Goal: Task Accomplishment & Management: Complete application form

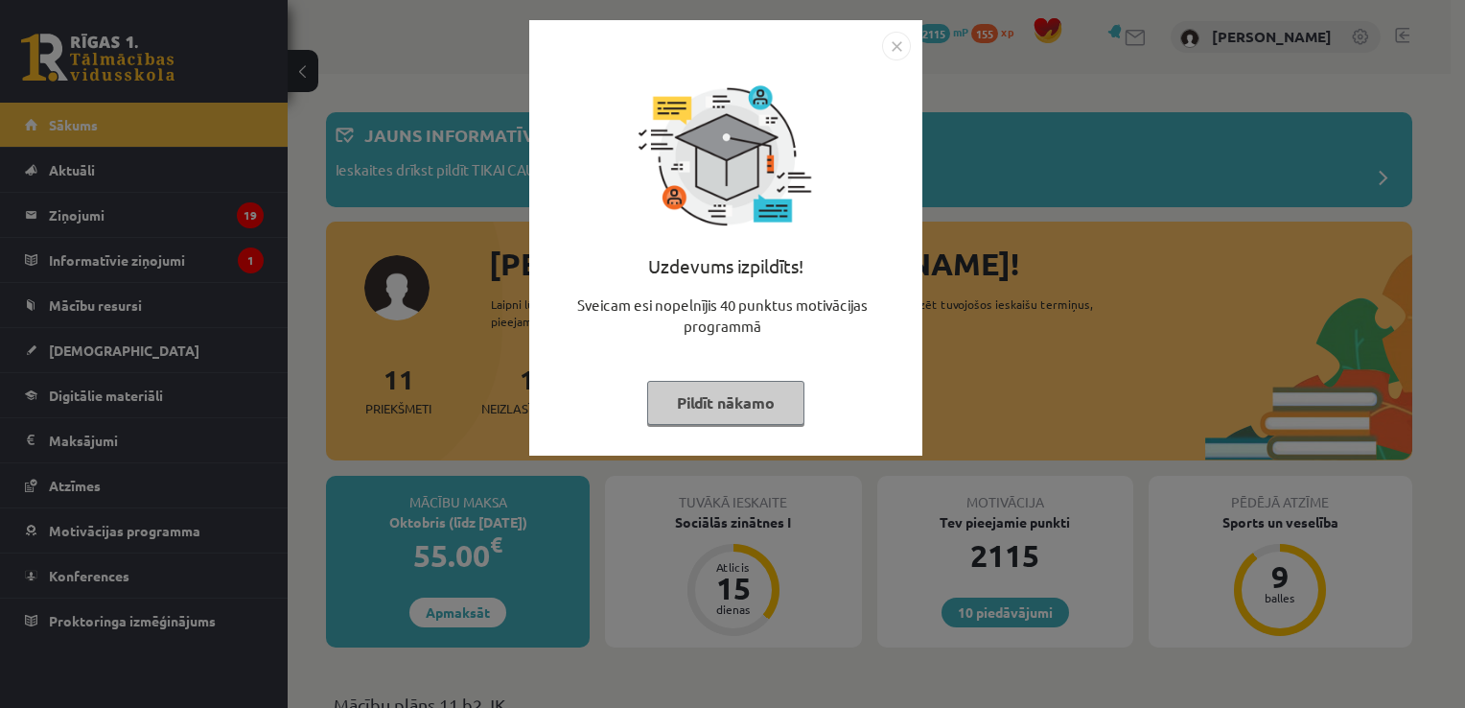
click at [893, 40] on img "Close" at bounding box center [896, 46] width 29 height 29
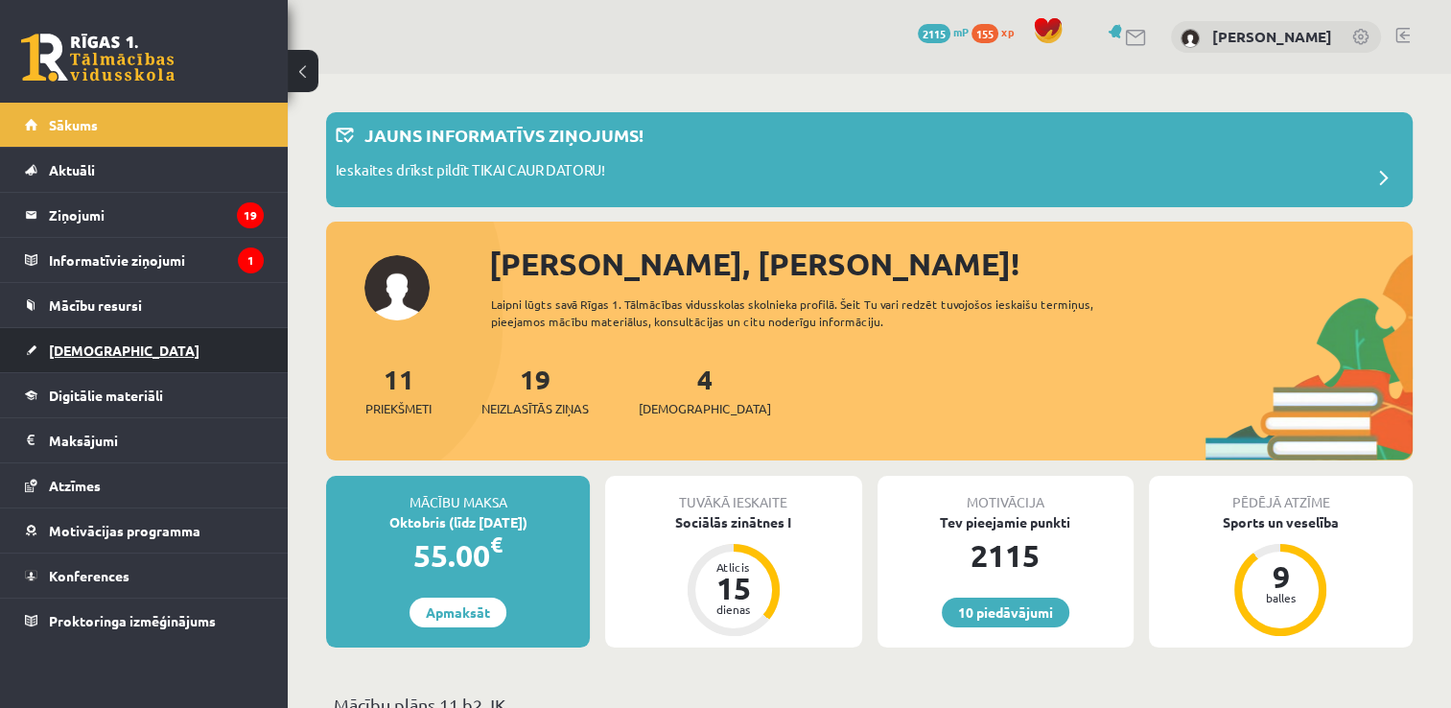
click at [105, 341] on span "[DEMOGRAPHIC_DATA]" at bounding box center [124, 349] width 151 height 17
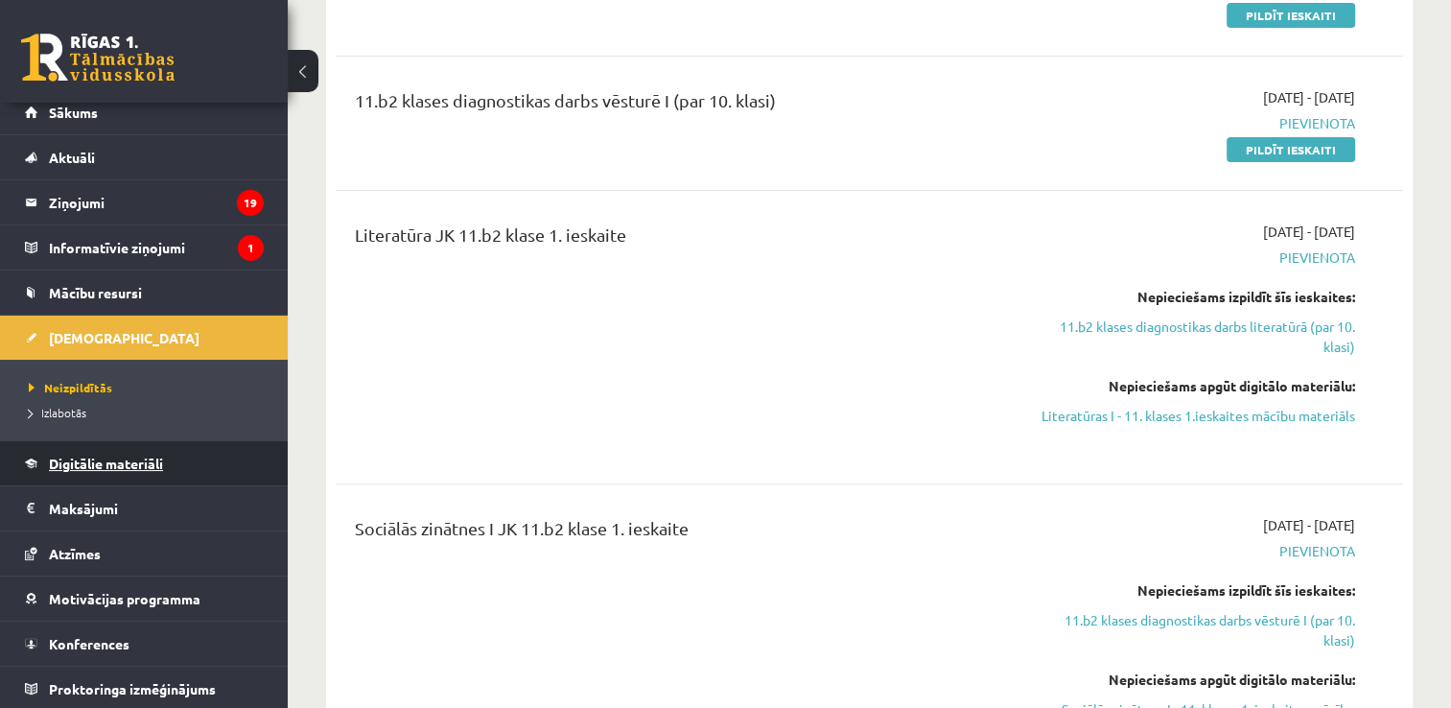
scroll to position [575, 0]
click at [44, 413] on span "Izlabotās" at bounding box center [58, 412] width 58 height 15
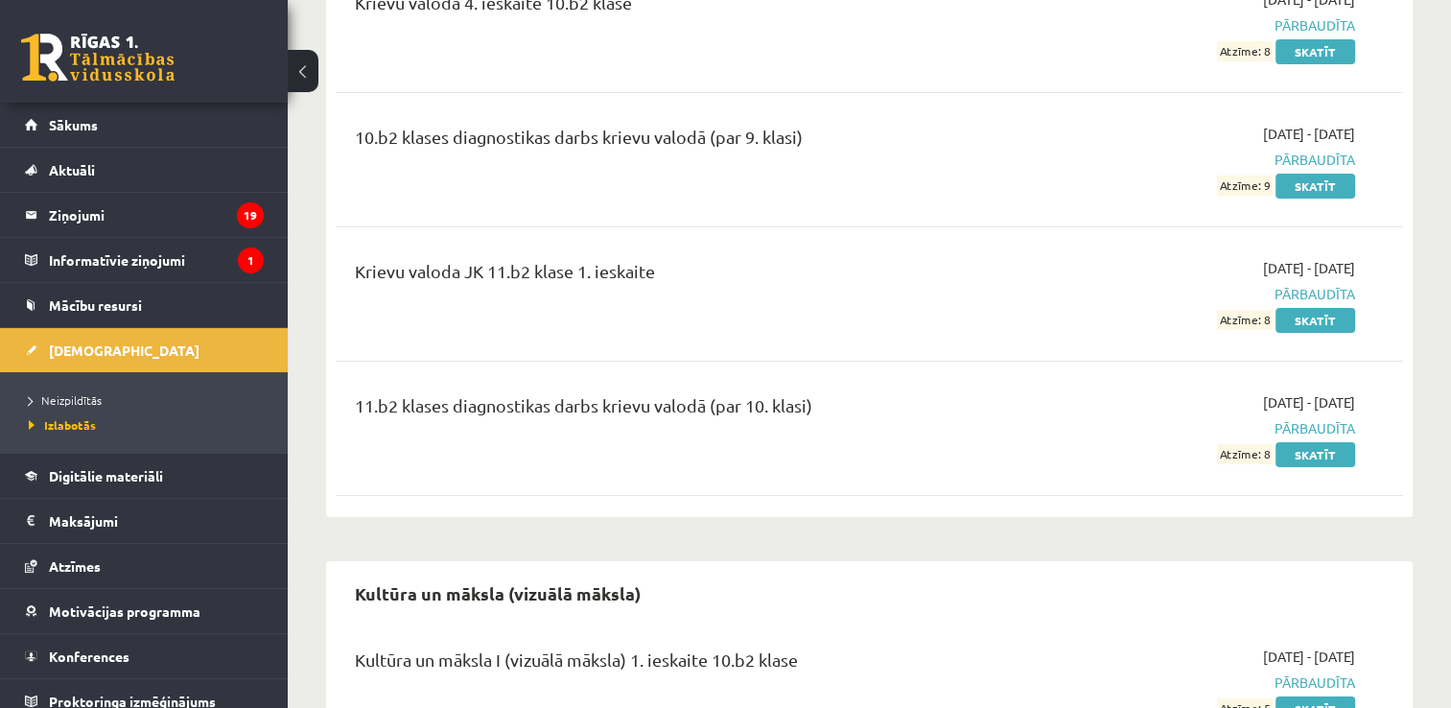
scroll to position [6328, 0]
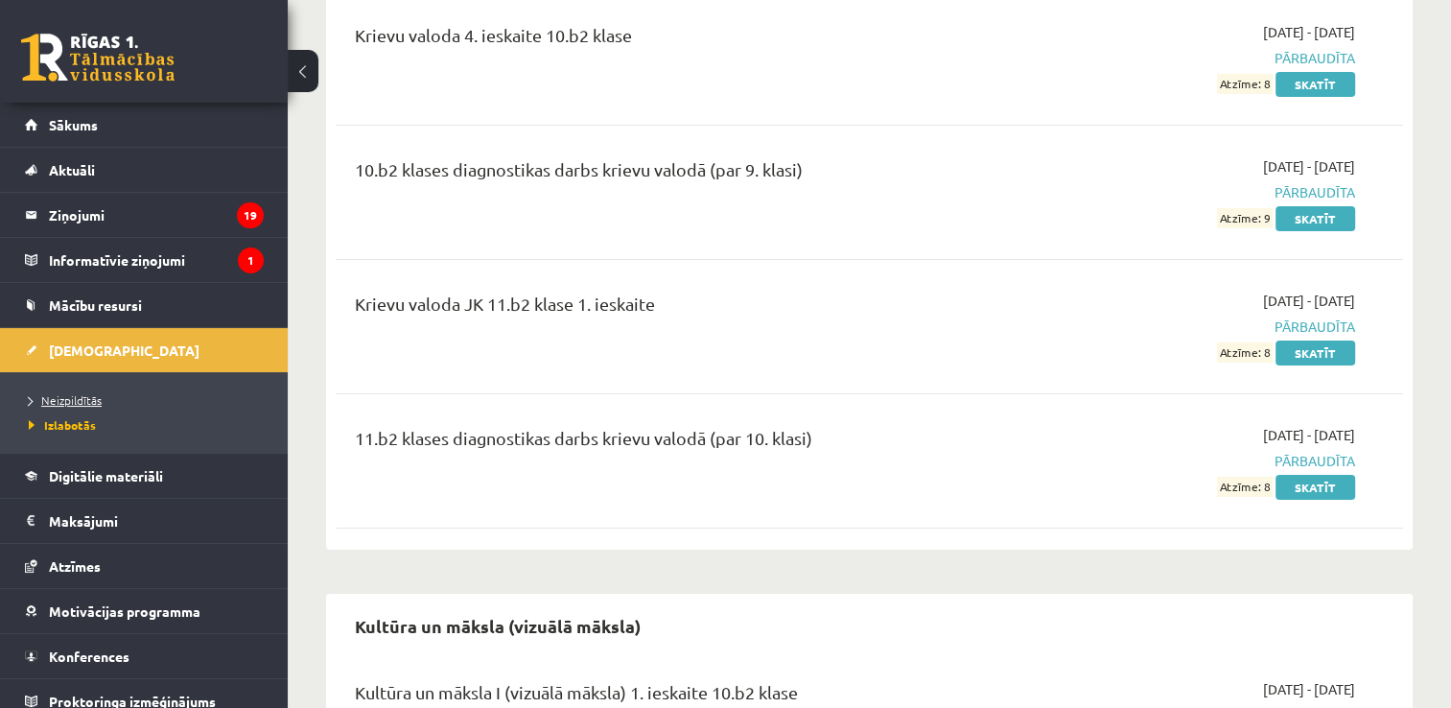
click at [80, 393] on span "Neizpildītās" at bounding box center [65, 399] width 73 height 15
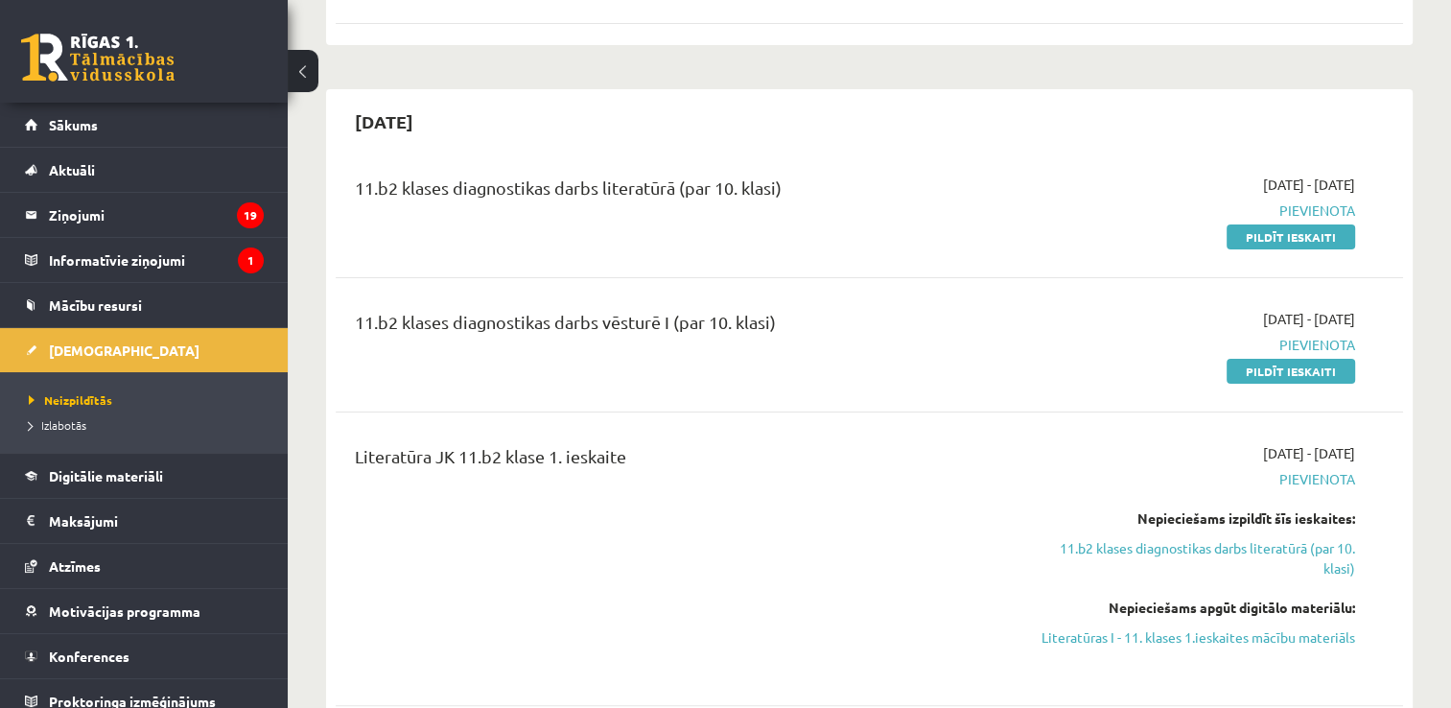
scroll to position [384, 0]
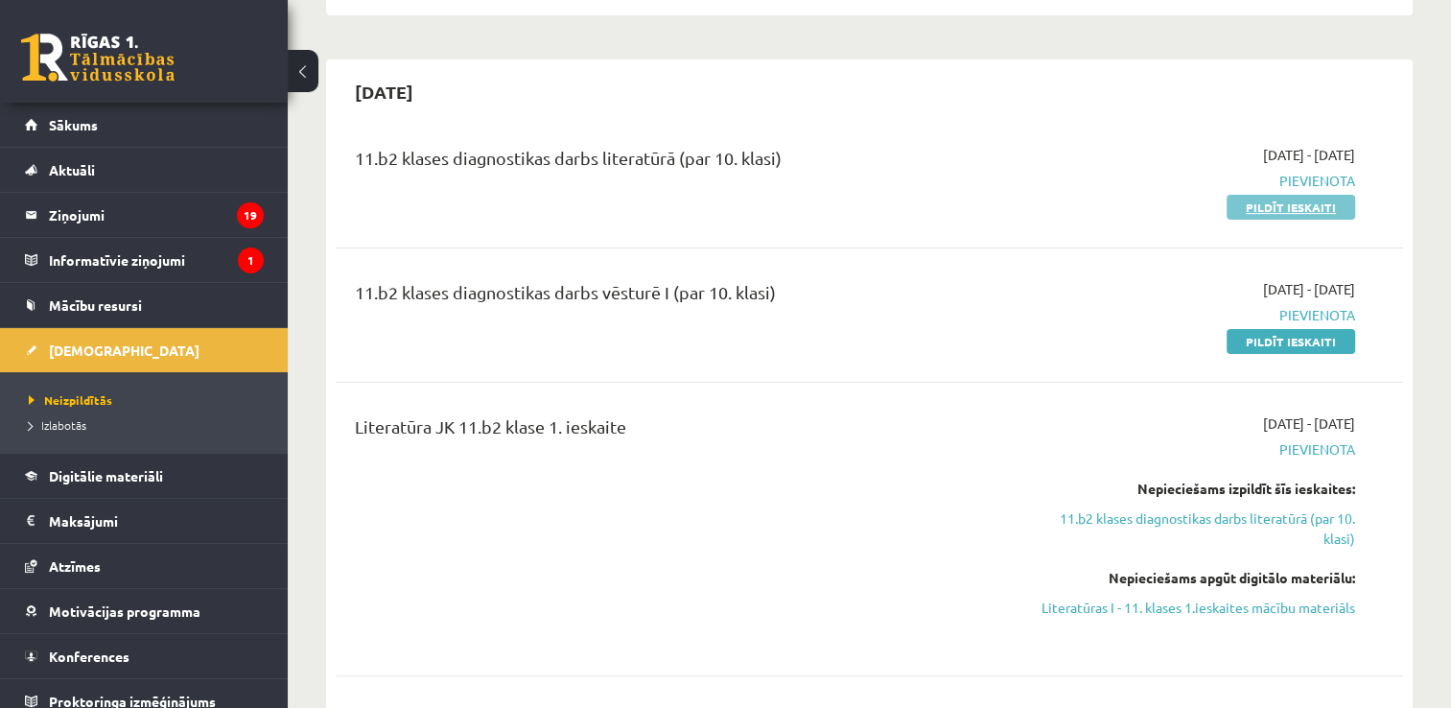
click at [1247, 203] on link "Pildīt ieskaiti" at bounding box center [1290, 207] width 128 height 25
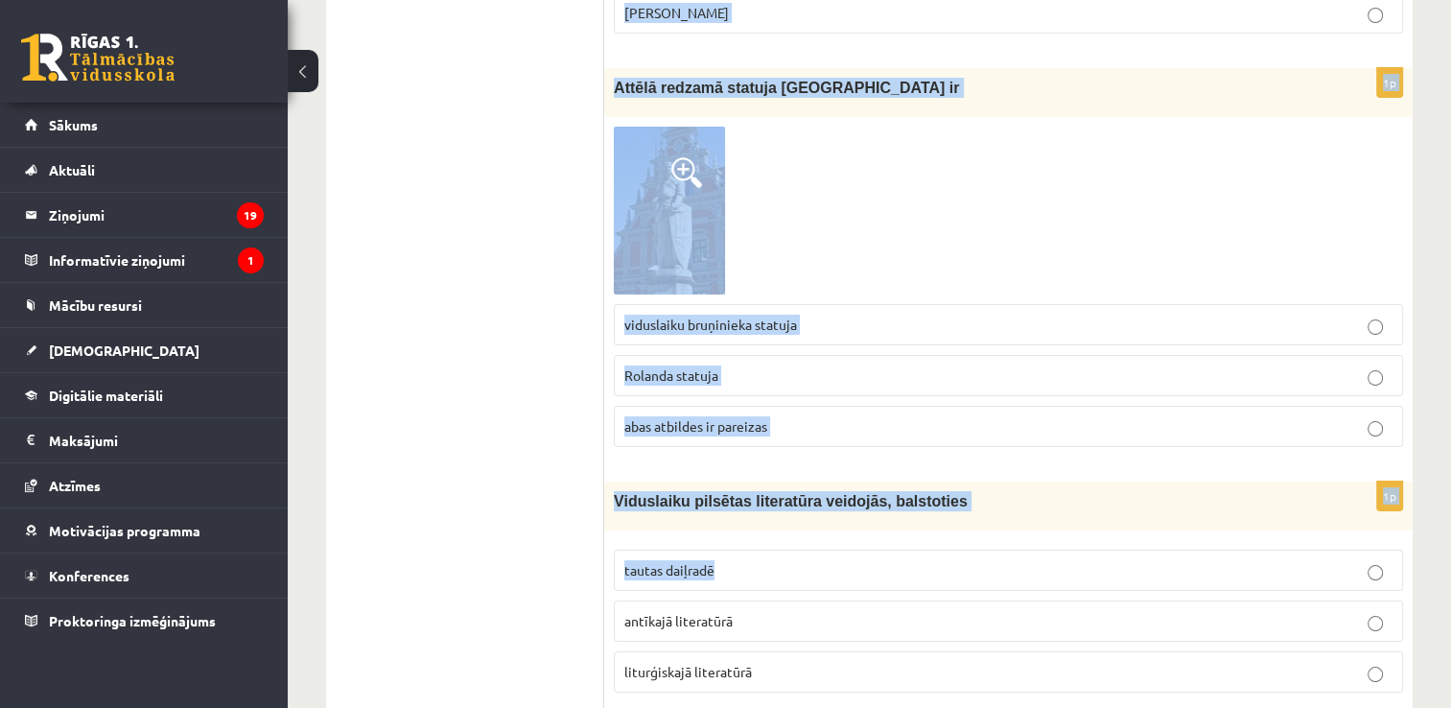
scroll to position [7264, 0]
drag, startPoint x: 616, startPoint y: 178, endPoint x: 901, endPoint y: 595, distance: 505.6
copy form "Filozofijas nozare, kas aplūko jautājumus par skaisto, par mākslu un daiļradi- …"
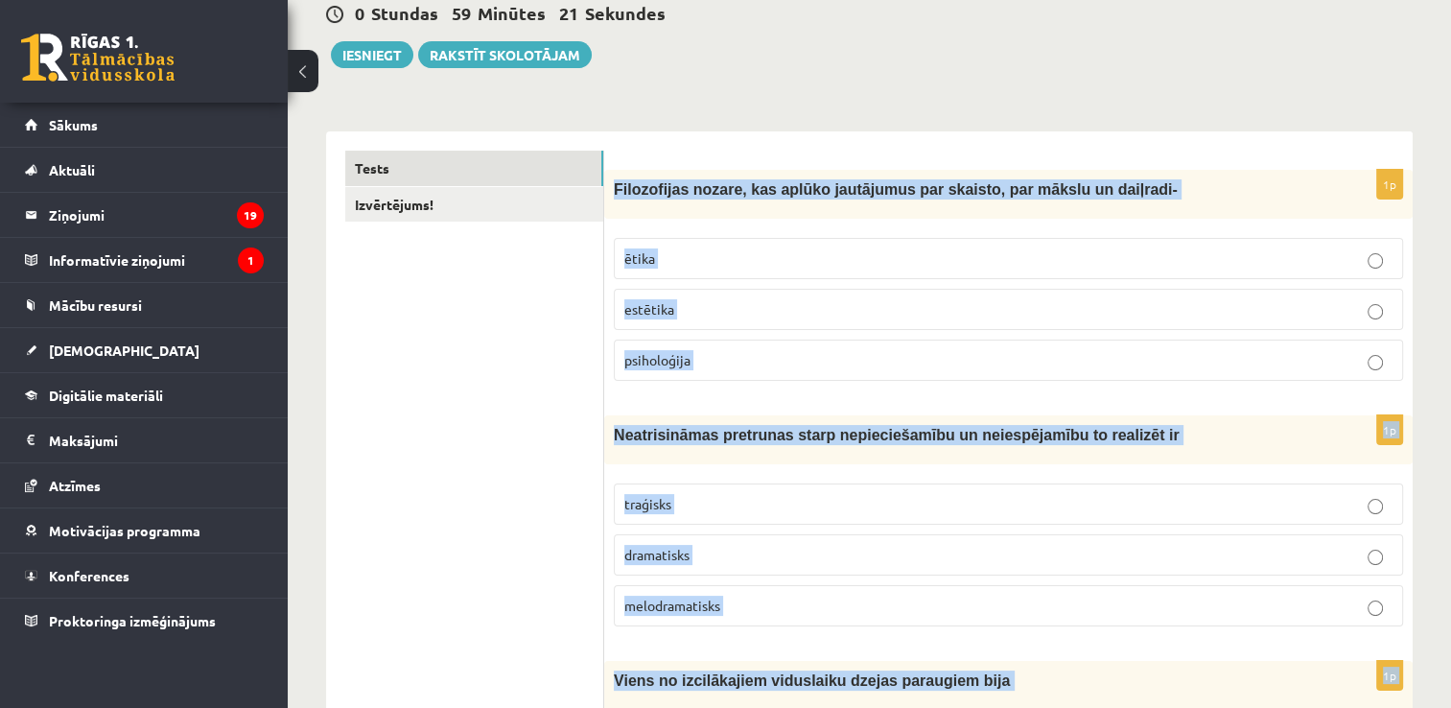
scroll to position [169, 0]
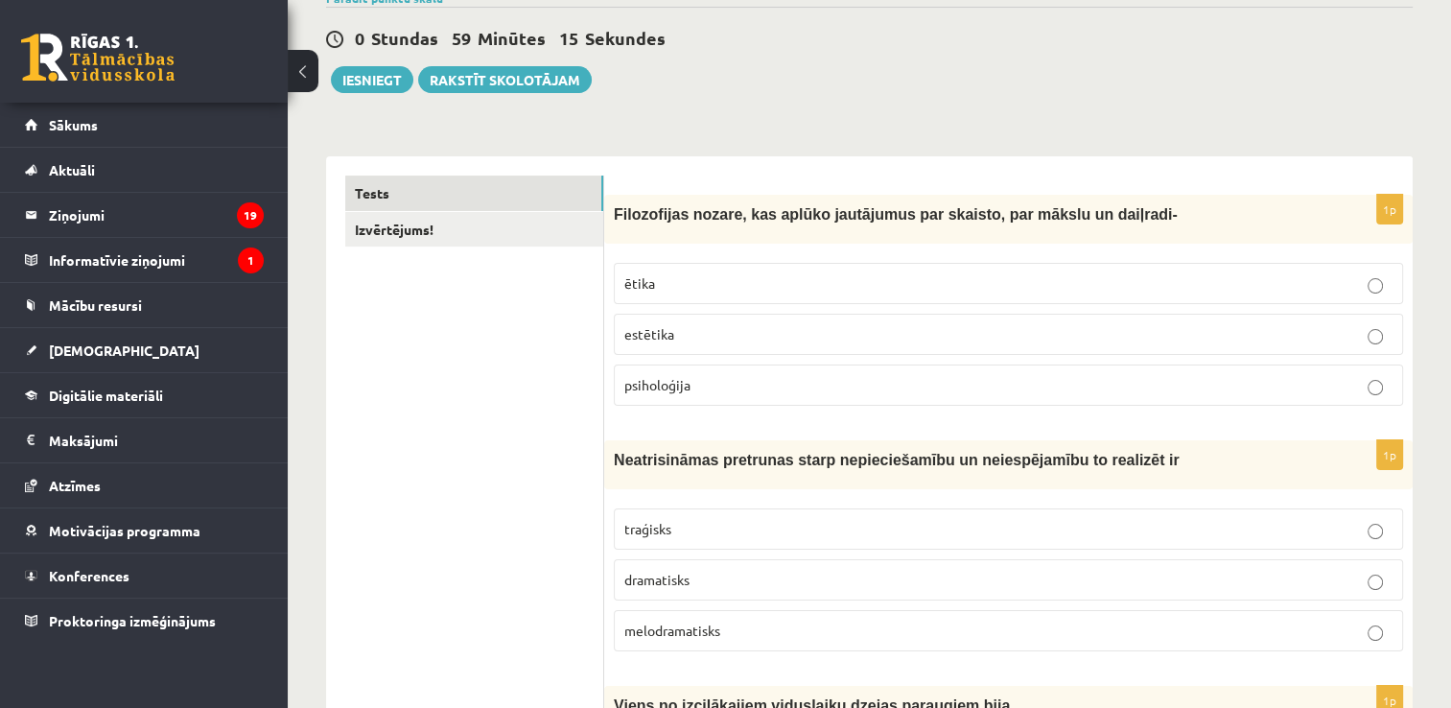
click at [673, 315] on label "estētika" at bounding box center [1008, 334] width 789 height 41
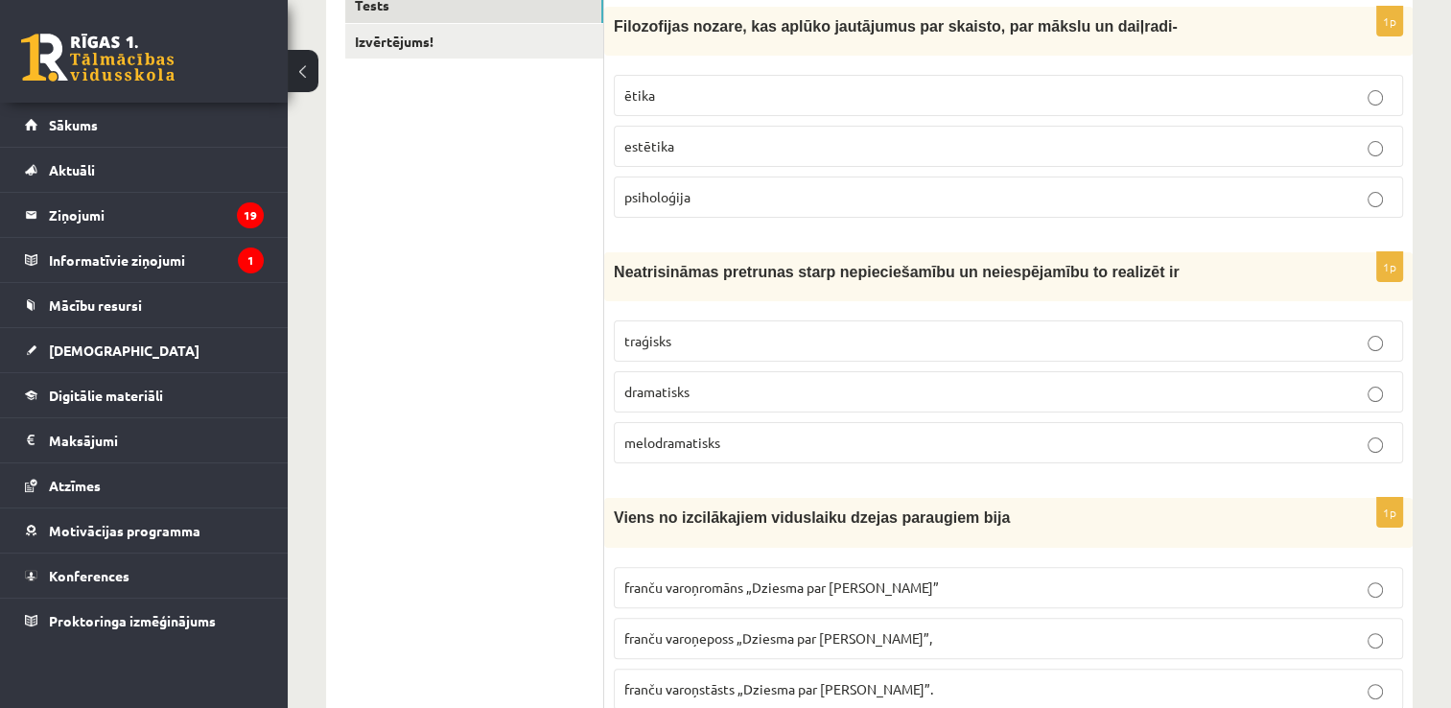
scroll to position [361, 0]
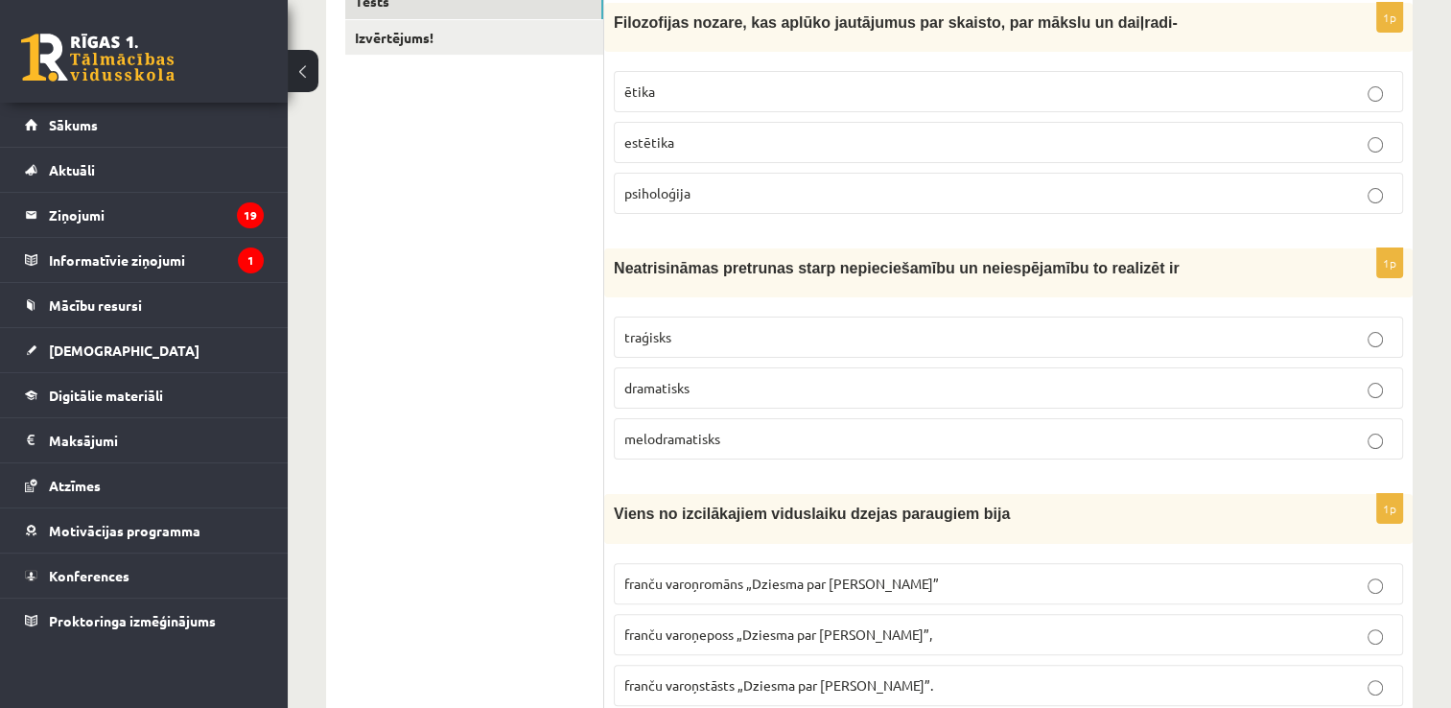
click at [667, 339] on span "traģisks" at bounding box center [647, 336] width 47 height 17
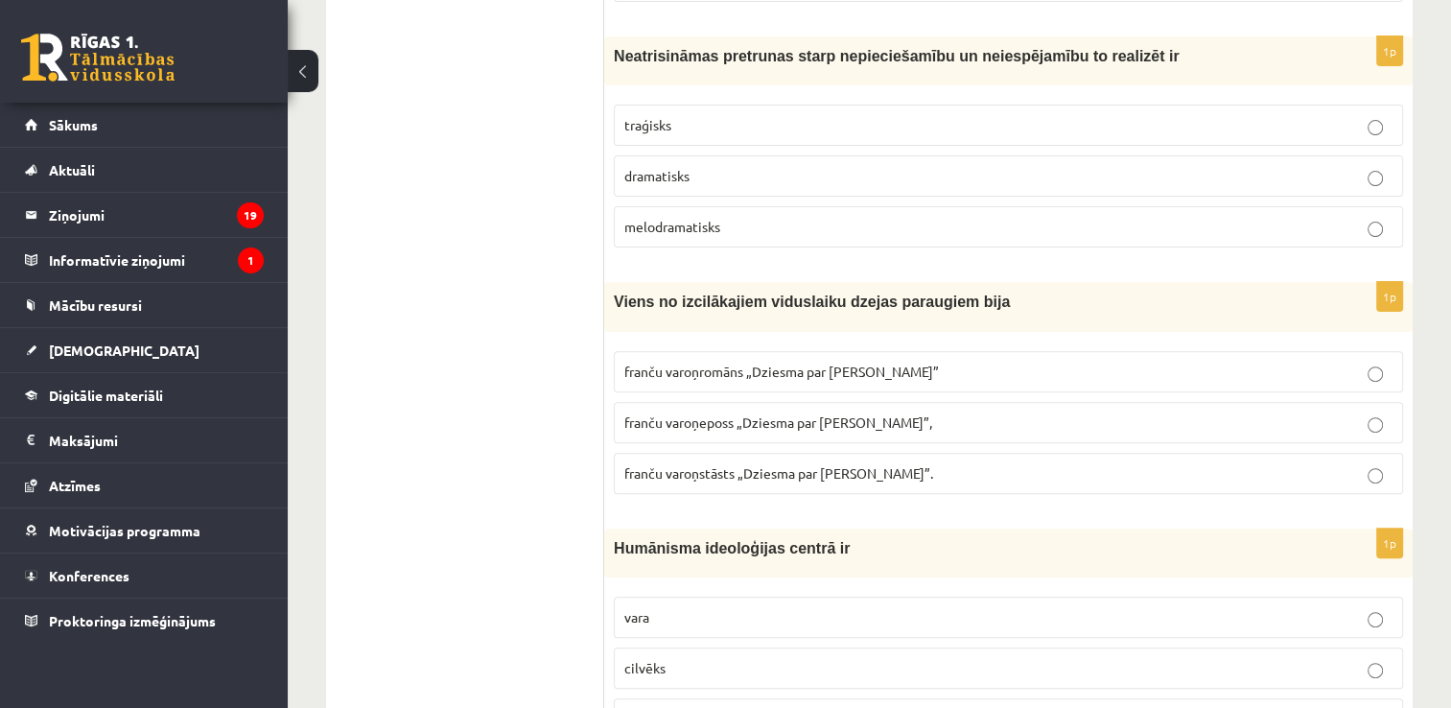
scroll to position [648, 0]
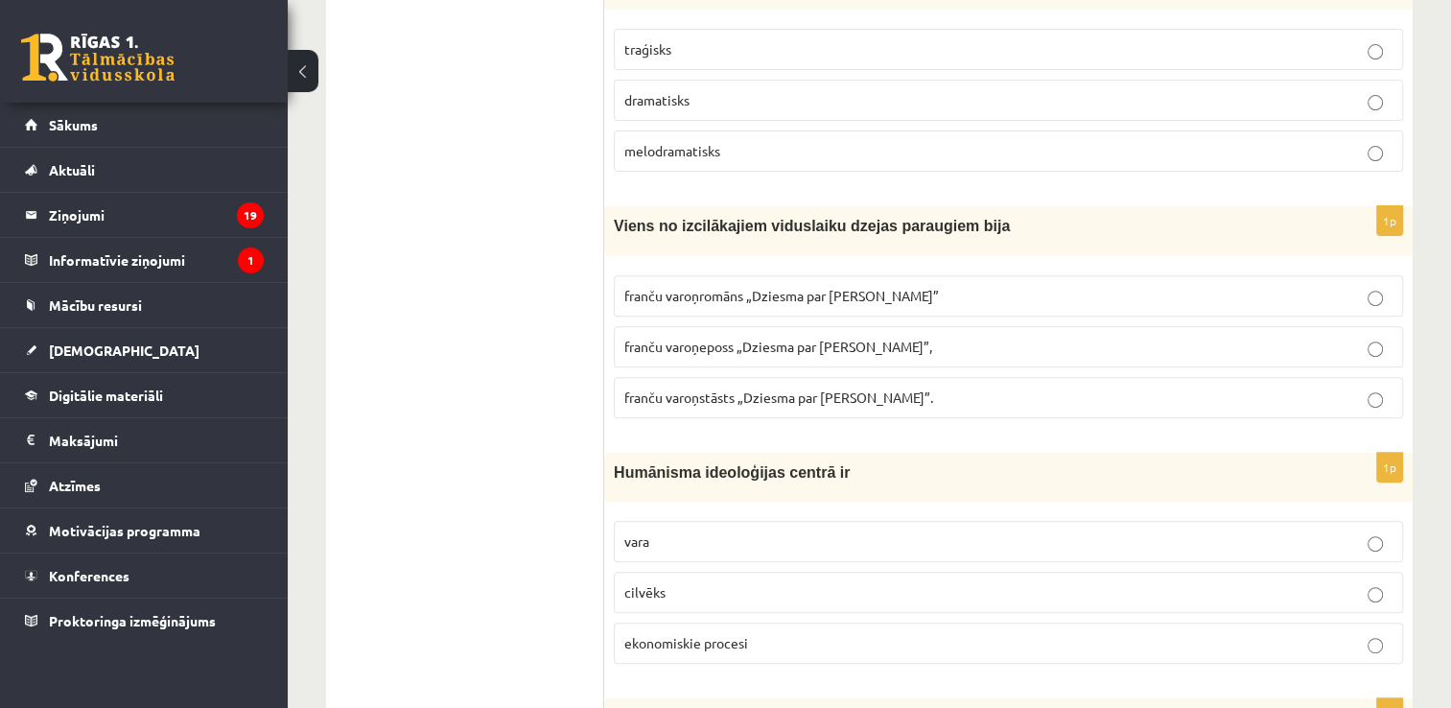
click at [764, 339] on span "franču varoņeposs „Dziesma par Rolandu”," at bounding box center [778, 345] width 308 height 17
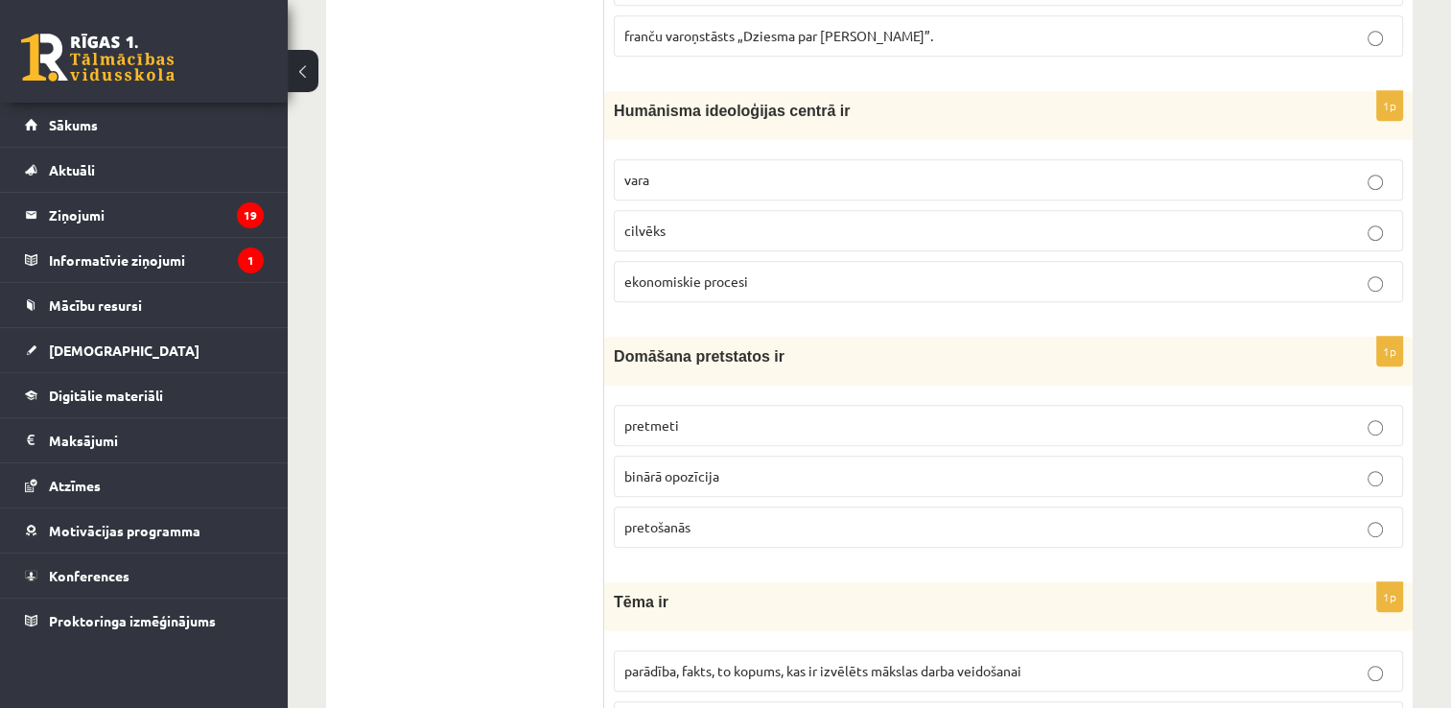
scroll to position [1032, 0]
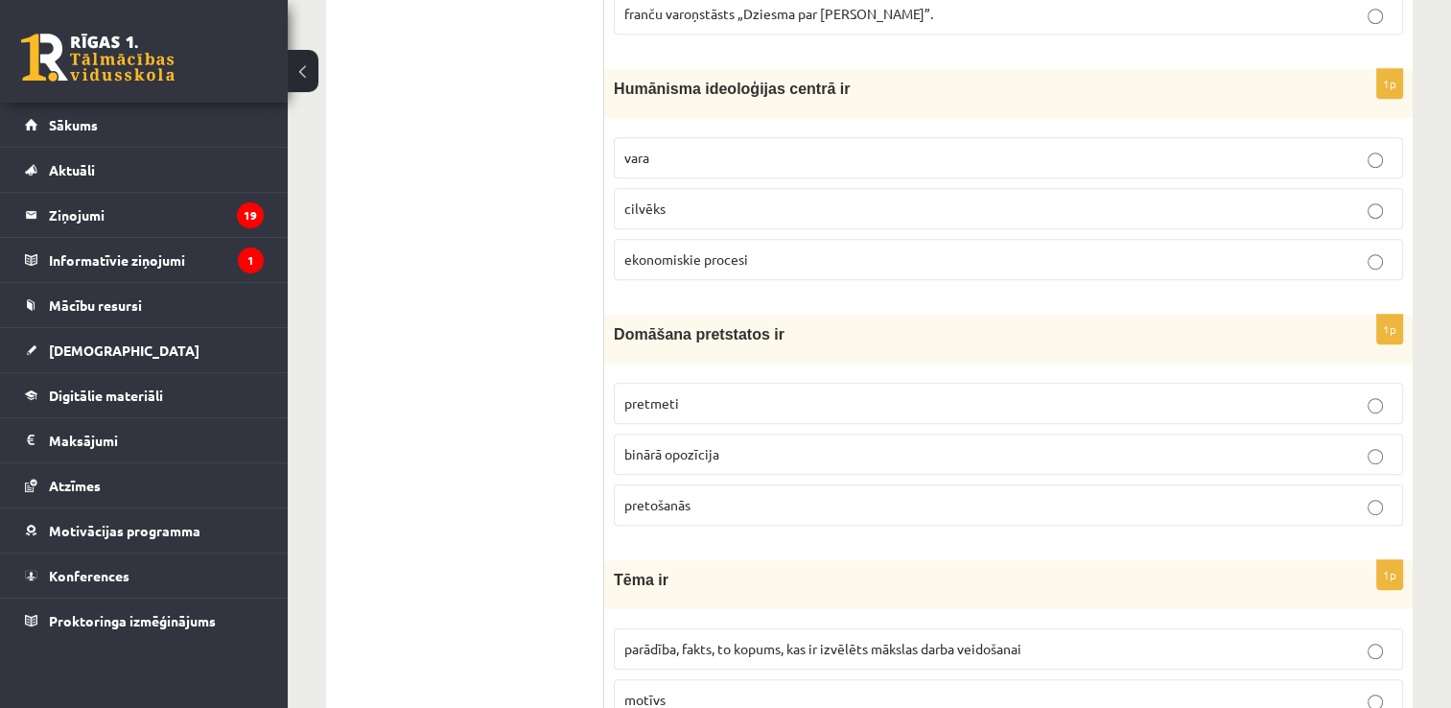
click at [671, 202] on p "cilvēks" at bounding box center [1008, 208] width 768 height 20
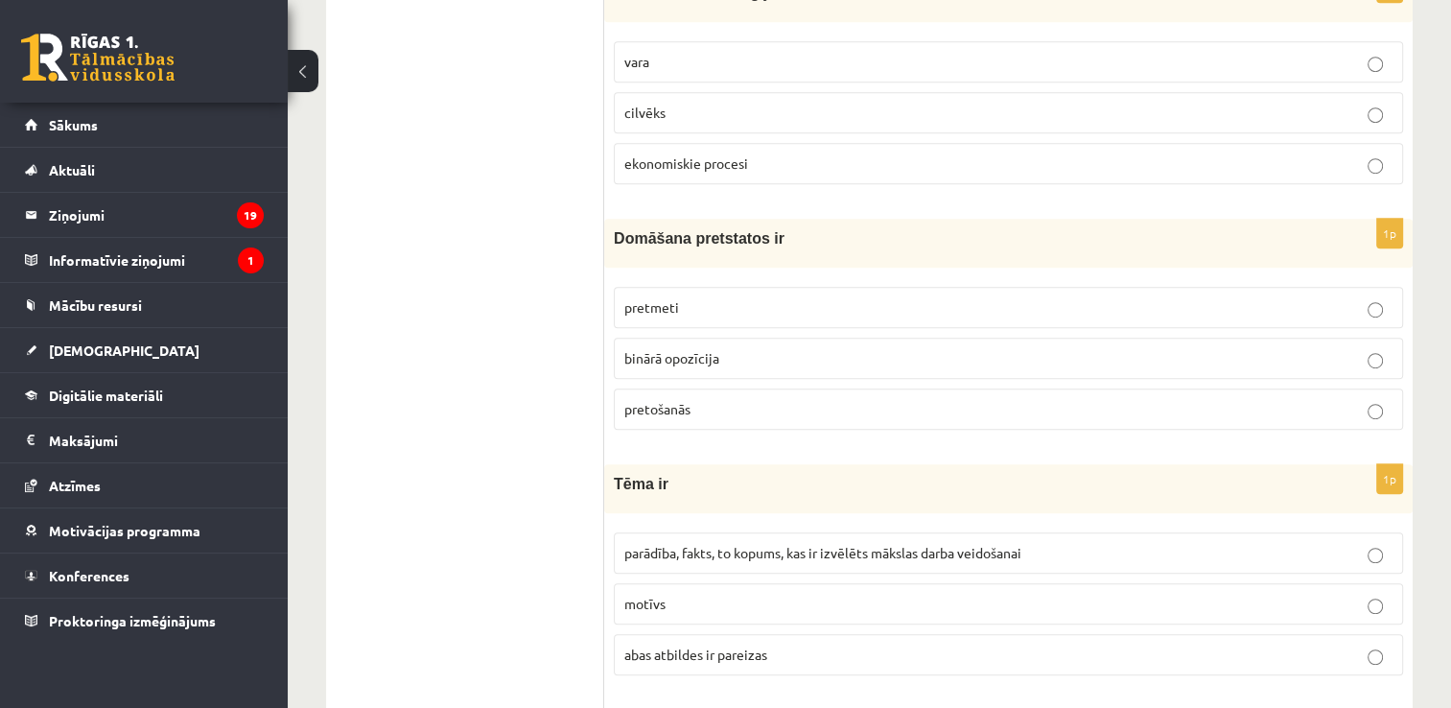
click at [698, 353] on span "binārā opozīcija" at bounding box center [671, 357] width 95 height 17
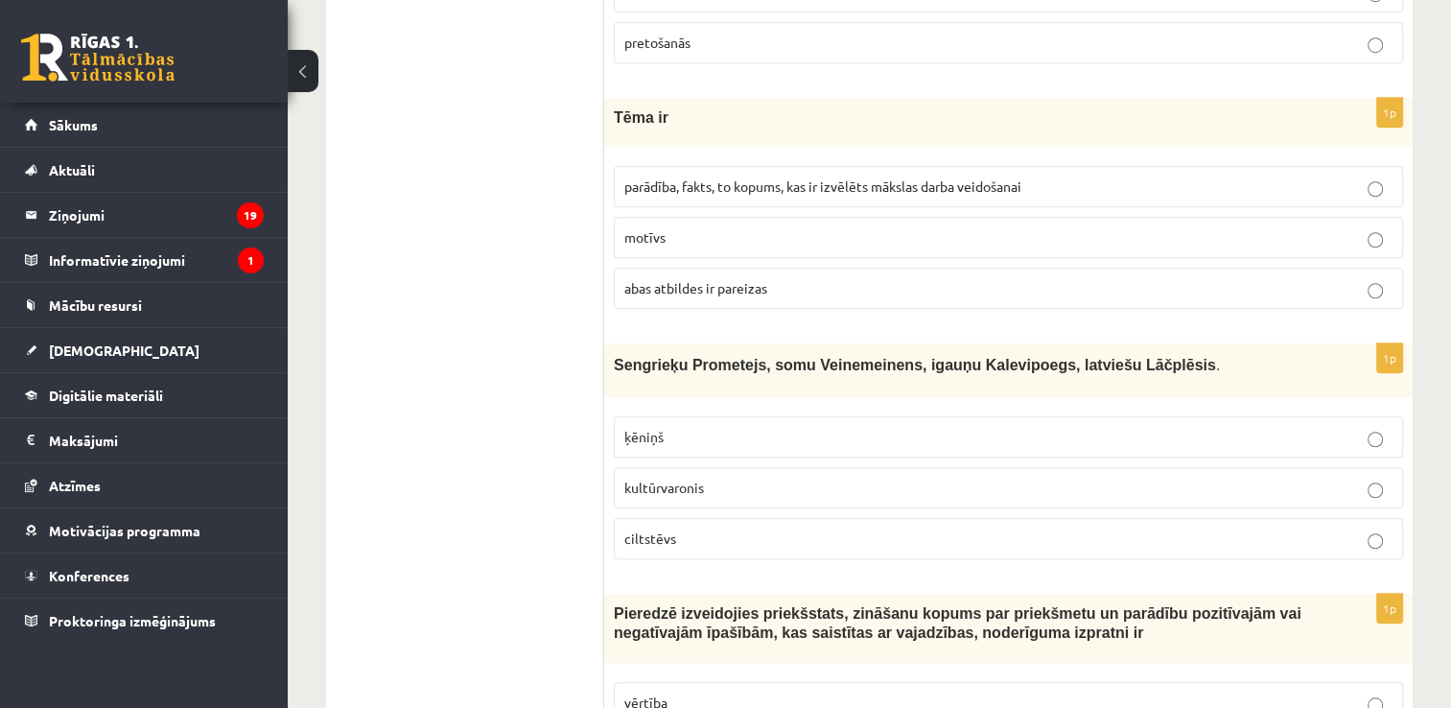
scroll to position [1511, 0]
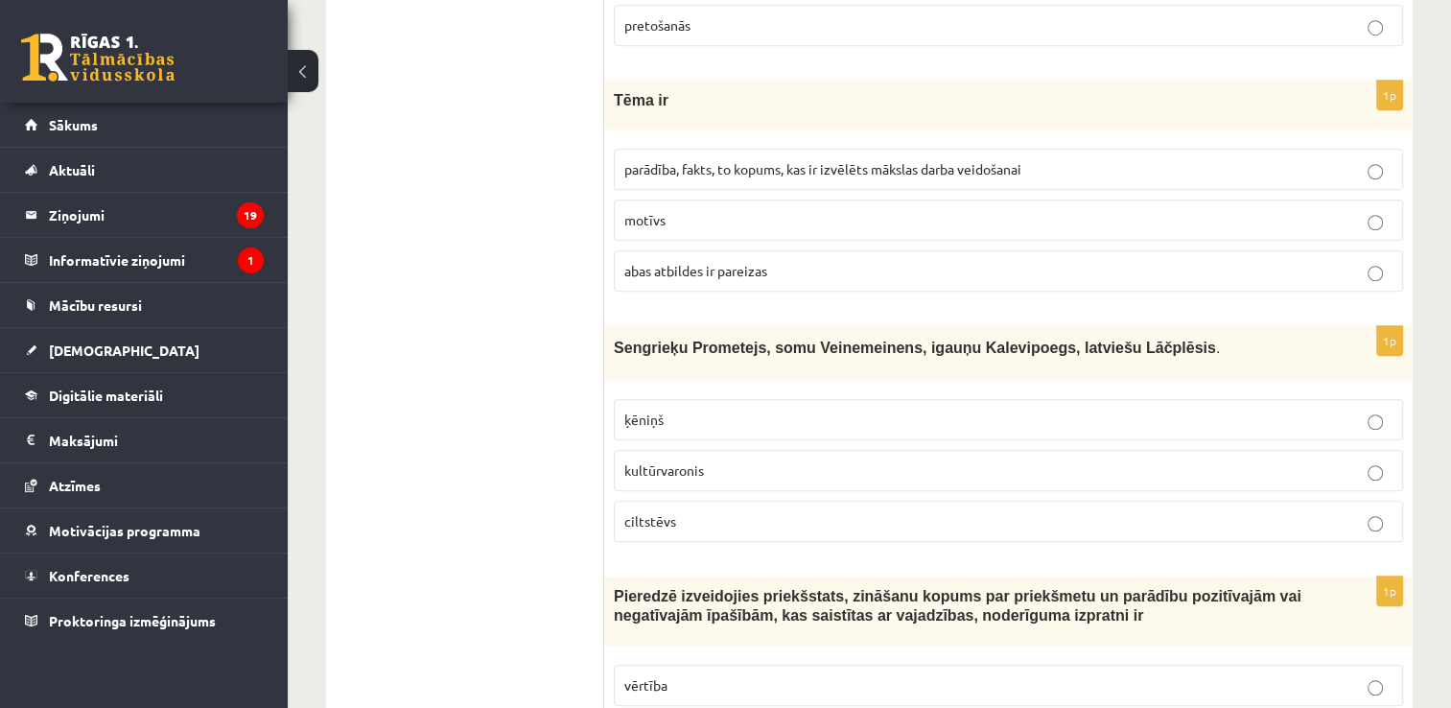
click at [720, 160] on span "parādība, fakts, to kopums, kas ir izvēlēts mākslas darba veidošanai" at bounding box center [822, 168] width 397 height 17
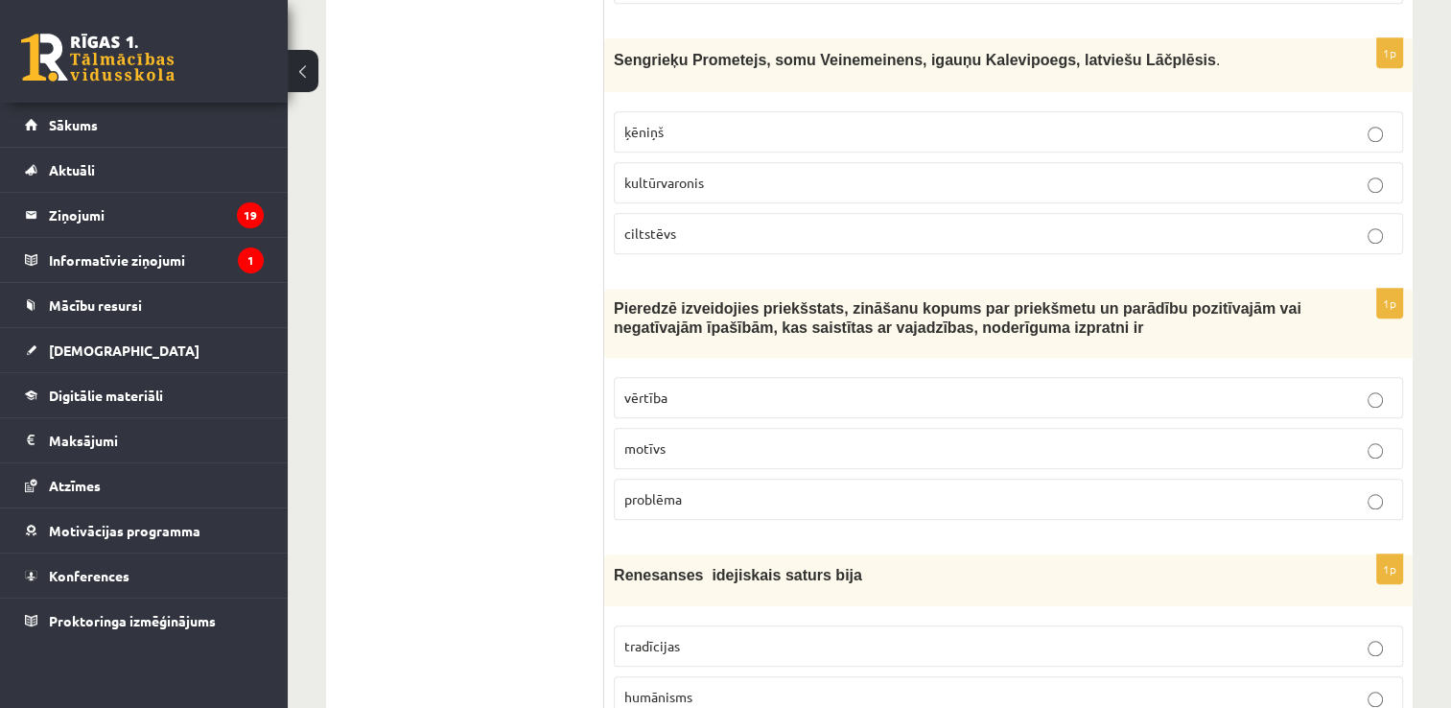
scroll to position [1799, 0]
click at [658, 174] on span "kultūrvaronis" at bounding box center [664, 182] width 80 height 17
click at [695, 391] on p "vērtība" at bounding box center [1008, 397] width 768 height 20
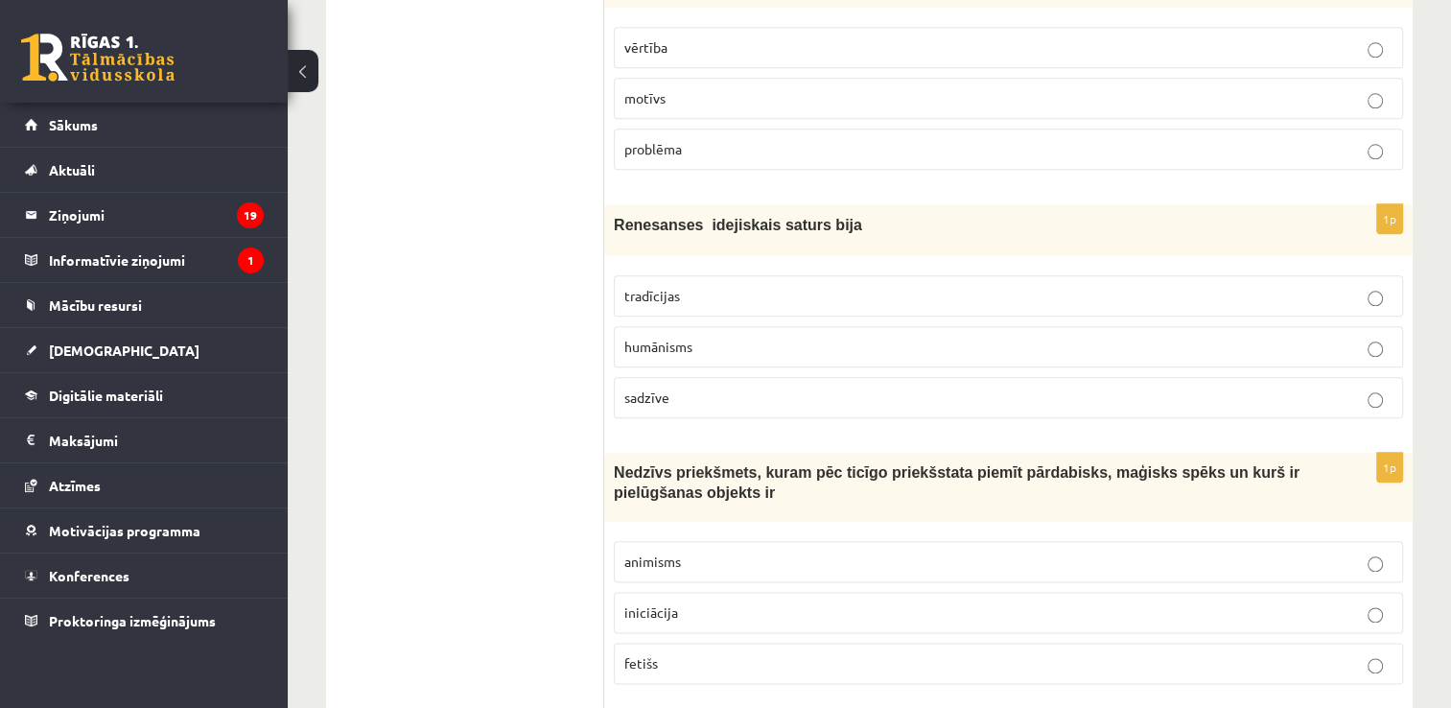
scroll to position [2182, 0]
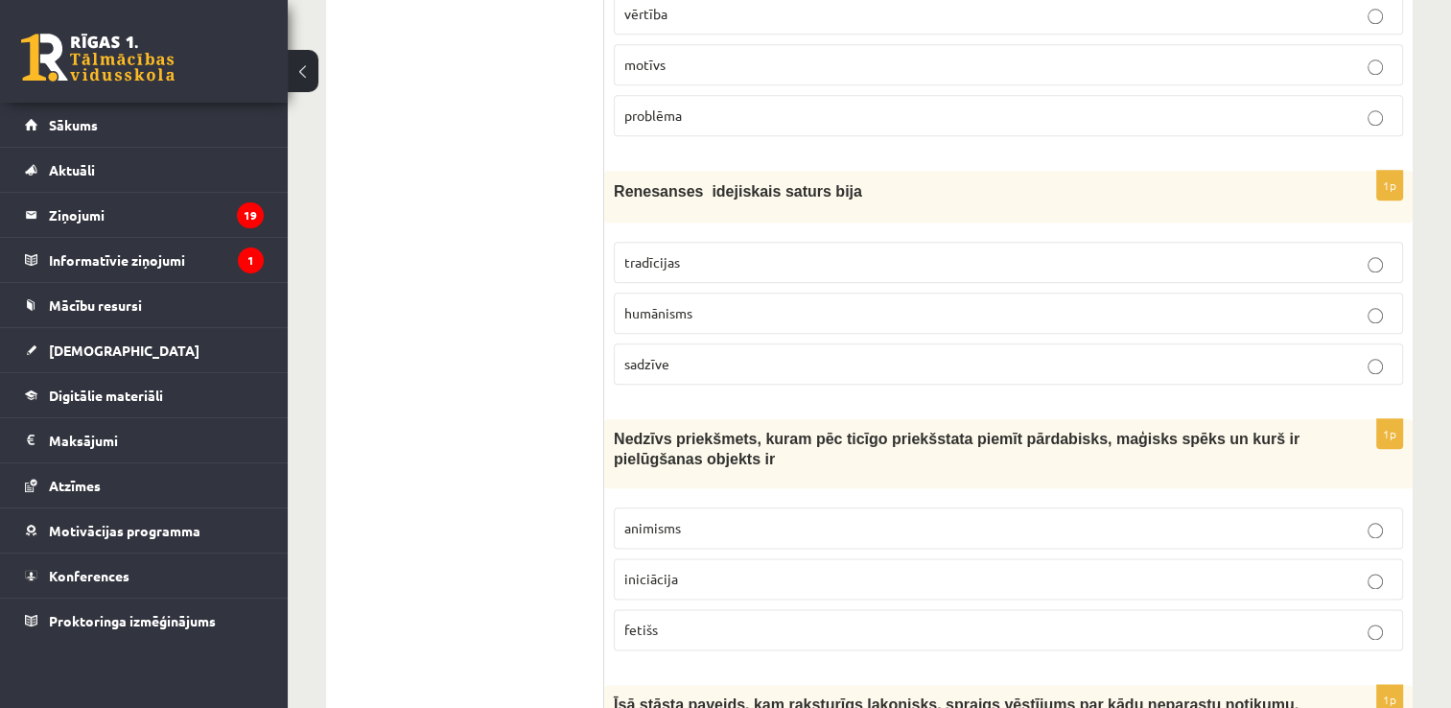
click at [712, 318] on label "humānisms" at bounding box center [1008, 312] width 789 height 41
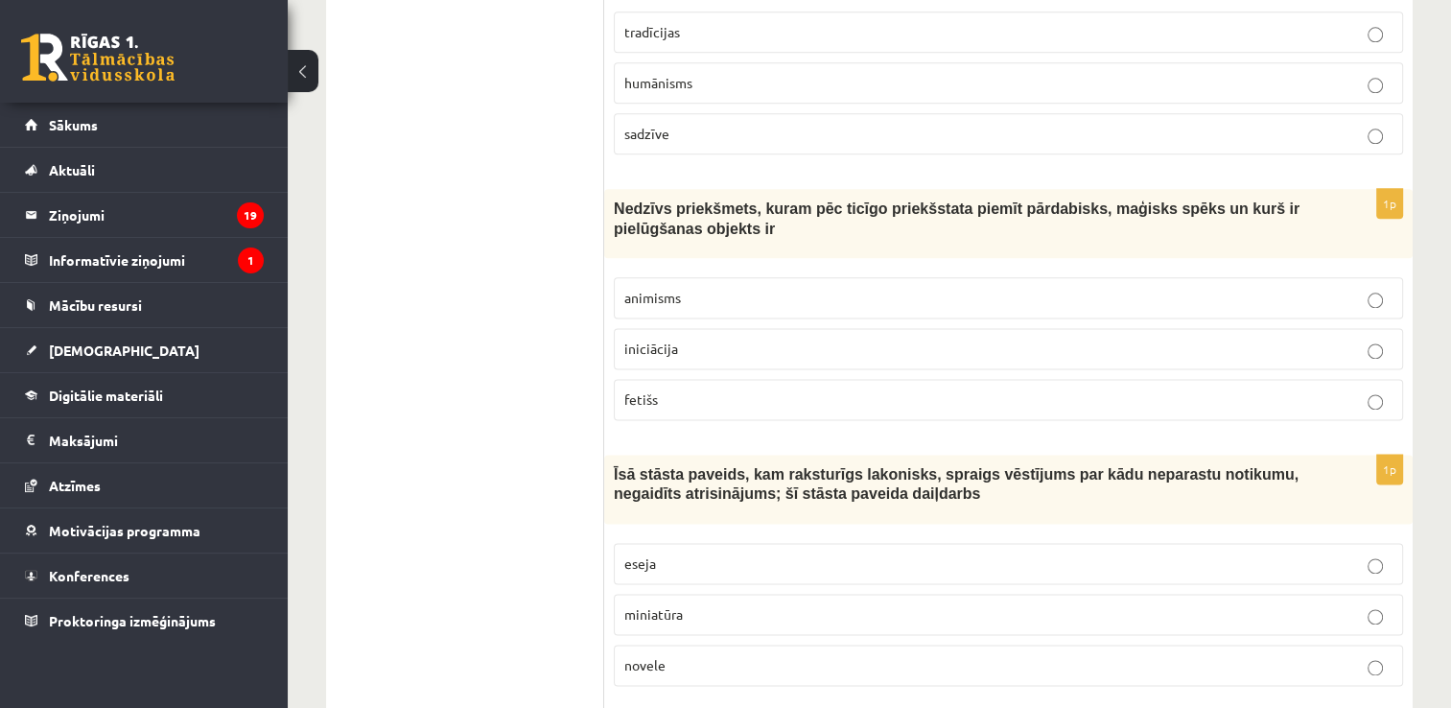
scroll to position [2470, 0]
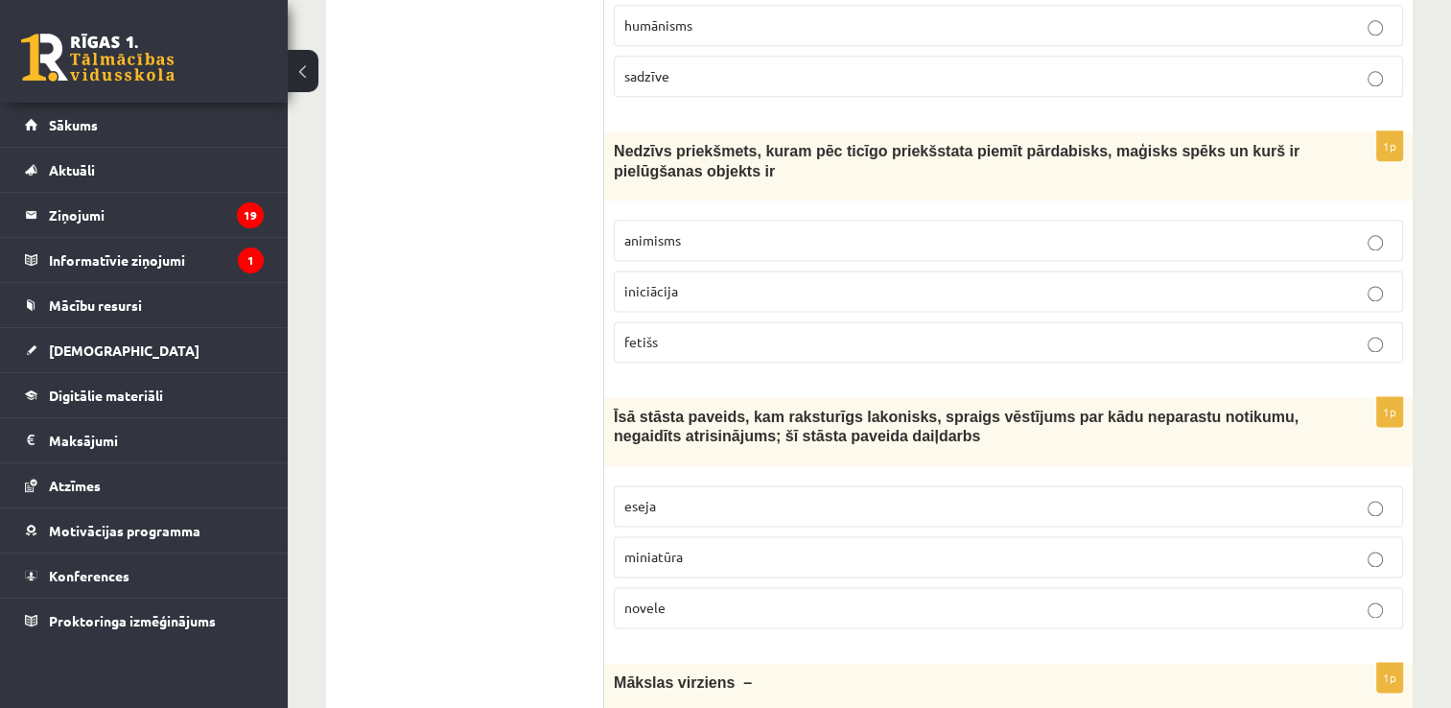
click at [717, 332] on p "fetišs" at bounding box center [1008, 342] width 768 height 20
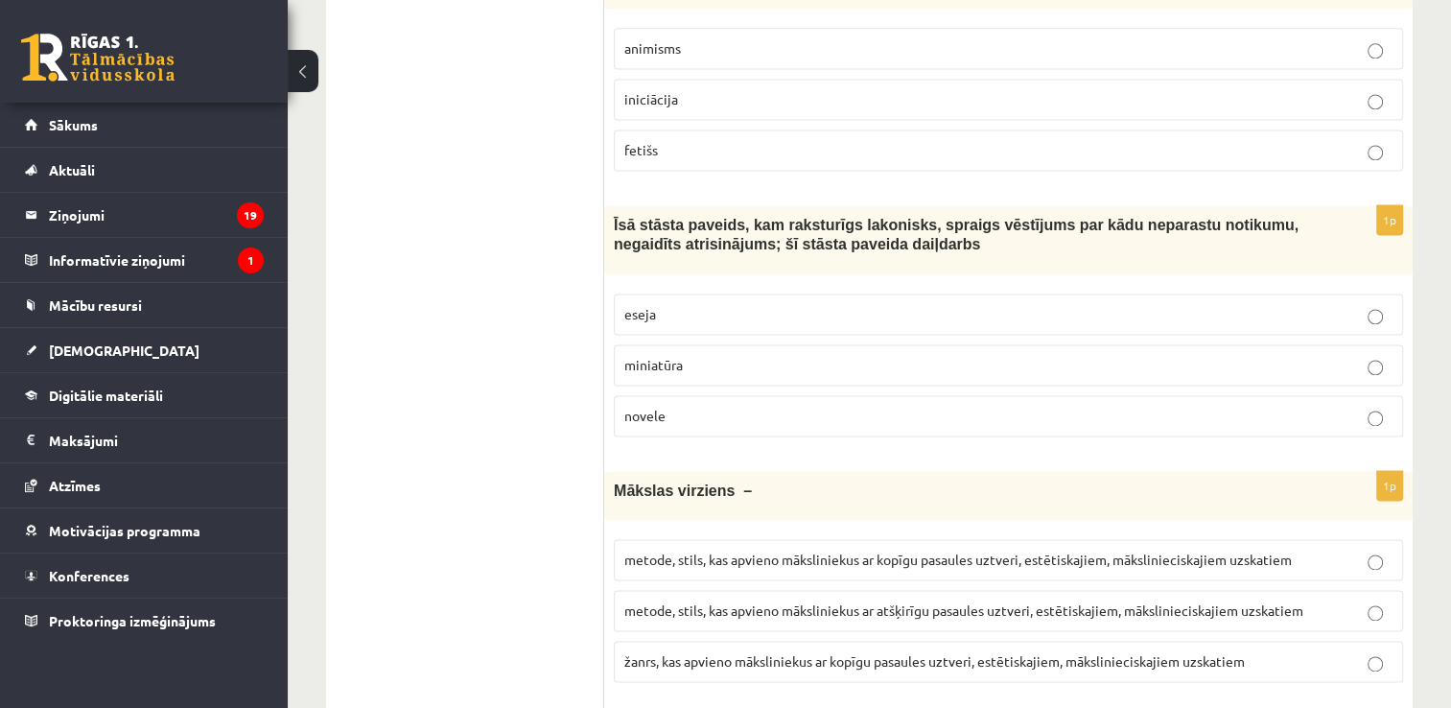
click at [690, 414] on label "novele" at bounding box center [1008, 415] width 789 height 41
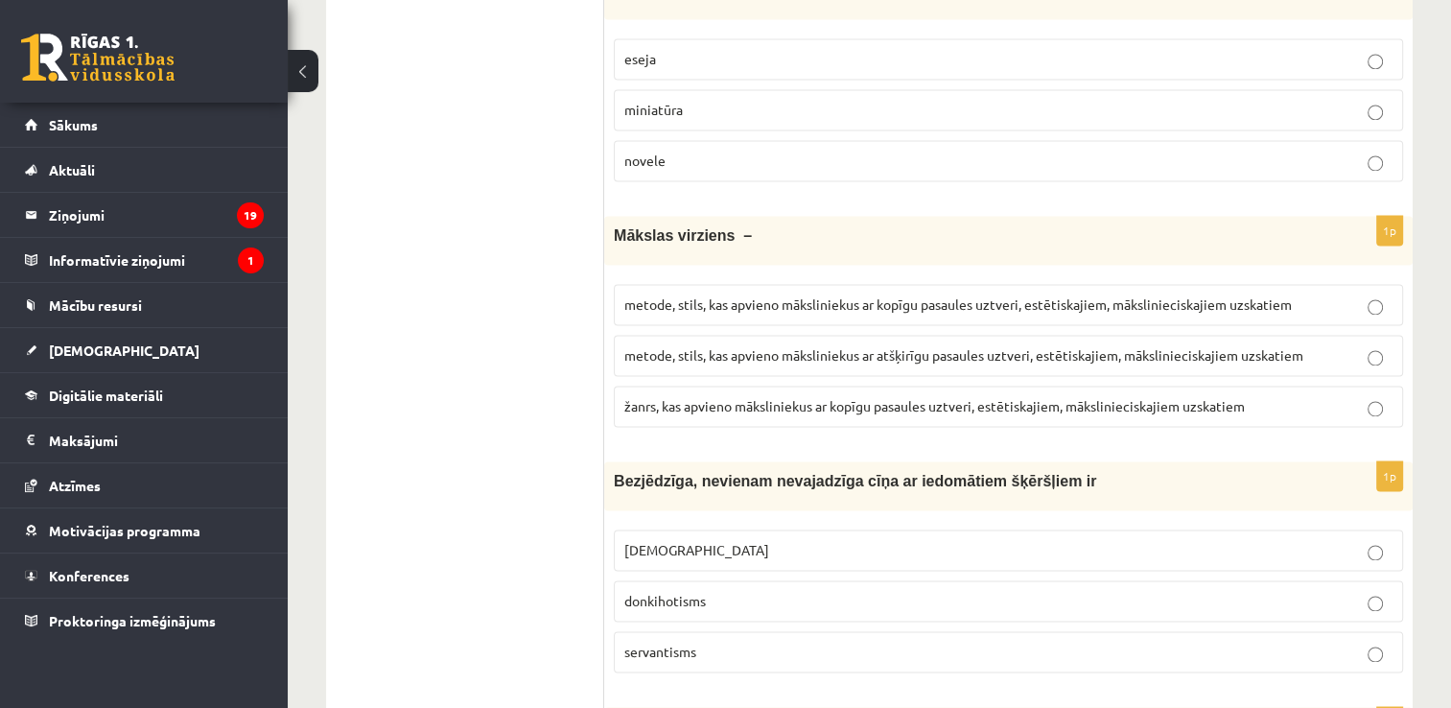
scroll to position [2949, 0]
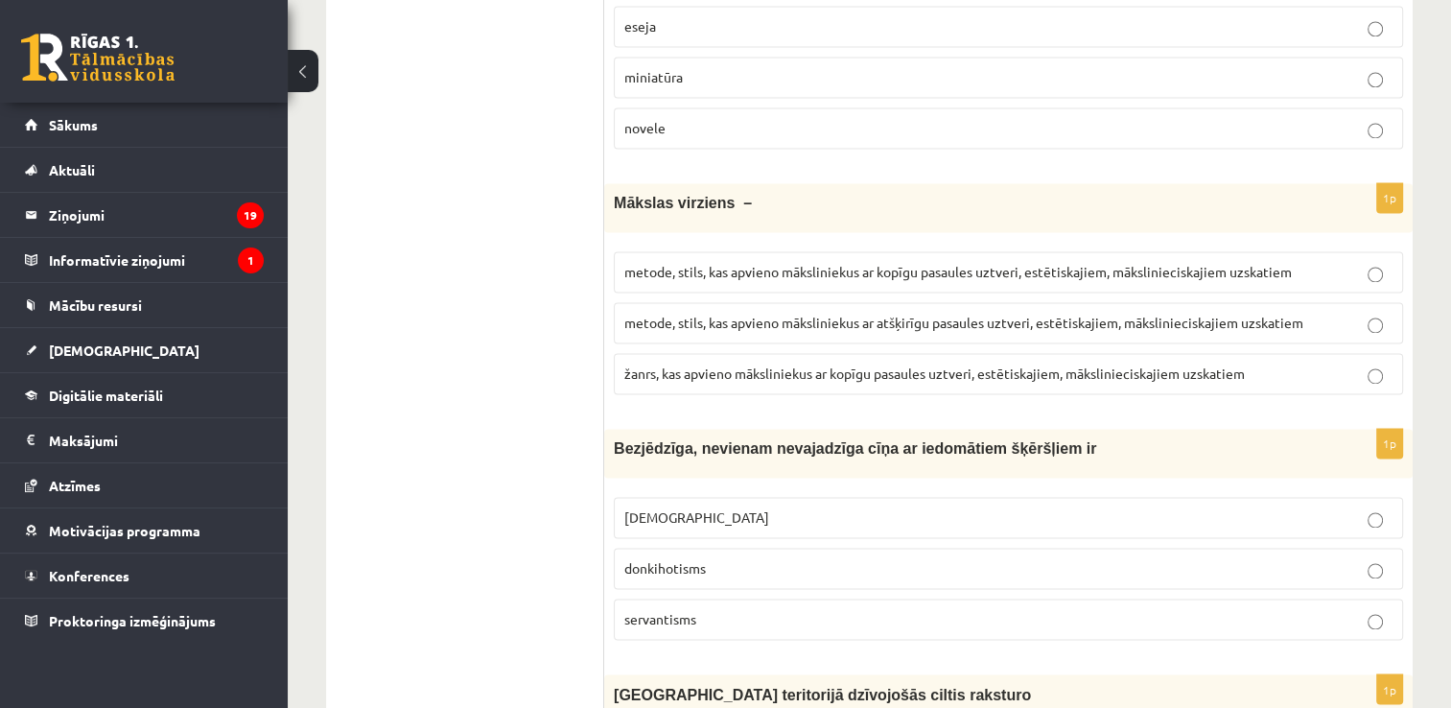
click at [822, 263] on span "metode, stils, kas apvieno māksliniekus ar kopīgu pasaules uztveri, estētiskaji…" at bounding box center [957, 271] width 667 height 17
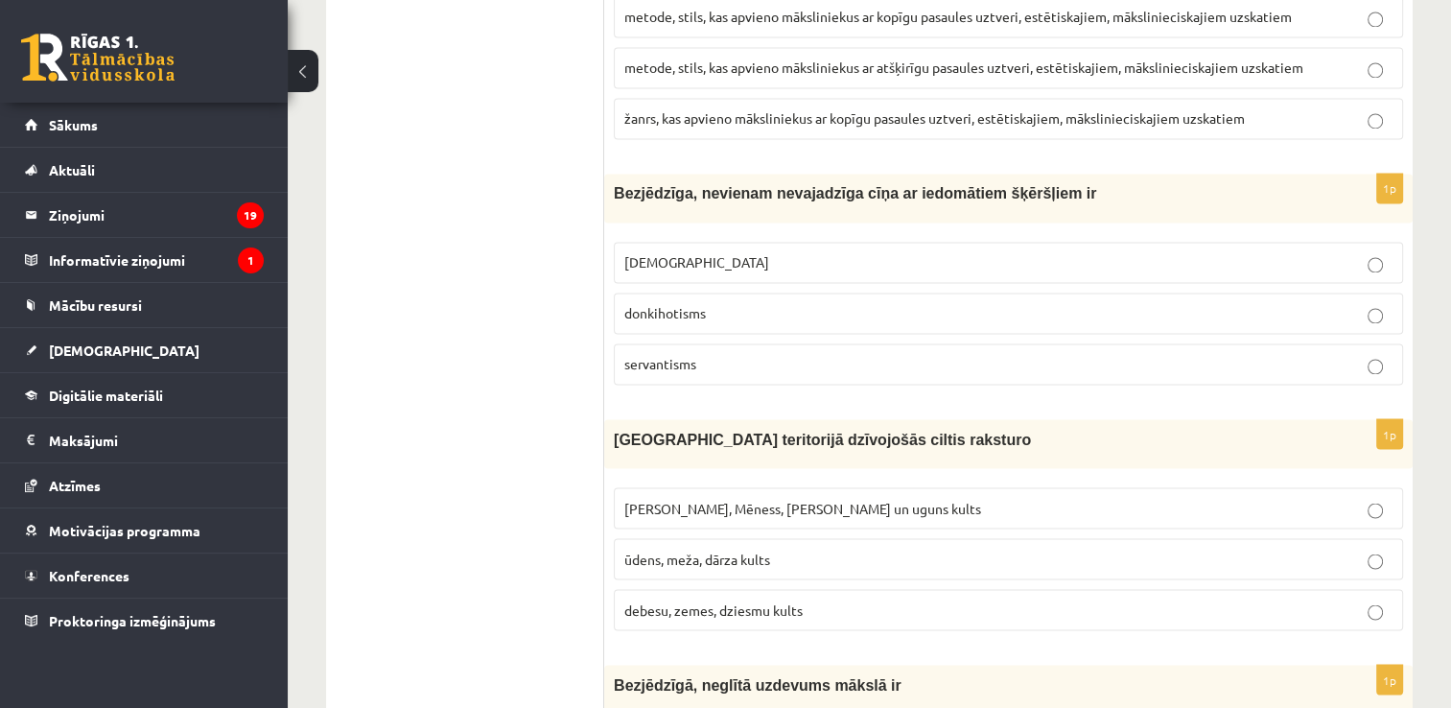
scroll to position [3237, 0]
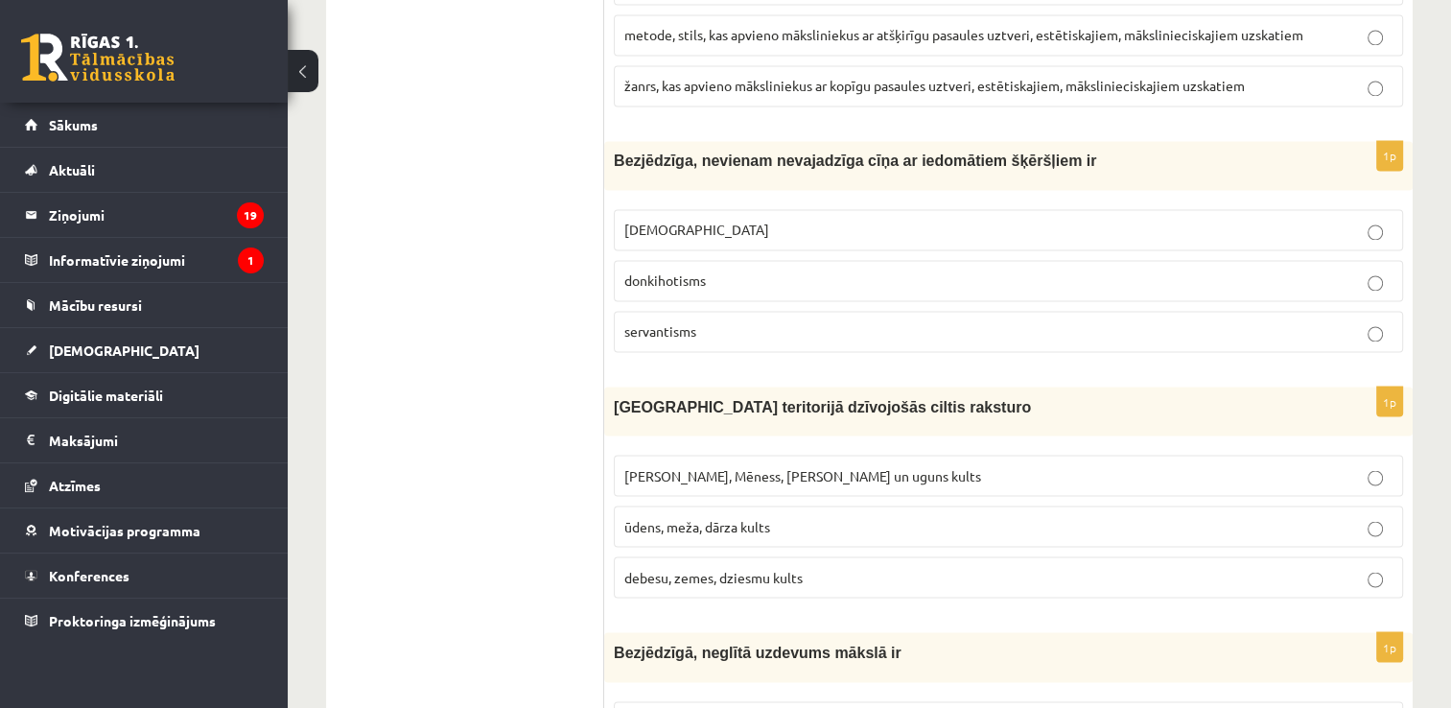
click at [699, 271] on span "donkihotisms" at bounding box center [664, 279] width 81 height 17
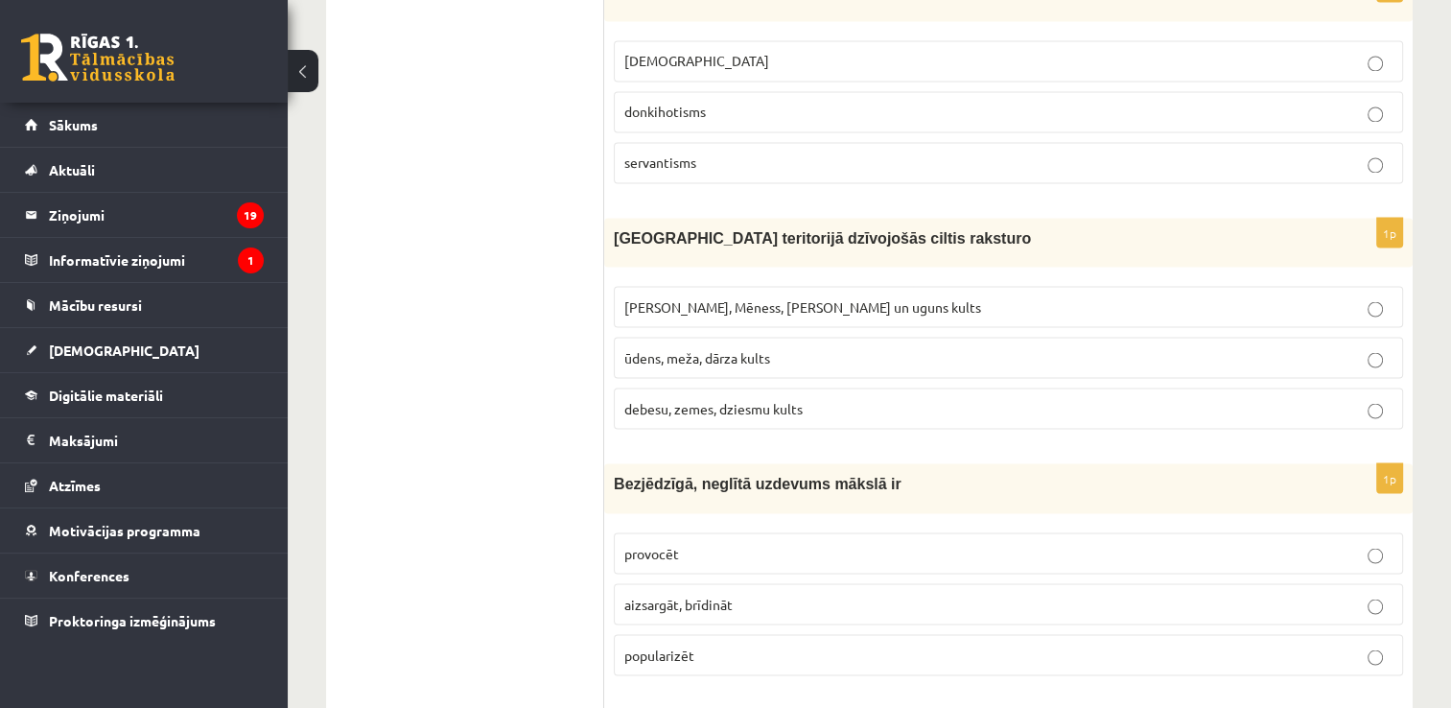
scroll to position [3429, 0]
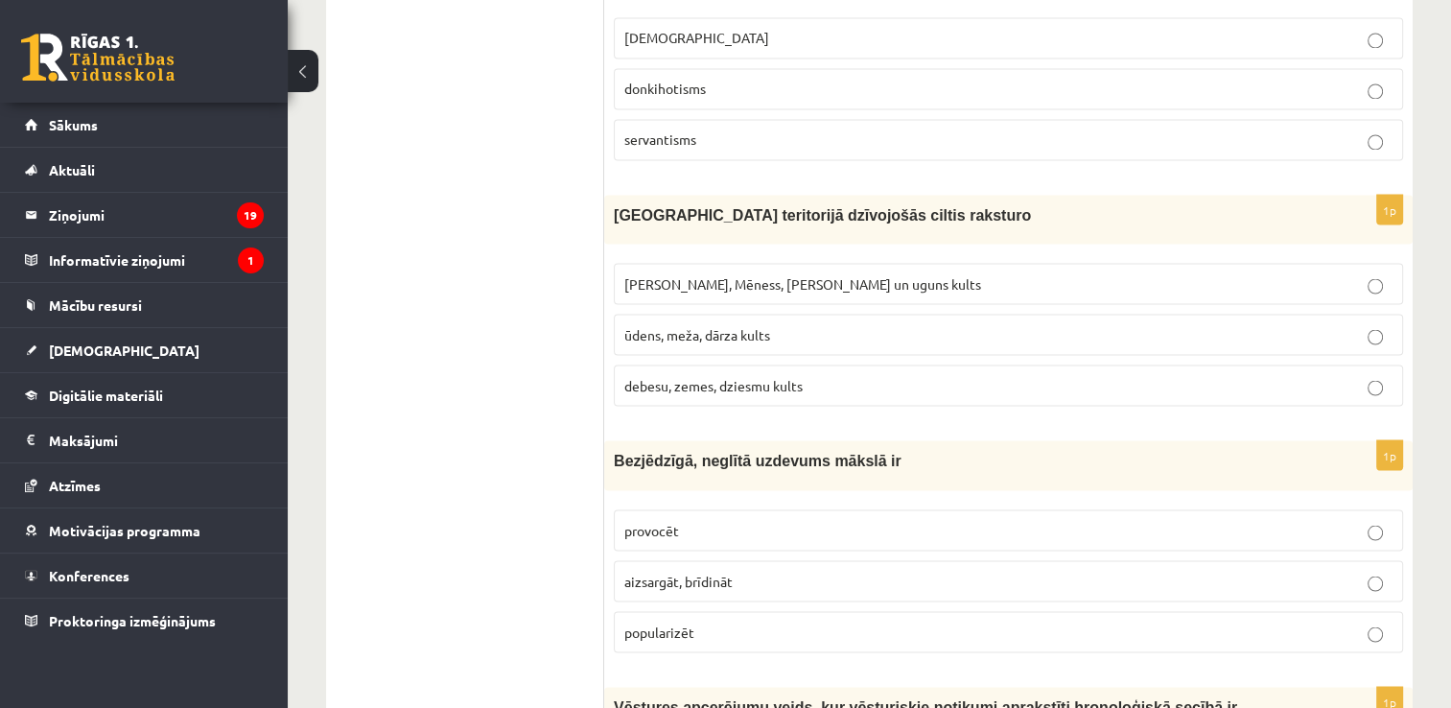
click at [770, 274] on span "Saules, Mēness, Pērkona un uguns kults" at bounding box center [802, 282] width 357 height 17
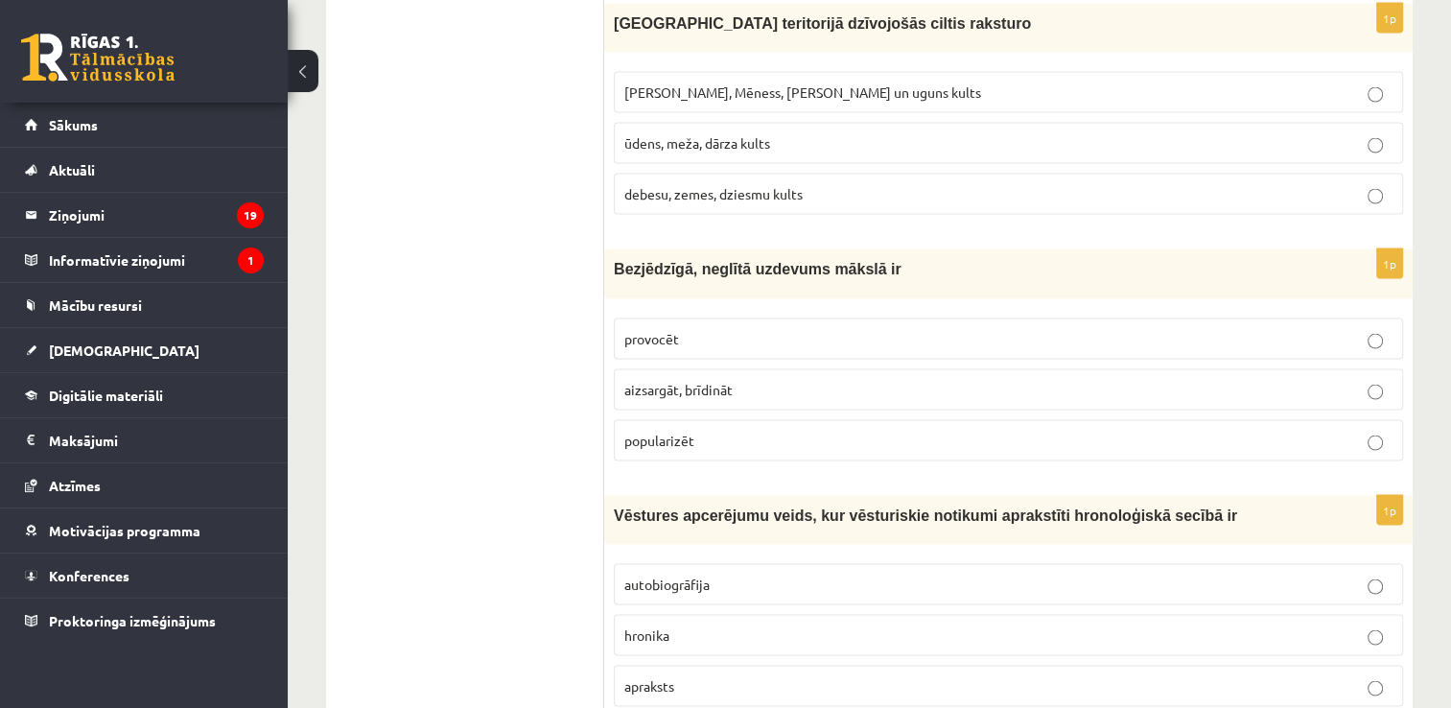
click at [969, 81] on p "Saules, Mēness, Pērkona un uguns kults" at bounding box center [1008, 91] width 768 height 20
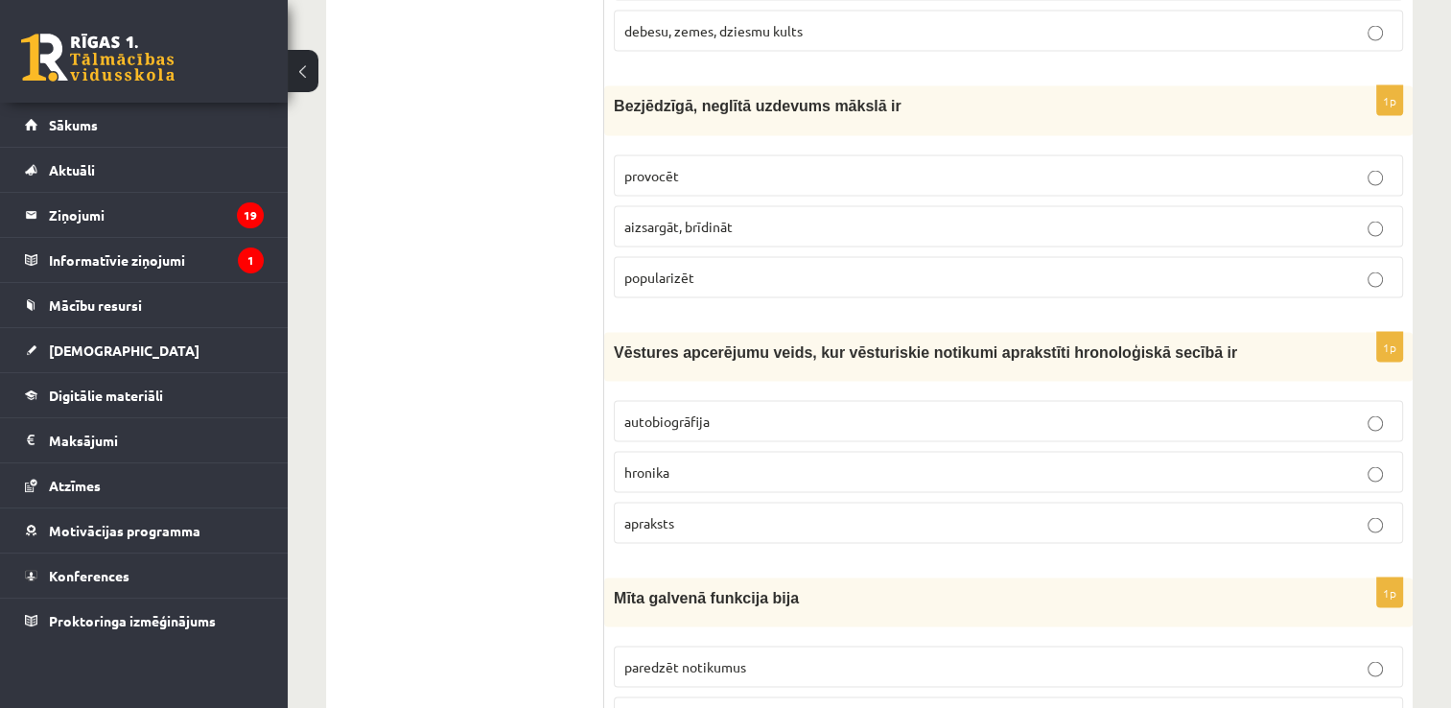
scroll to position [3812, 0]
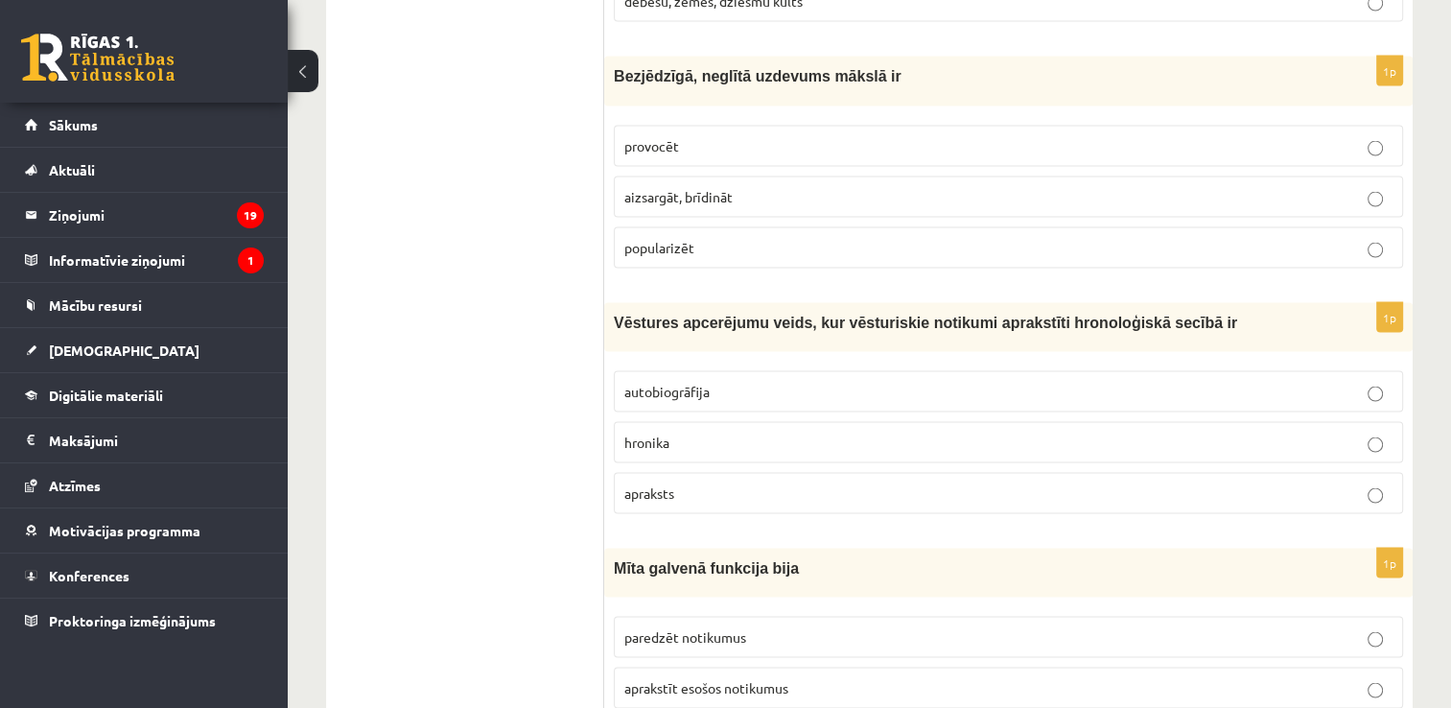
click at [642, 139] on label "provocēt" at bounding box center [1008, 146] width 789 height 41
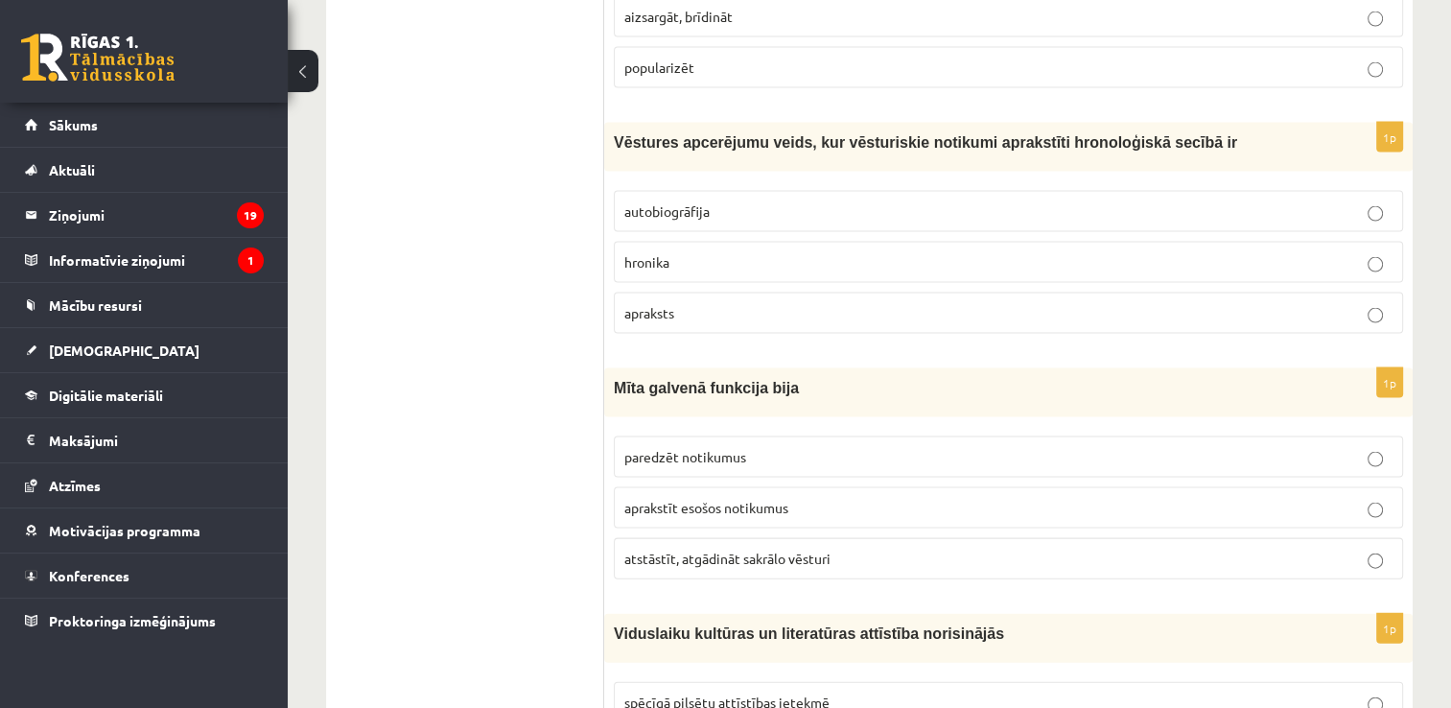
scroll to position [4004, 0]
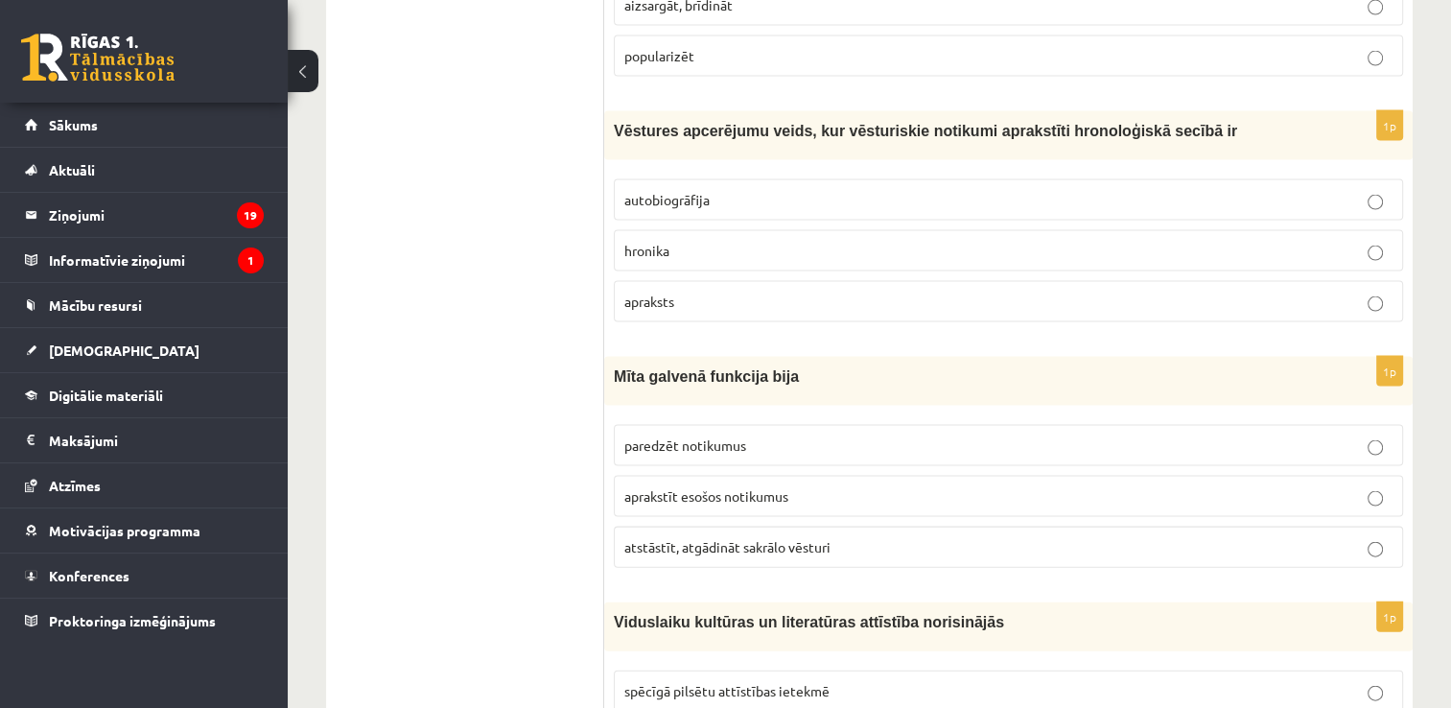
click at [683, 241] on p "hronika" at bounding box center [1008, 251] width 768 height 20
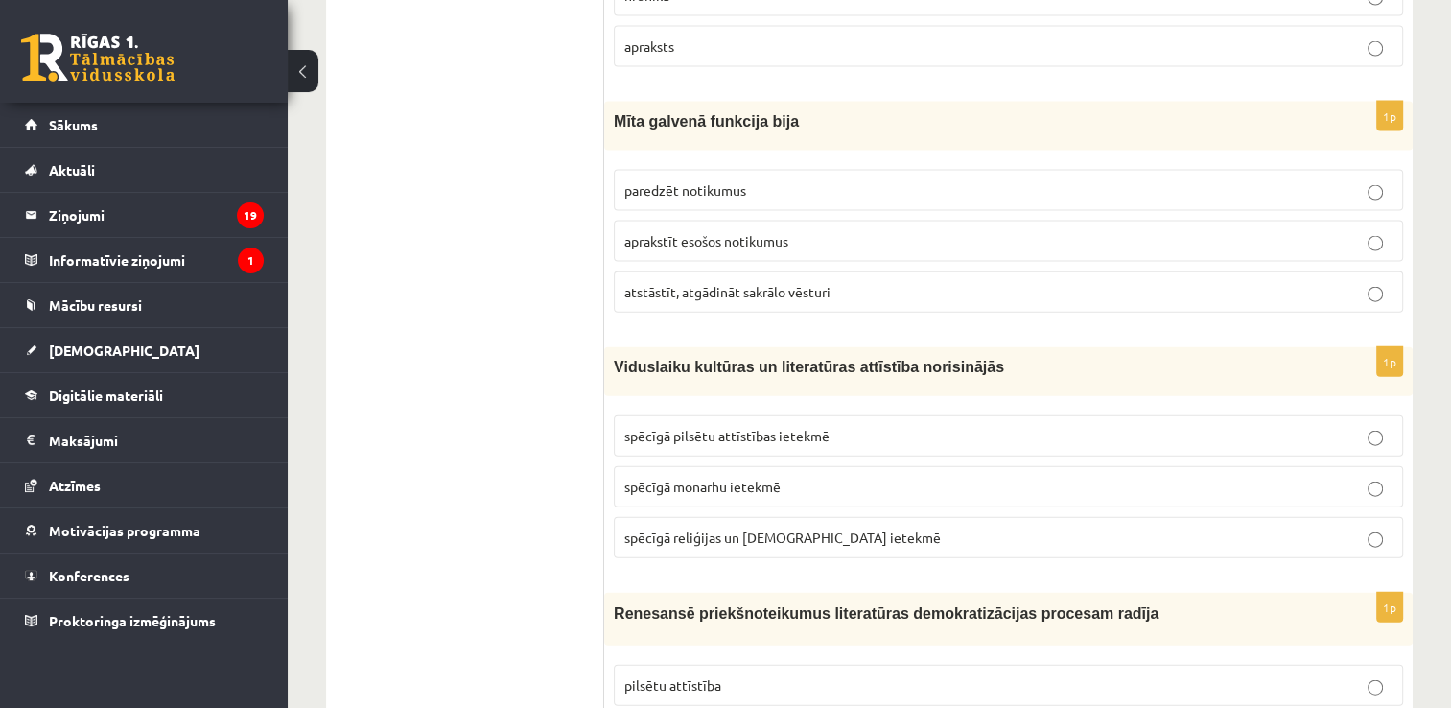
scroll to position [4292, 0]
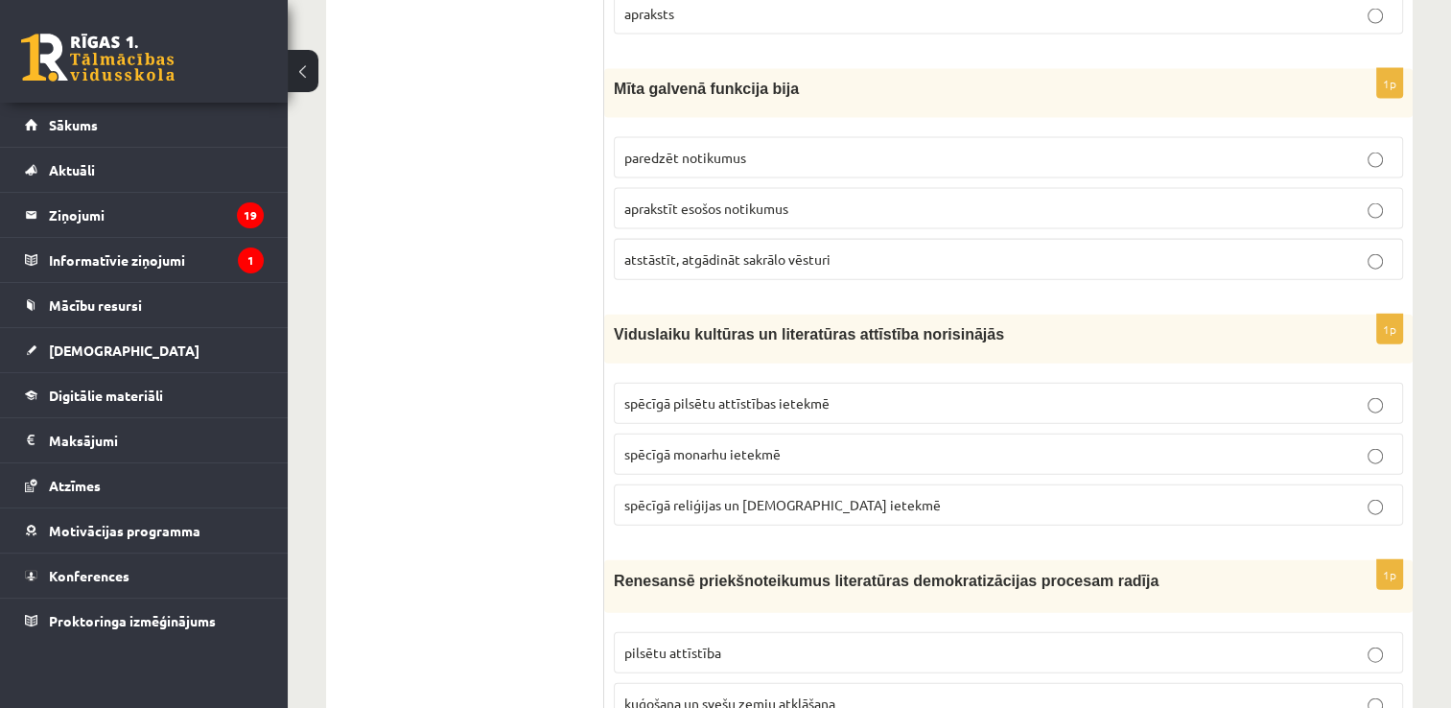
click at [714, 239] on label "atstāstīt, atgādināt sakrālo vēsturi" at bounding box center [1008, 259] width 789 height 41
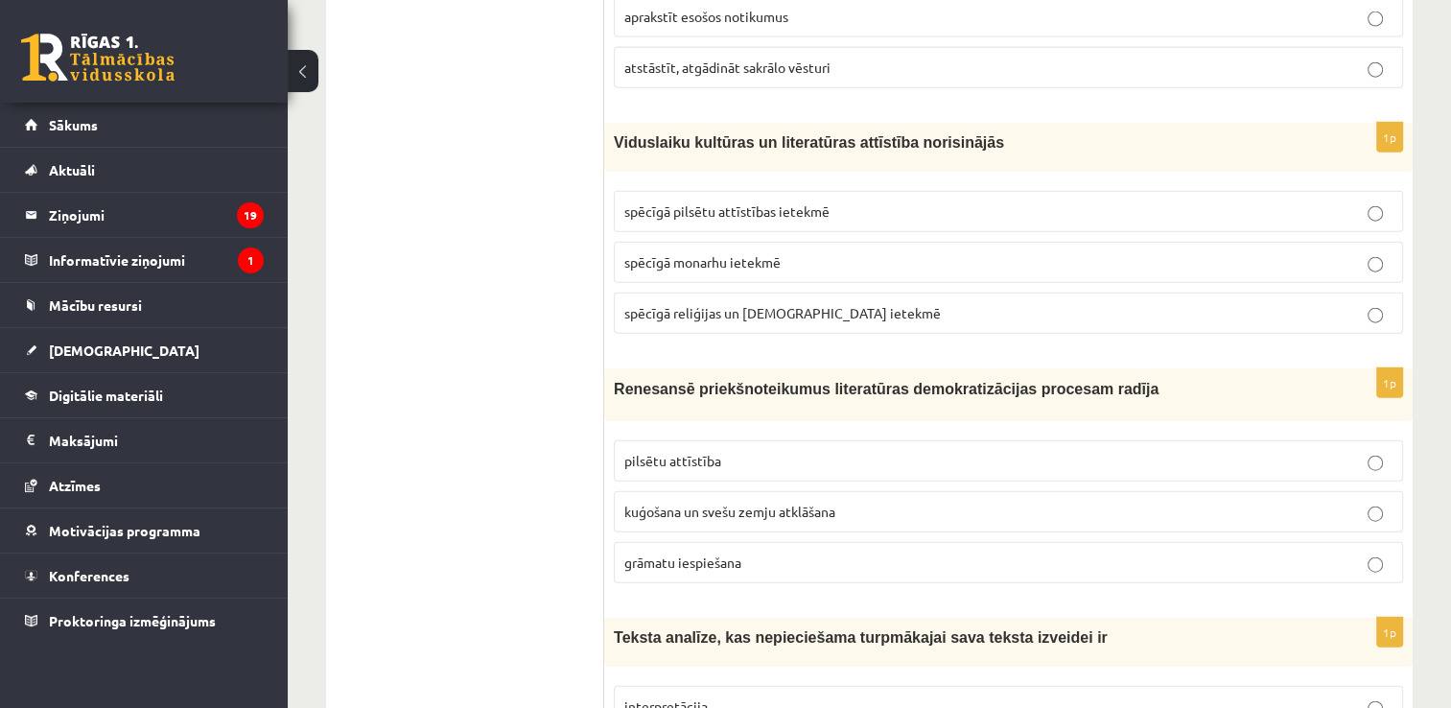
scroll to position [4483, 0]
click at [766, 304] on span "spēcīgā reliģijas un baznīcas ietekmē" at bounding box center [782, 312] width 316 height 17
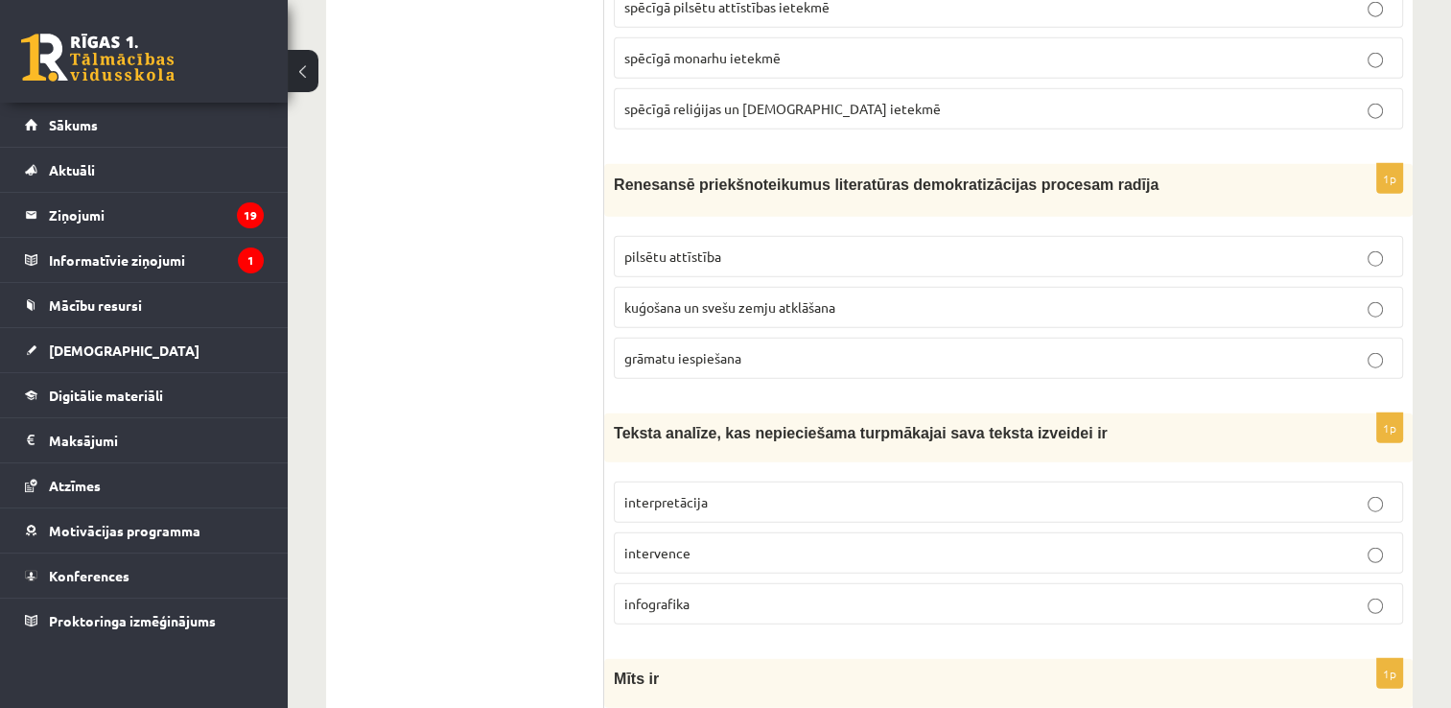
scroll to position [4771, 0]
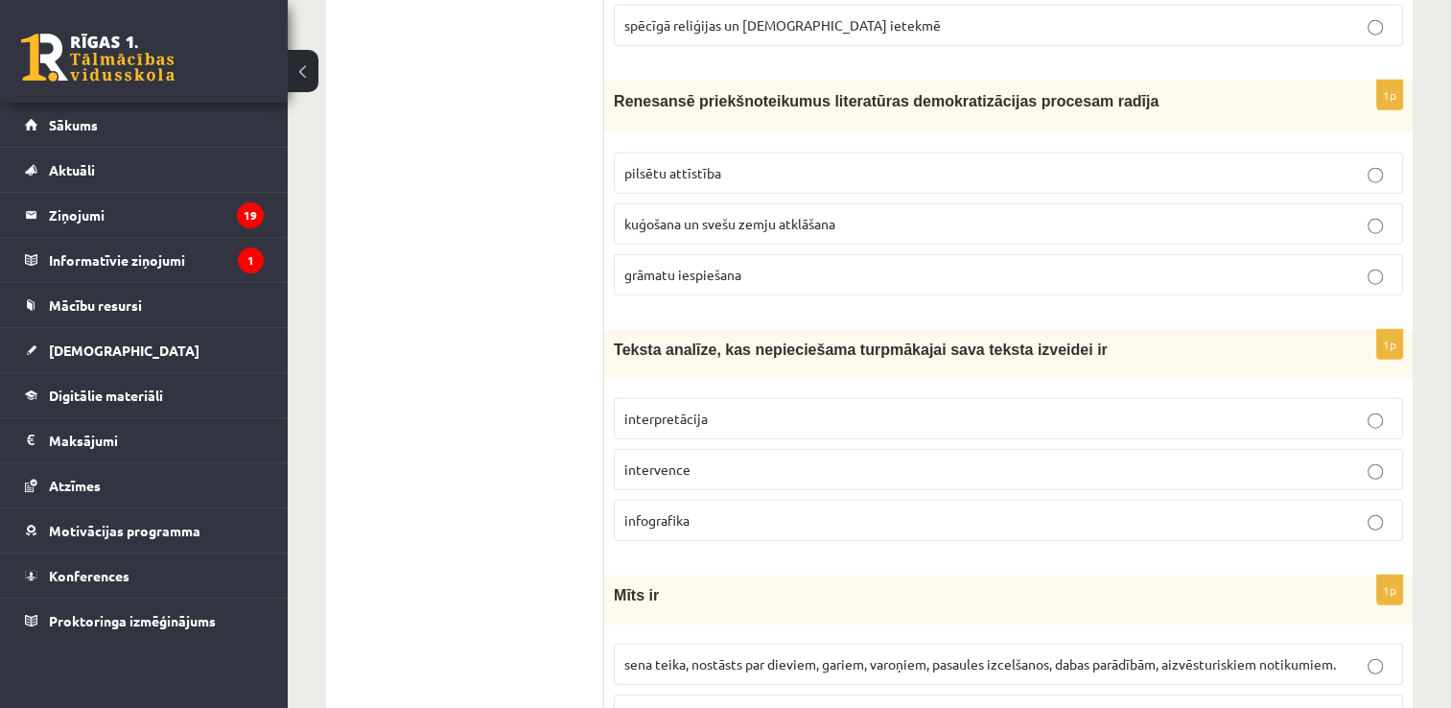
click at [775, 265] on p "grāmatu iespiešana" at bounding box center [1008, 275] width 768 height 20
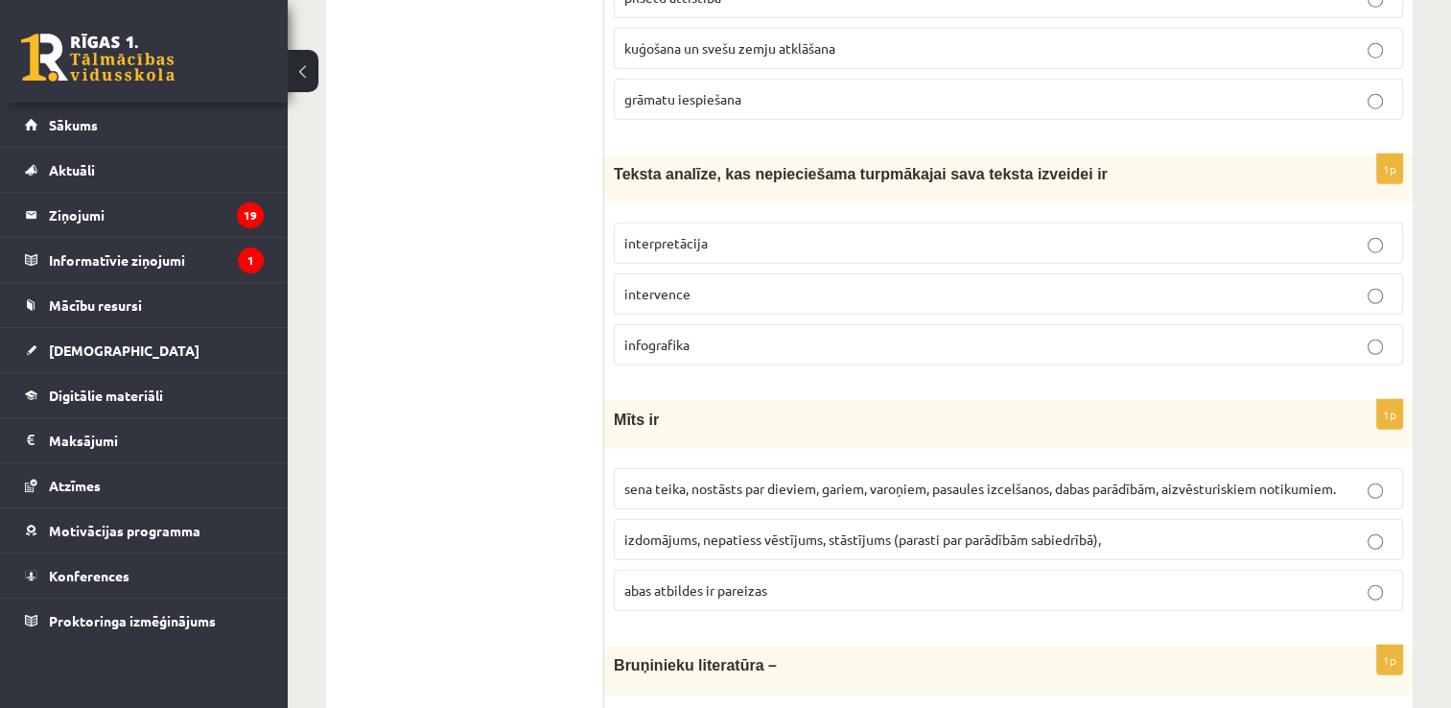
scroll to position [4963, 0]
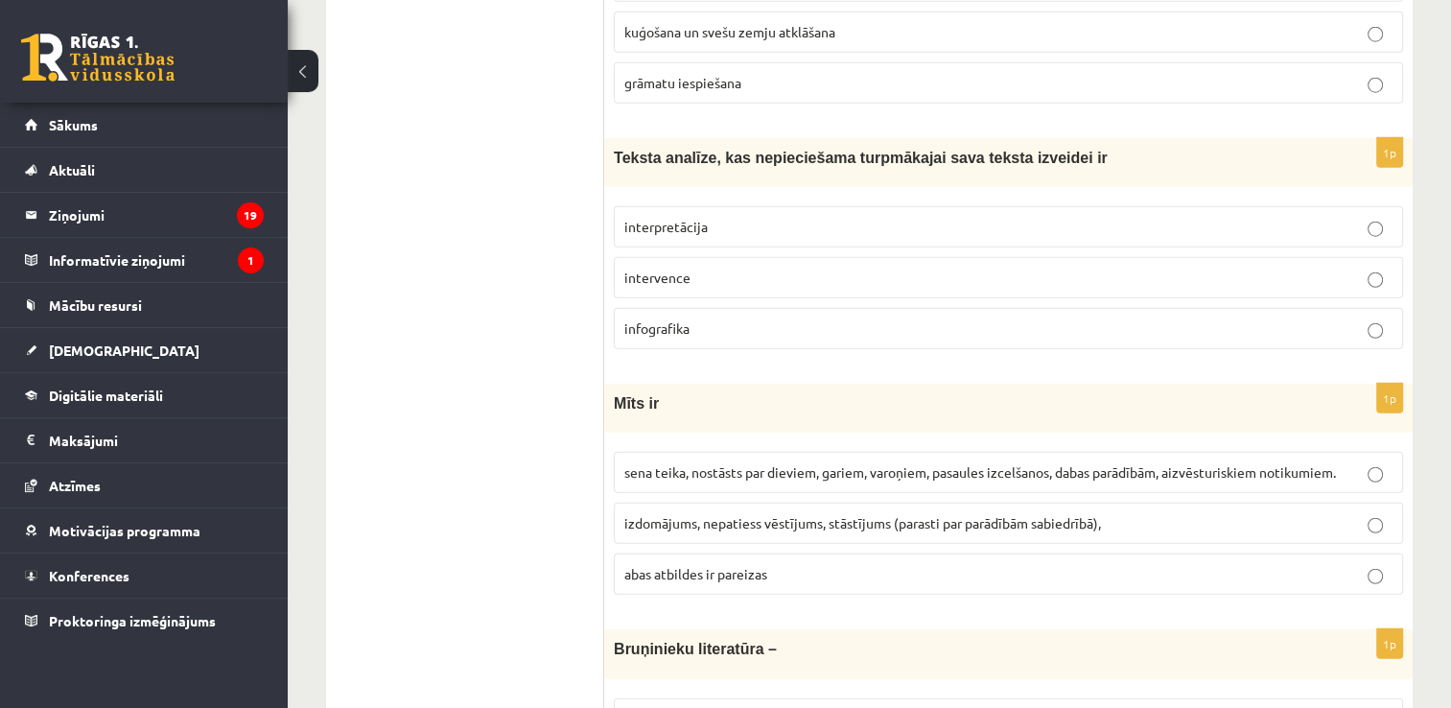
click at [712, 217] on p "interpretācija" at bounding box center [1008, 227] width 768 height 20
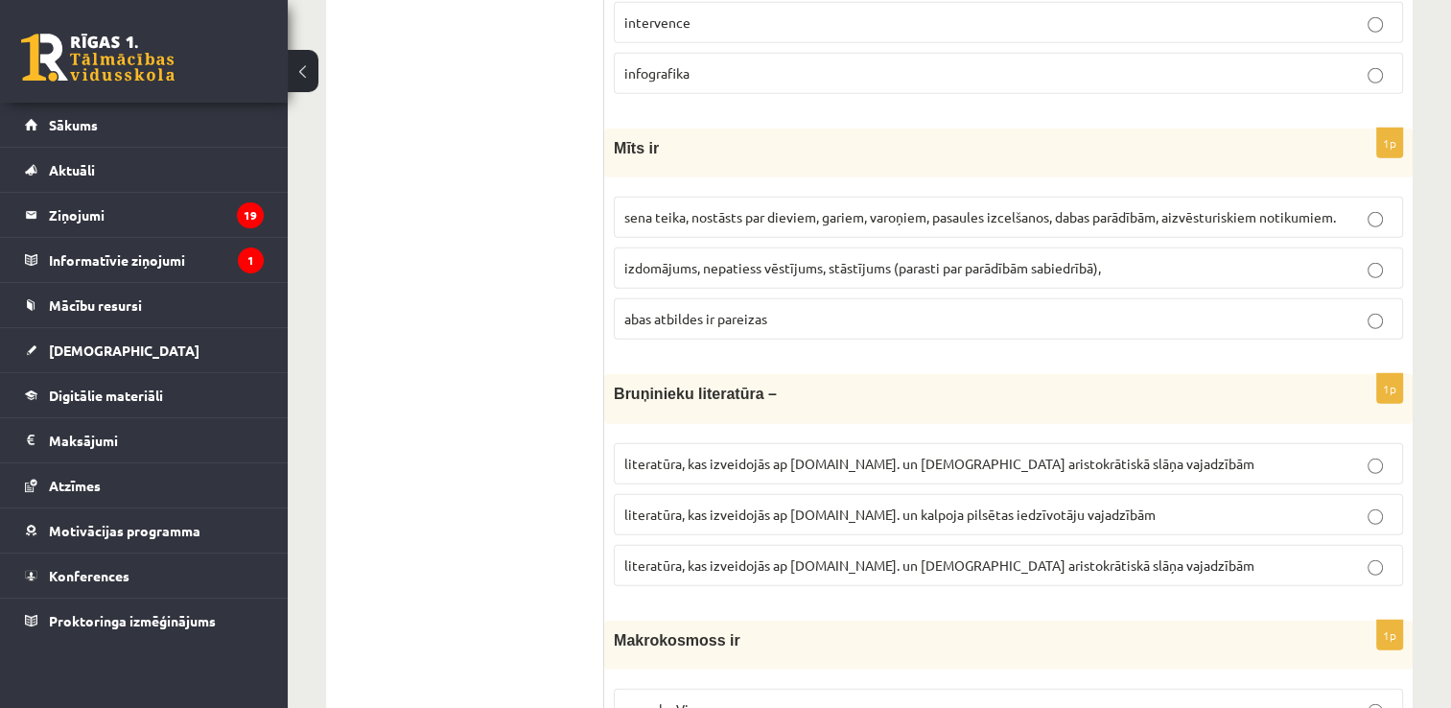
scroll to position [5250, 0]
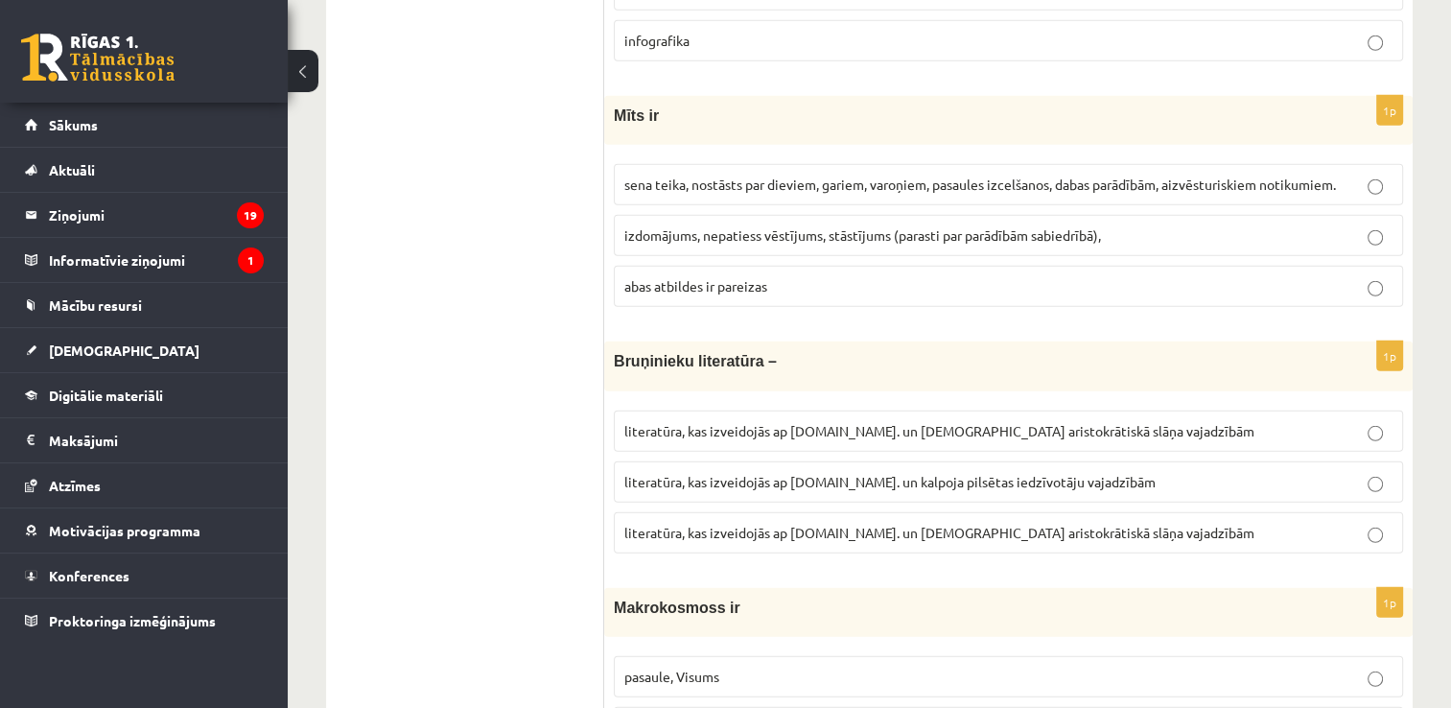
click at [718, 175] on p "sena teika, nostāsts par dieviem, gariem, varoņiem, pasaules izcelšanos, dabas …" at bounding box center [1008, 185] width 768 height 20
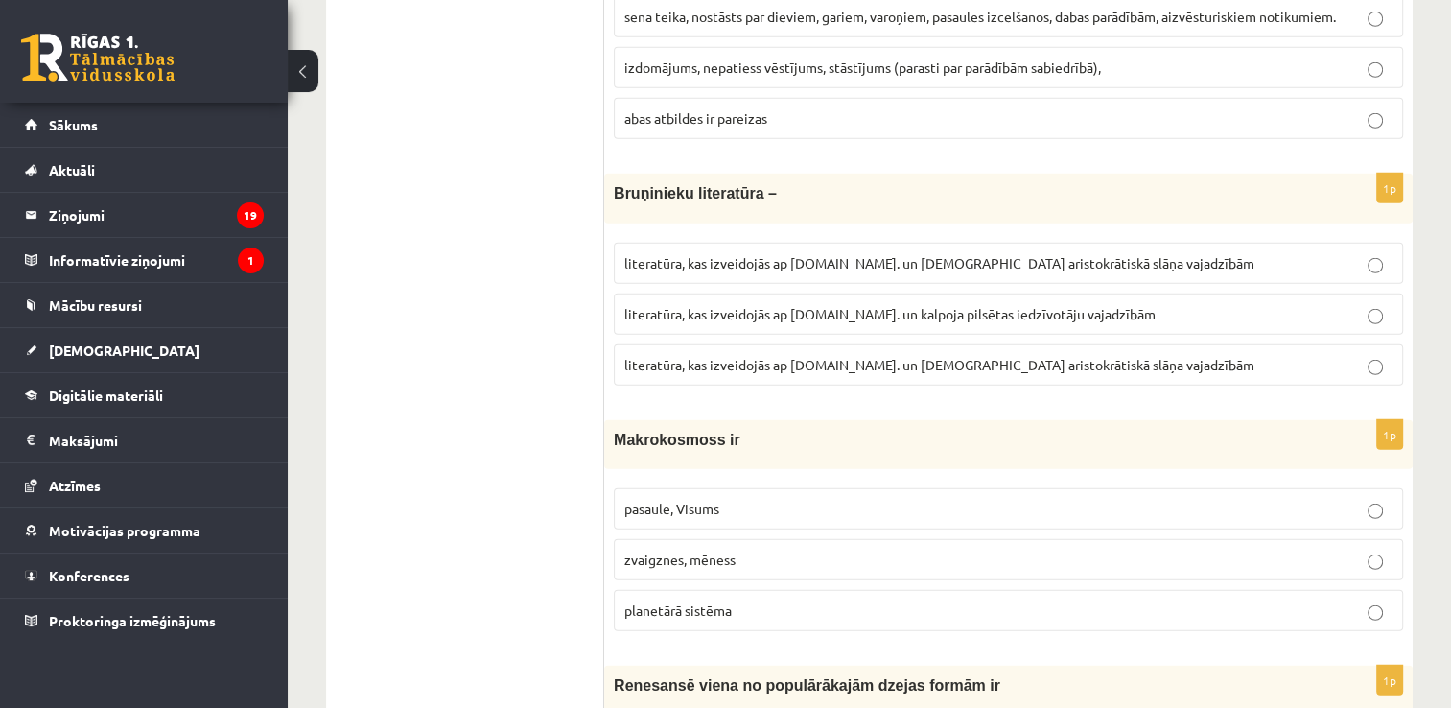
scroll to position [5442, 0]
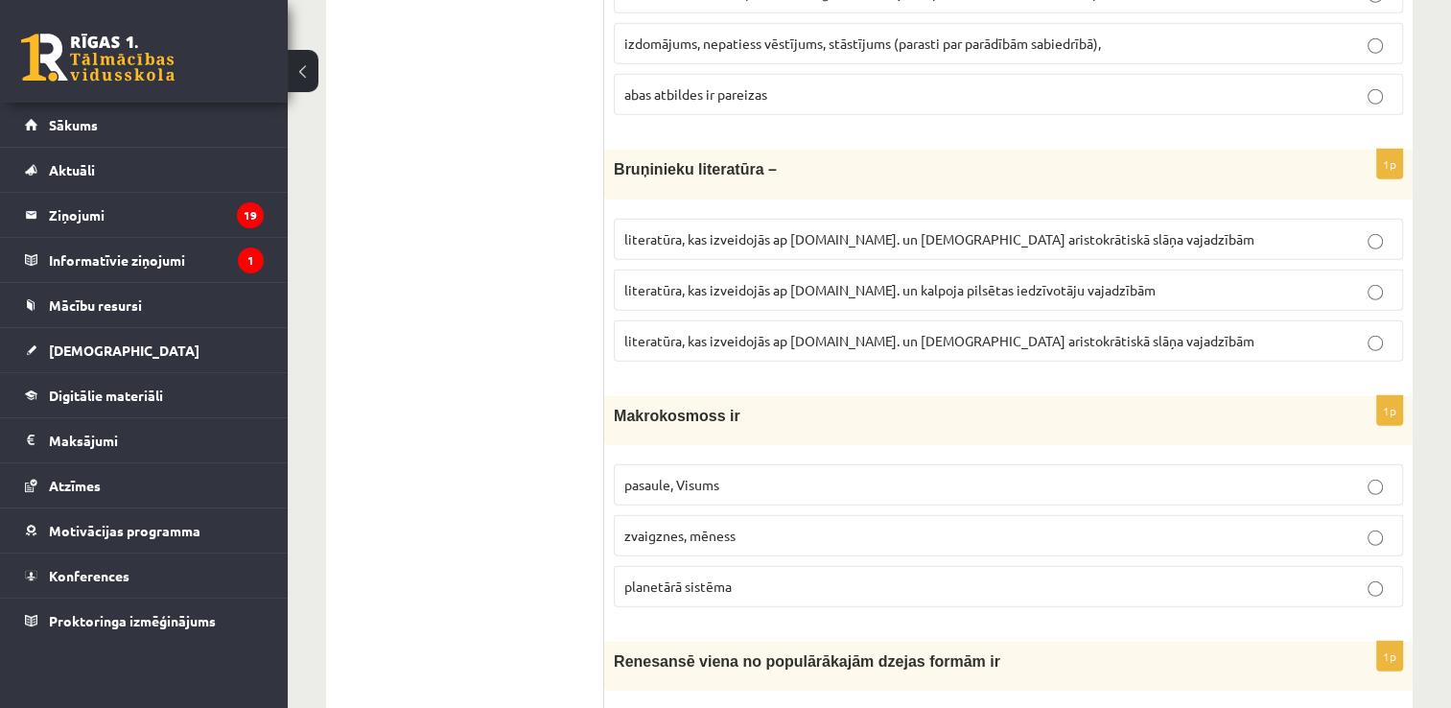
click at [914, 331] on p "literatūra, kas izveidojās ap 12.gs. un kalpoja aristokrātiskā slāņa vajadzībām" at bounding box center [1008, 341] width 768 height 20
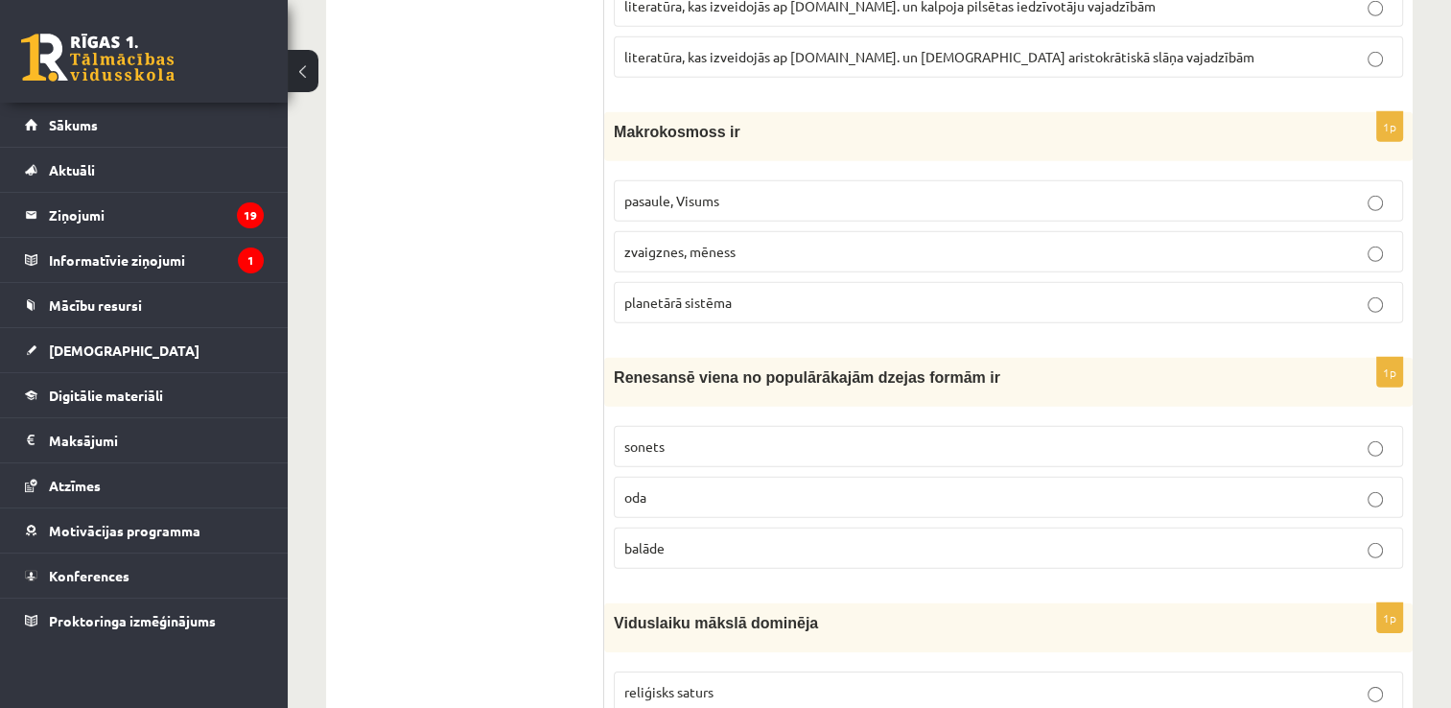
scroll to position [5730, 0]
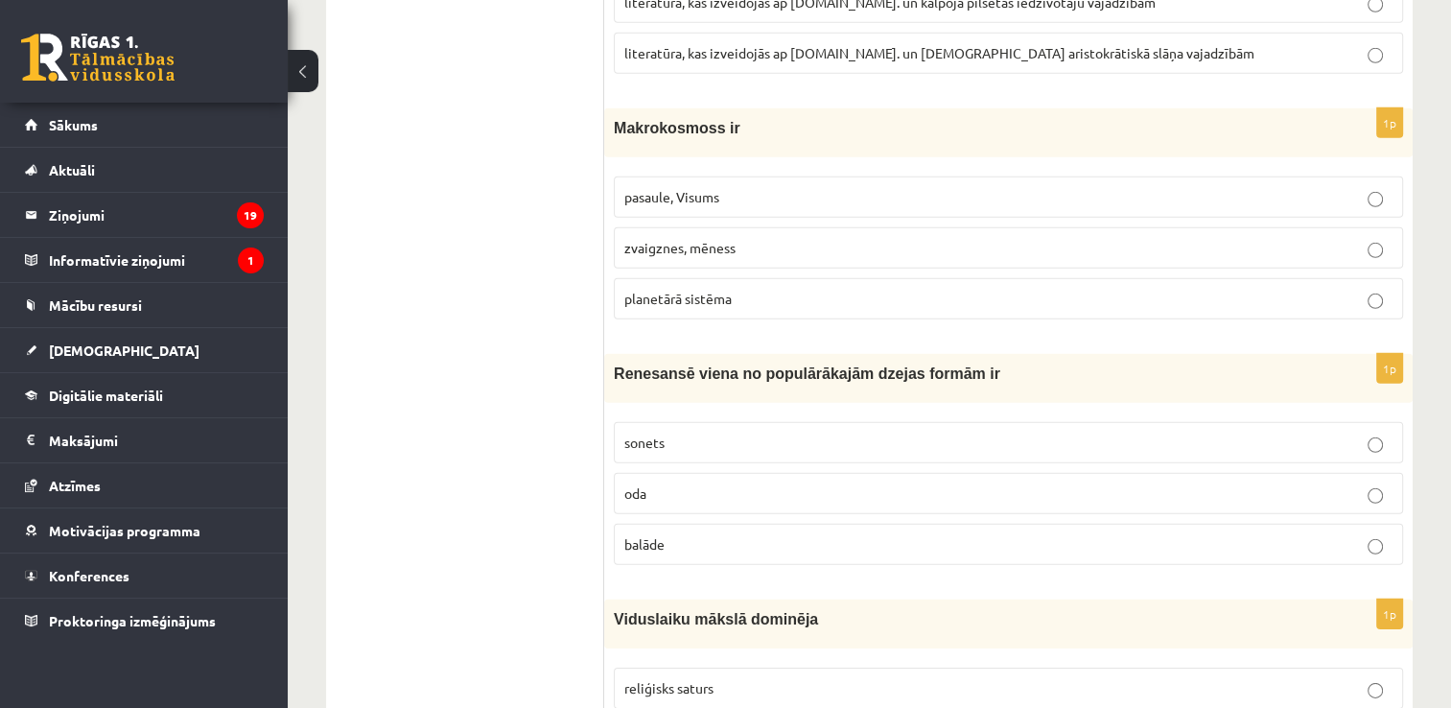
click at [701, 188] on span "pasaule, Visums" at bounding box center [671, 196] width 95 height 17
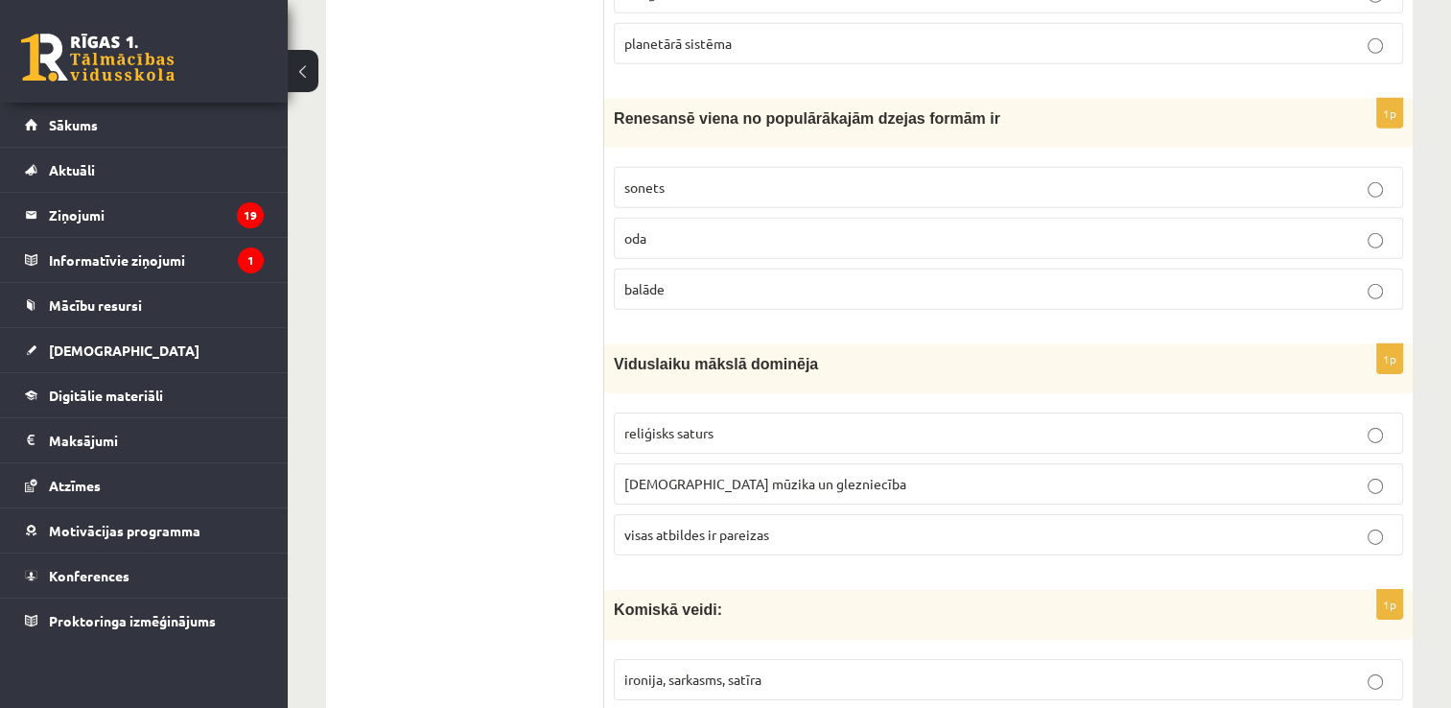
scroll to position [6017, 0]
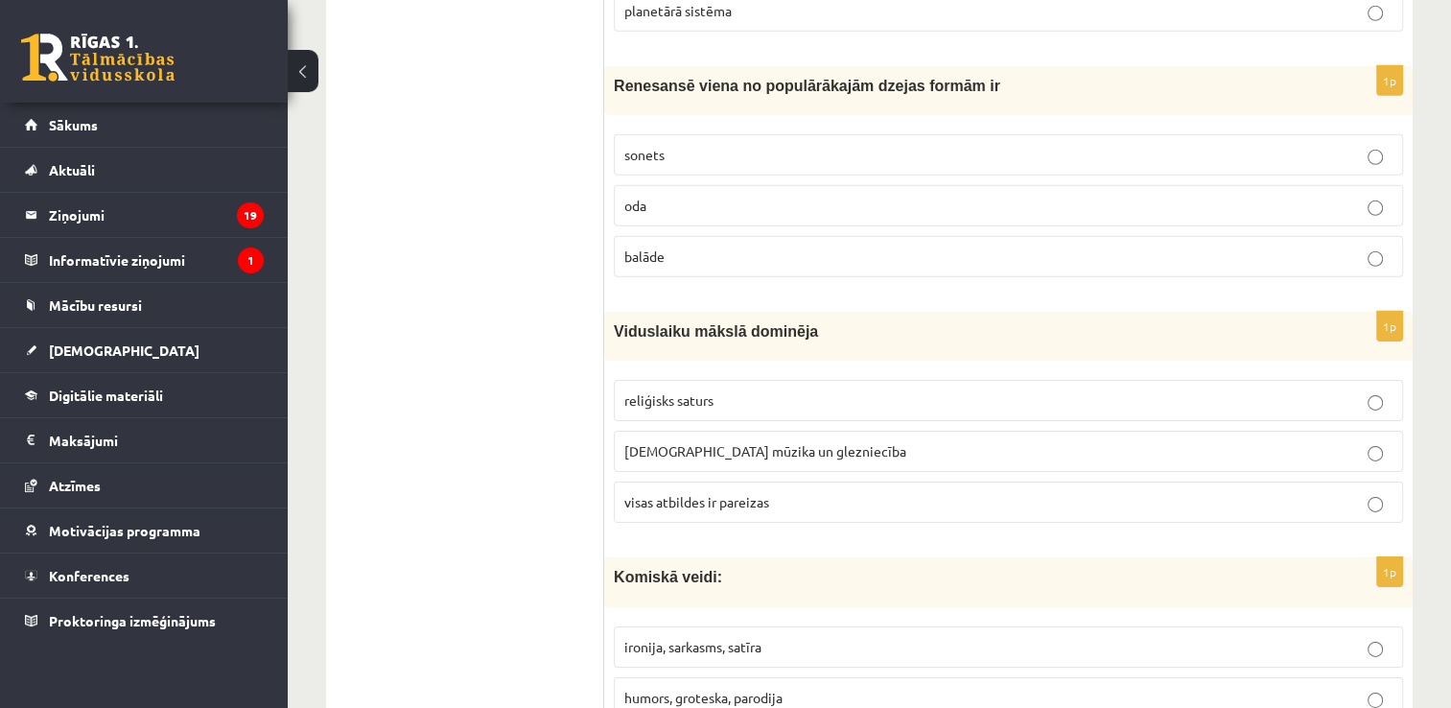
click at [670, 145] on p "sonets" at bounding box center [1008, 155] width 768 height 20
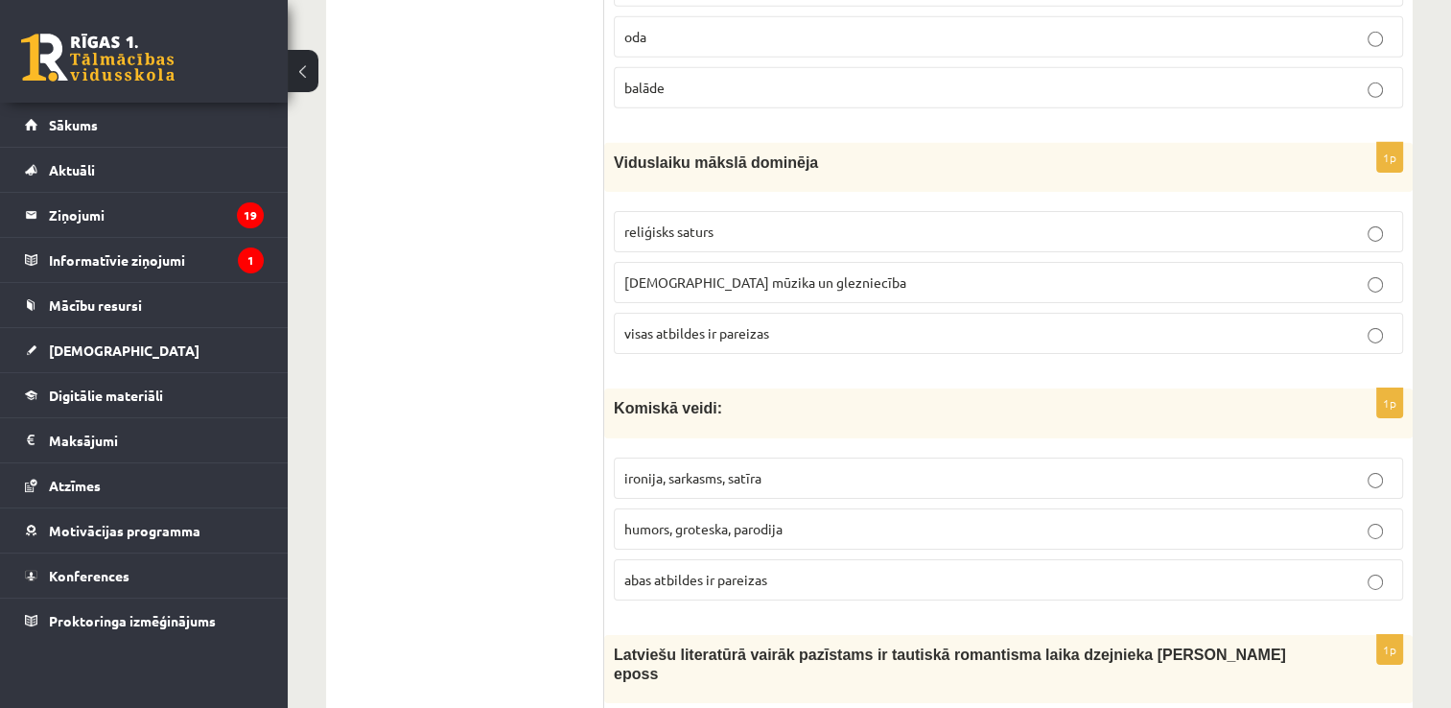
scroll to position [6209, 0]
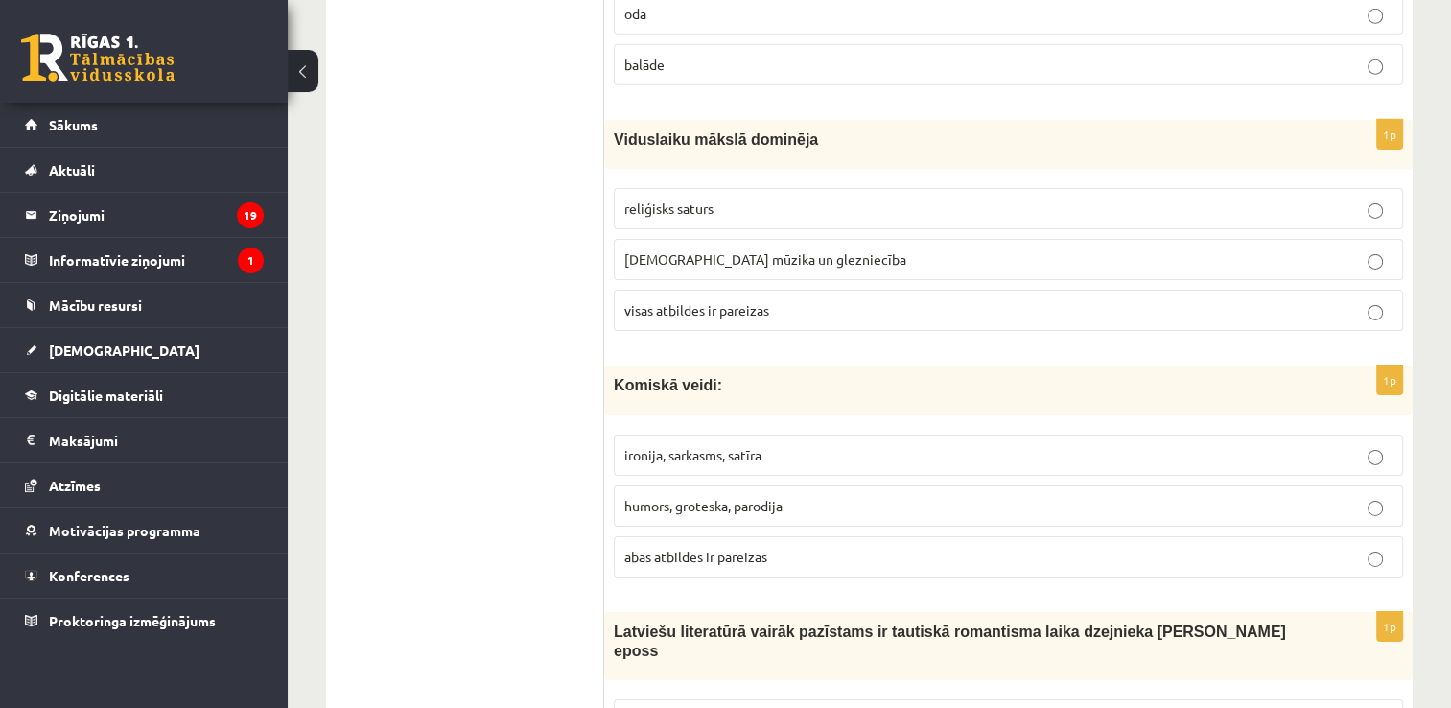
click at [683, 199] on span "reliģisks saturs" at bounding box center [668, 207] width 89 height 17
click at [699, 301] on span "visas atbildes ir pareizas" at bounding box center [696, 309] width 145 height 17
click at [749, 198] on p "reliģisks saturs" at bounding box center [1008, 208] width 768 height 20
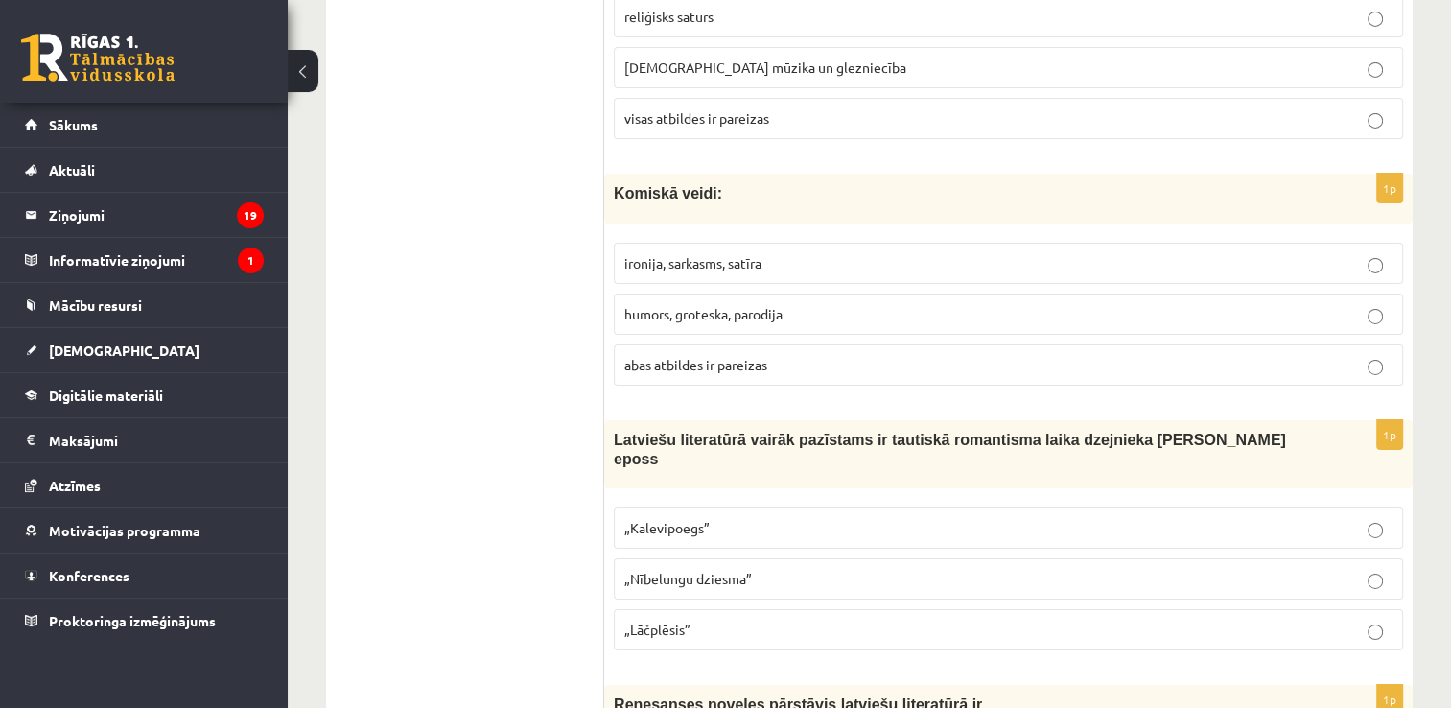
click at [780, 355] on p "abas atbildes ir pareizas" at bounding box center [1008, 365] width 768 height 20
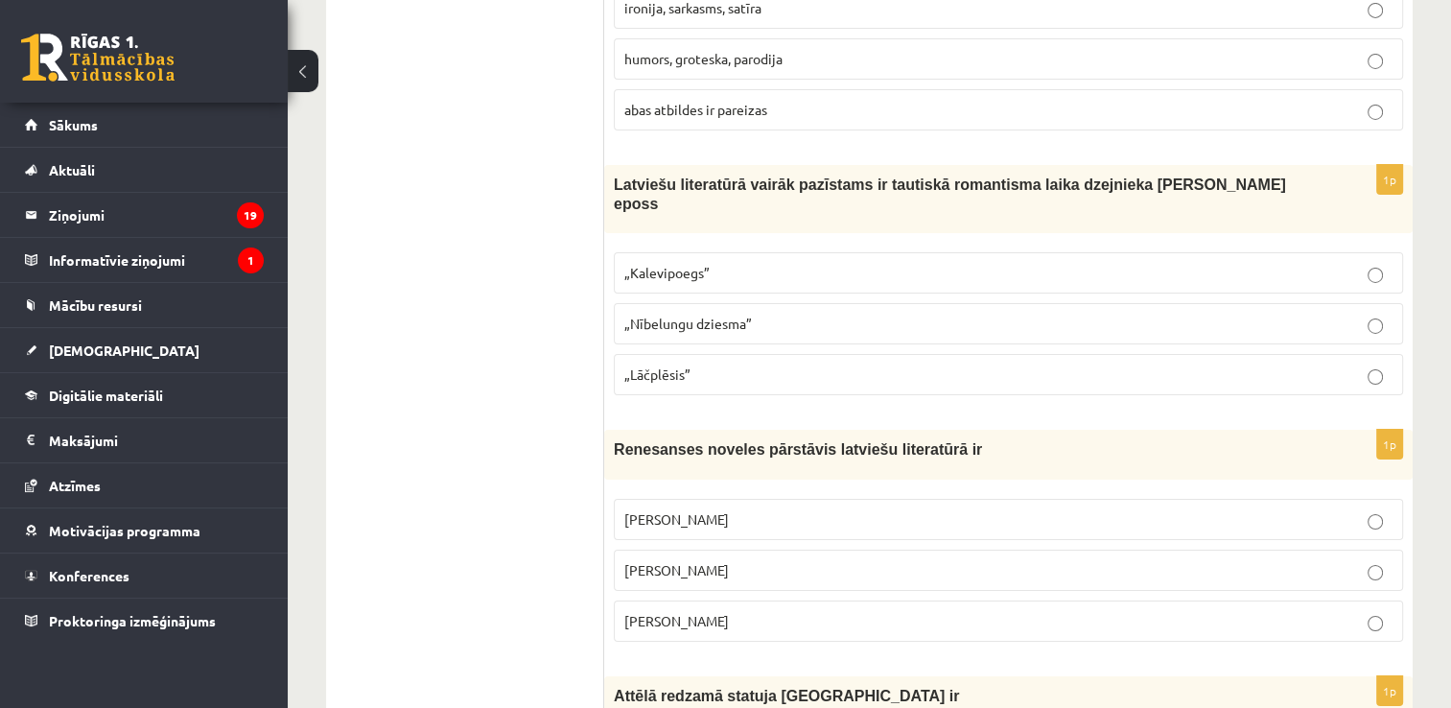
scroll to position [6689, 0]
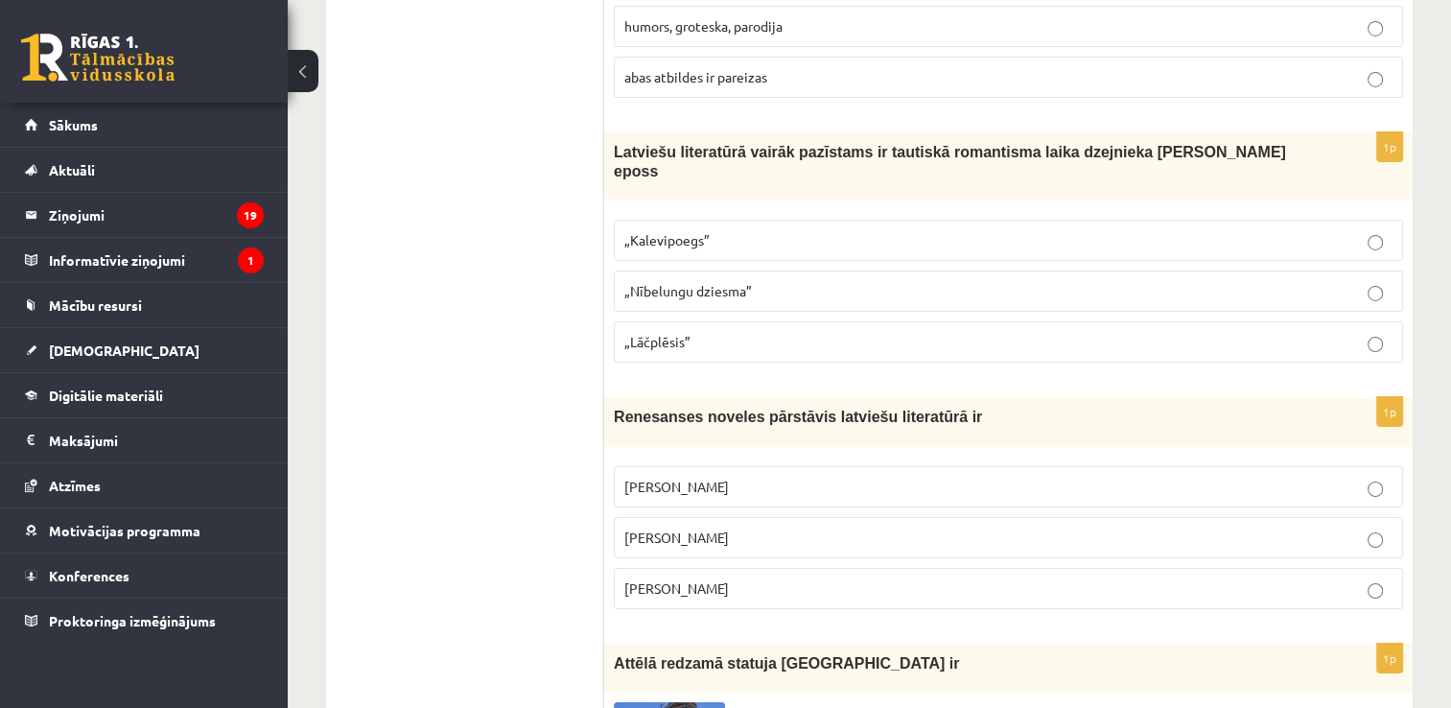
click at [771, 332] on p "„Lāčplēsis”" at bounding box center [1008, 342] width 768 height 20
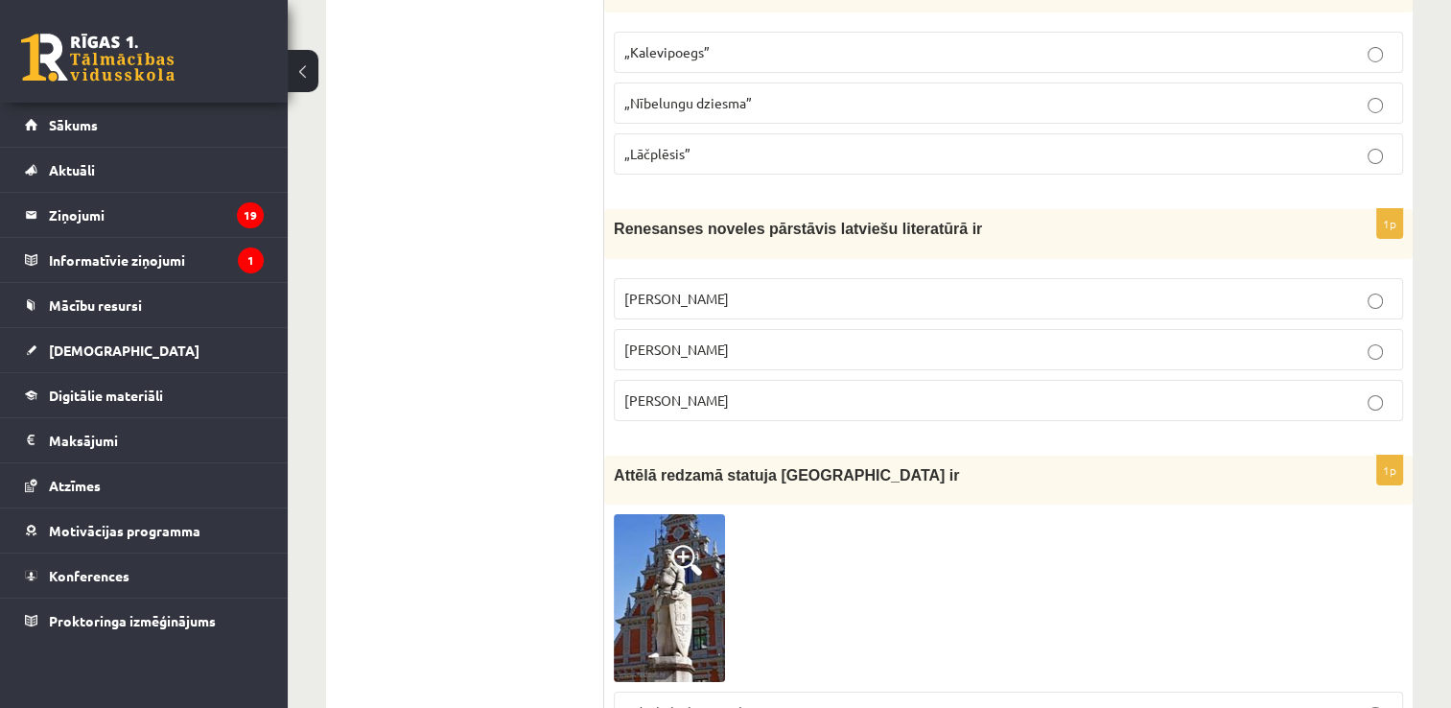
scroll to position [6880, 0]
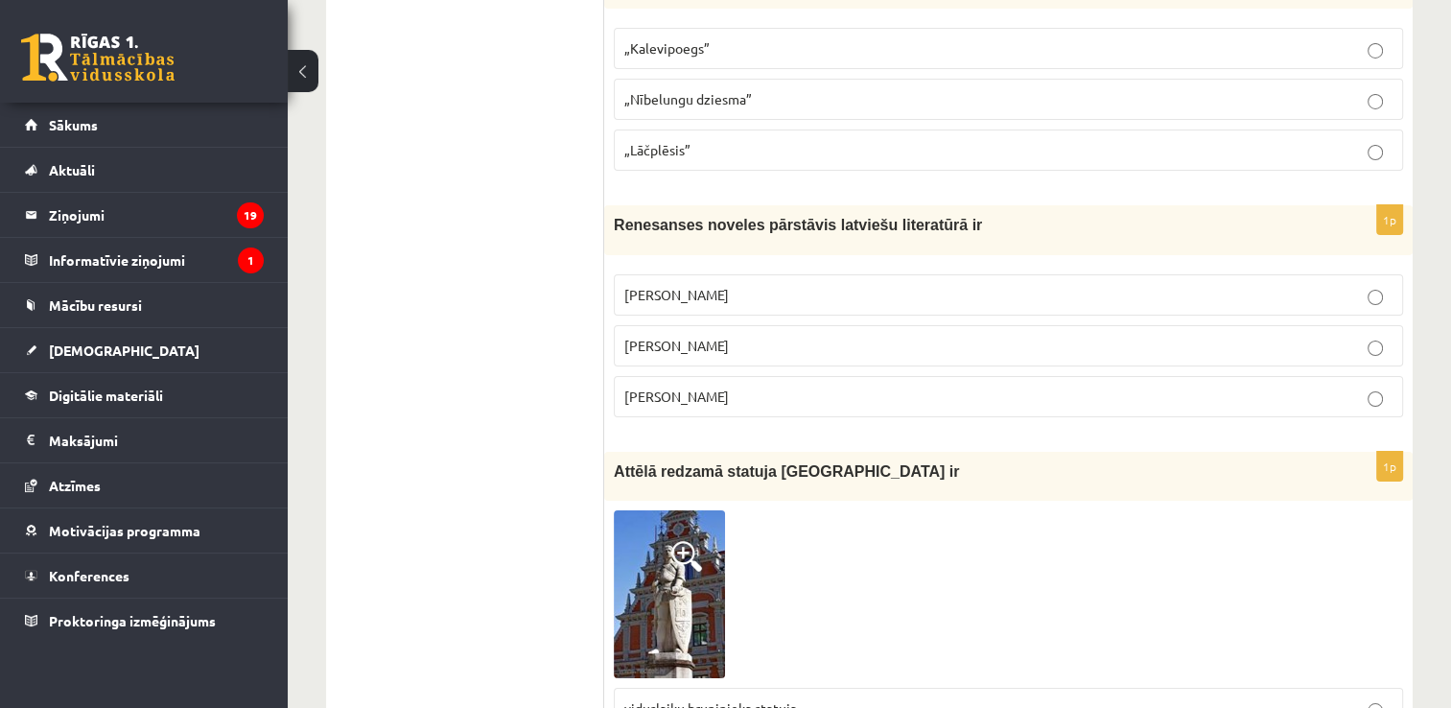
click at [664, 387] on span "Jānis Ezeriņš" at bounding box center [676, 395] width 105 height 17
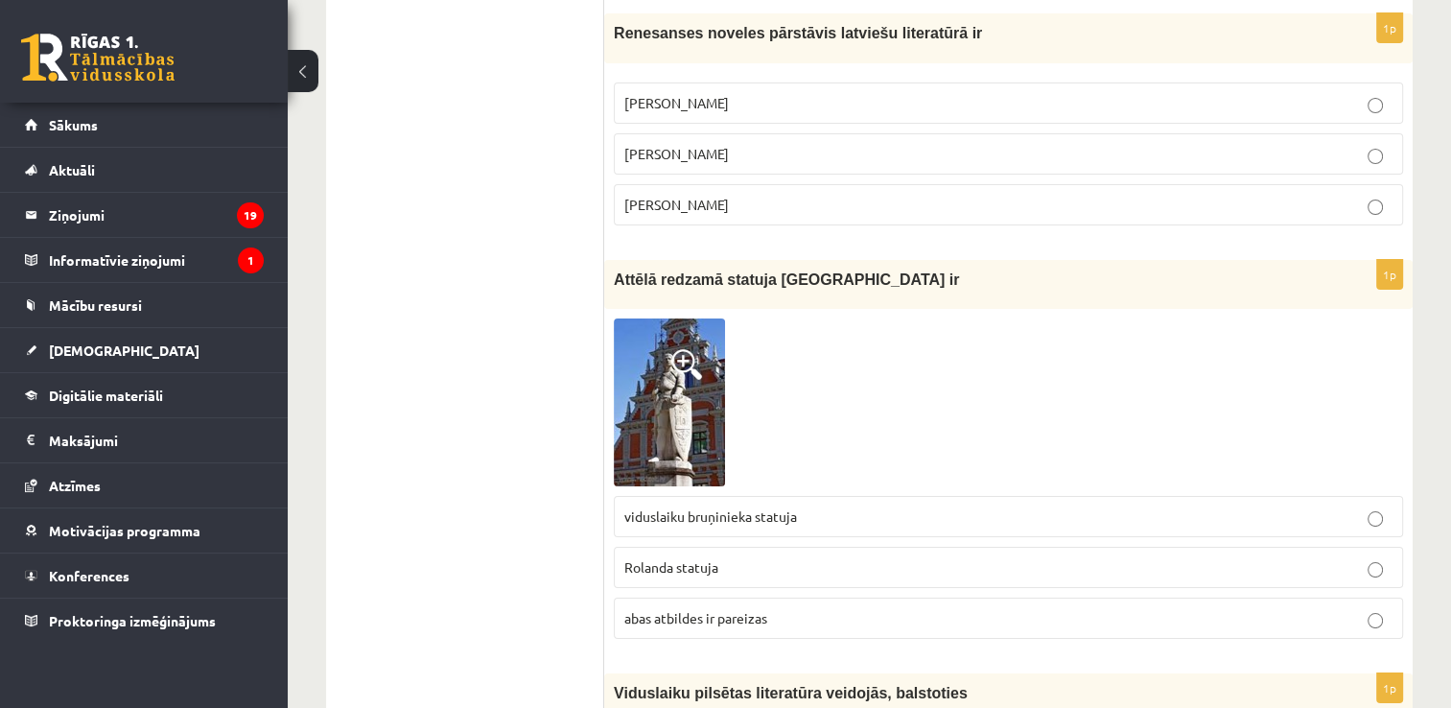
scroll to position [7264, 0]
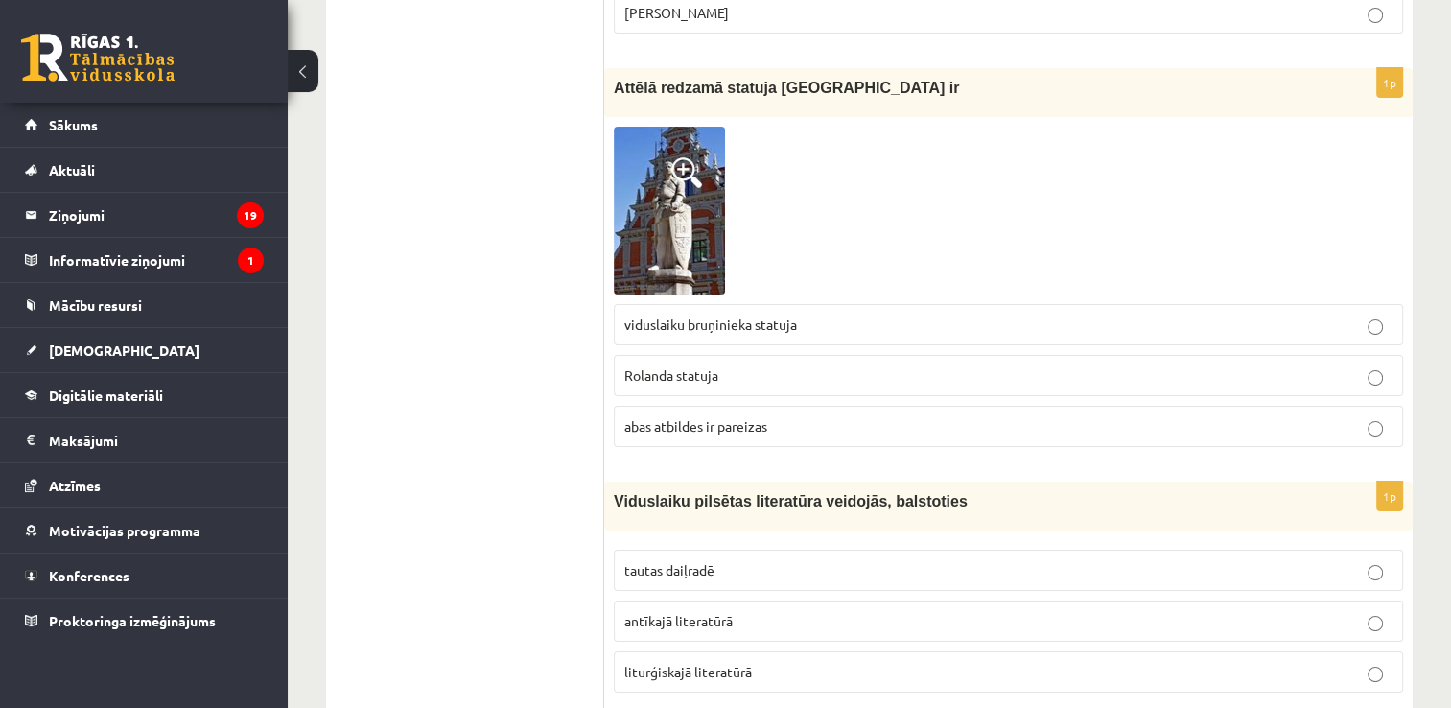
click at [719, 365] on p "Rolanda statuja" at bounding box center [1008, 375] width 768 height 20
click at [713, 561] on span "tautas daiļradē" at bounding box center [669, 569] width 90 height 17
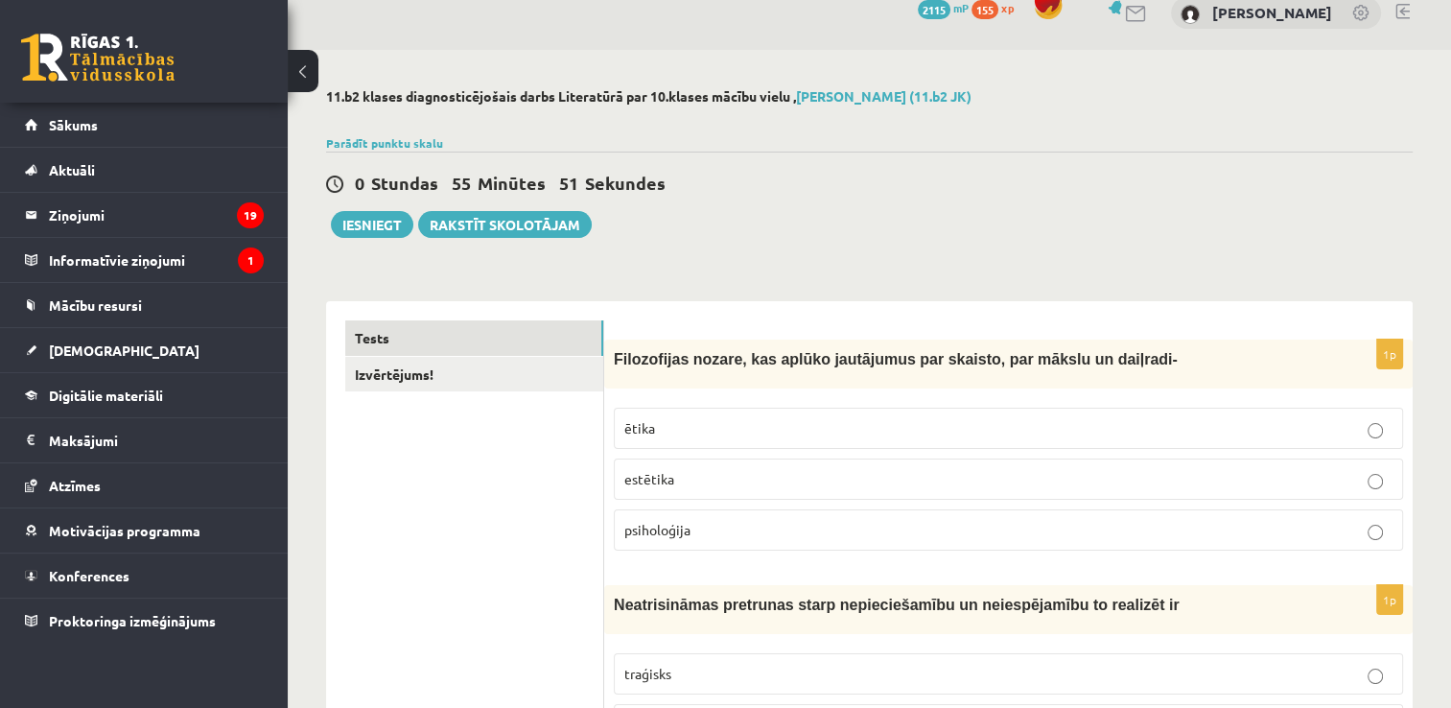
scroll to position [0, 0]
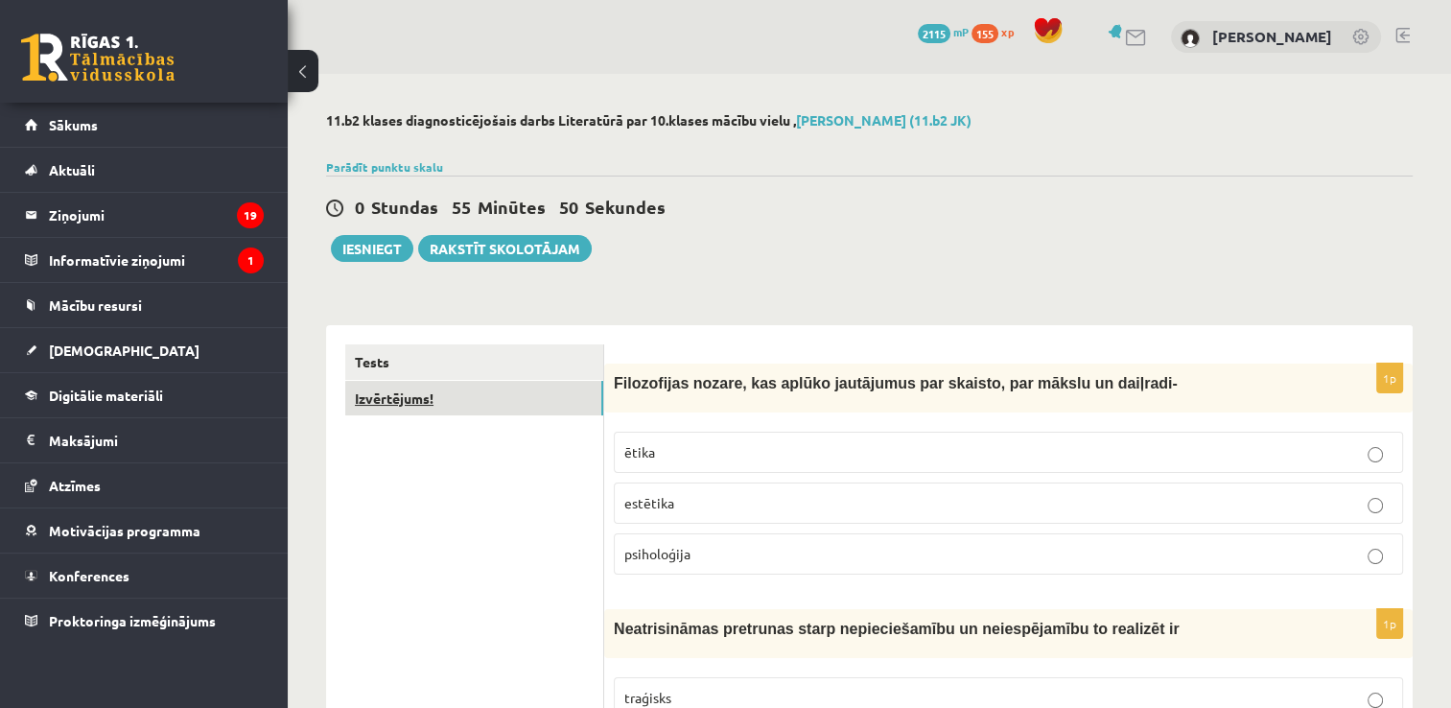
click at [504, 385] on link "Izvērtējums!" at bounding box center [474, 398] width 258 height 35
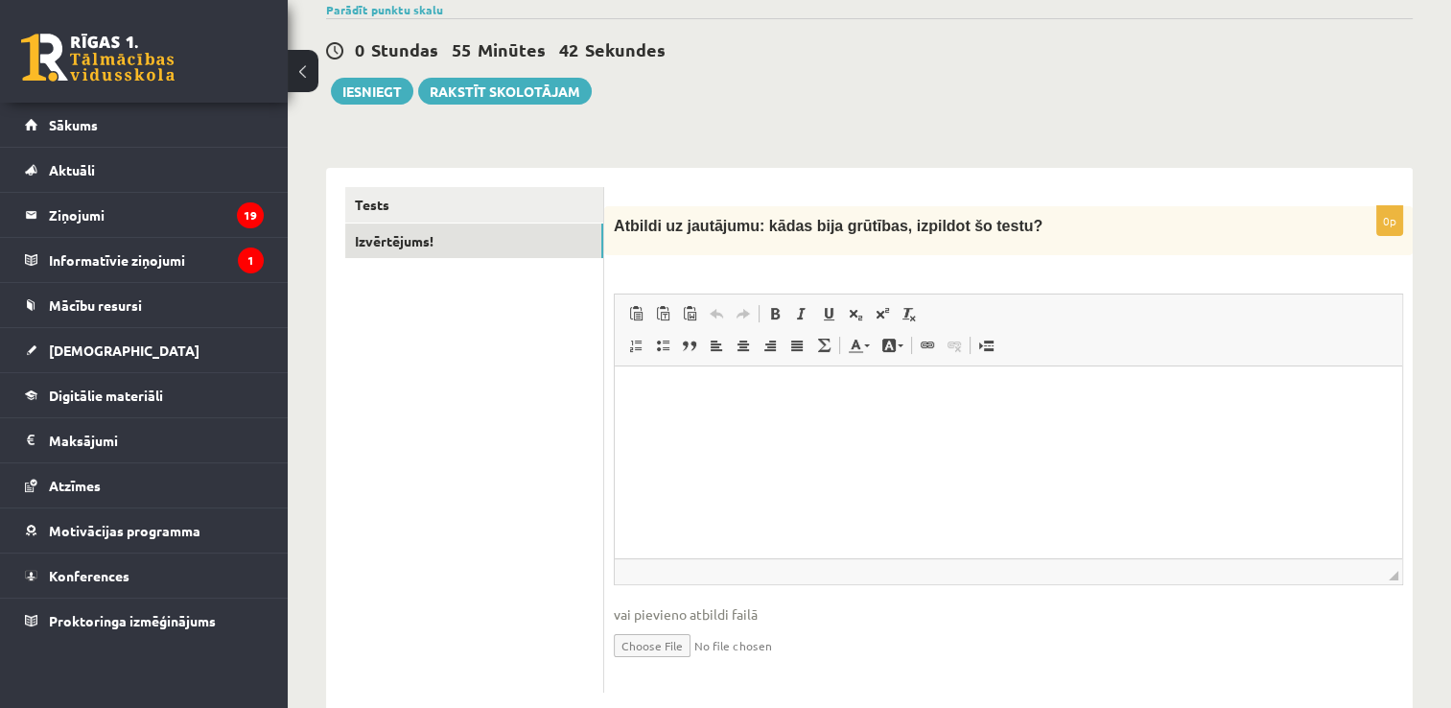
scroll to position [198, 0]
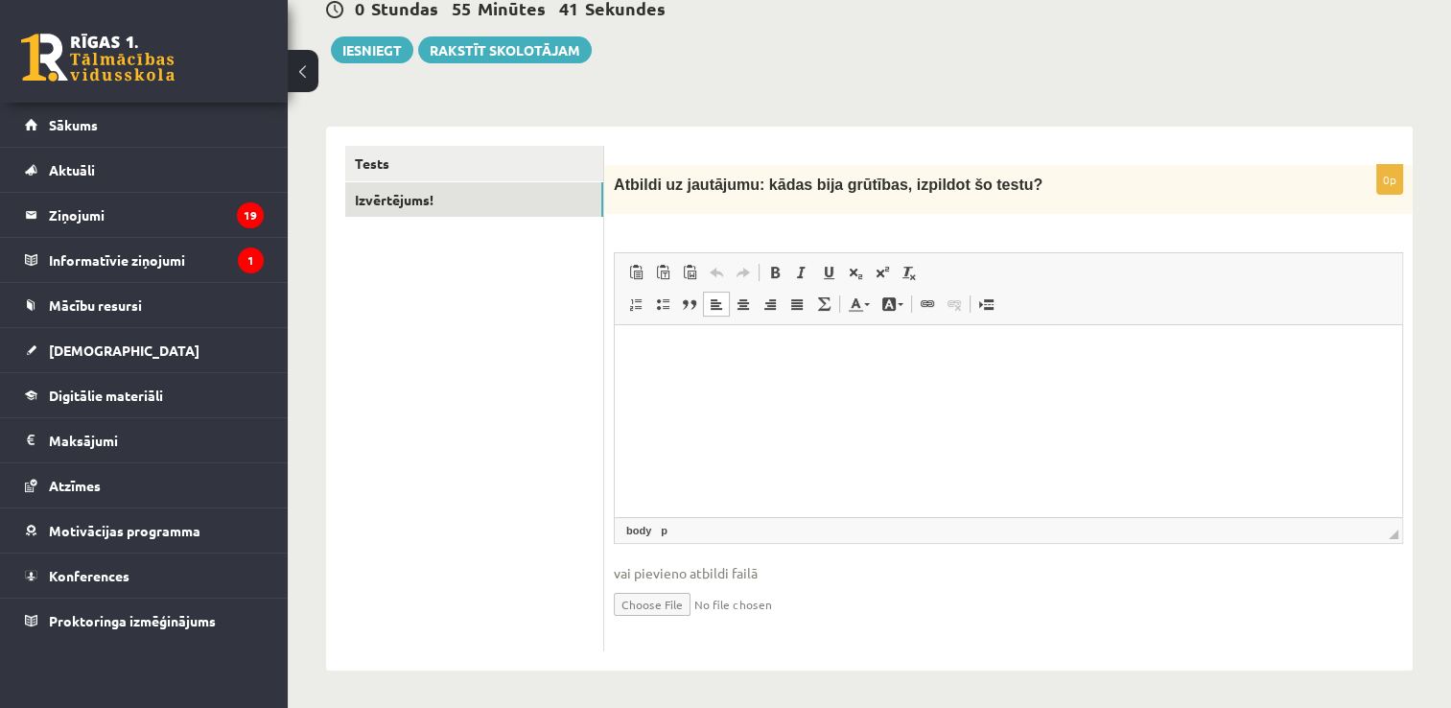
click at [826, 384] on html at bounding box center [1008, 354] width 787 height 58
click at [502, 163] on link "Tests" at bounding box center [474, 163] width 258 height 35
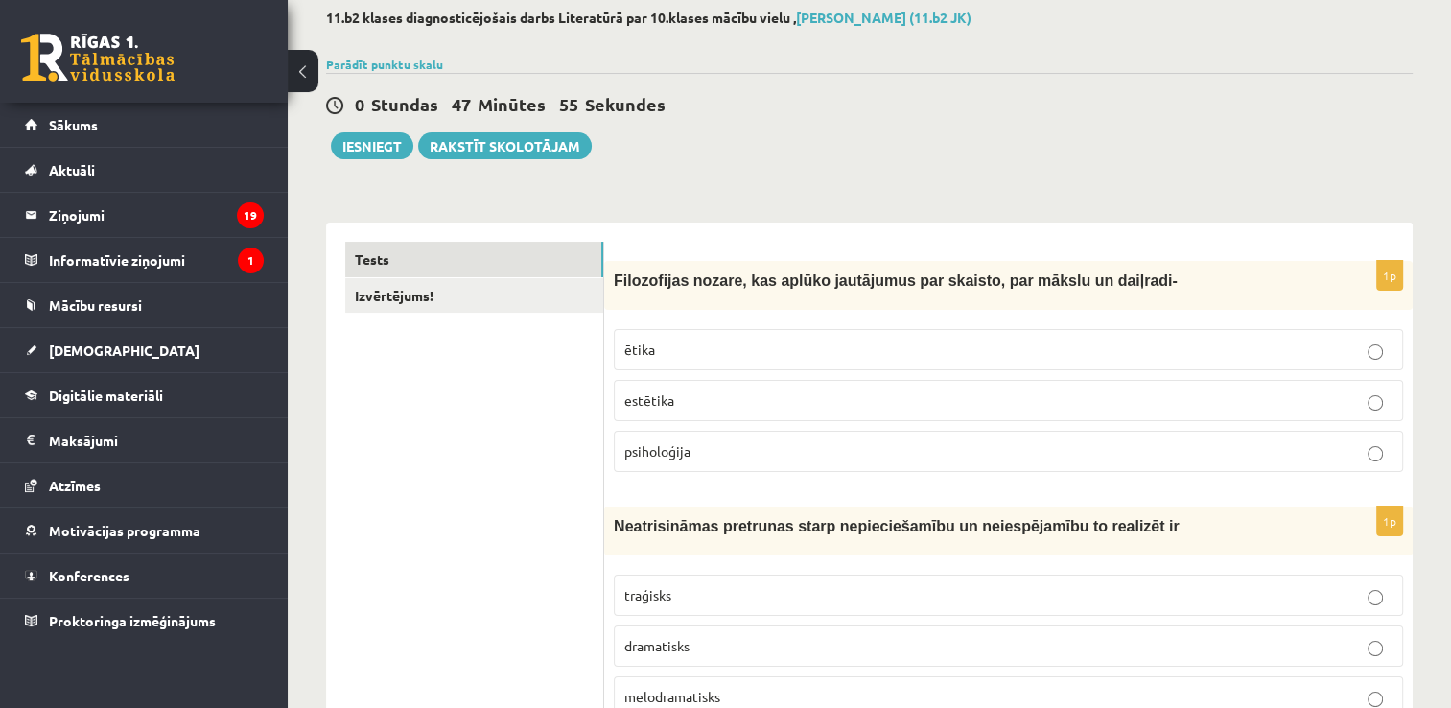
scroll to position [7, 0]
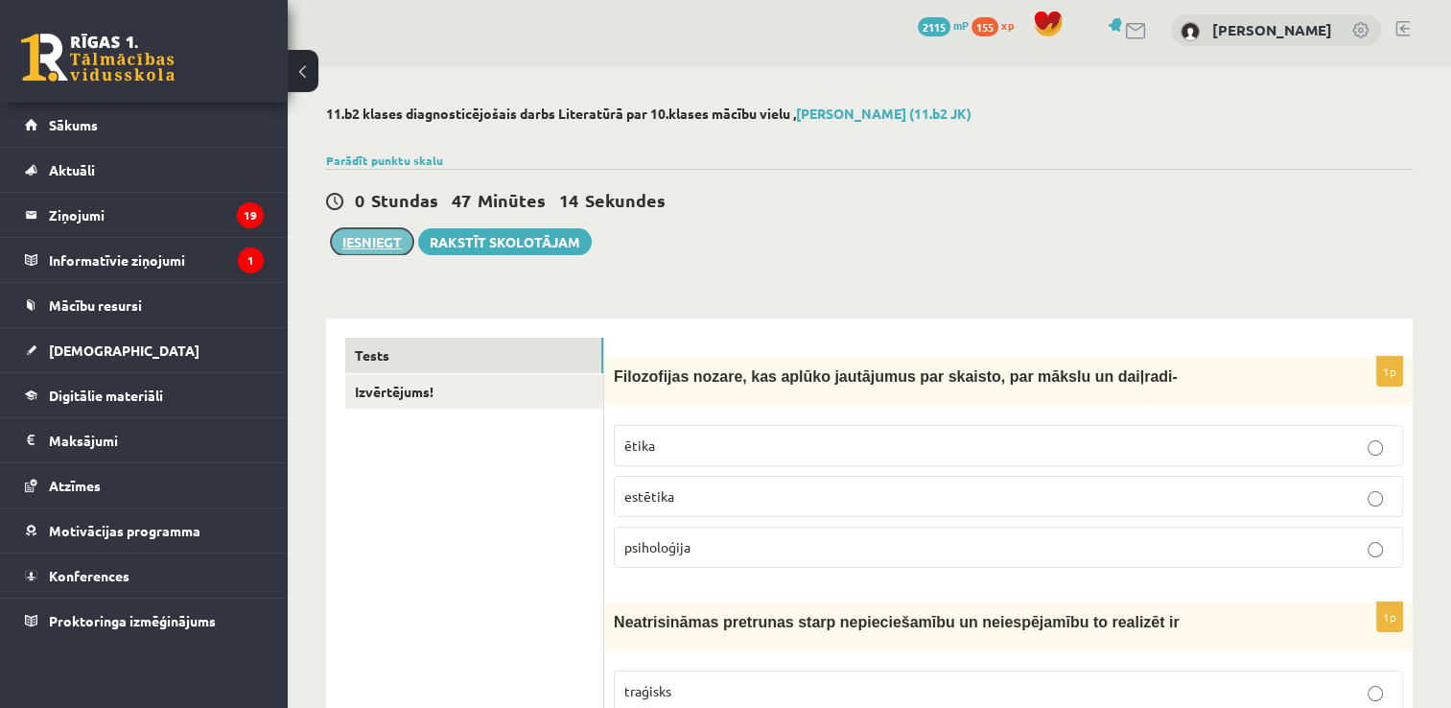
click at [349, 234] on button "Iesniegt" at bounding box center [372, 241] width 82 height 27
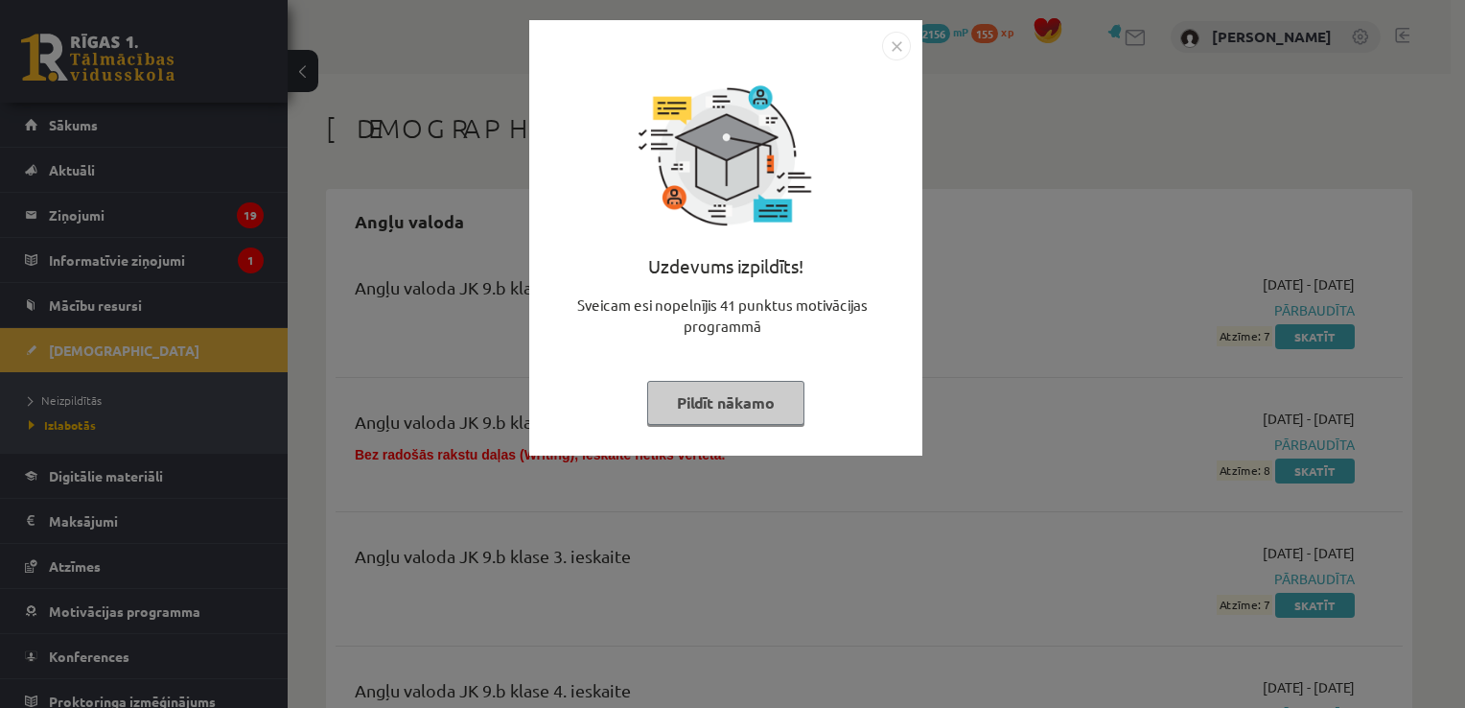
click at [898, 38] on img "Close" at bounding box center [896, 46] width 29 height 29
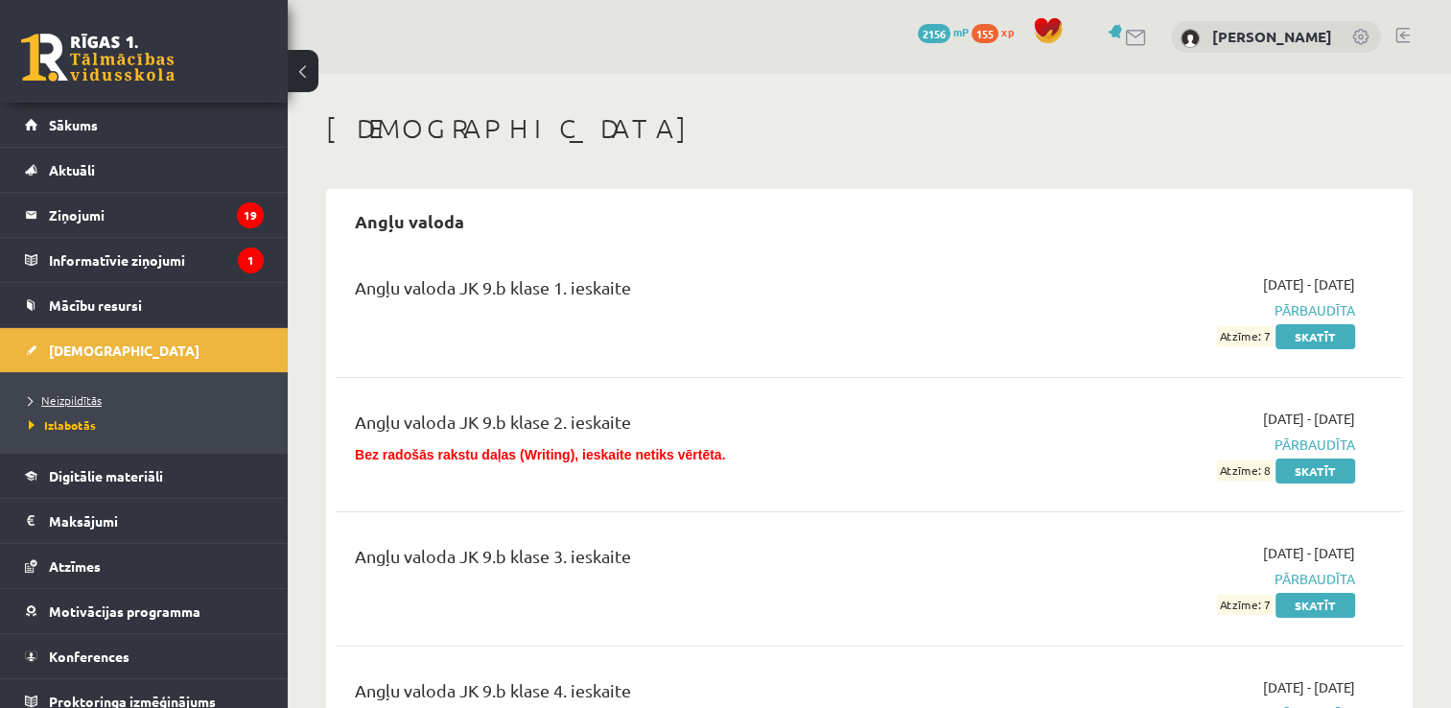
click at [80, 399] on span "Neizpildītās" at bounding box center [65, 399] width 73 height 15
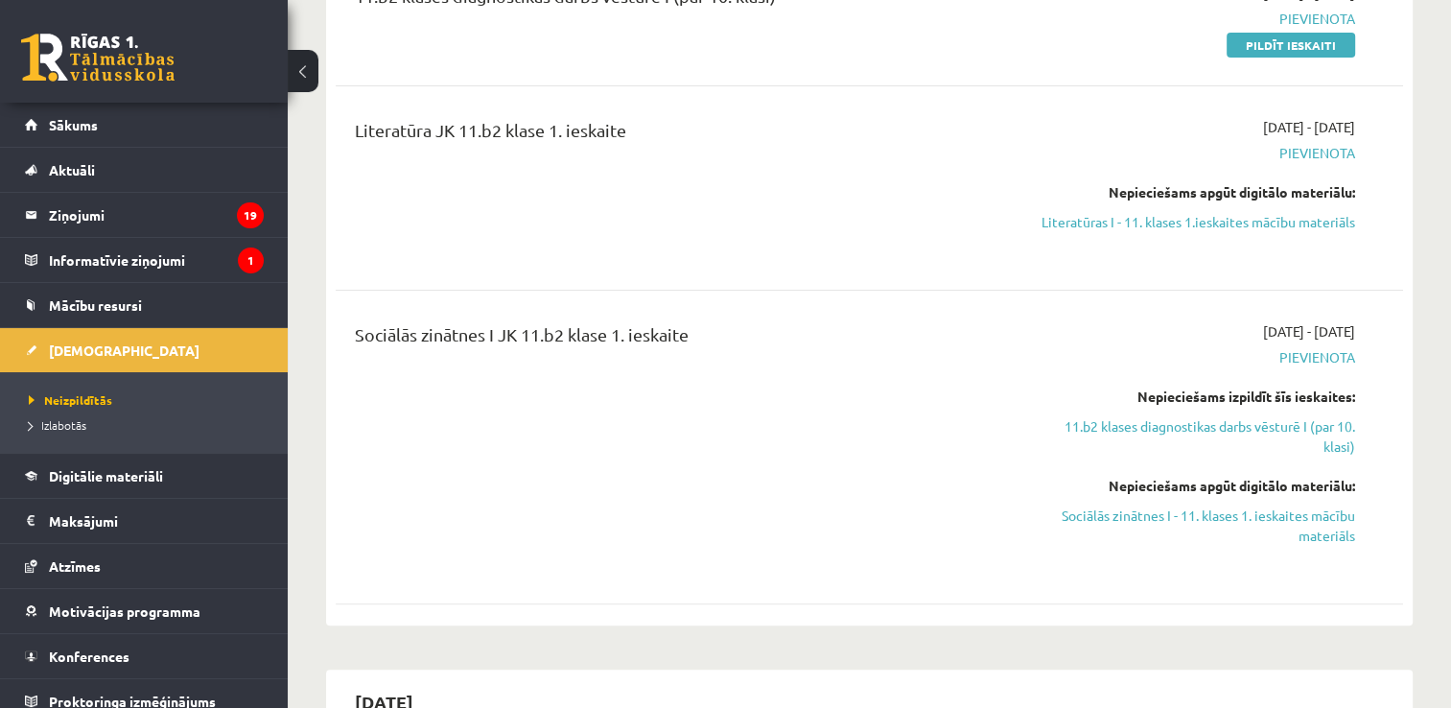
scroll to position [671, 0]
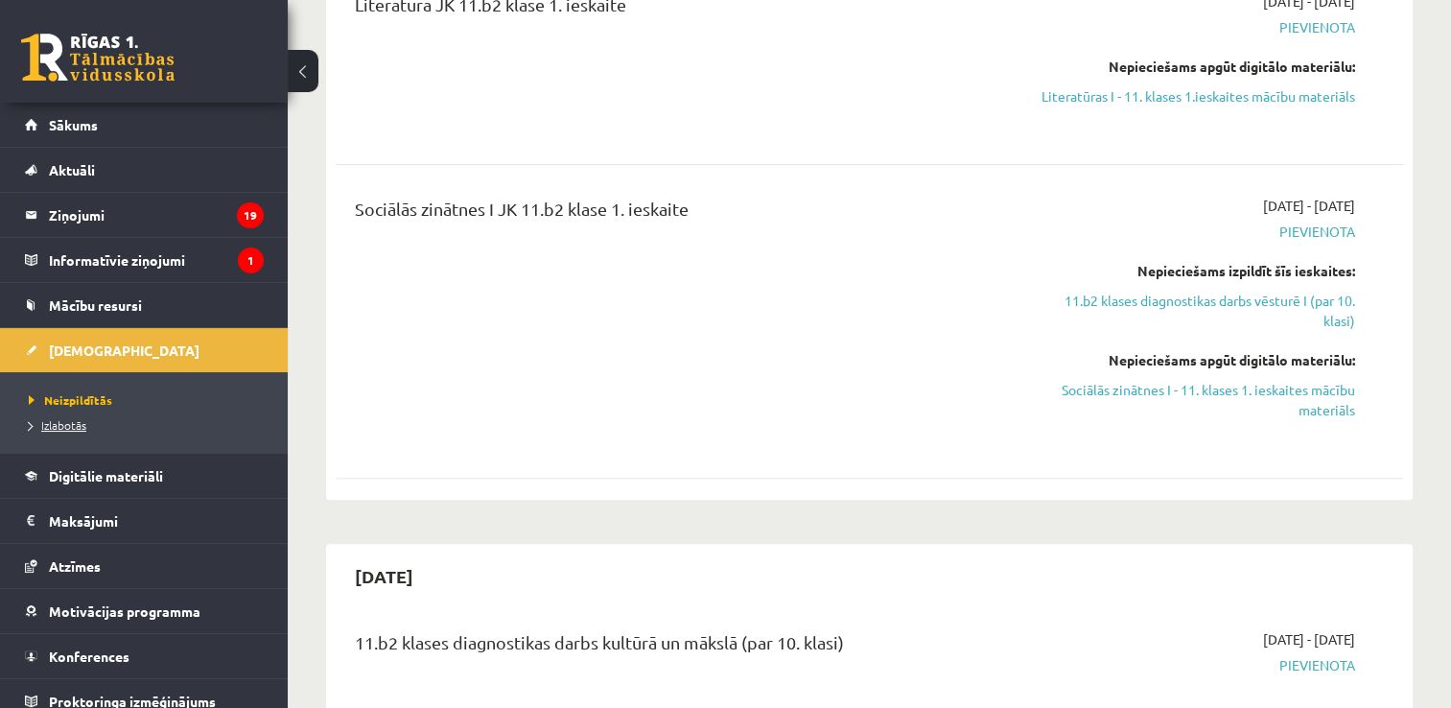
click at [35, 424] on span "Izlabotās" at bounding box center [58, 424] width 58 height 15
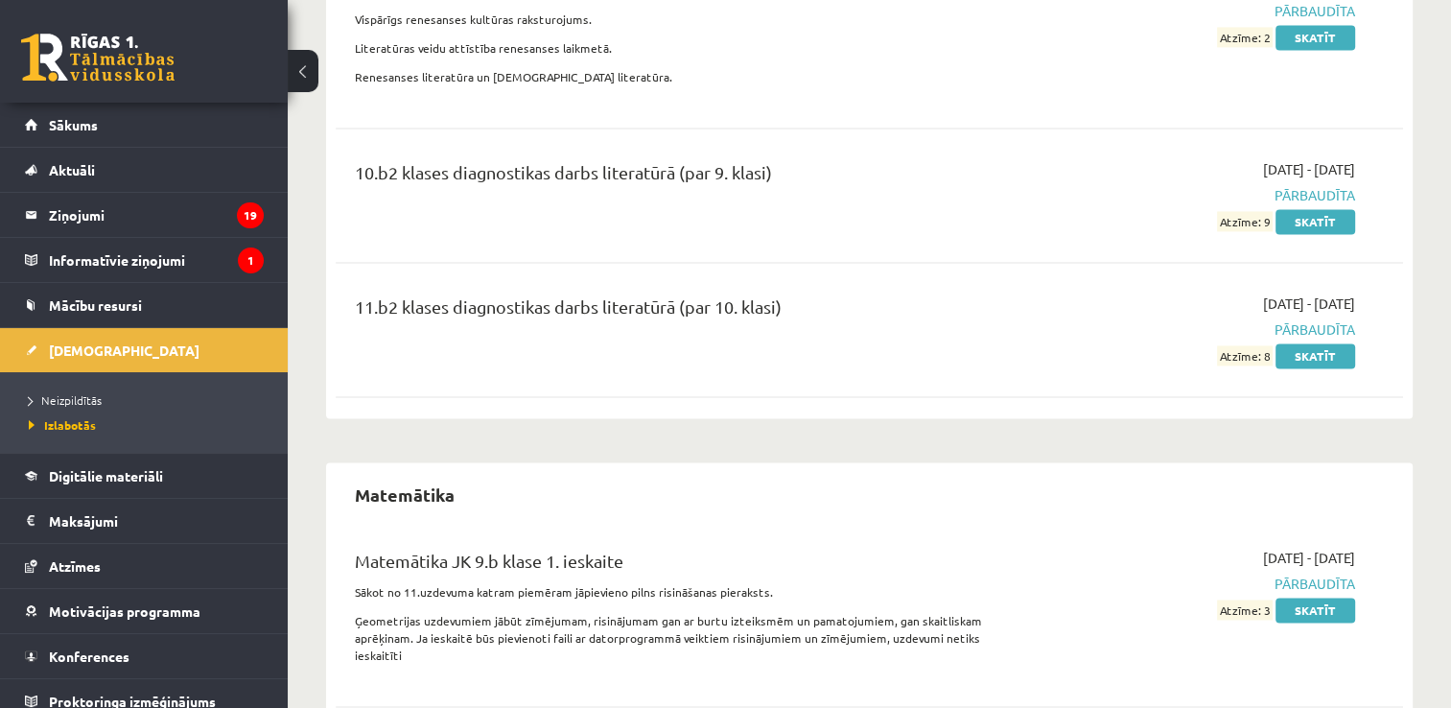
scroll to position [10163, 0]
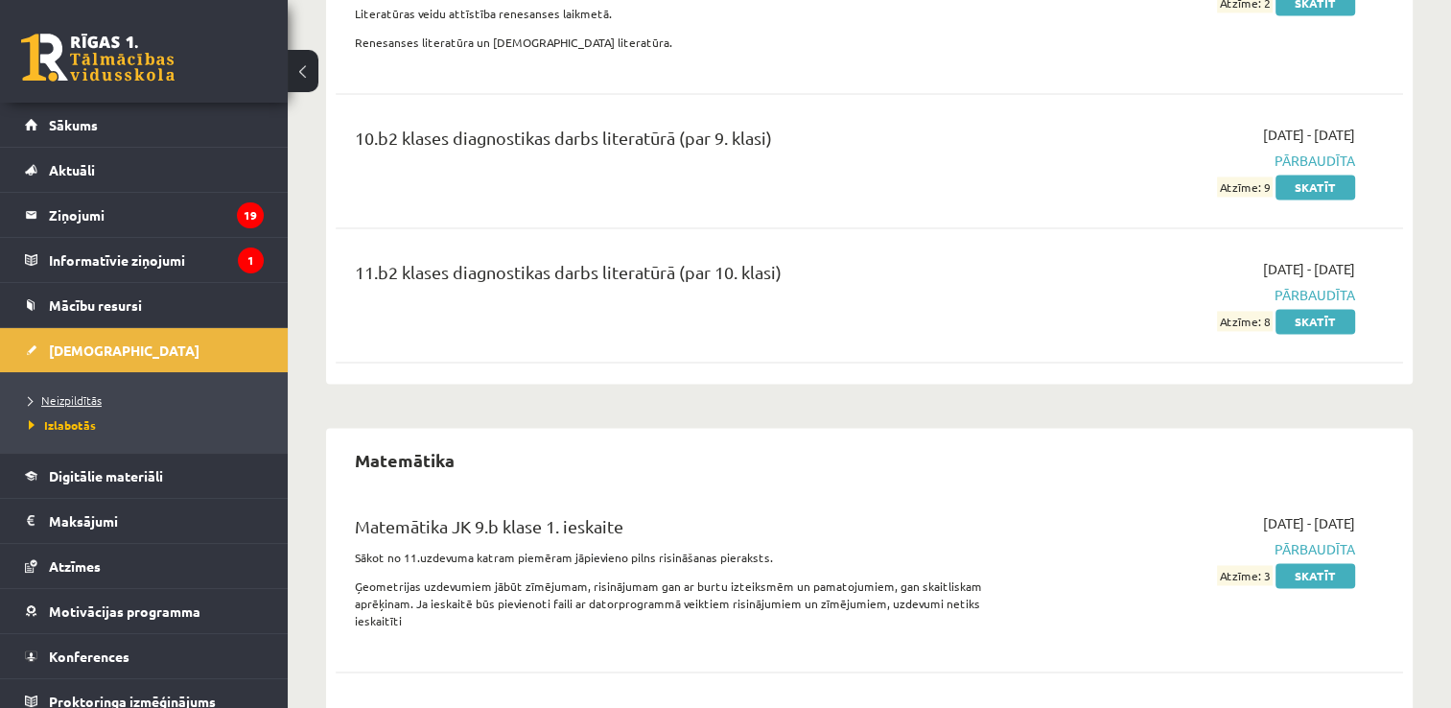
click at [45, 393] on span "Neizpildītās" at bounding box center [65, 399] width 73 height 15
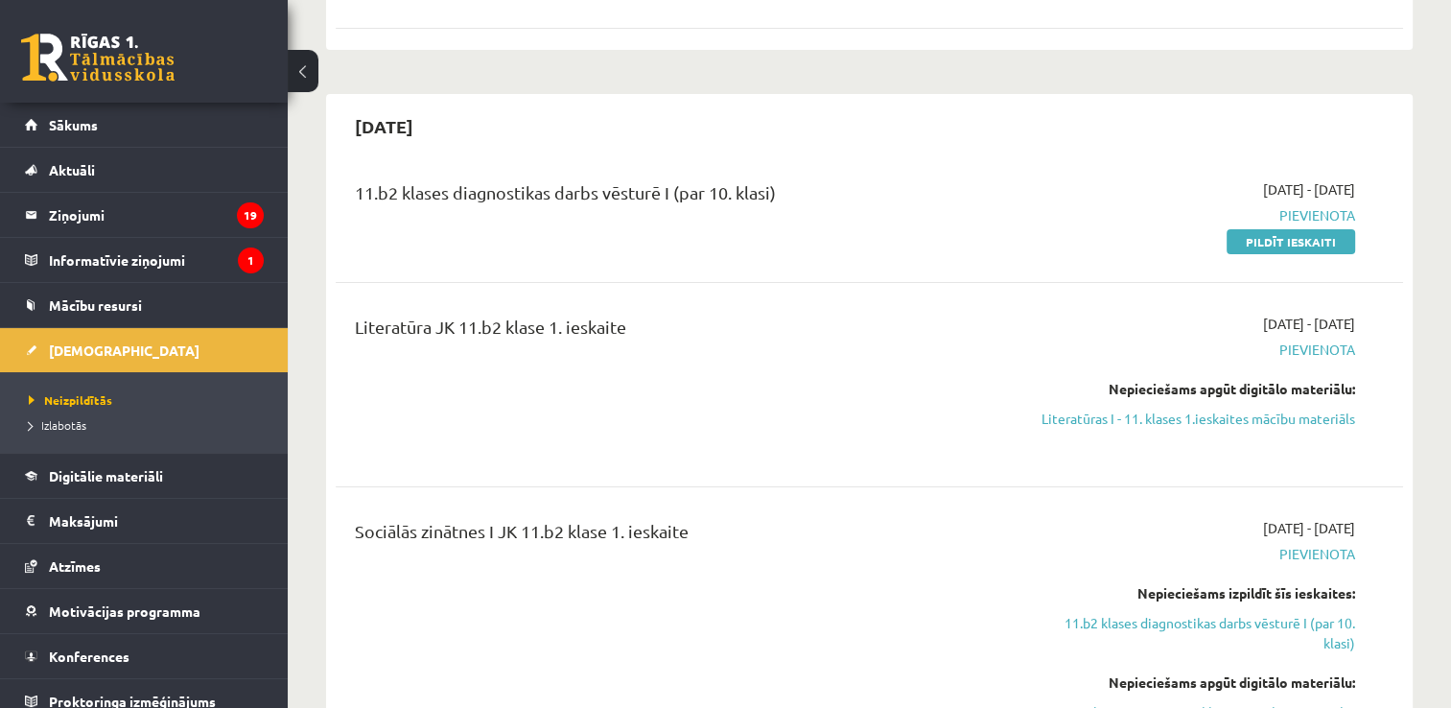
scroll to position [384, 0]
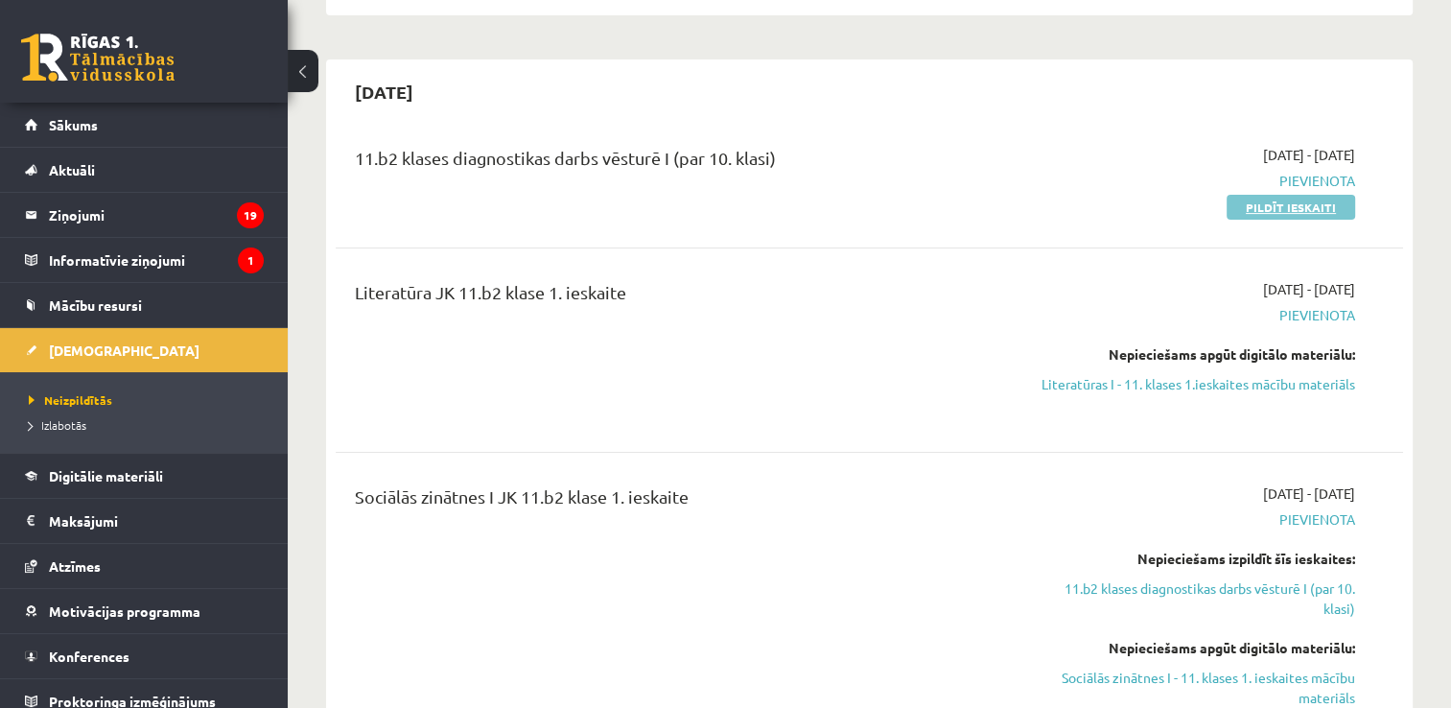
click at [1268, 209] on link "Pildīt ieskaiti" at bounding box center [1290, 207] width 128 height 25
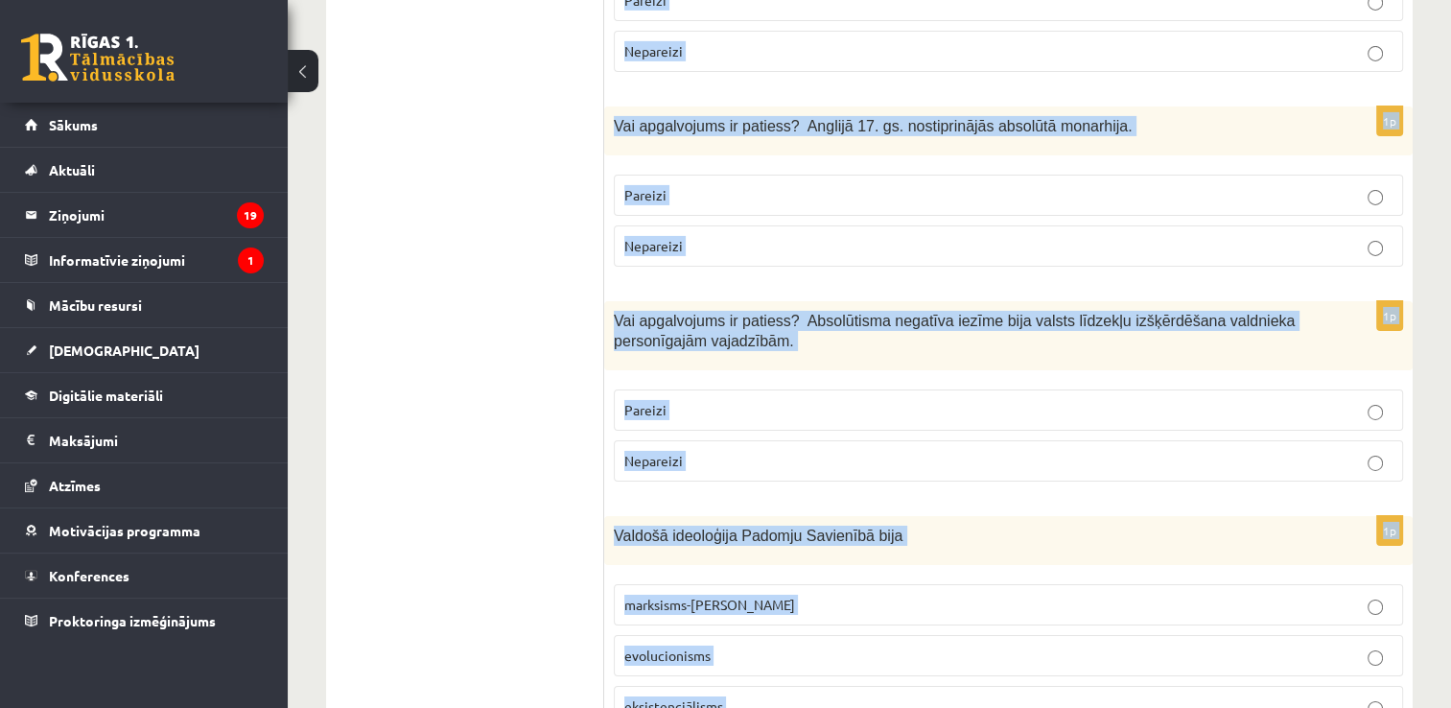
scroll to position [6547, 0]
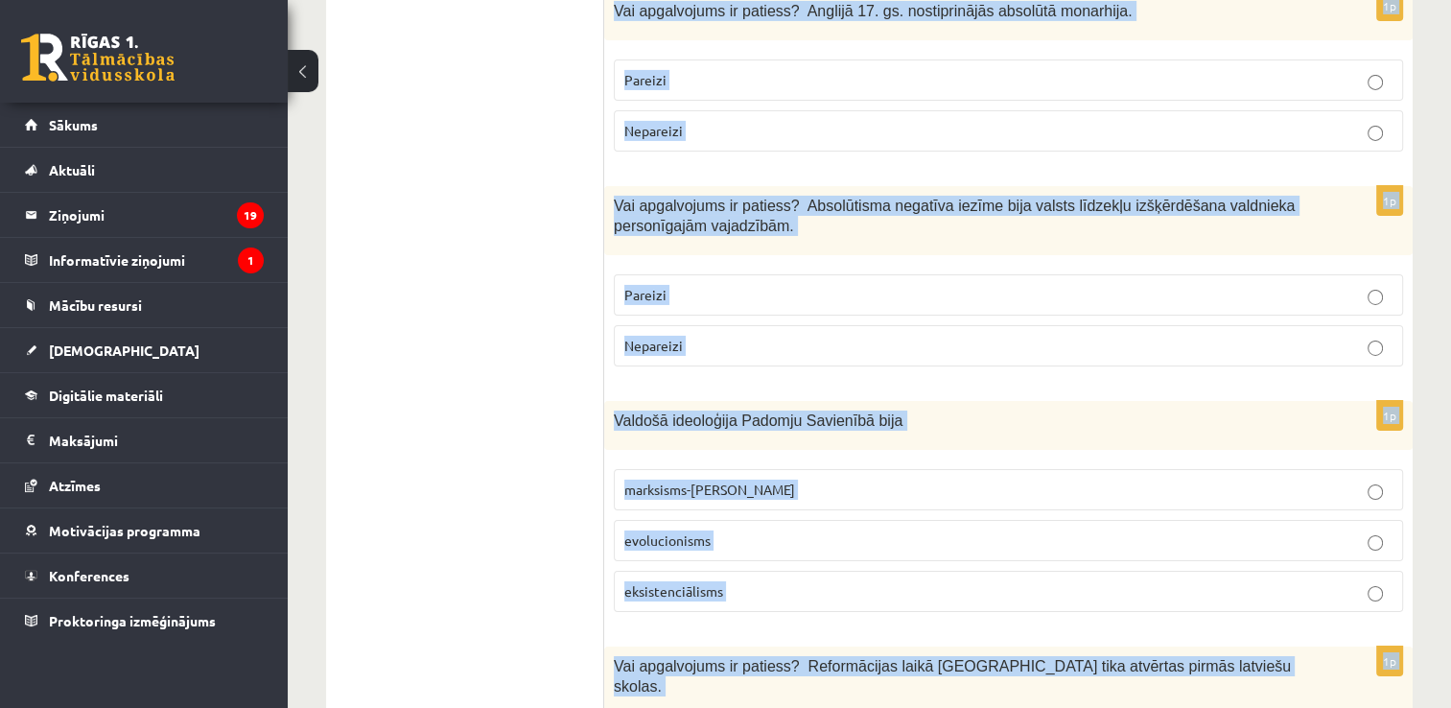
drag, startPoint x: 617, startPoint y: 270, endPoint x: 913, endPoint y: 596, distance: 440.5
copy form "Vai apgalvojums ir patiess? Muhameds bija islāma pamatlicējs. Pareizi Nepareizi…"
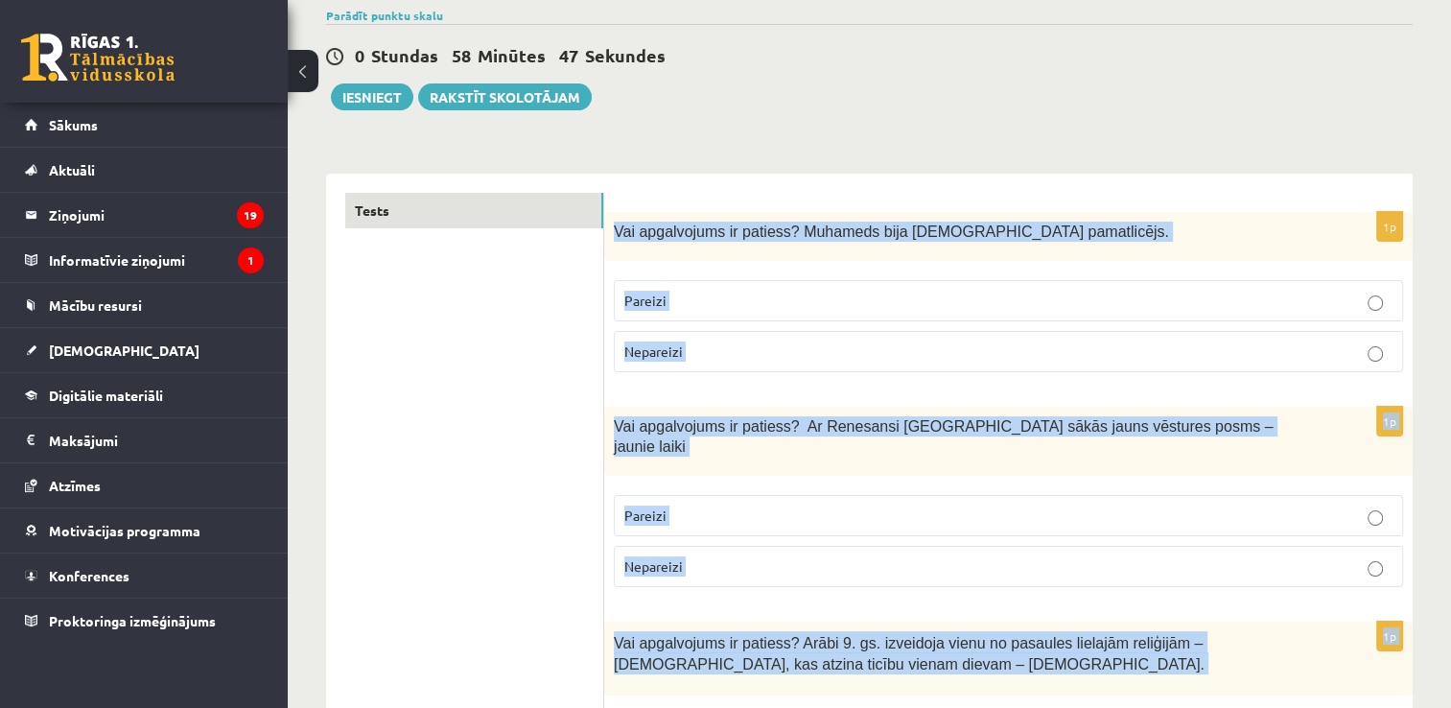
scroll to position [0, 0]
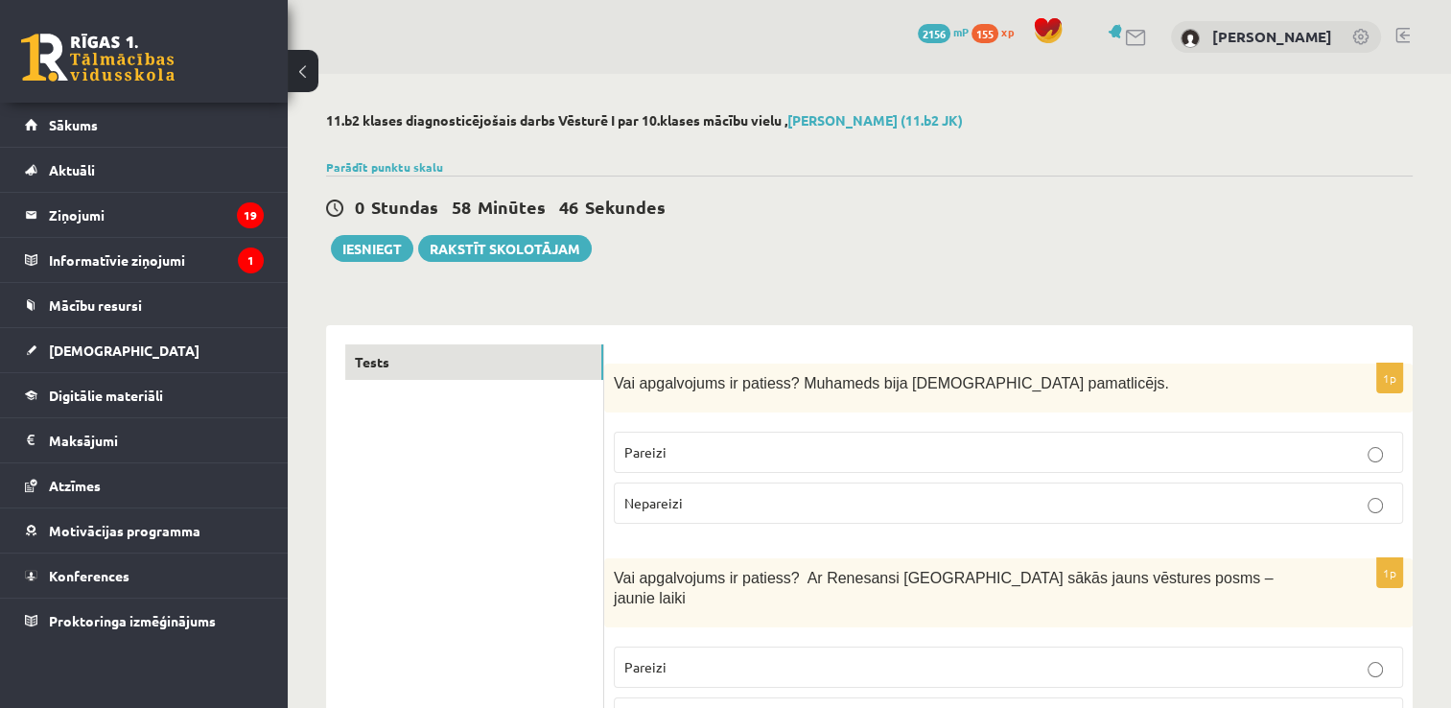
click at [1089, 250] on div "0 Stundas 58 Minūtes 46 Sekundes Ieskaite saglabāta! Iesniegt Rakstīt skolotājam" at bounding box center [869, 218] width 1086 height 86
click at [961, 454] on p "Pareizi" at bounding box center [1008, 452] width 768 height 20
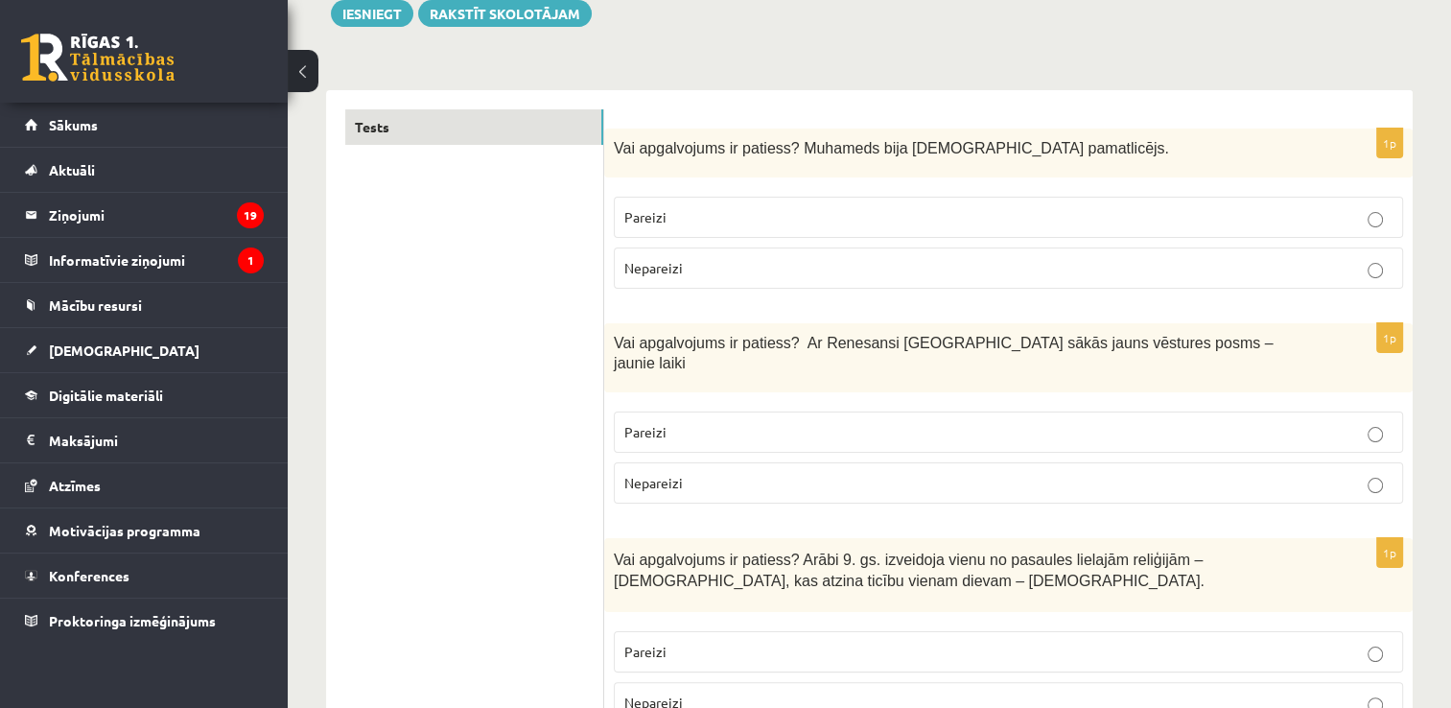
scroll to position [288, 0]
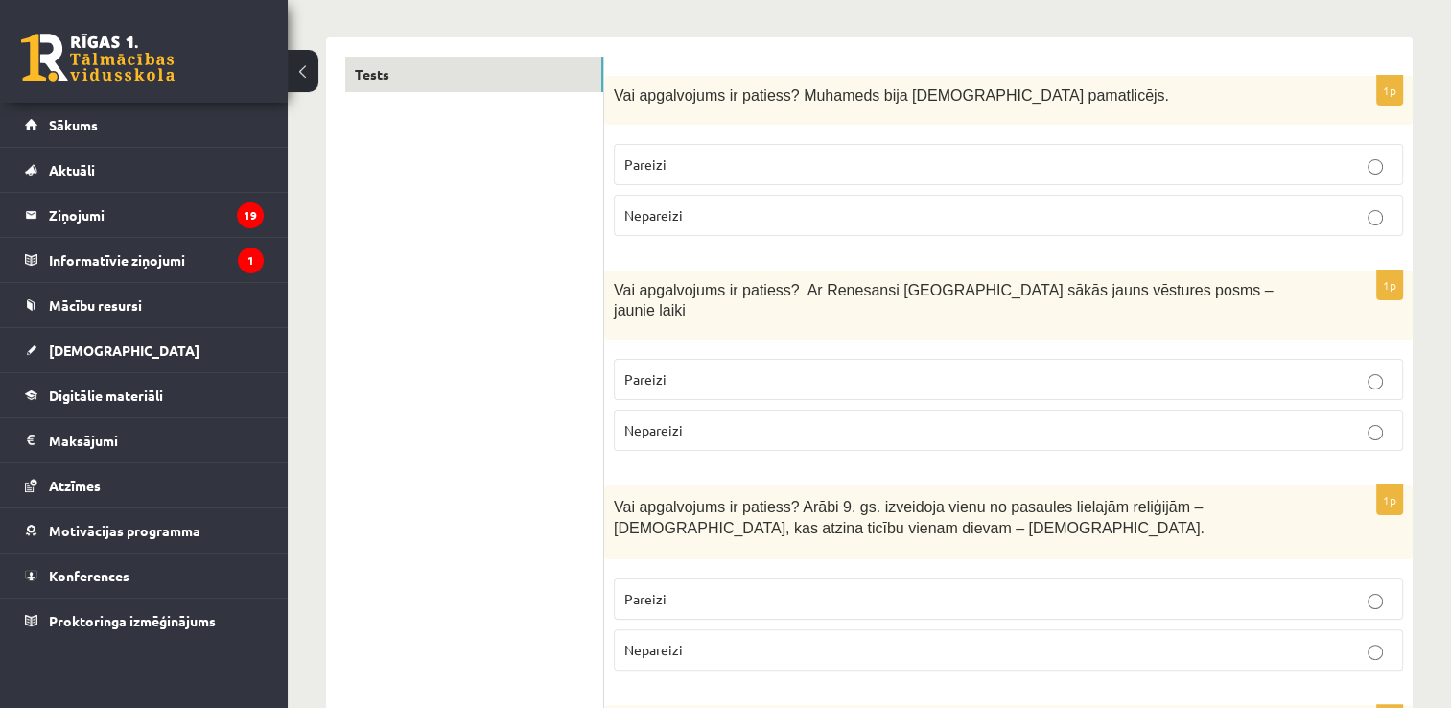
click at [698, 369] on p "Pareizi" at bounding box center [1008, 379] width 768 height 20
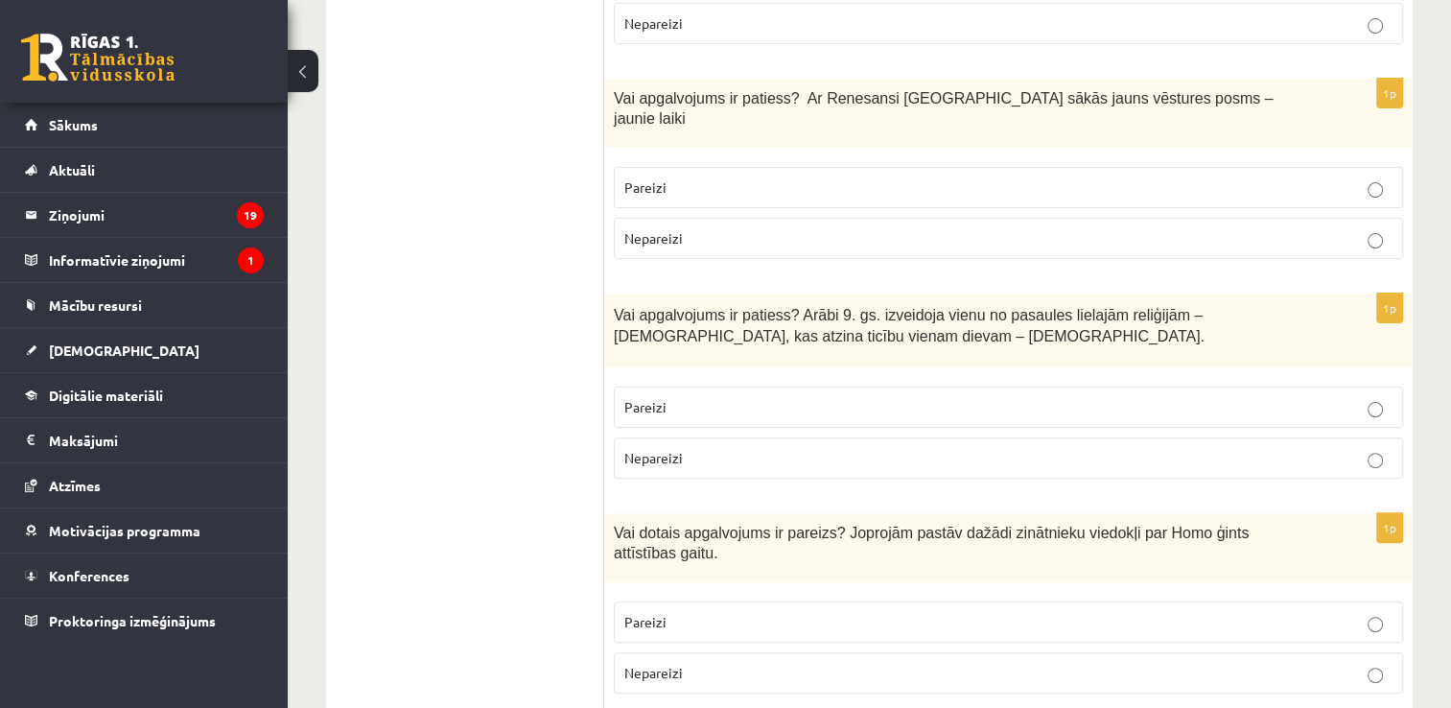
click at [702, 397] on p "Pareizi" at bounding box center [1008, 407] width 768 height 20
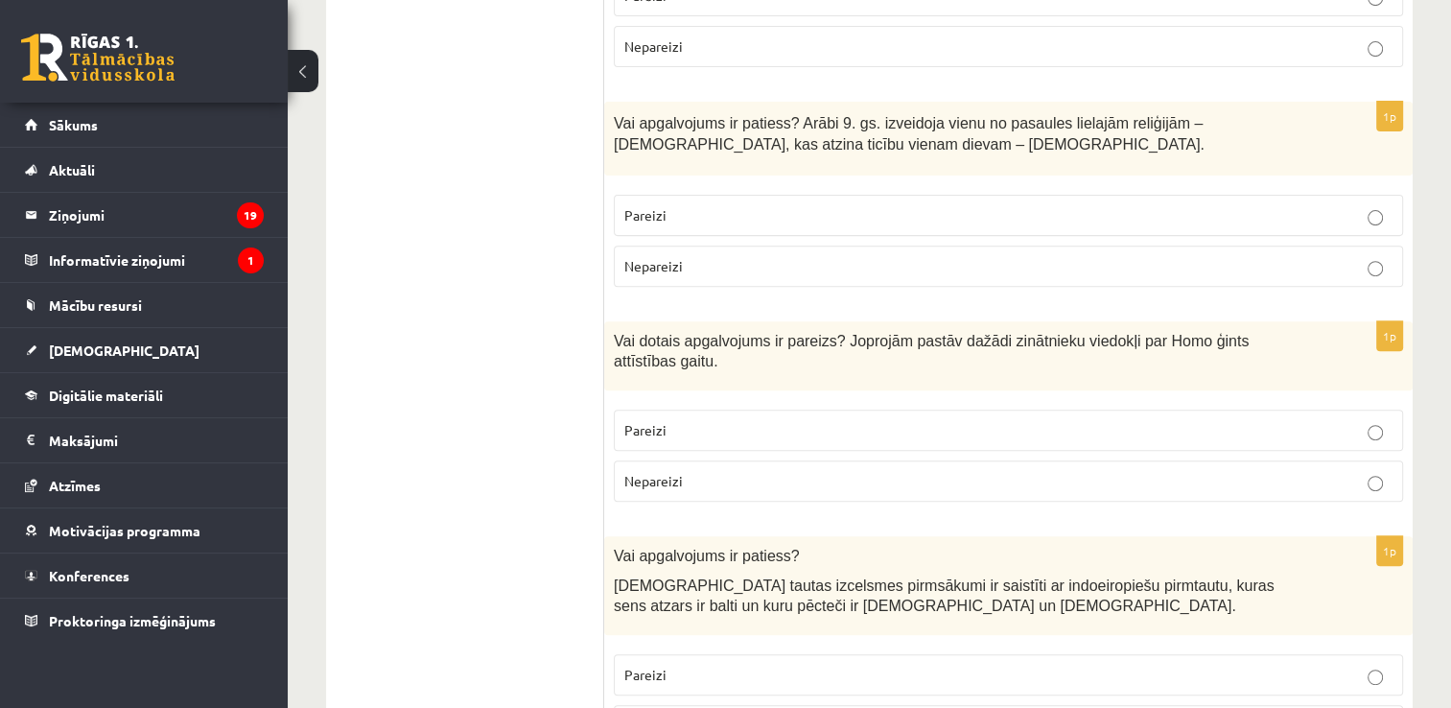
click at [711, 420] on p "Pareizi" at bounding box center [1008, 430] width 768 height 20
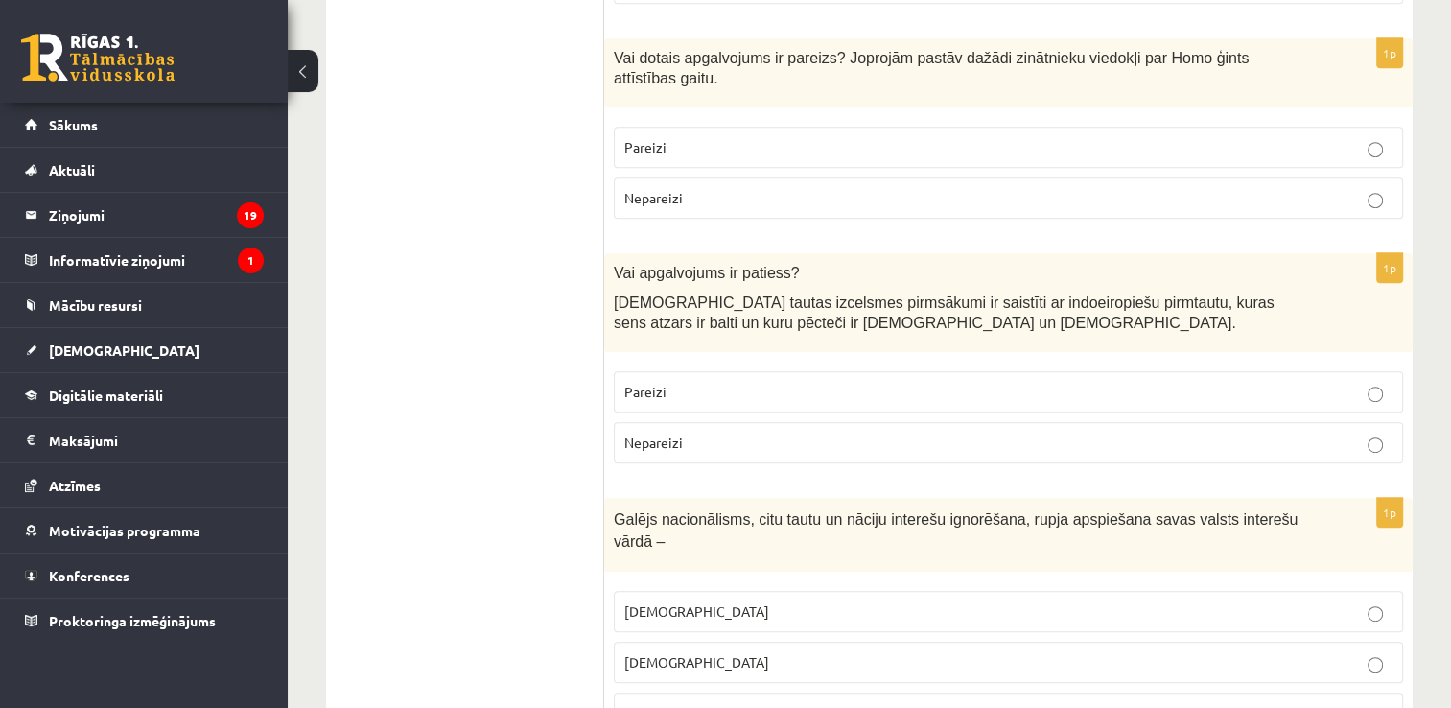
scroll to position [959, 0]
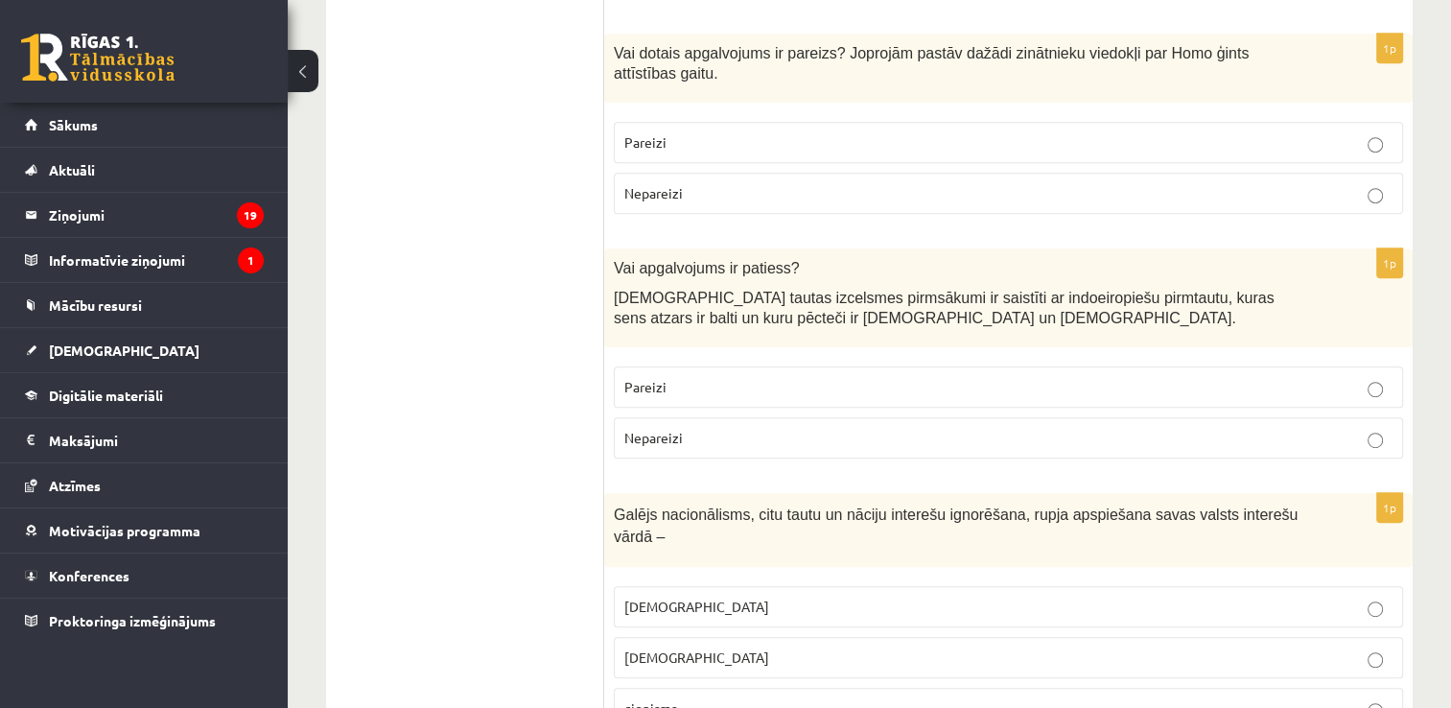
click at [724, 377] on p "Pareizi" at bounding box center [1008, 387] width 768 height 20
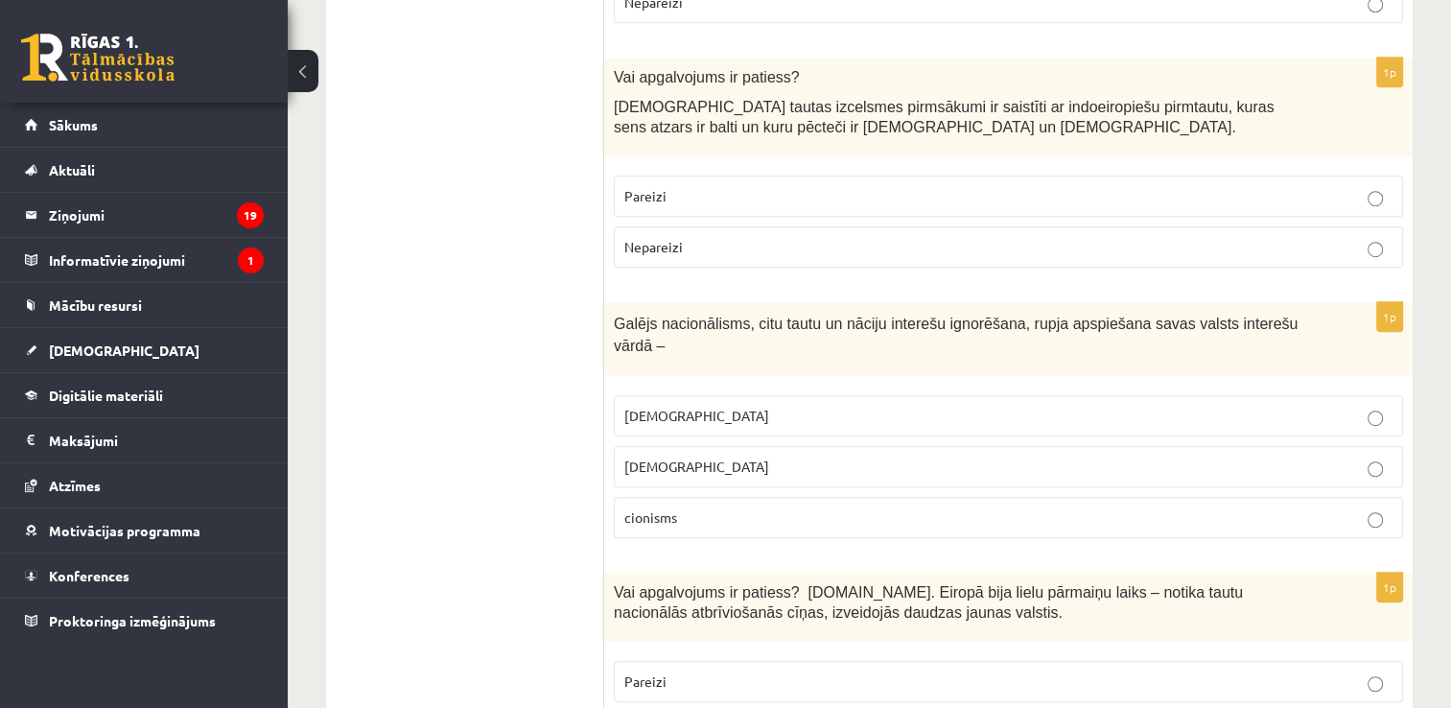
scroll to position [1151, 0]
click at [687, 405] on p "šovinisms" at bounding box center [1008, 415] width 768 height 20
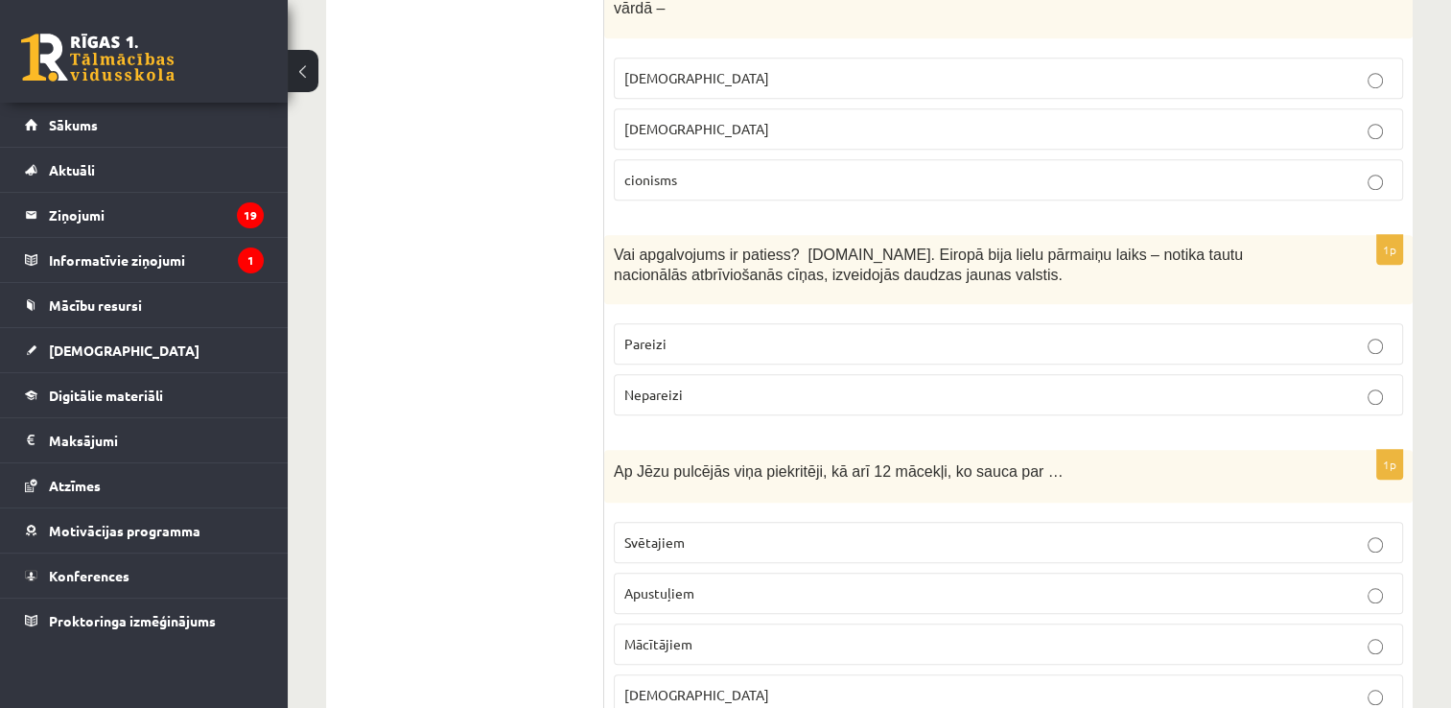
scroll to position [1534, 0]
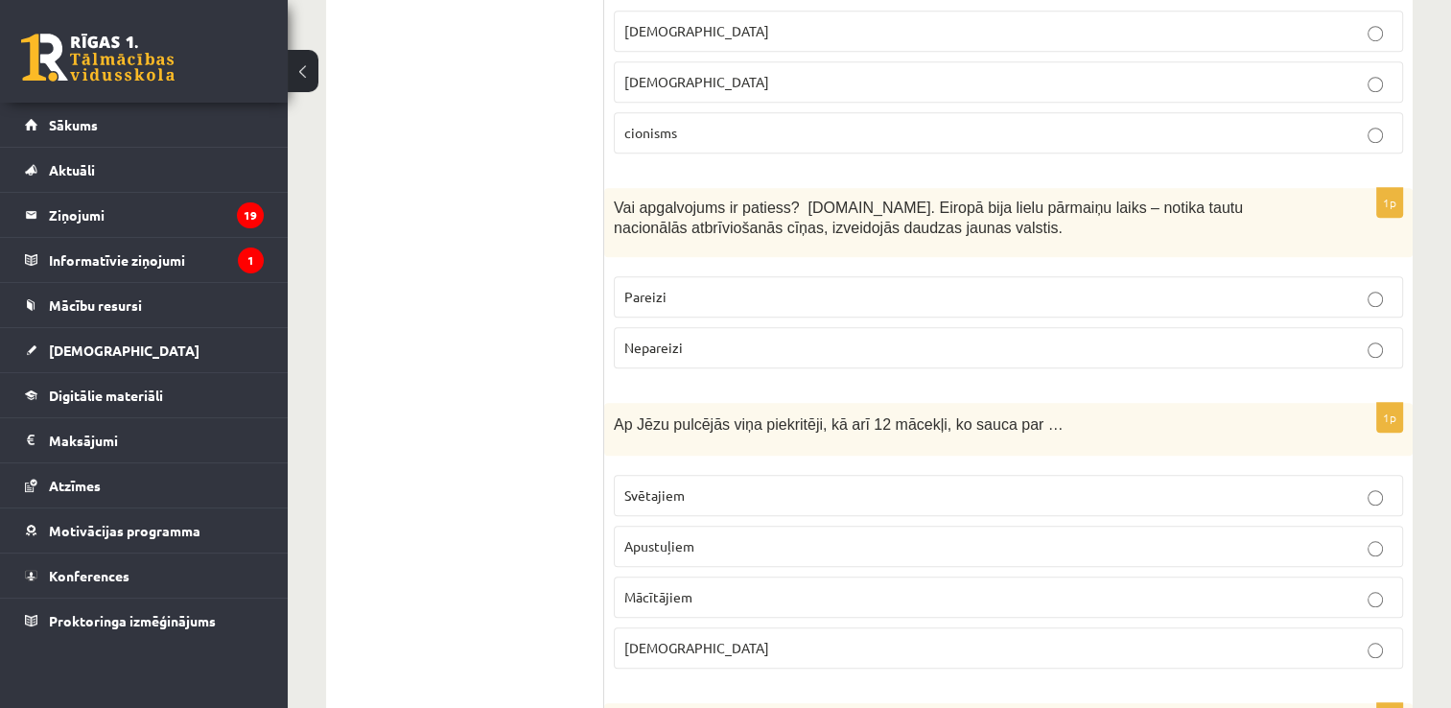
click at [679, 287] on p "Pareizi" at bounding box center [1008, 297] width 768 height 20
click at [769, 536] on p "Apustuļiem" at bounding box center [1008, 546] width 768 height 20
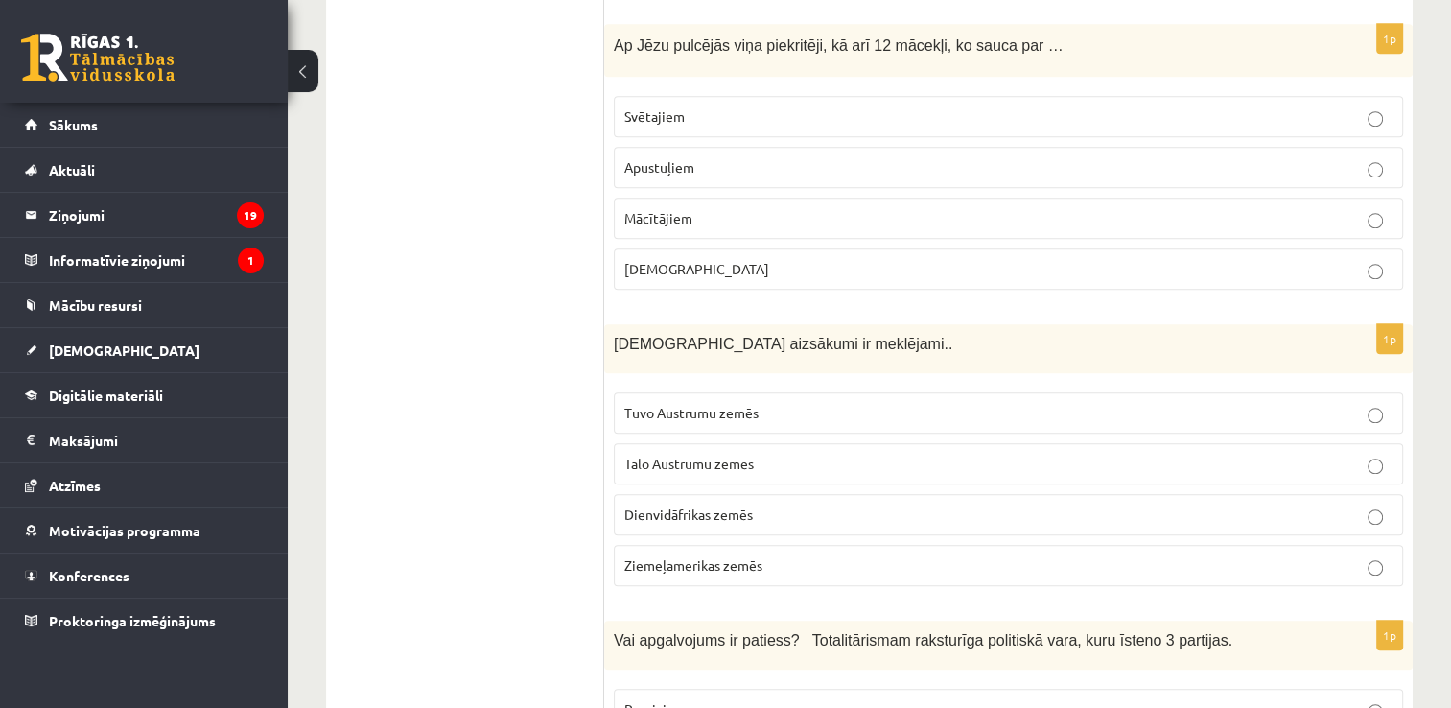
scroll to position [1918, 0]
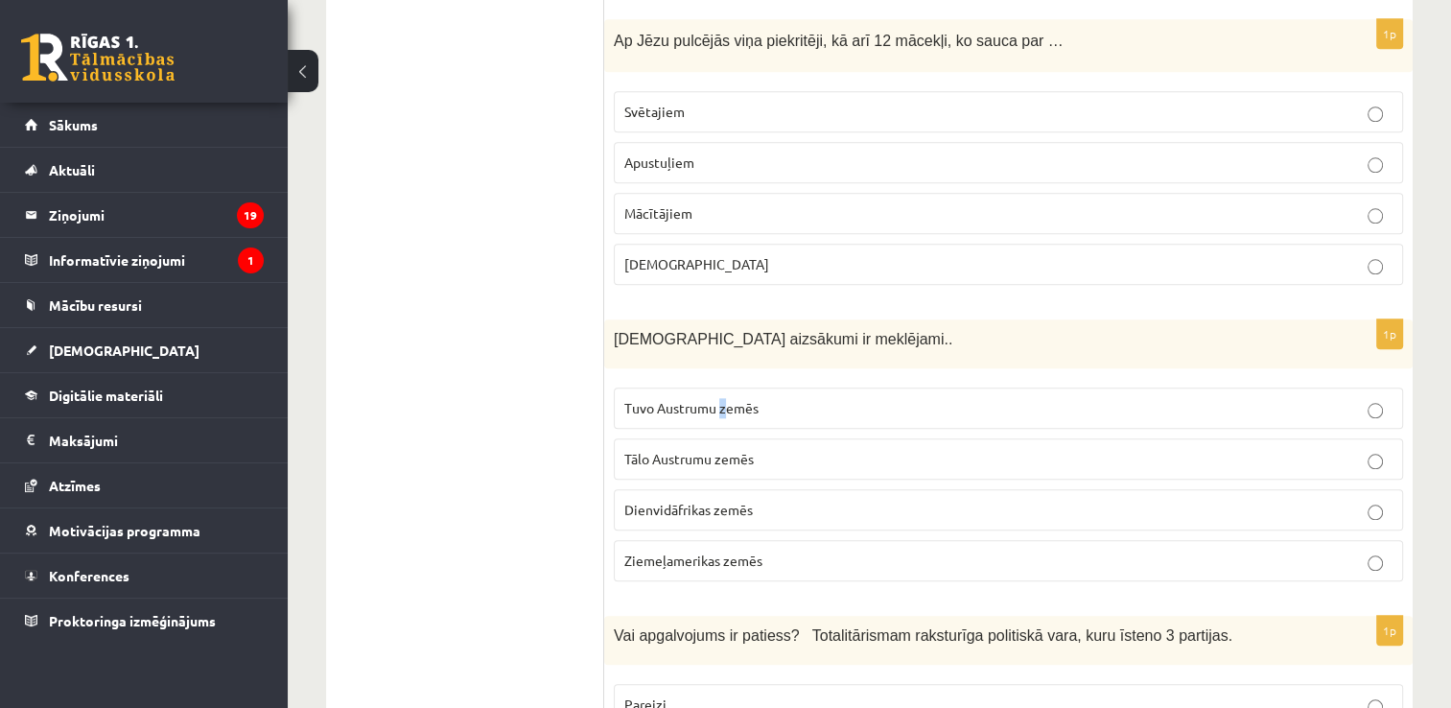
click at [722, 399] on span "Tuvo Austrumu zemēs" at bounding box center [691, 407] width 134 height 17
drag, startPoint x: 722, startPoint y: 336, endPoint x: 857, endPoint y: 336, distance: 135.2
click at [857, 398] on p "Tuvo Austrumu zemēs" at bounding box center [1008, 408] width 768 height 20
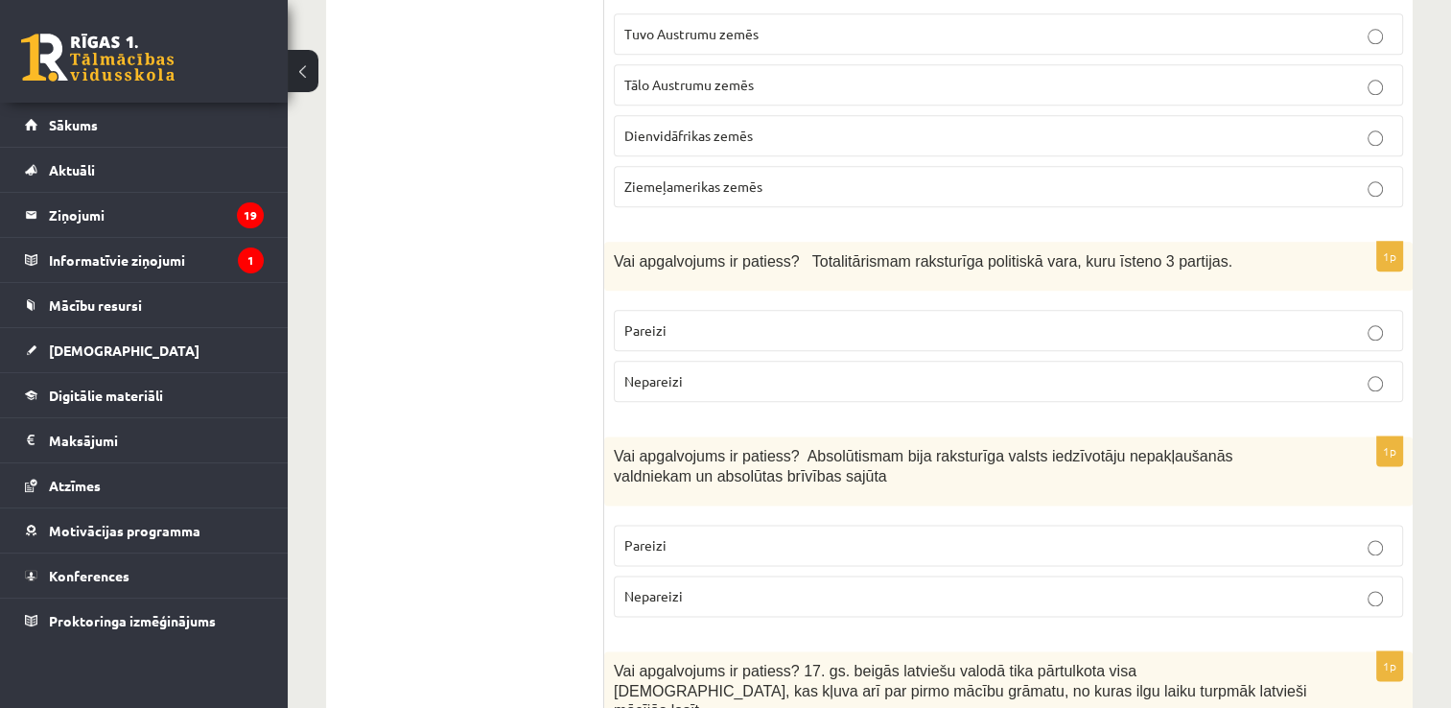
scroll to position [2301, 0]
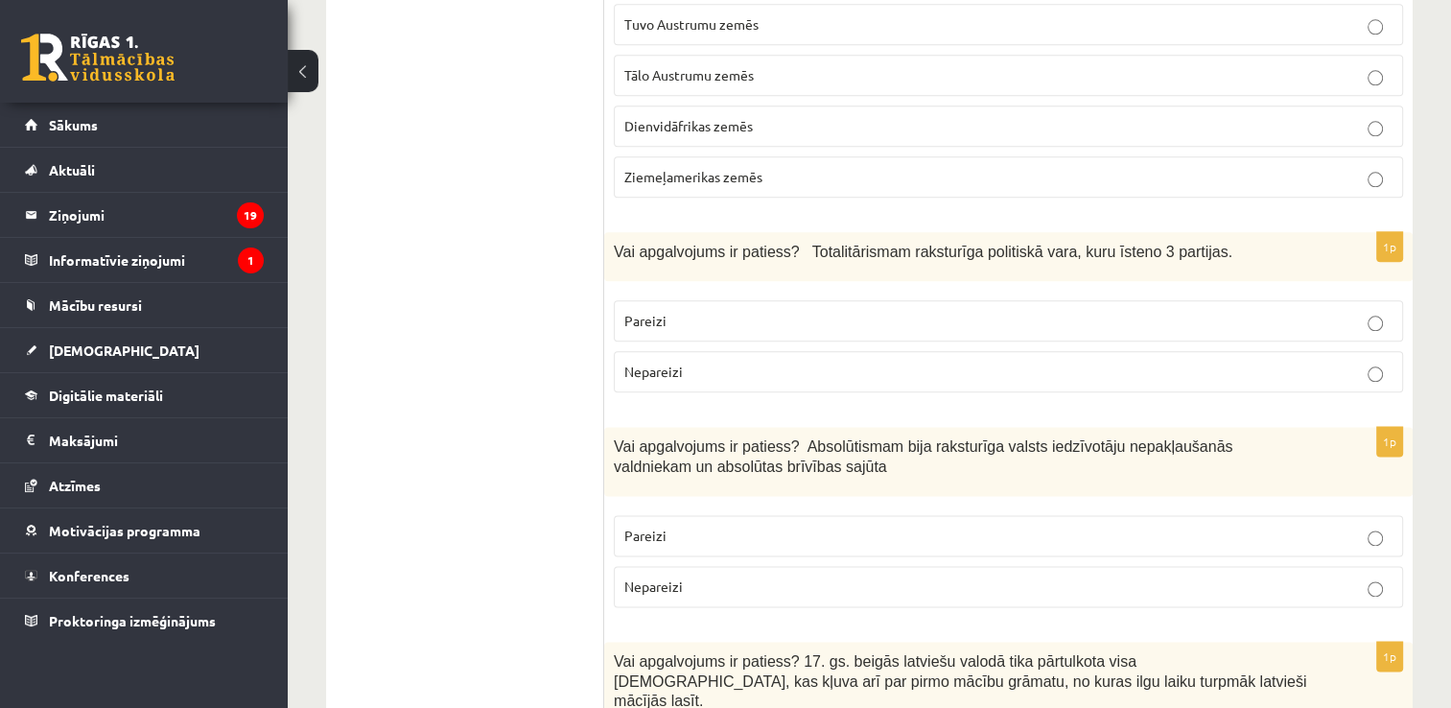
click at [659, 361] on p "Nepareizi" at bounding box center [1008, 371] width 768 height 20
click at [654, 577] on span "Nepareizi" at bounding box center [653, 585] width 58 height 17
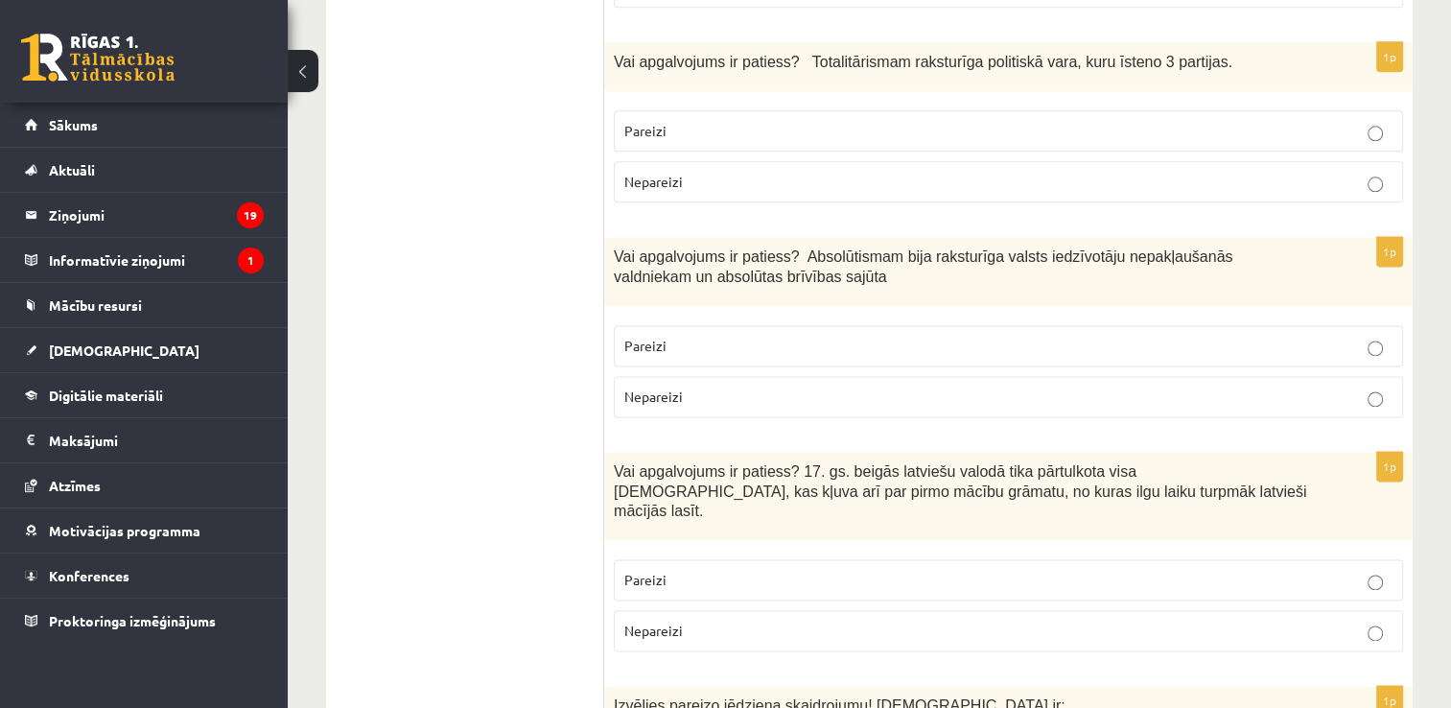
scroll to position [2493, 0]
click at [694, 568] on p "Pareizi" at bounding box center [1008, 578] width 768 height 20
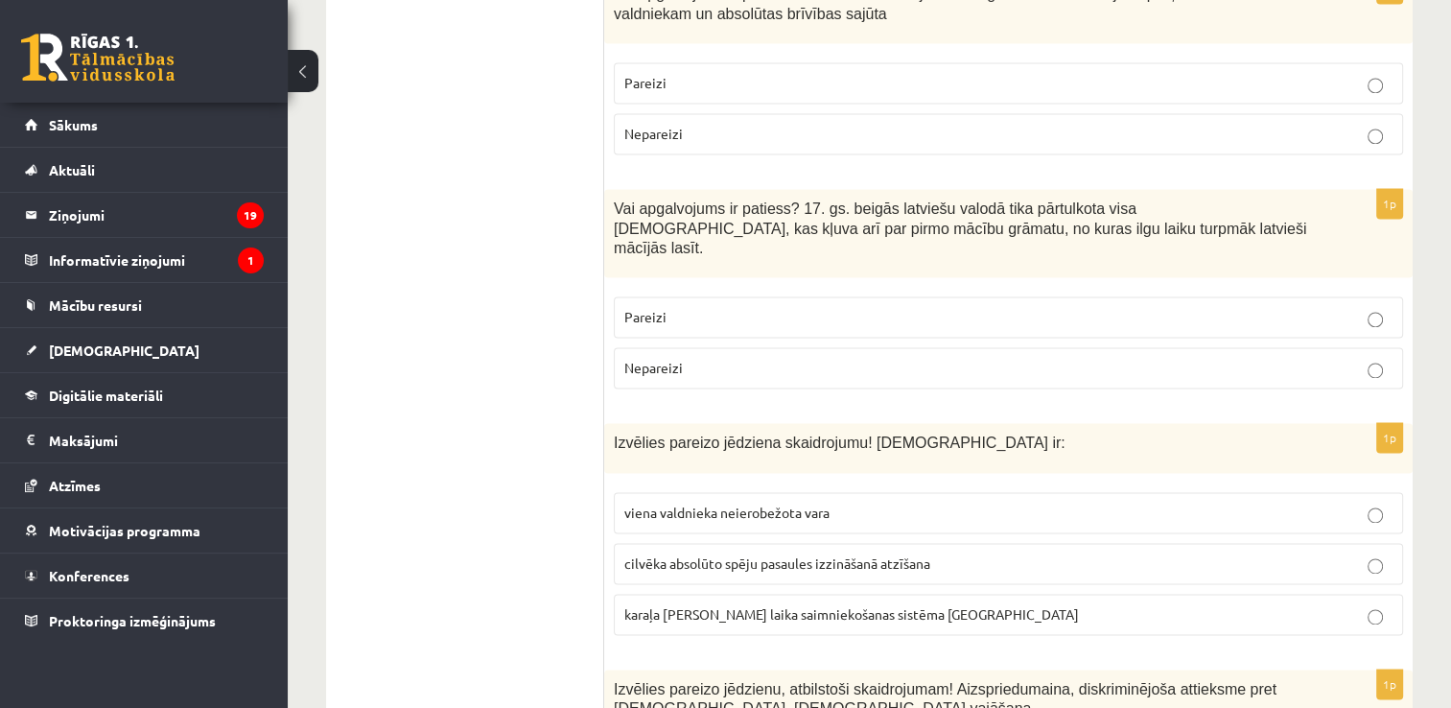
scroll to position [2781, 0]
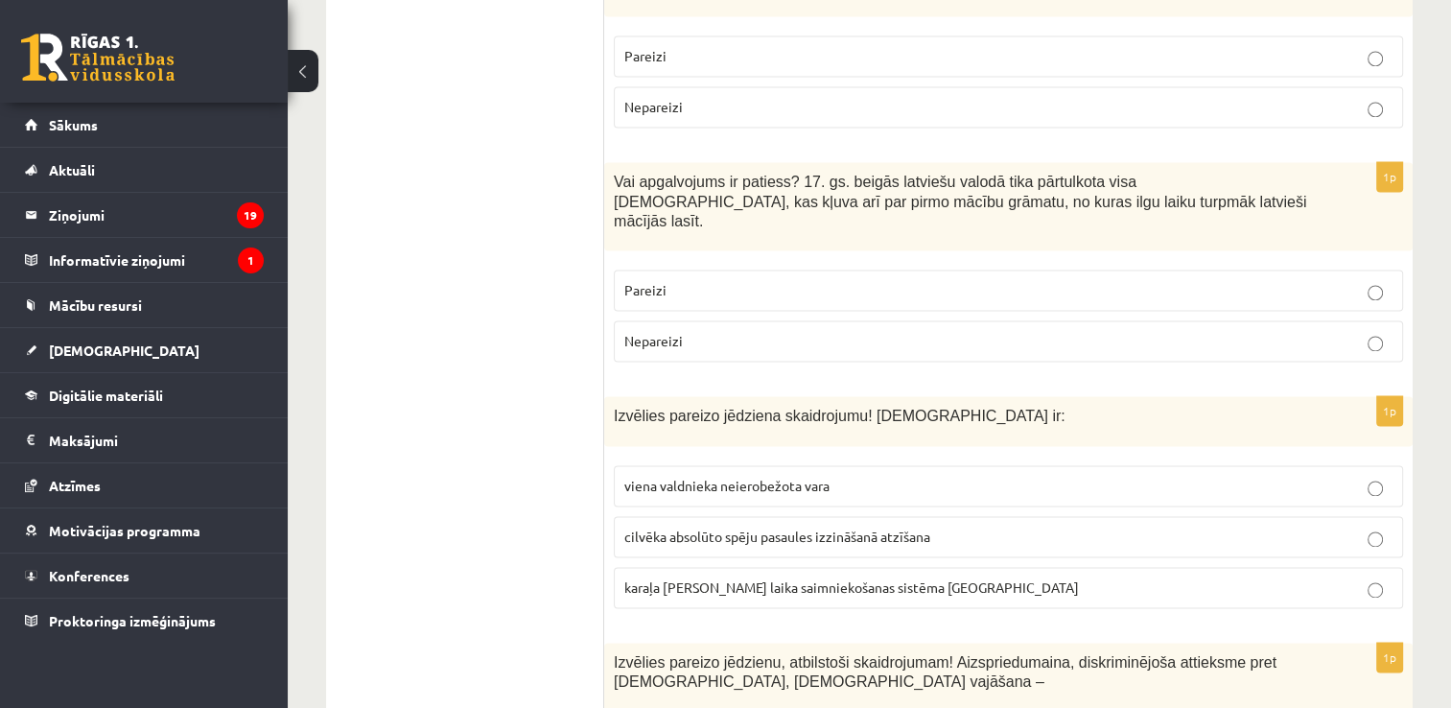
click at [756, 477] on span "viena valdnieka neierobežota vara" at bounding box center [726, 485] width 205 height 17
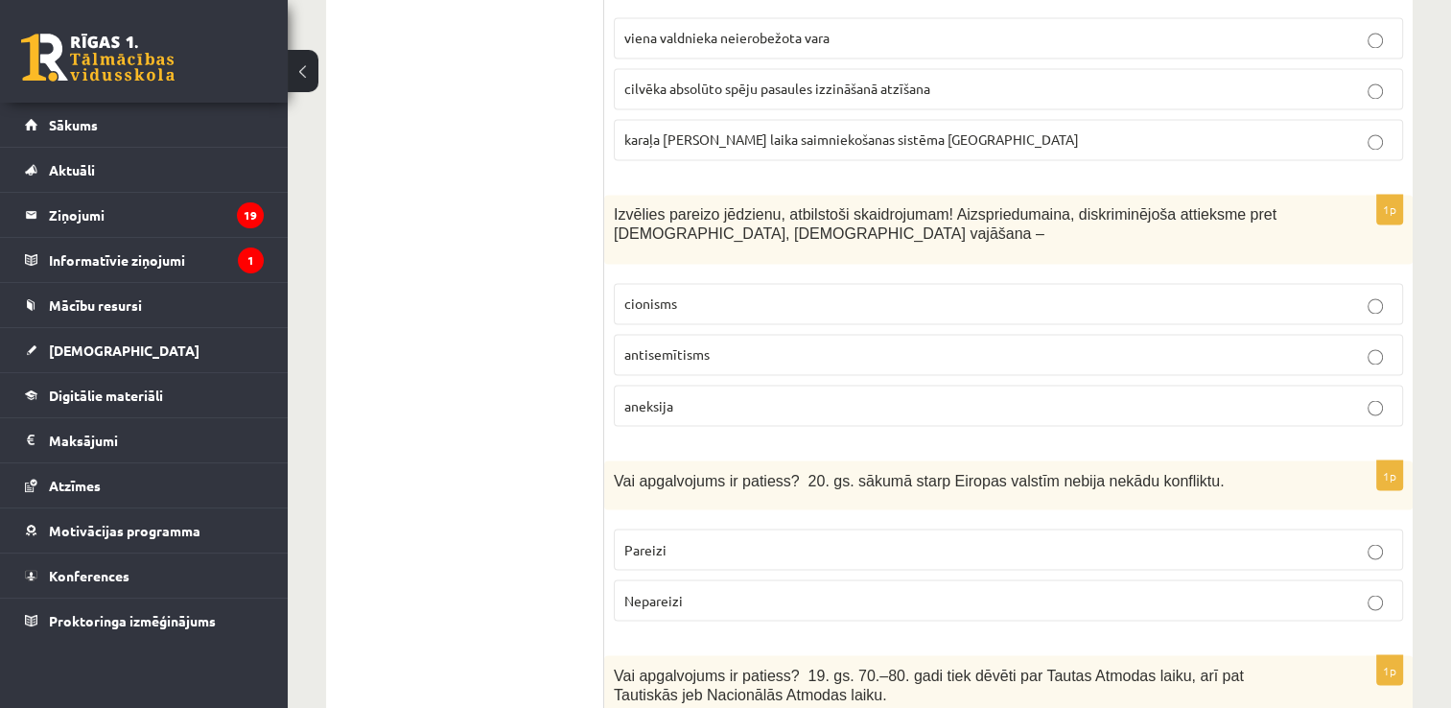
scroll to position [3260, 0]
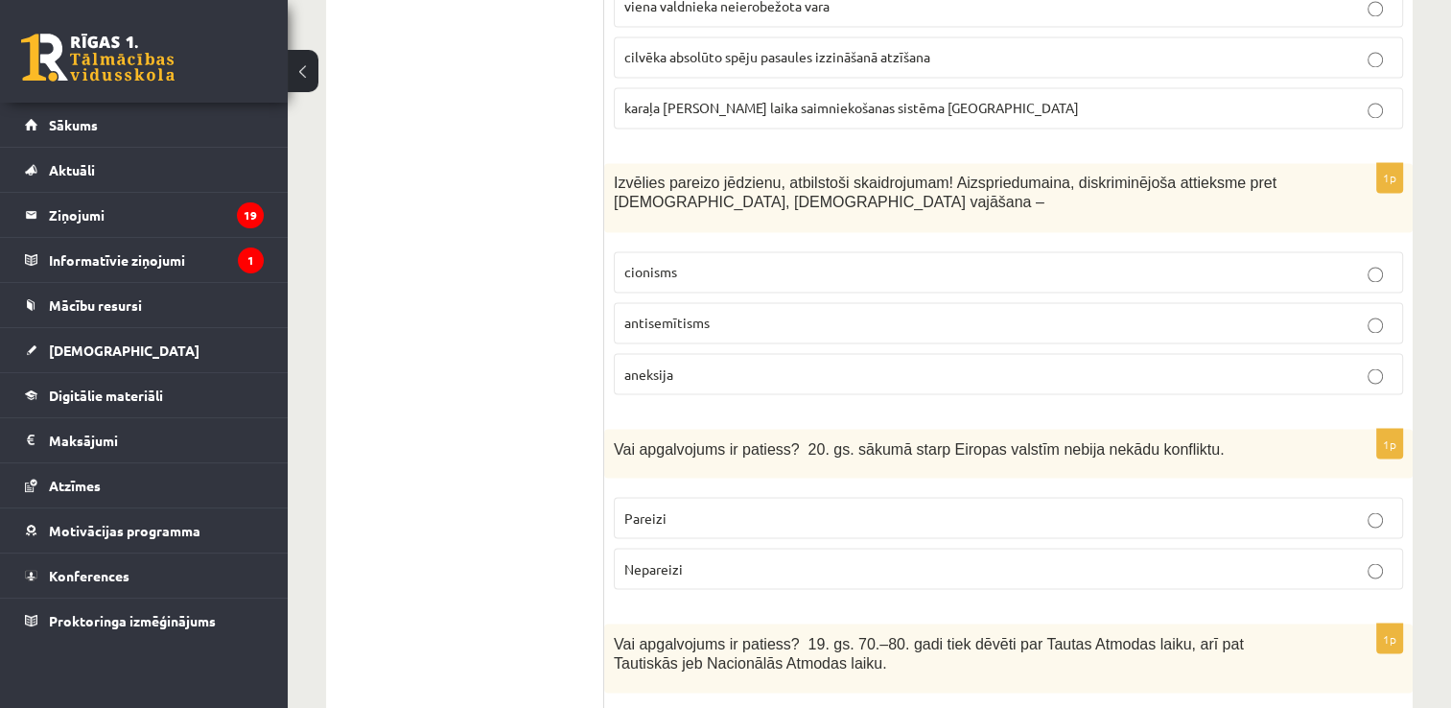
click at [656, 314] on span "antisemītisms" at bounding box center [666, 322] width 85 height 17
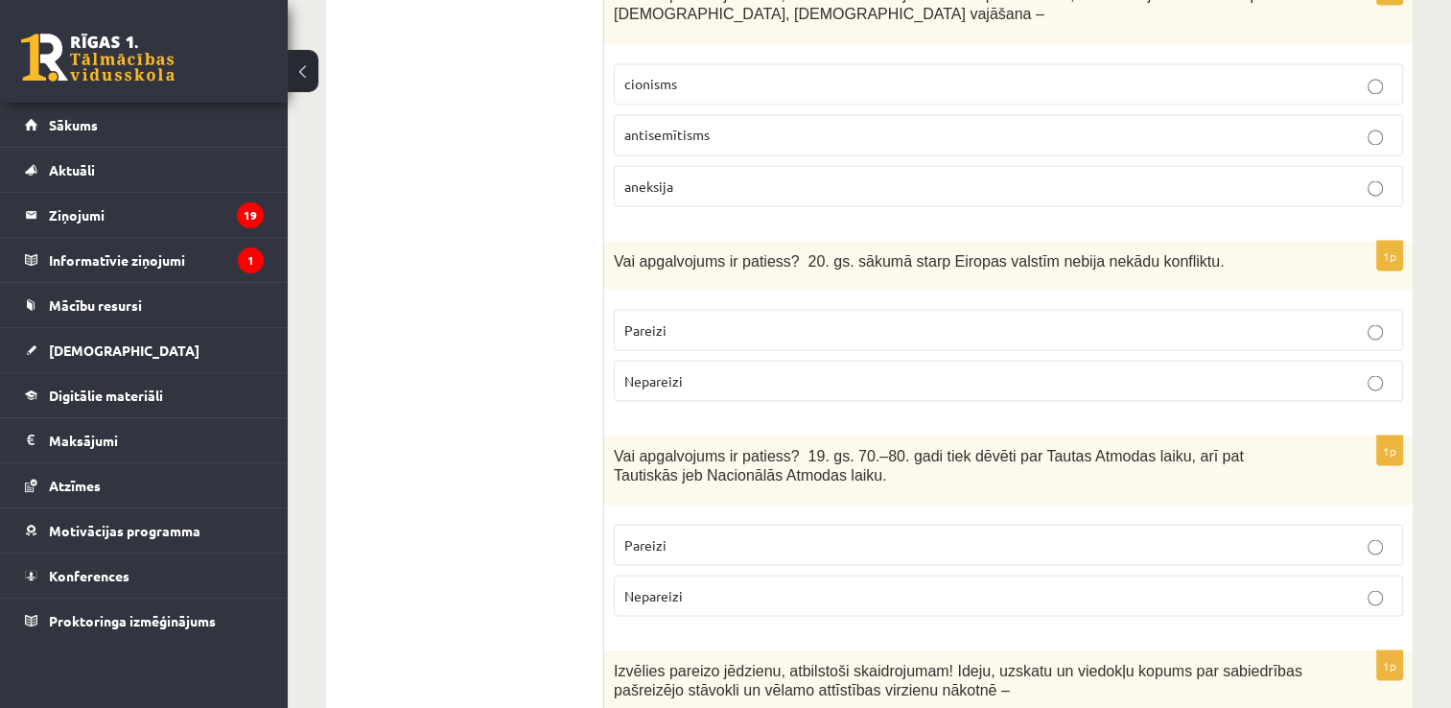
scroll to position [3452, 0]
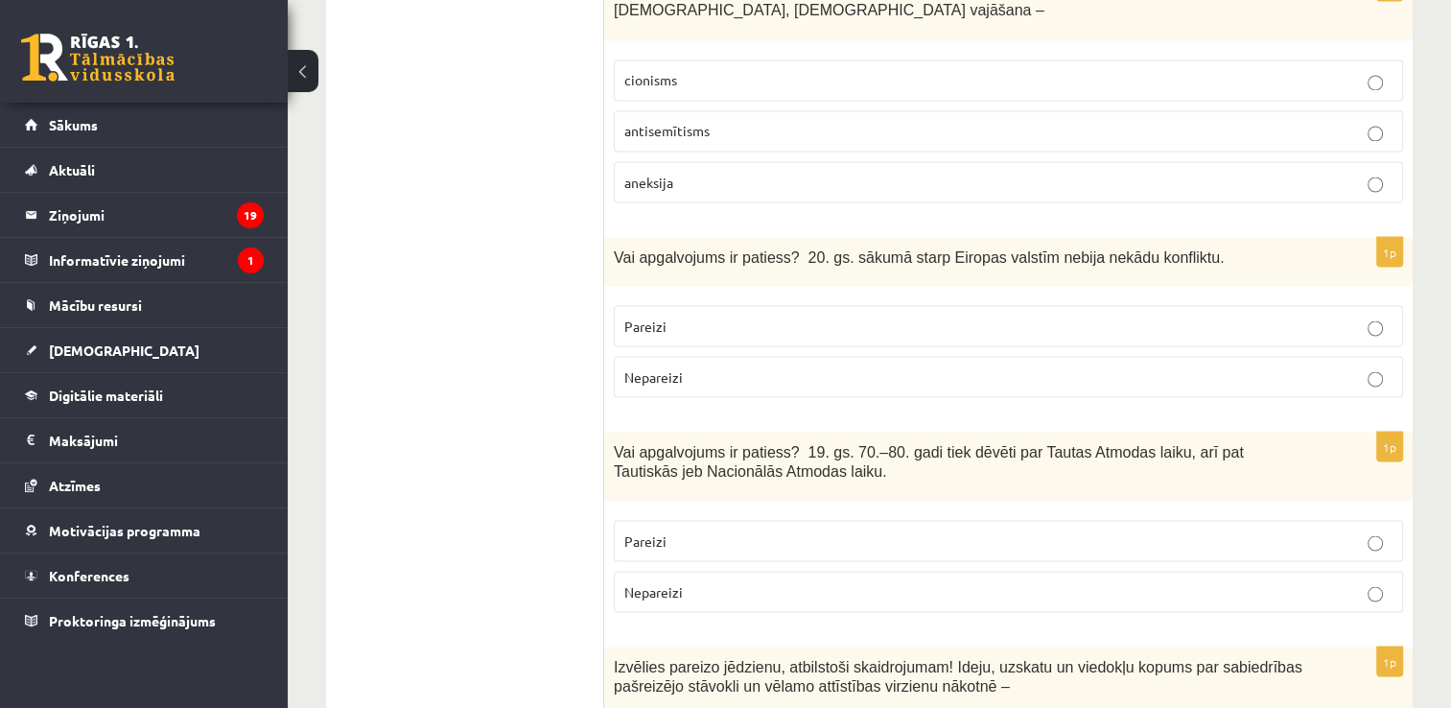
drag, startPoint x: 710, startPoint y: 268, endPoint x: 709, endPoint y: 391, distance: 122.7
click at [709, 366] on p "Nepareizi" at bounding box center [1008, 376] width 768 height 20
click at [699, 520] on label "Pareizi" at bounding box center [1008, 540] width 789 height 41
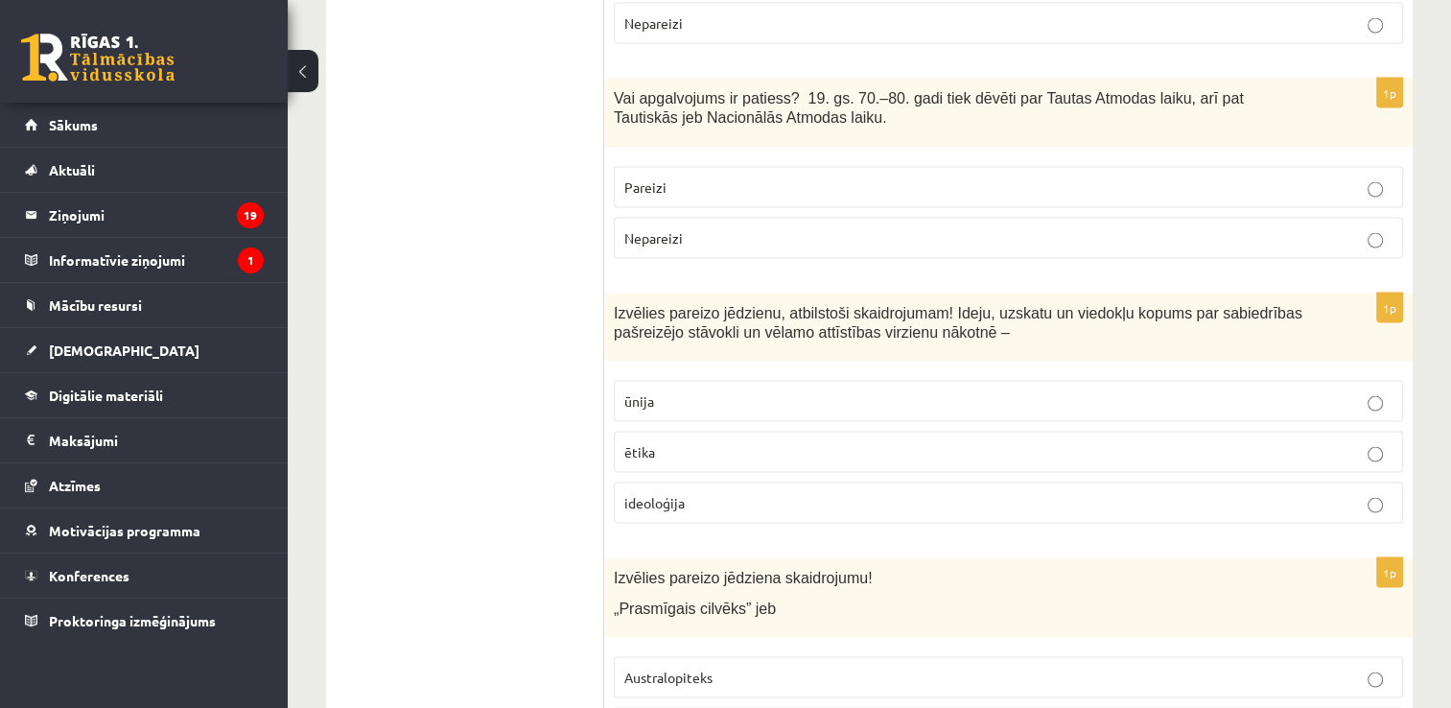
scroll to position [3931, 0]
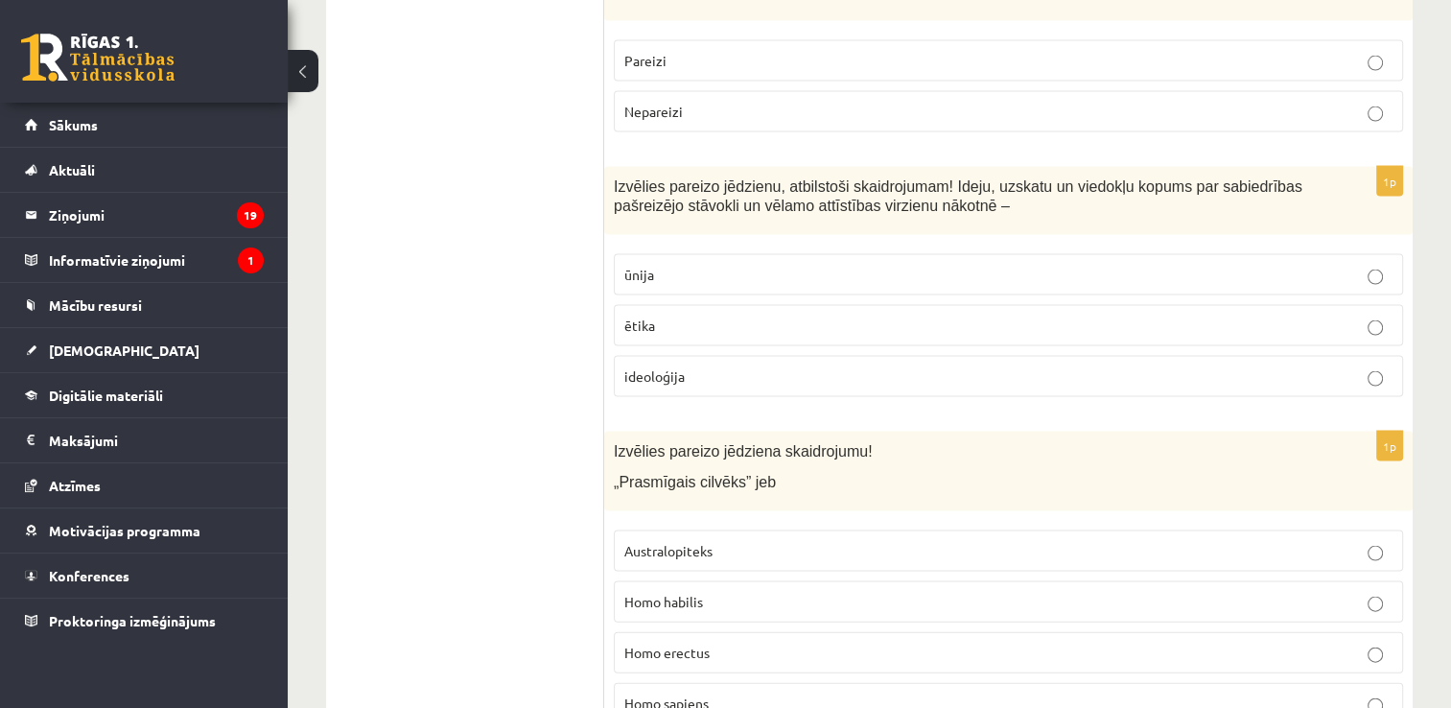
click at [676, 265] on p "ūnija" at bounding box center [1008, 275] width 768 height 20
click at [679, 367] on span "ideoloģija" at bounding box center [654, 375] width 60 height 17
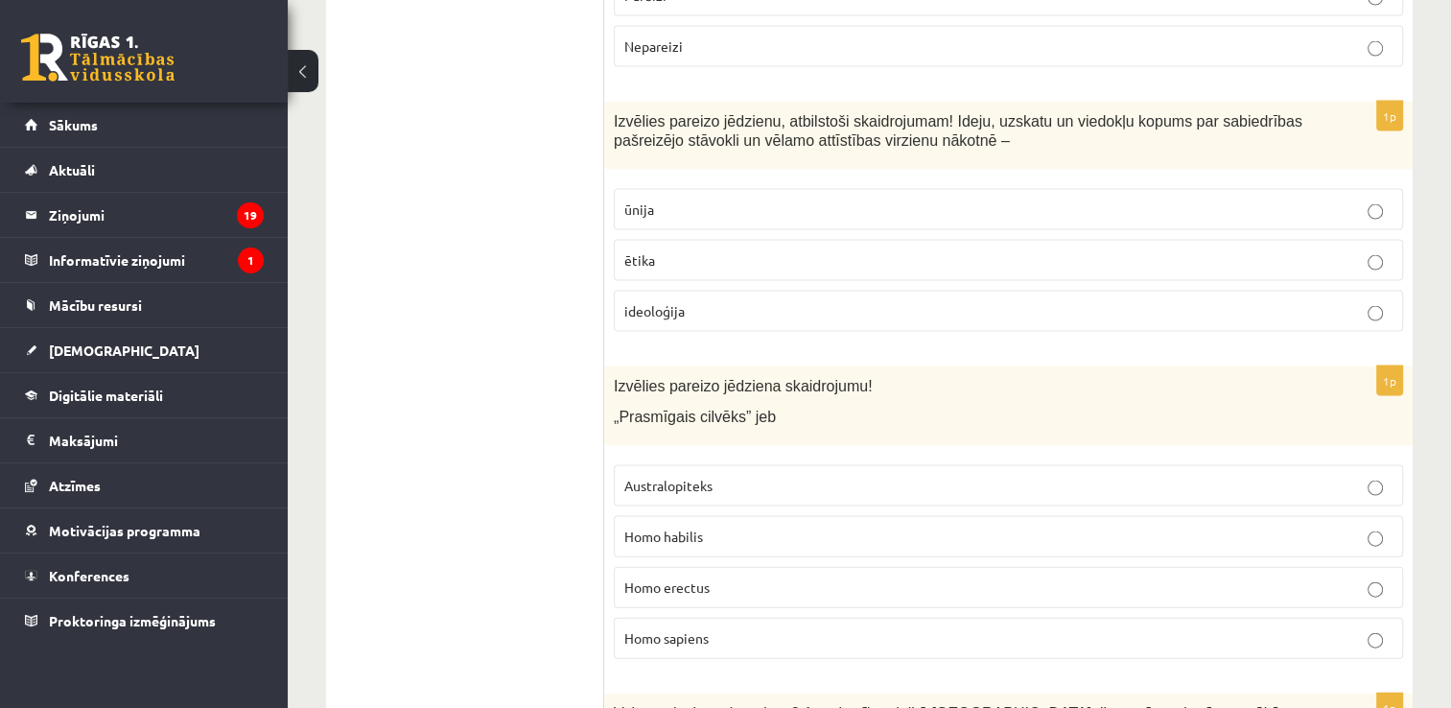
scroll to position [4027, 0]
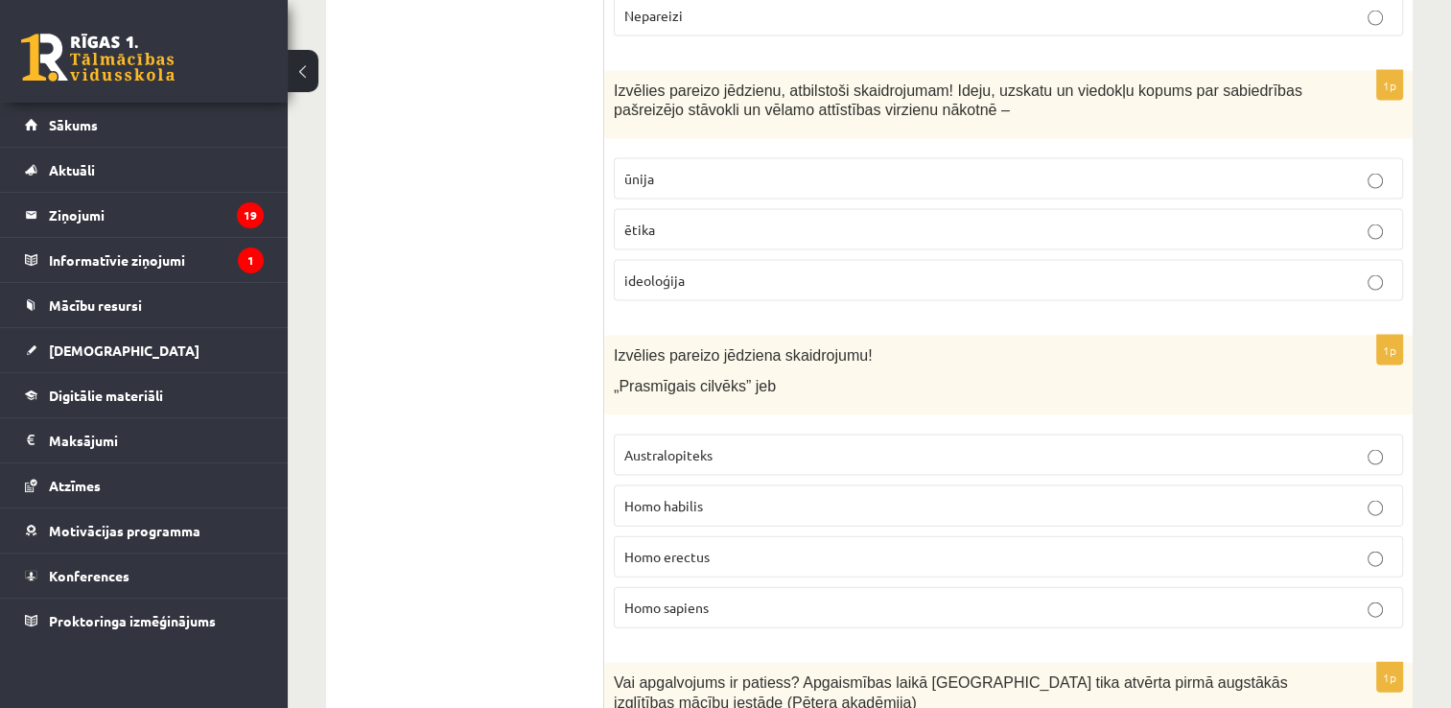
click at [727, 496] on p "Homo habilis" at bounding box center [1008, 506] width 768 height 20
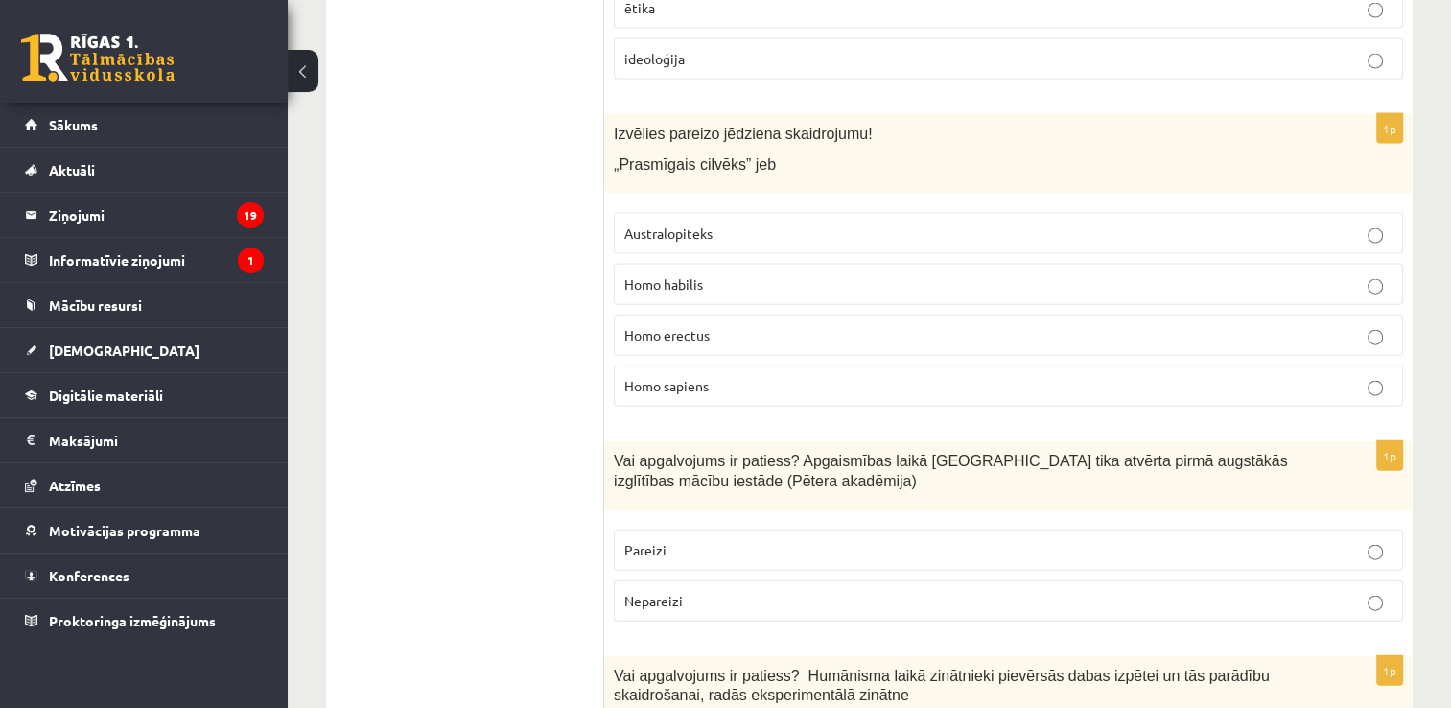
scroll to position [4315, 0]
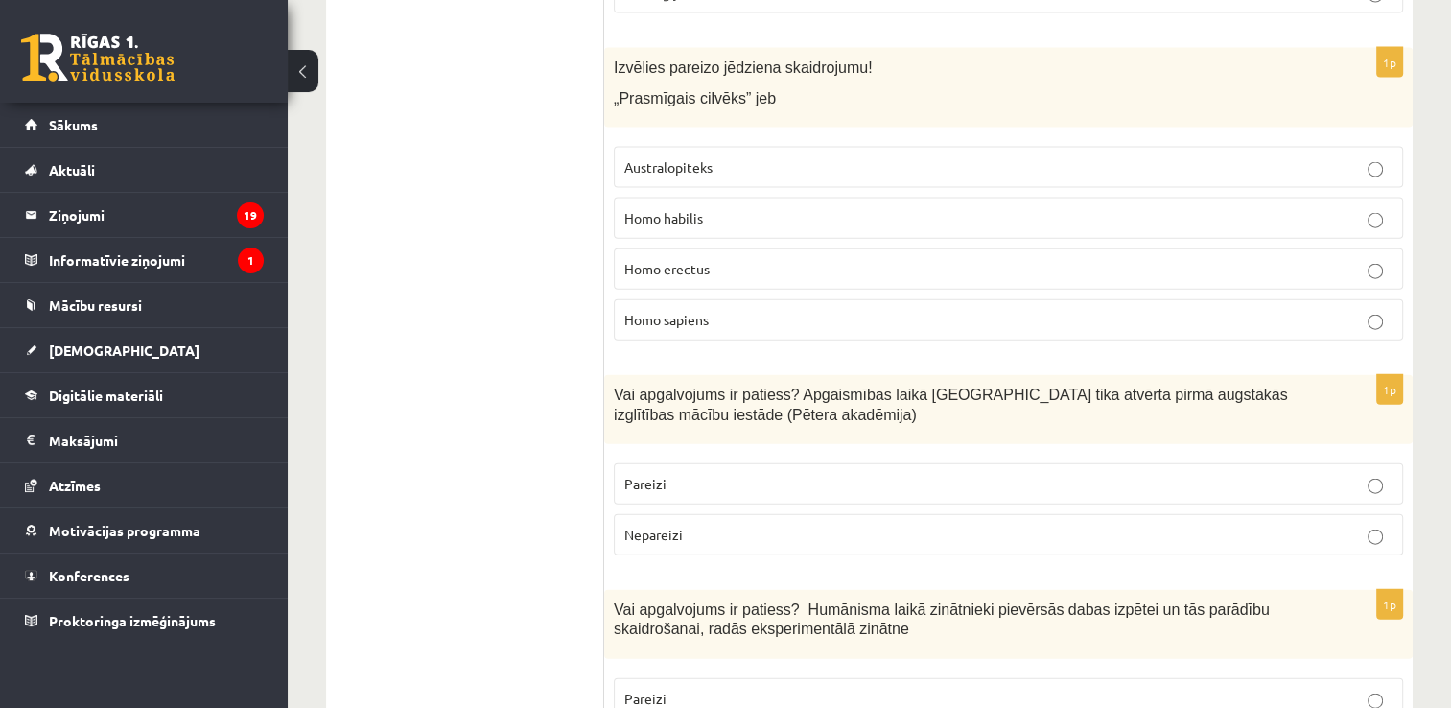
click at [654, 475] on span "Pareizi" at bounding box center [645, 483] width 42 height 17
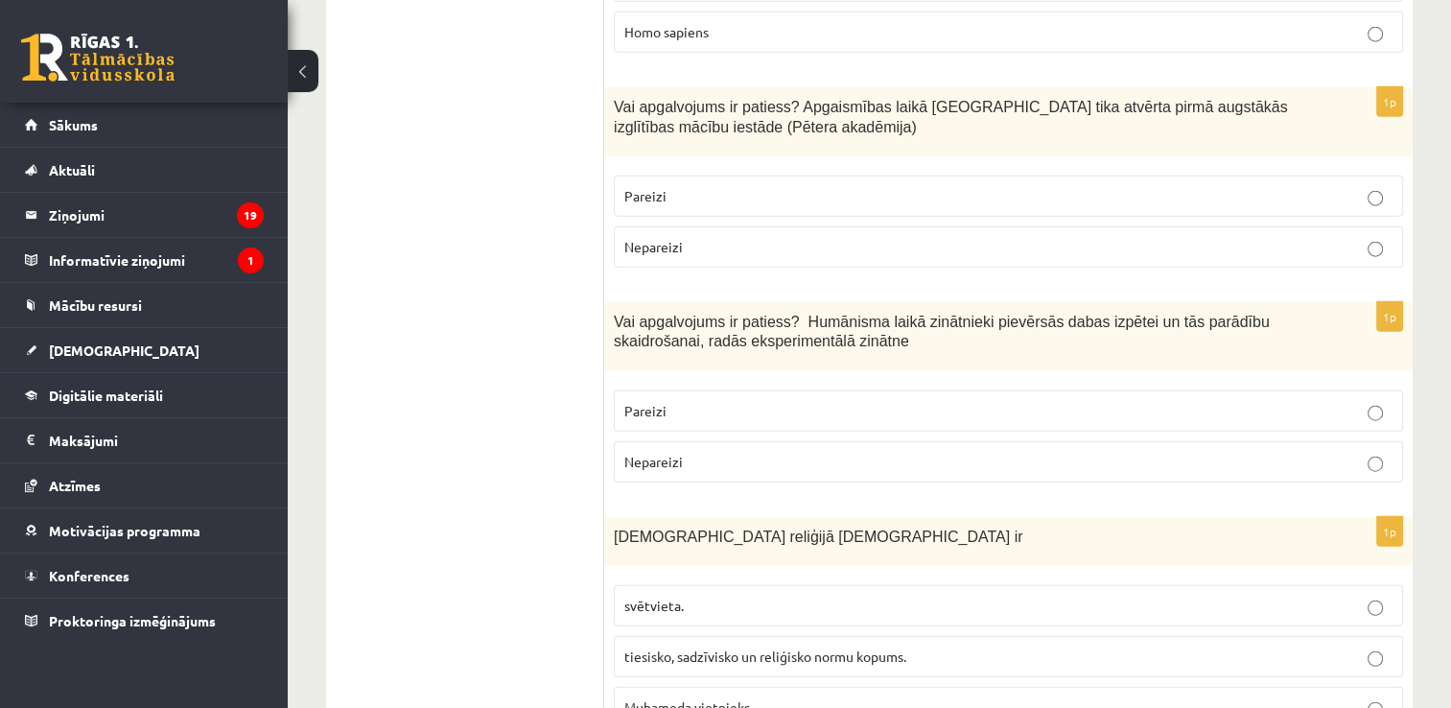
click at [696, 401] on p "Pareizi" at bounding box center [1008, 411] width 768 height 20
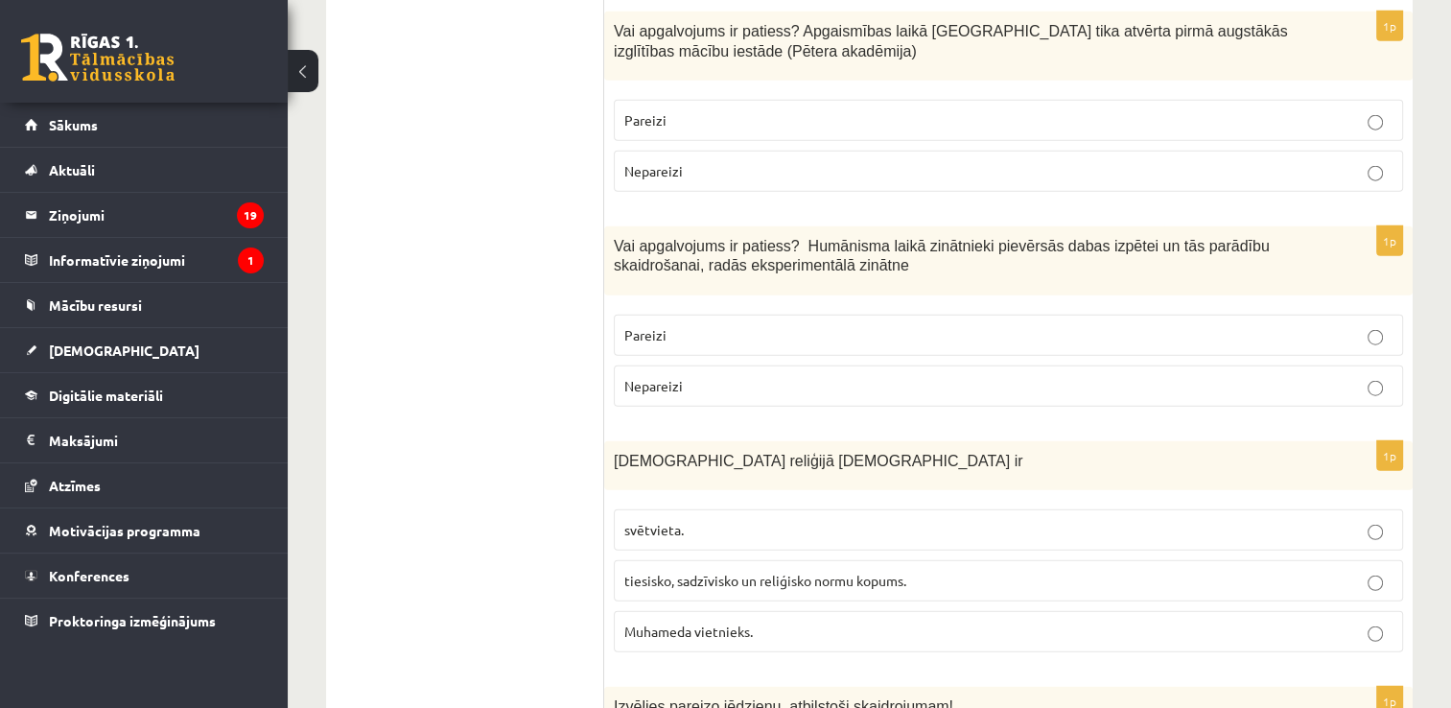
scroll to position [4890, 0]
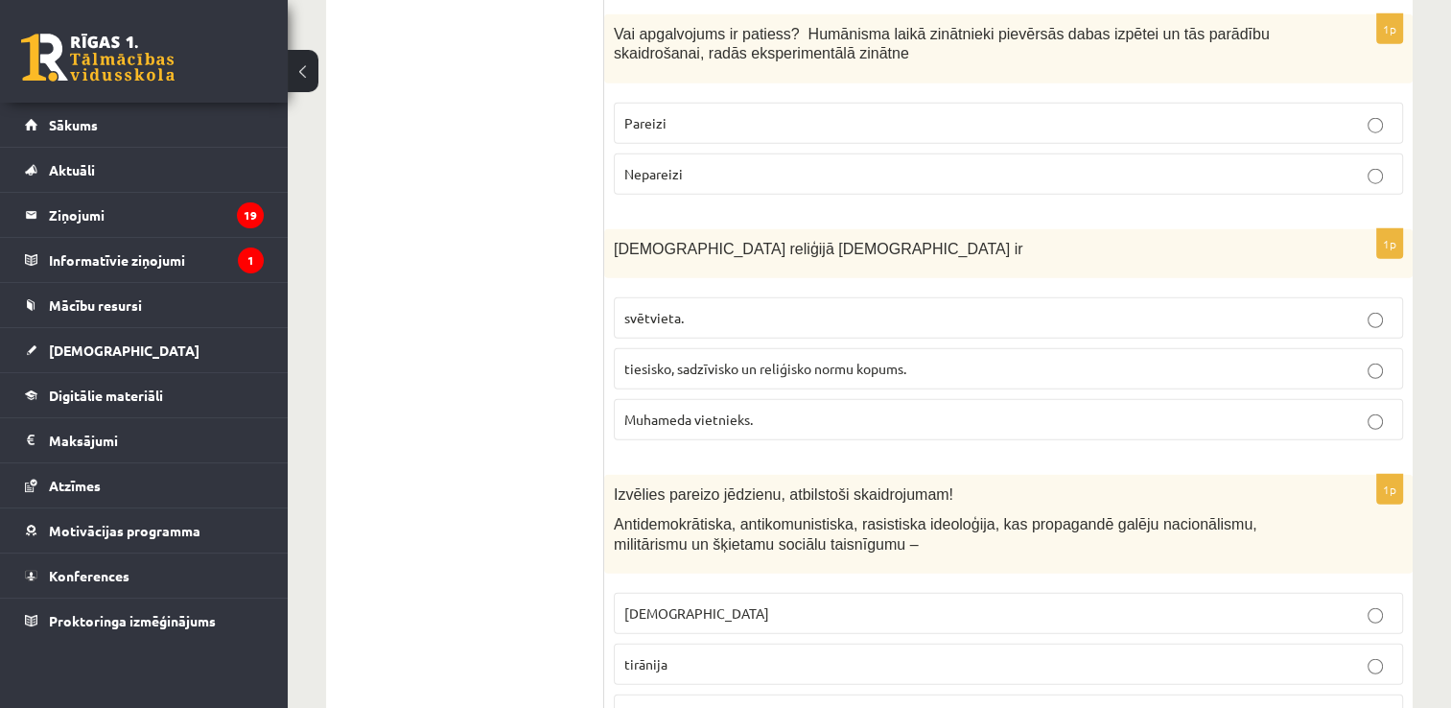
click at [667, 359] on p "tiesisko, sadzīvisko un reliģisko normu kopums." at bounding box center [1008, 369] width 768 height 20
click at [922, 359] on p "tiesisko, sadzīvisko un reliģisko normu kopums." at bounding box center [1008, 369] width 768 height 20
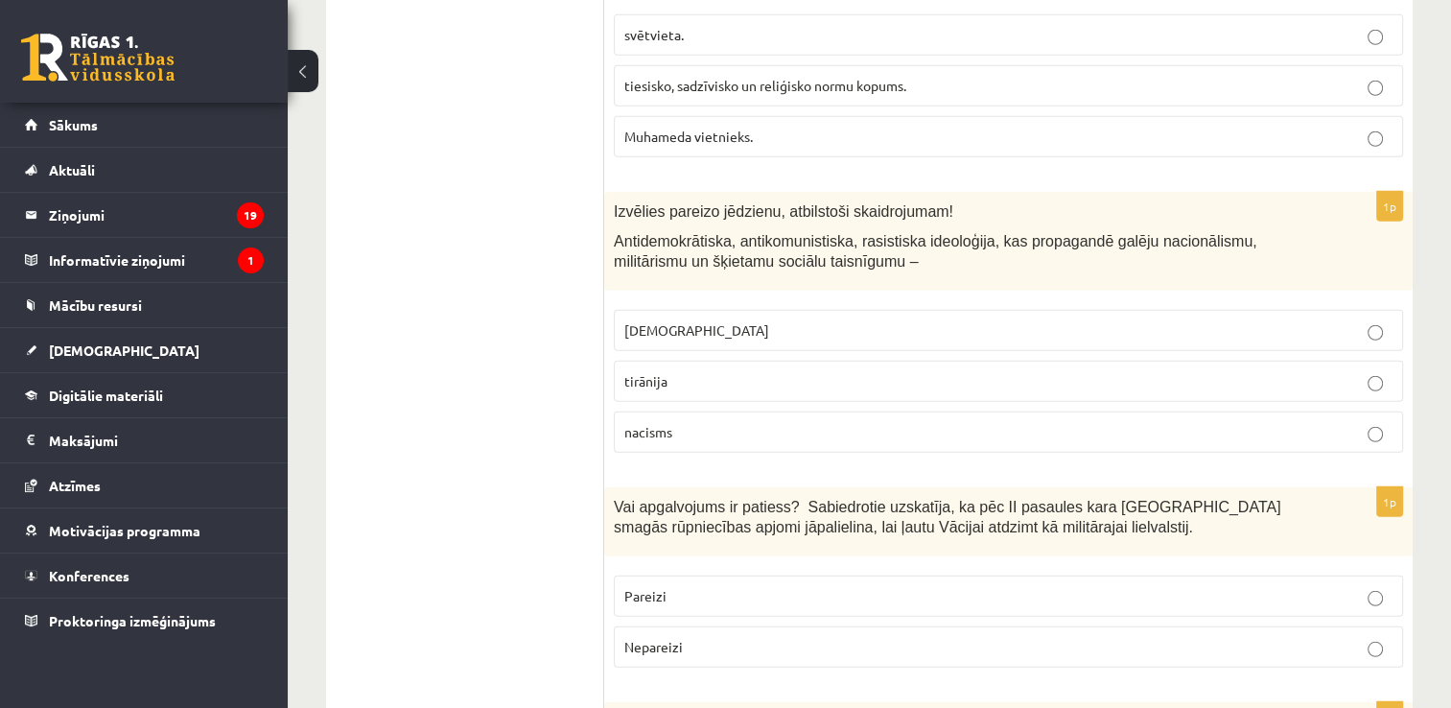
scroll to position [5177, 0]
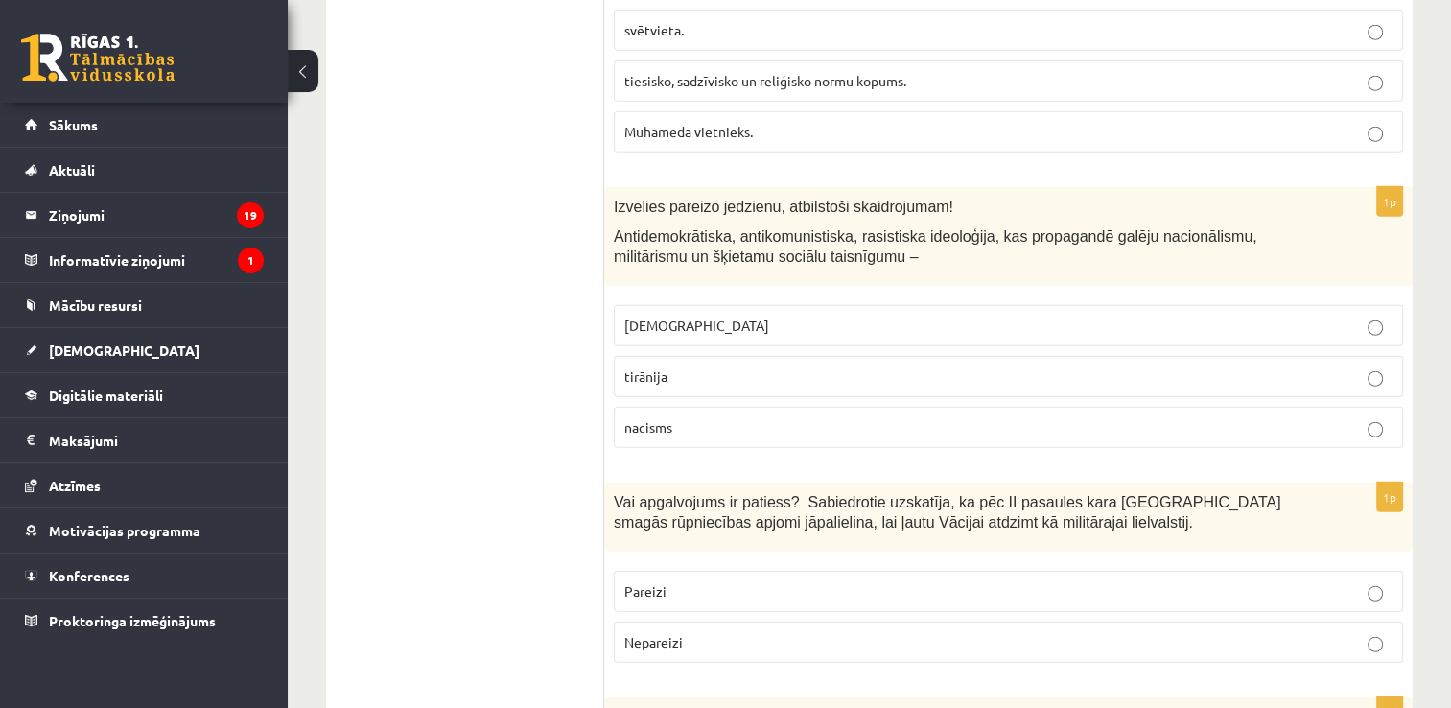
click at [679, 305] on label "fašisms" at bounding box center [1008, 325] width 789 height 41
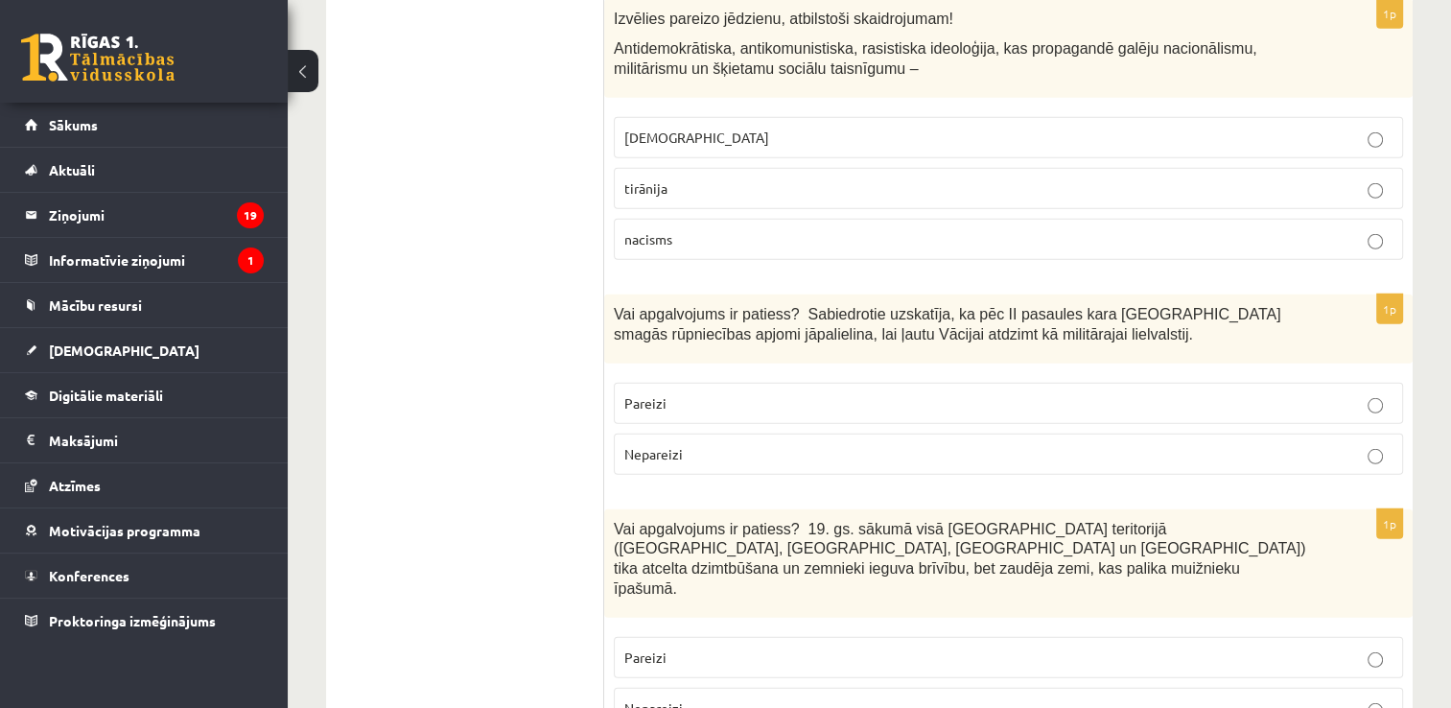
scroll to position [5369, 0]
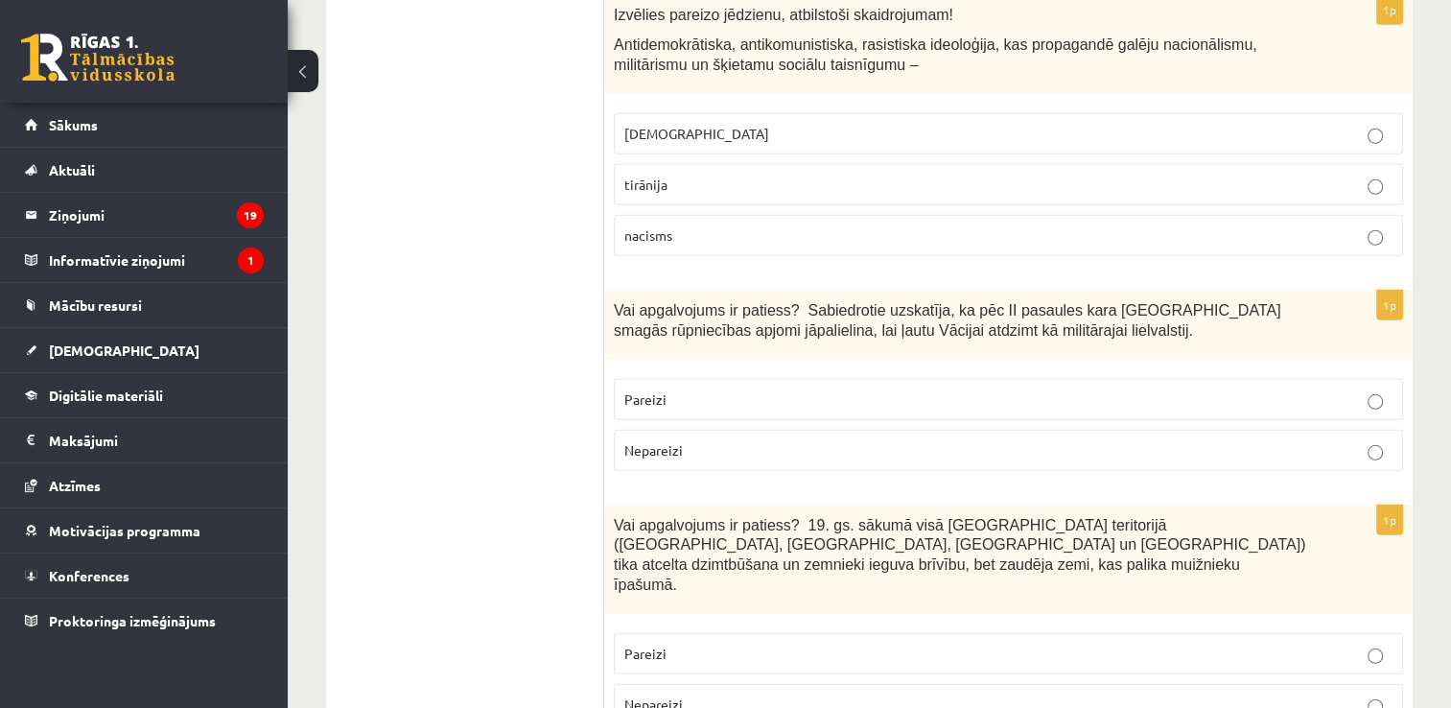
click at [686, 440] on p "Nepareizi" at bounding box center [1008, 450] width 768 height 20
click at [688, 694] on p "Nepareizi" at bounding box center [1008, 704] width 768 height 20
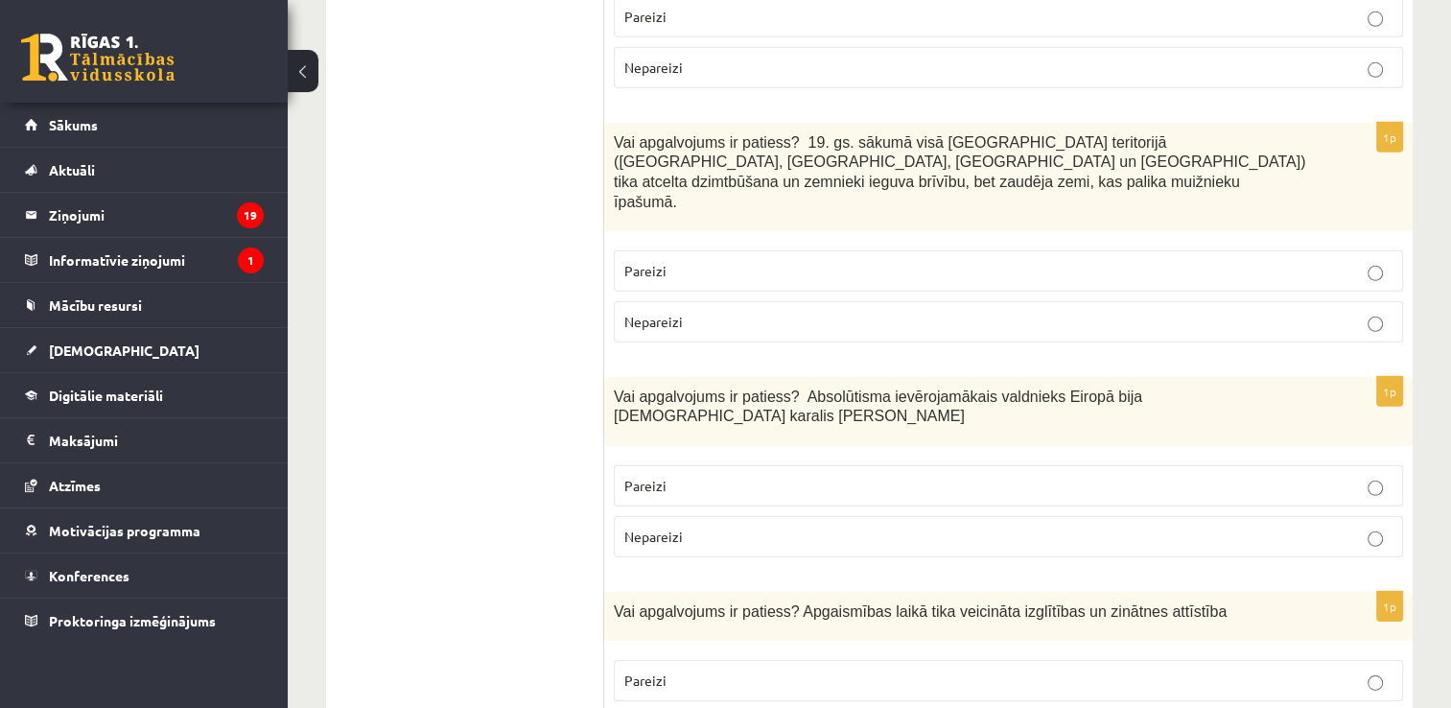
scroll to position [5753, 0]
click at [844, 475] on p "Pareizi" at bounding box center [1008, 485] width 768 height 20
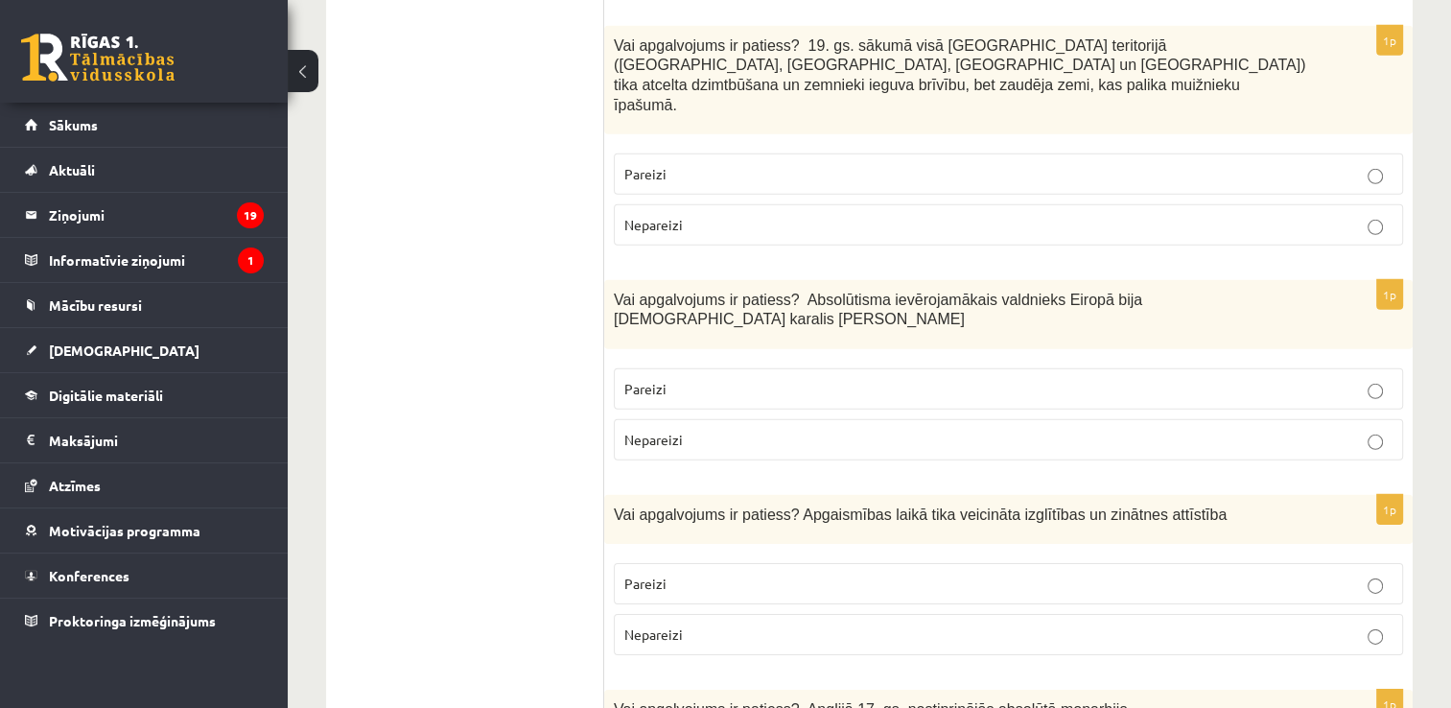
click at [725, 563] on label "Pareizi" at bounding box center [1008, 583] width 789 height 41
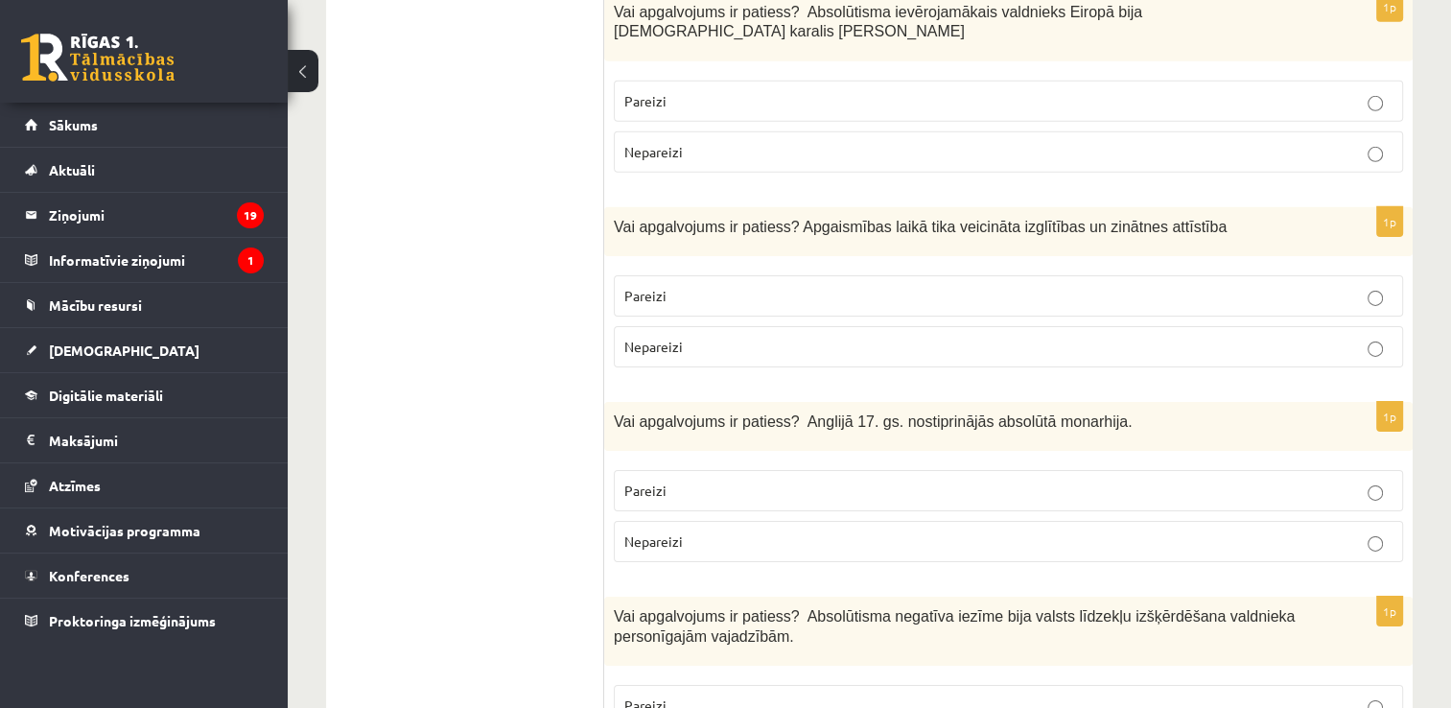
click at [679, 532] on span "Nepareizi" at bounding box center [653, 540] width 58 height 17
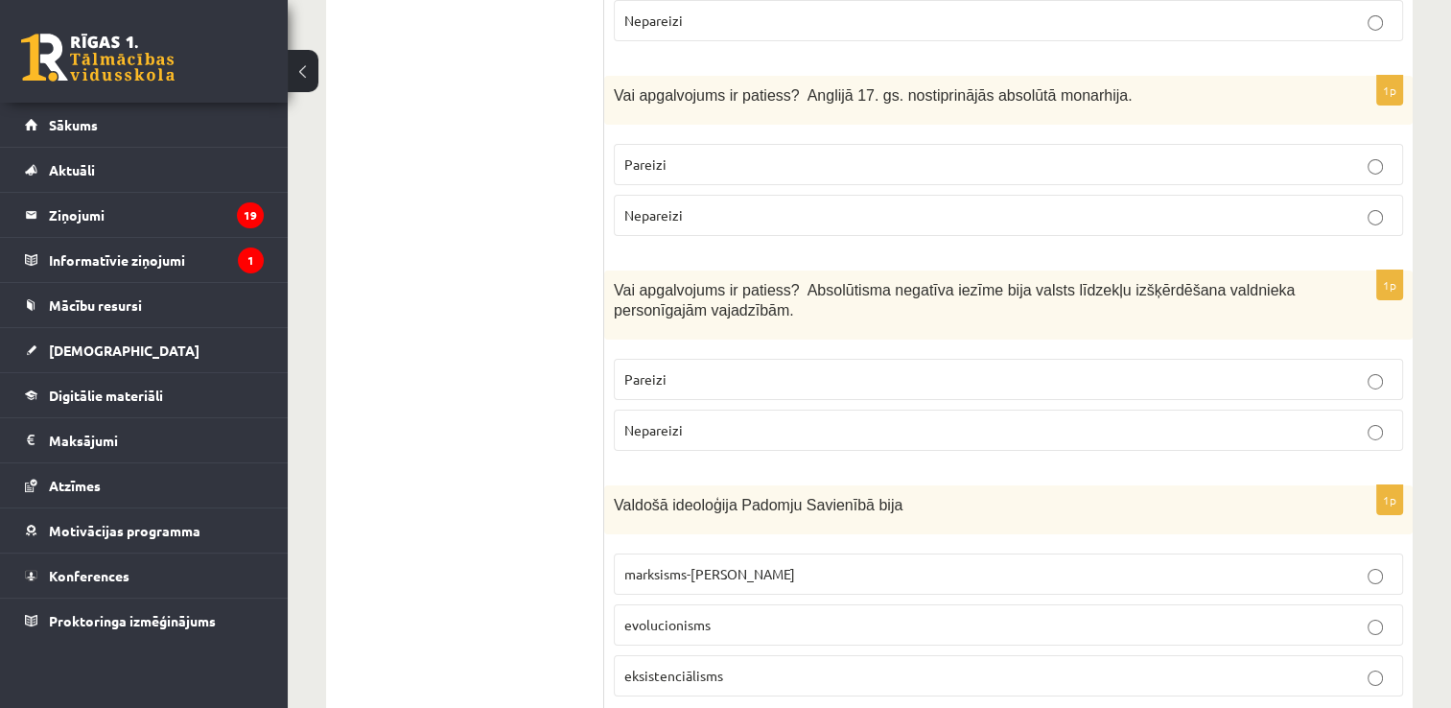
scroll to position [6547, 0]
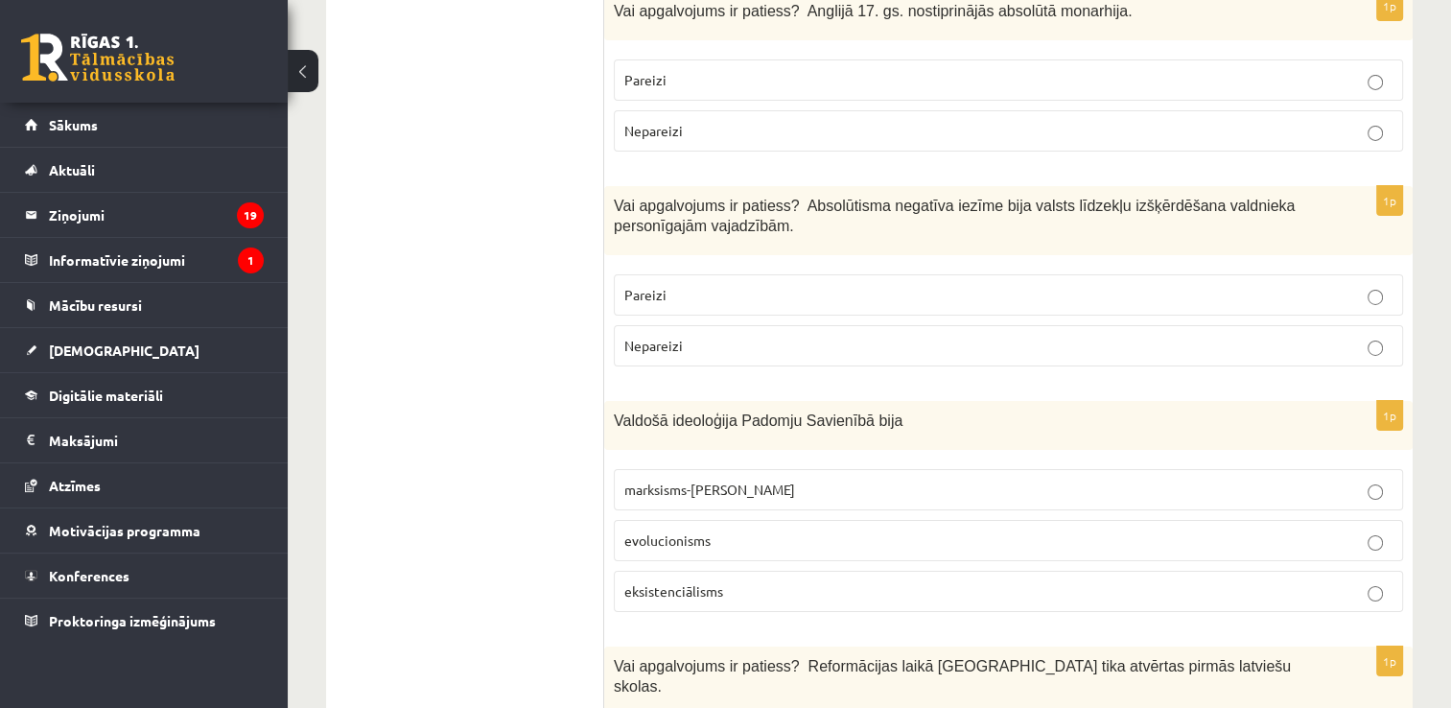
click at [703, 469] on label "marksisms-ļeņinisms" at bounding box center [1008, 489] width 789 height 41
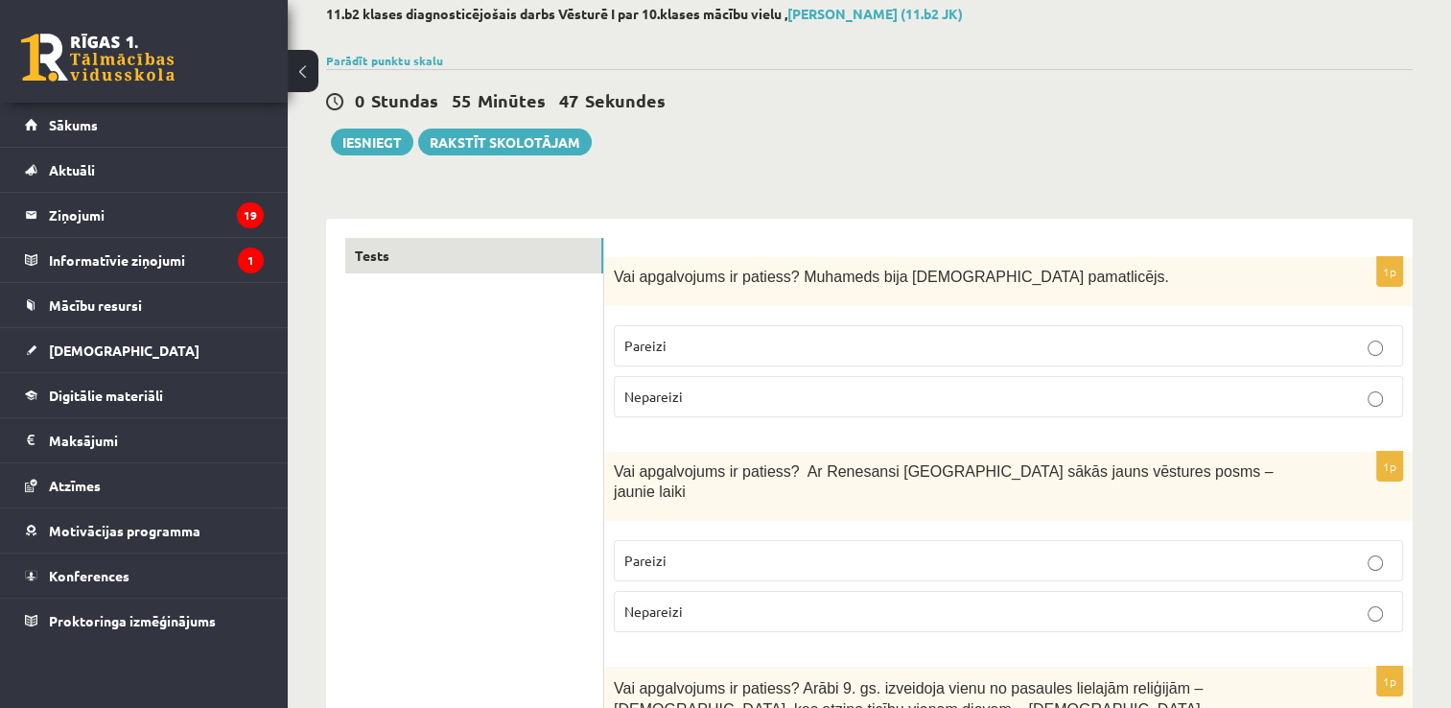
scroll to position [0, 0]
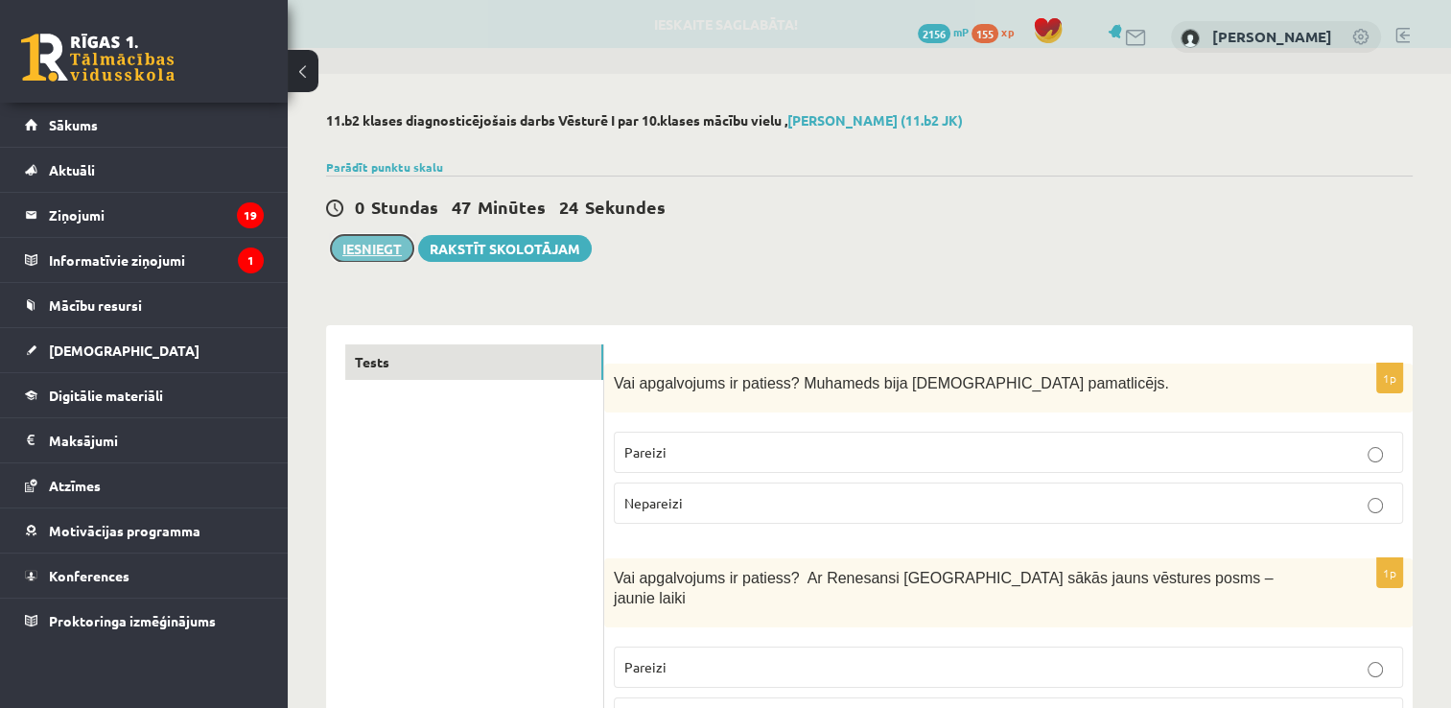
click at [361, 250] on button "Iesniegt" at bounding box center [372, 248] width 82 height 27
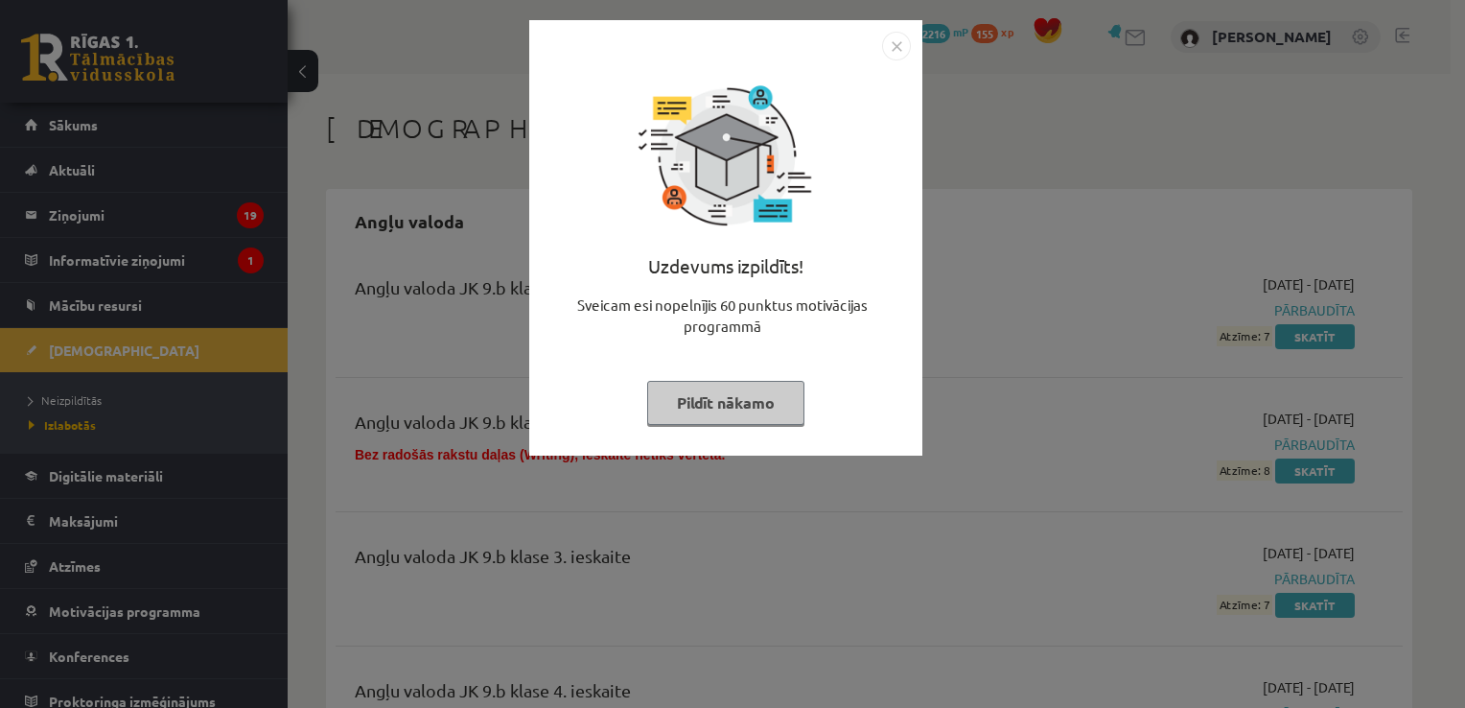
click at [894, 40] on img "Close" at bounding box center [896, 46] width 29 height 29
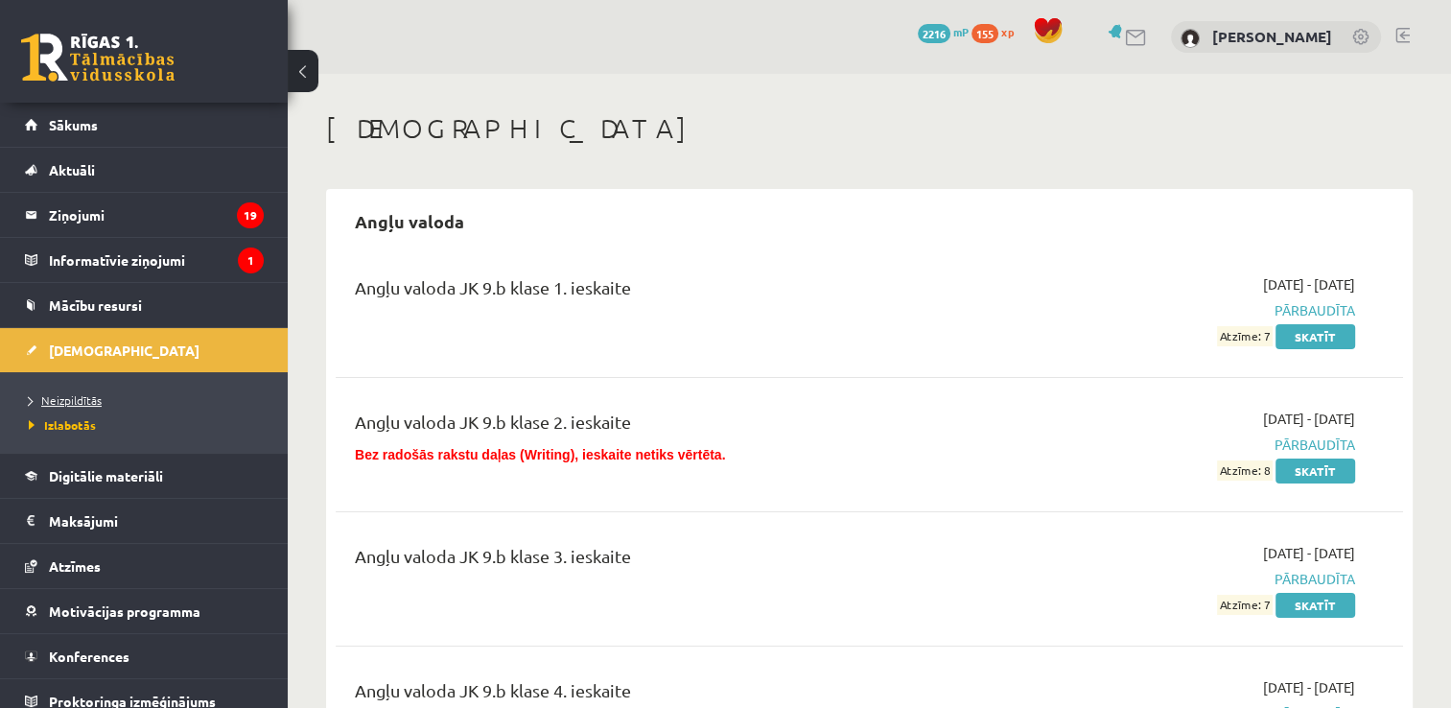
click at [100, 393] on span "Neizpildītās" at bounding box center [65, 399] width 73 height 15
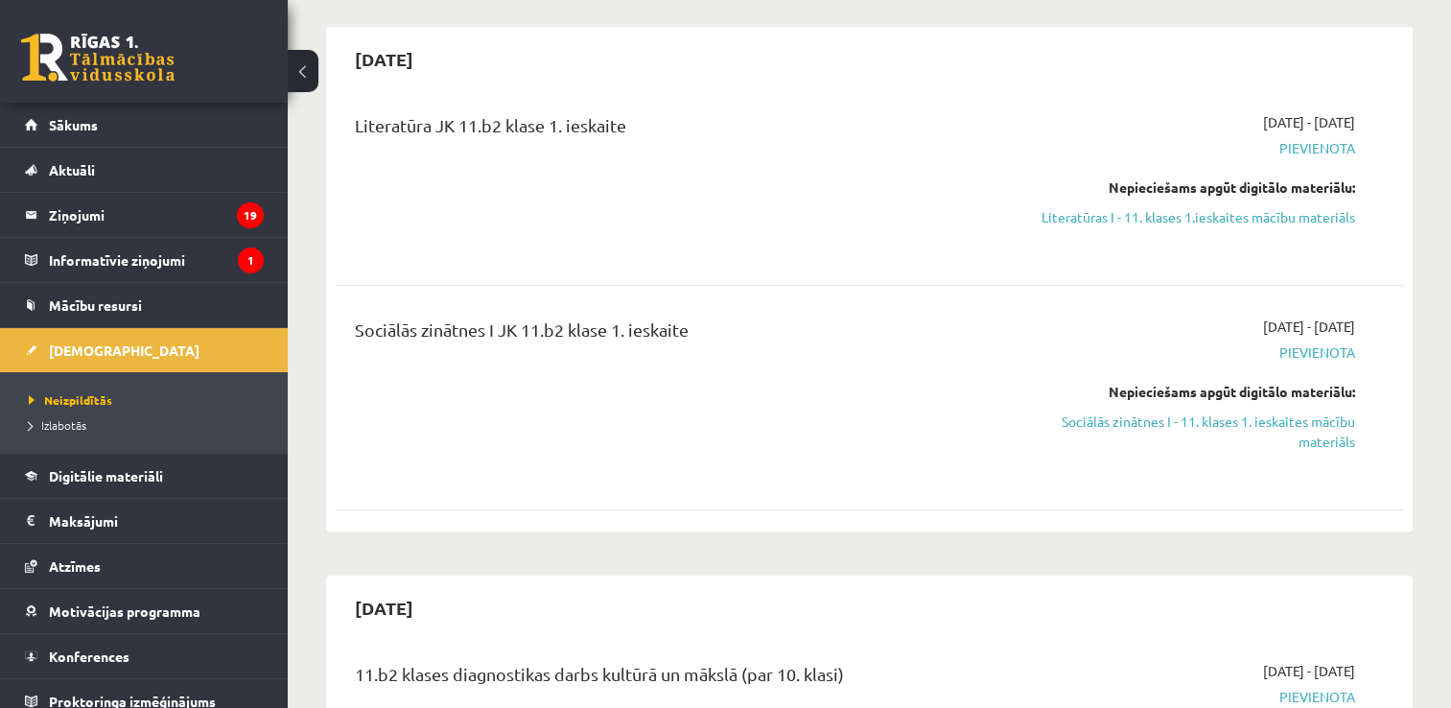
scroll to position [384, 0]
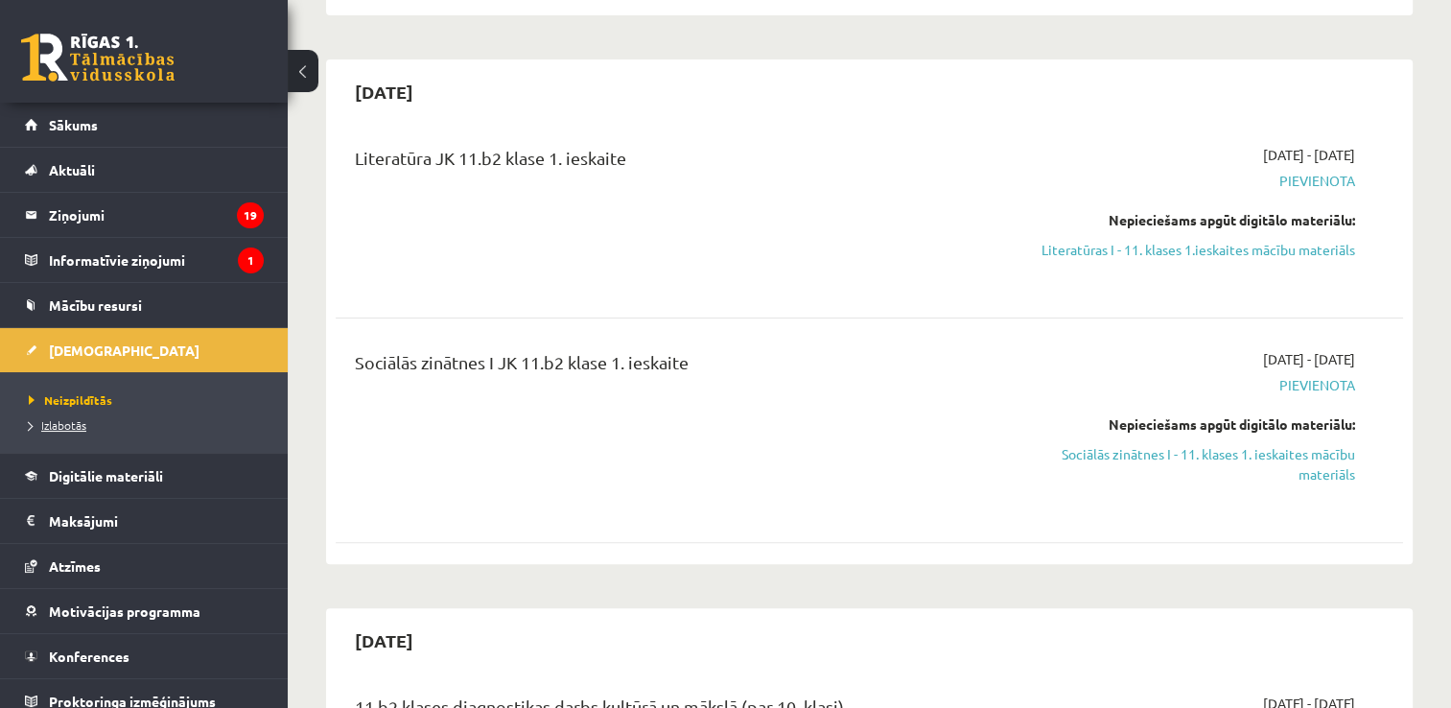
click at [61, 420] on span "Izlabotās" at bounding box center [58, 424] width 58 height 15
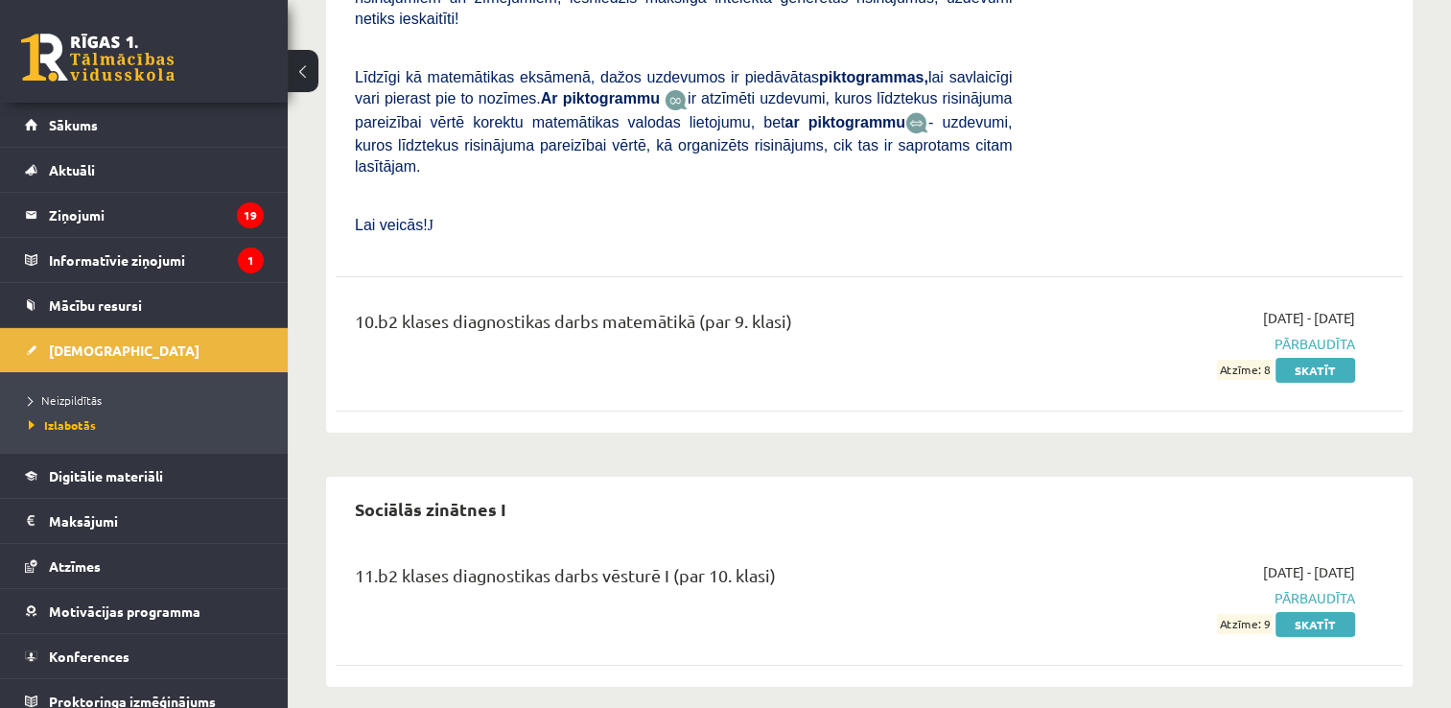
scroll to position [14382, 0]
click at [47, 404] on span "Neizpildītās" at bounding box center [65, 399] width 73 height 15
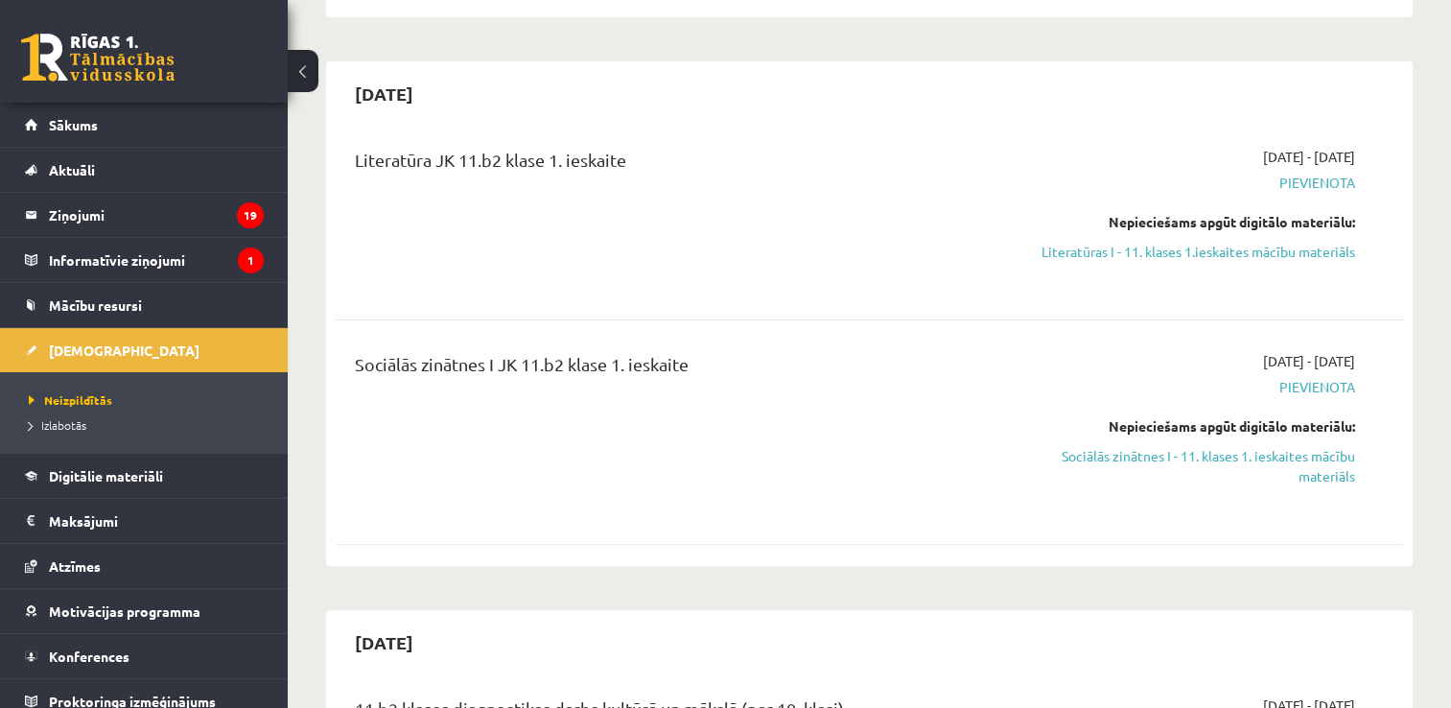
scroll to position [288, 0]
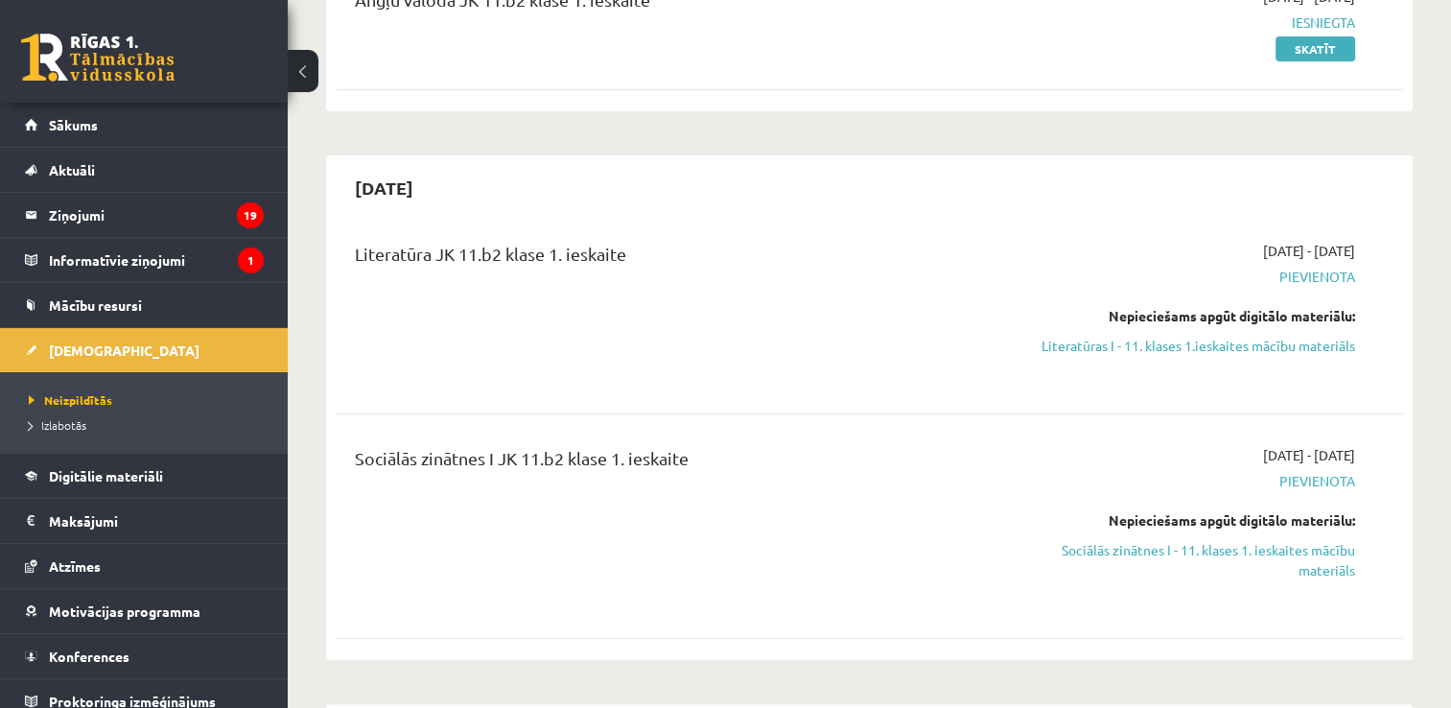
drag, startPoint x: 1227, startPoint y: 351, endPoint x: 813, endPoint y: 87, distance: 491.0
click at [1227, 351] on link "Literatūras I - 11. klases 1.ieskaites mācību materiāls" at bounding box center [1197, 346] width 314 height 20
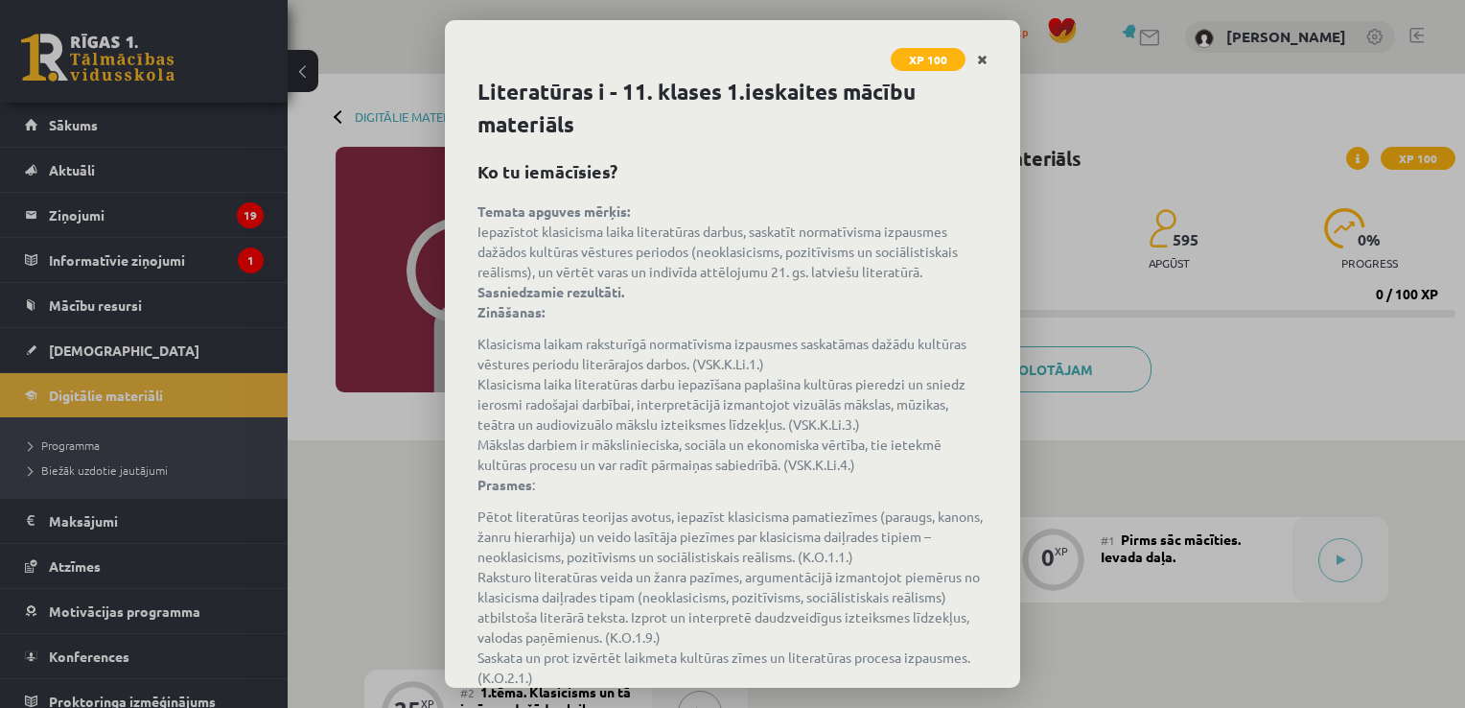
click at [978, 56] on icon "Close" at bounding box center [982, 60] width 11 height 13
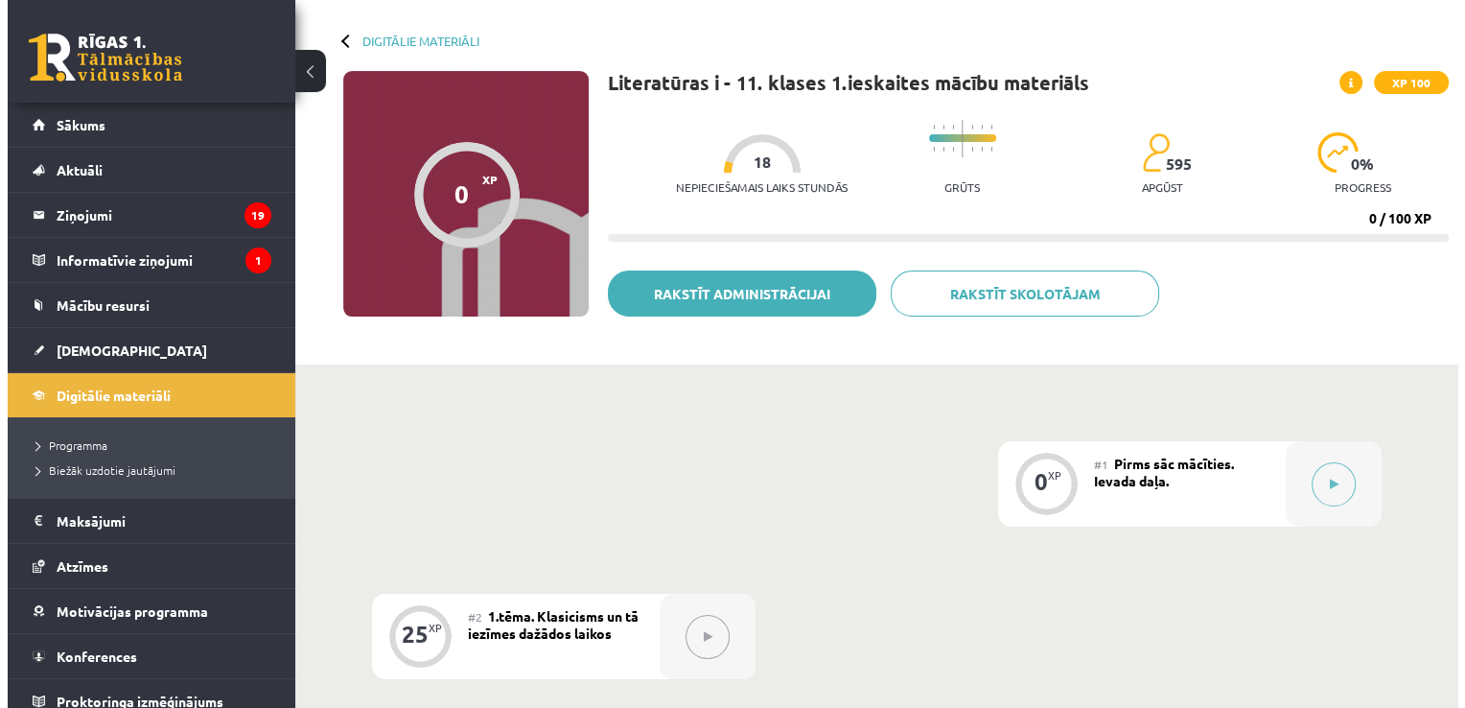
scroll to position [192, 0]
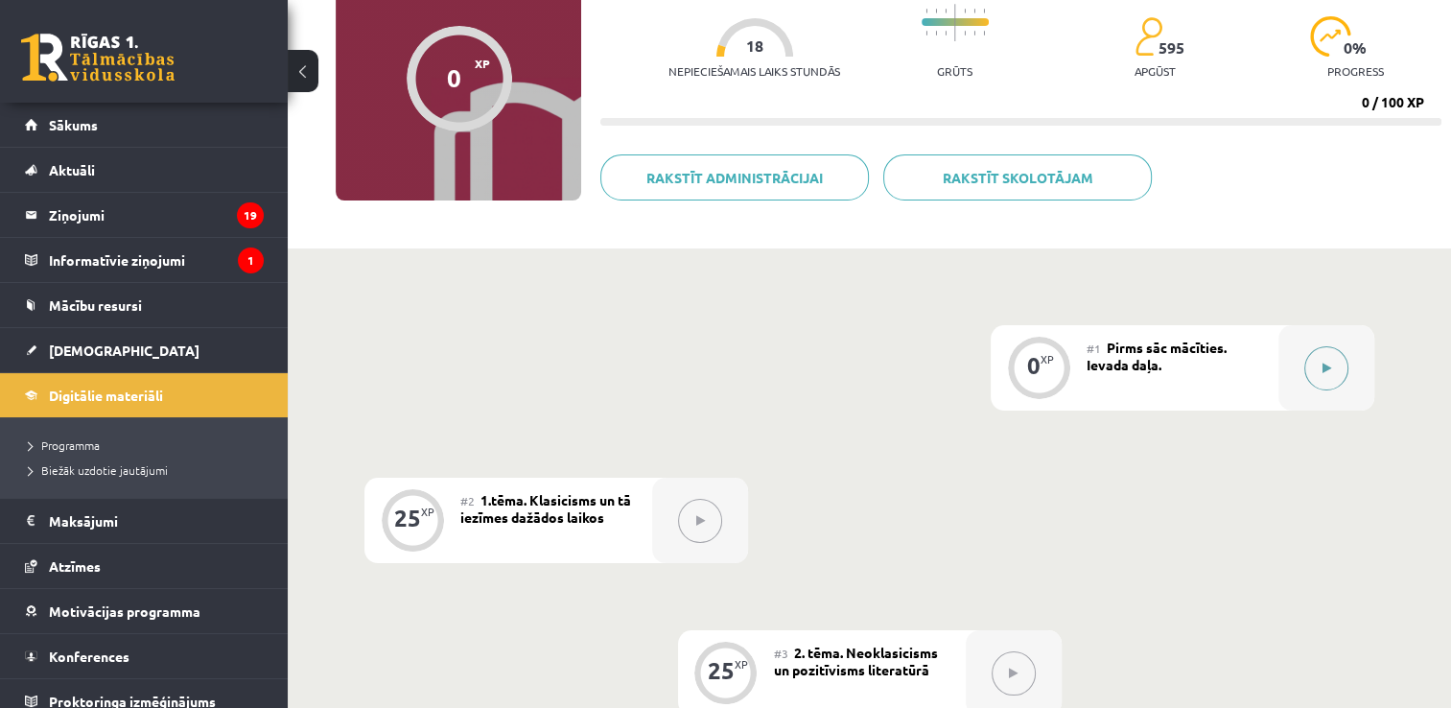
click at [1323, 367] on icon at bounding box center [1326, 368] width 9 height 12
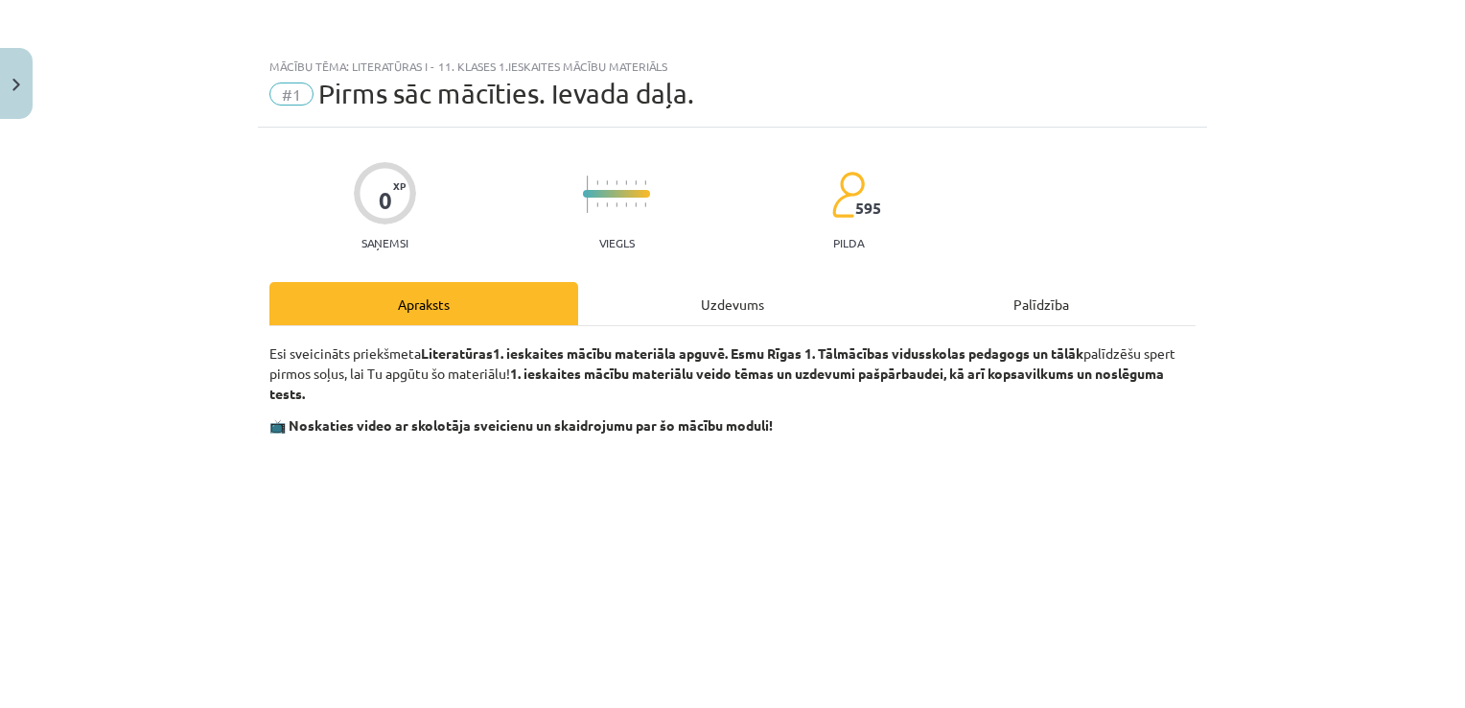
click at [695, 309] on div "Uzdevums" at bounding box center [732, 303] width 309 height 43
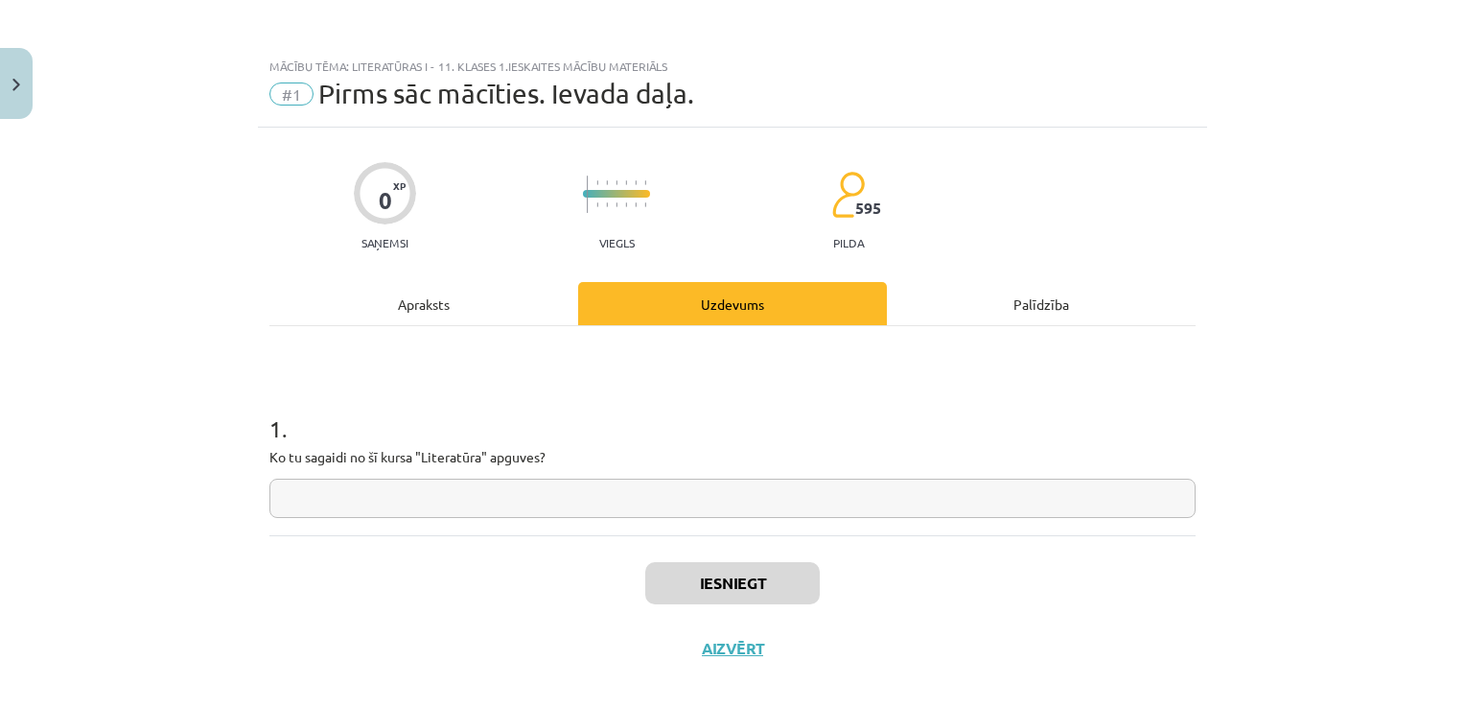
scroll to position [19, 0]
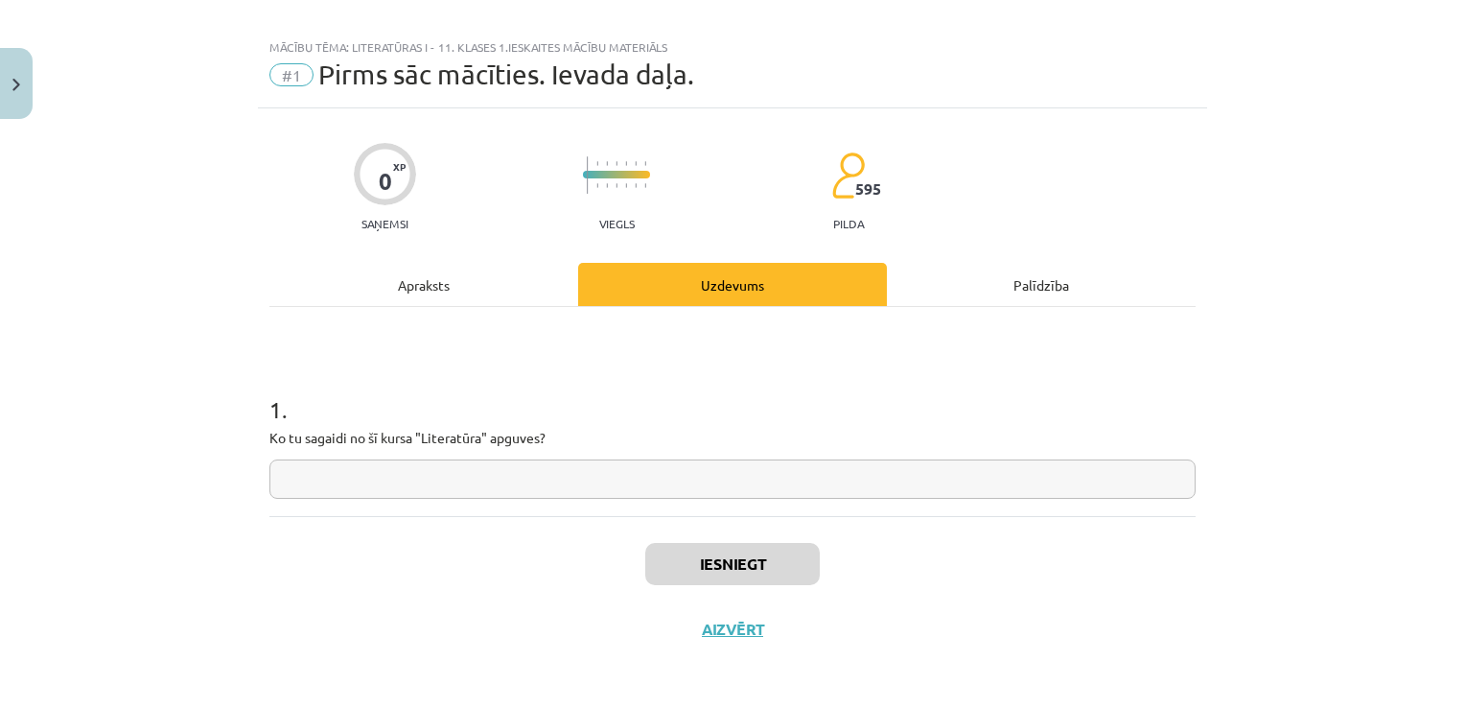
click at [551, 467] on input "text" at bounding box center [732, 478] width 926 height 39
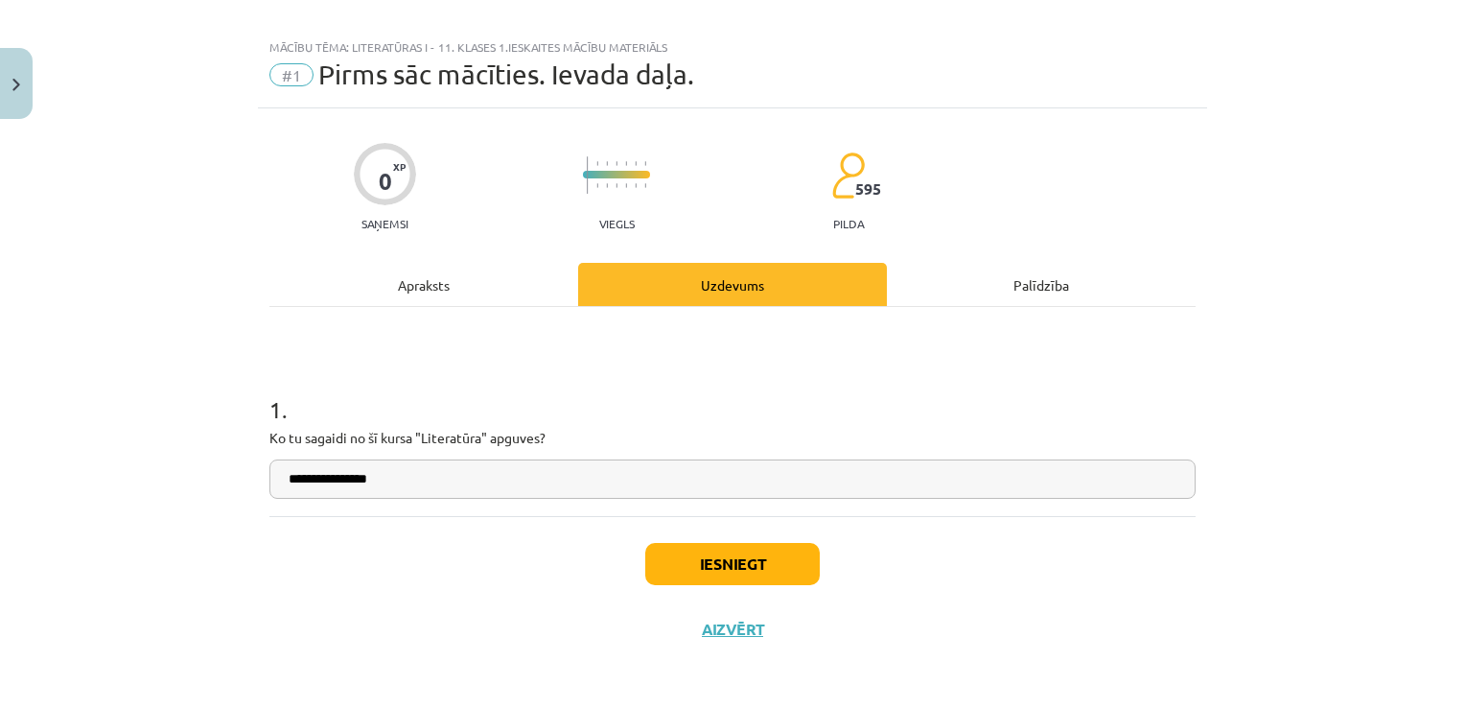
type input "**********"
click at [706, 552] on button "Iesniegt" at bounding box center [732, 564] width 175 height 42
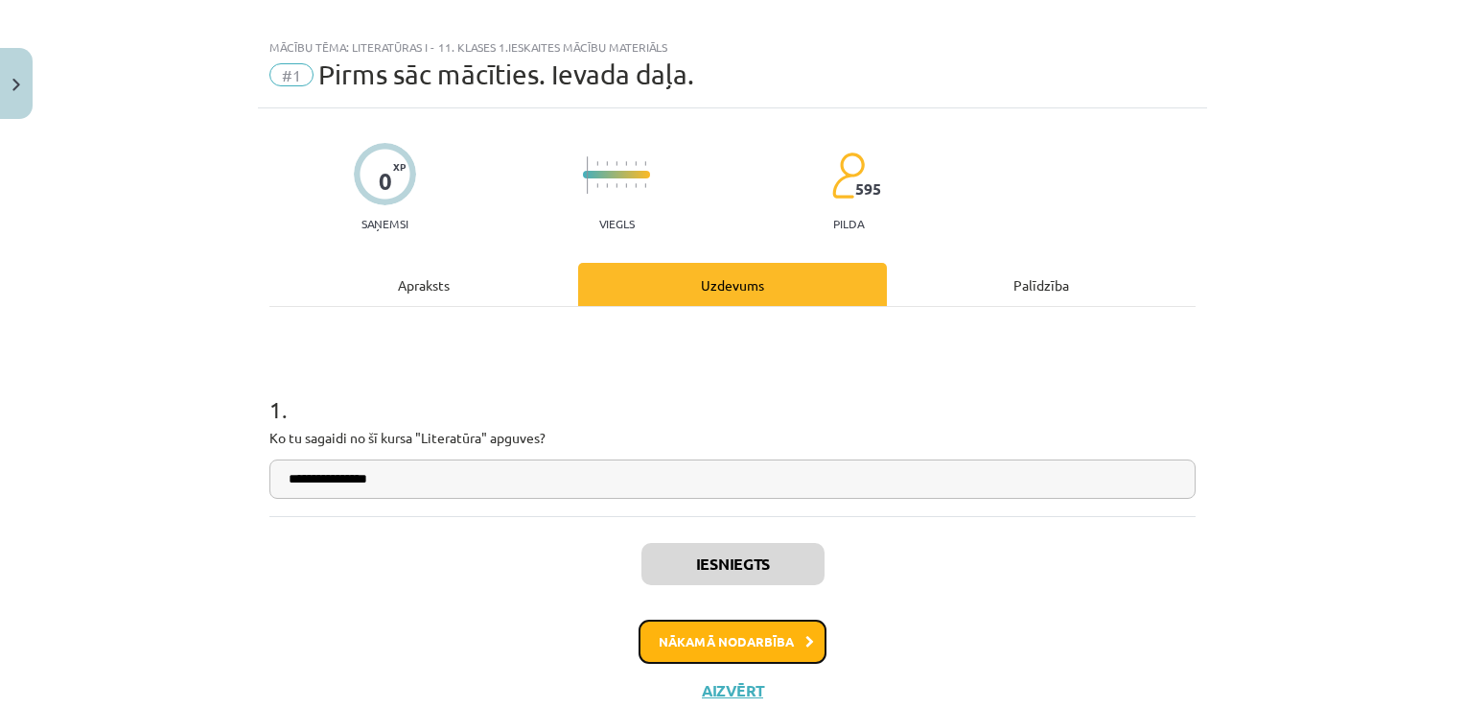
click at [717, 629] on button "Nākamā nodarbība" at bounding box center [733, 641] width 188 height 44
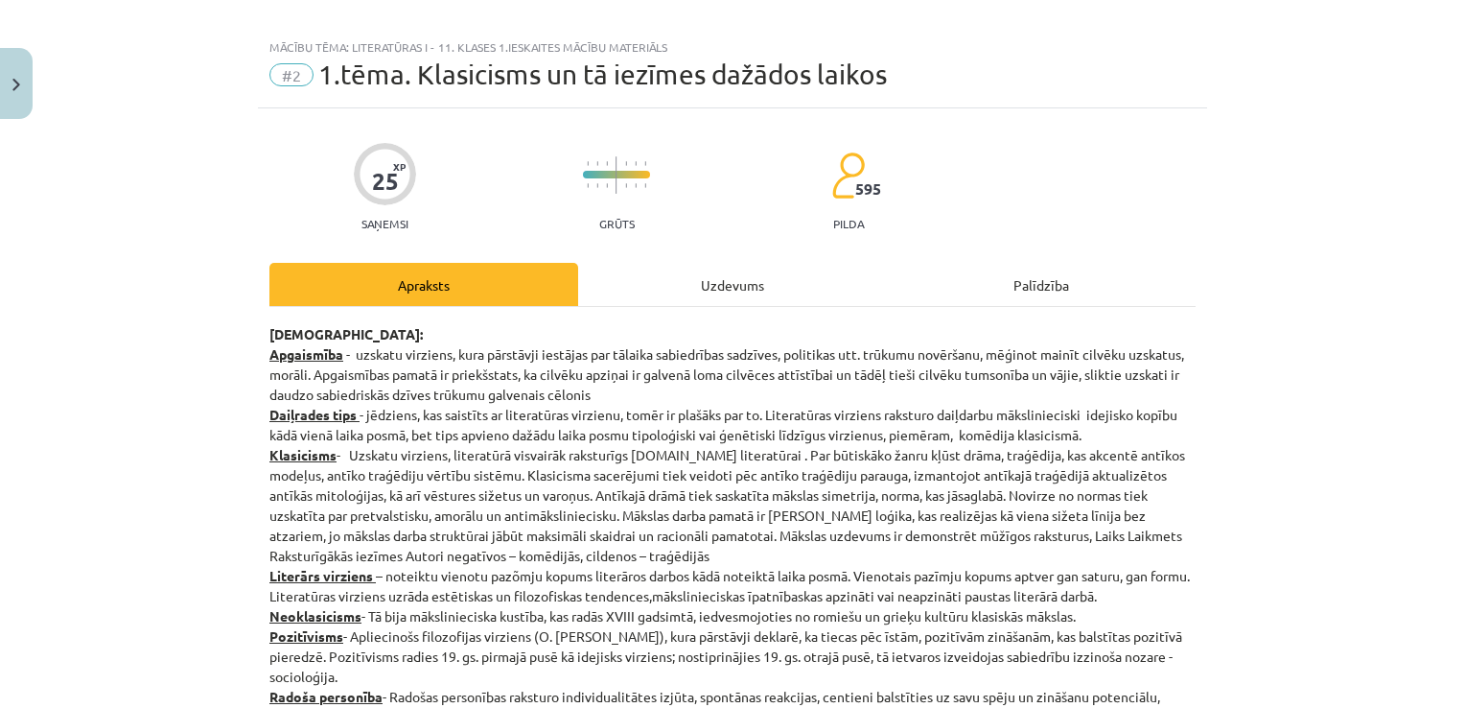
scroll to position [48, 0]
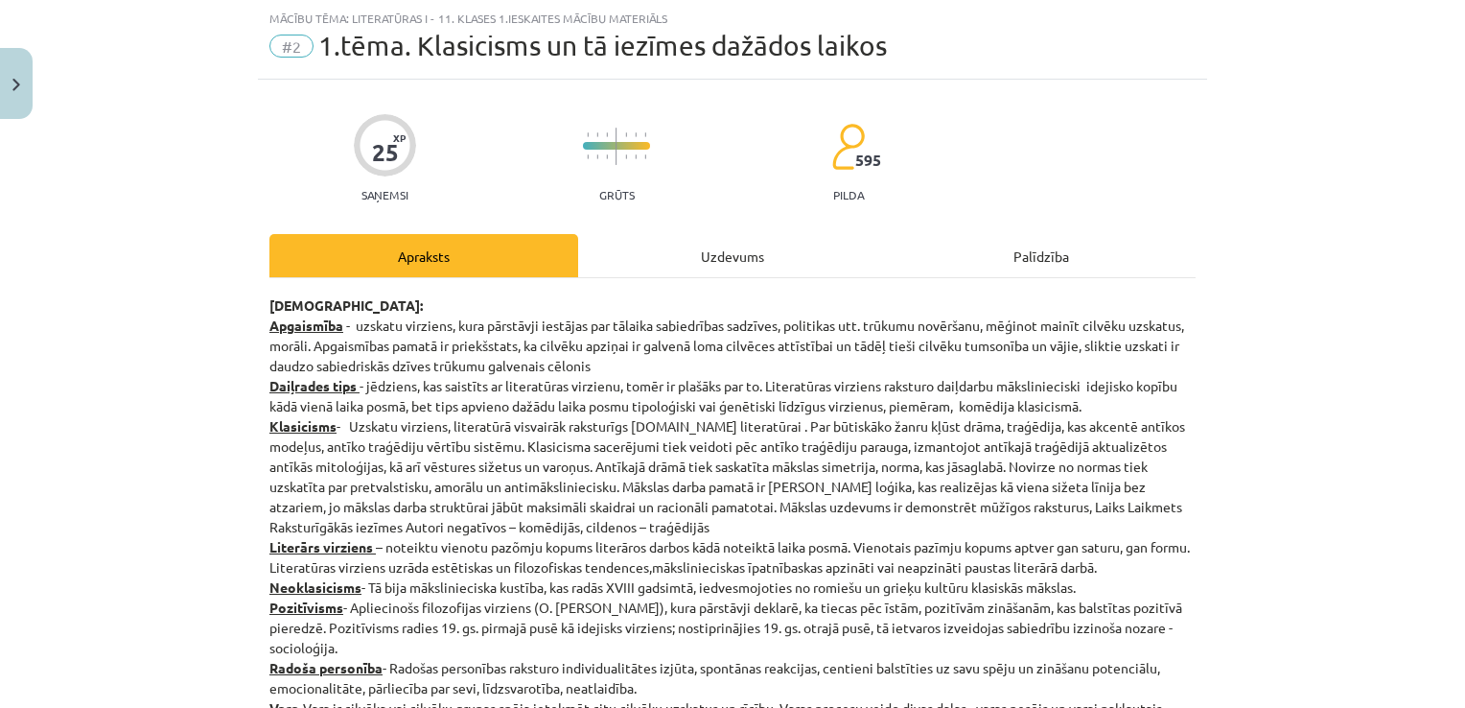
click at [787, 267] on div "Uzdevums" at bounding box center [732, 255] width 309 height 43
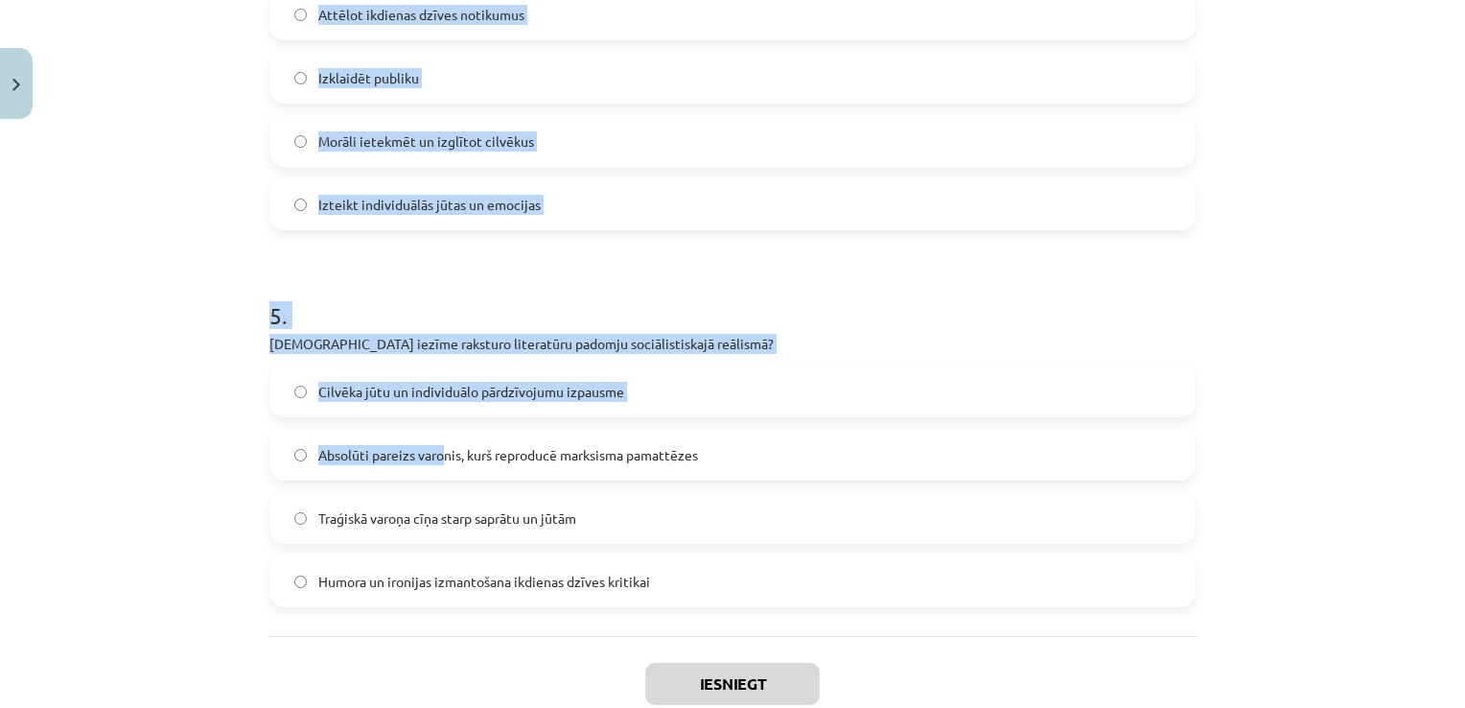
scroll to position [1741, 0]
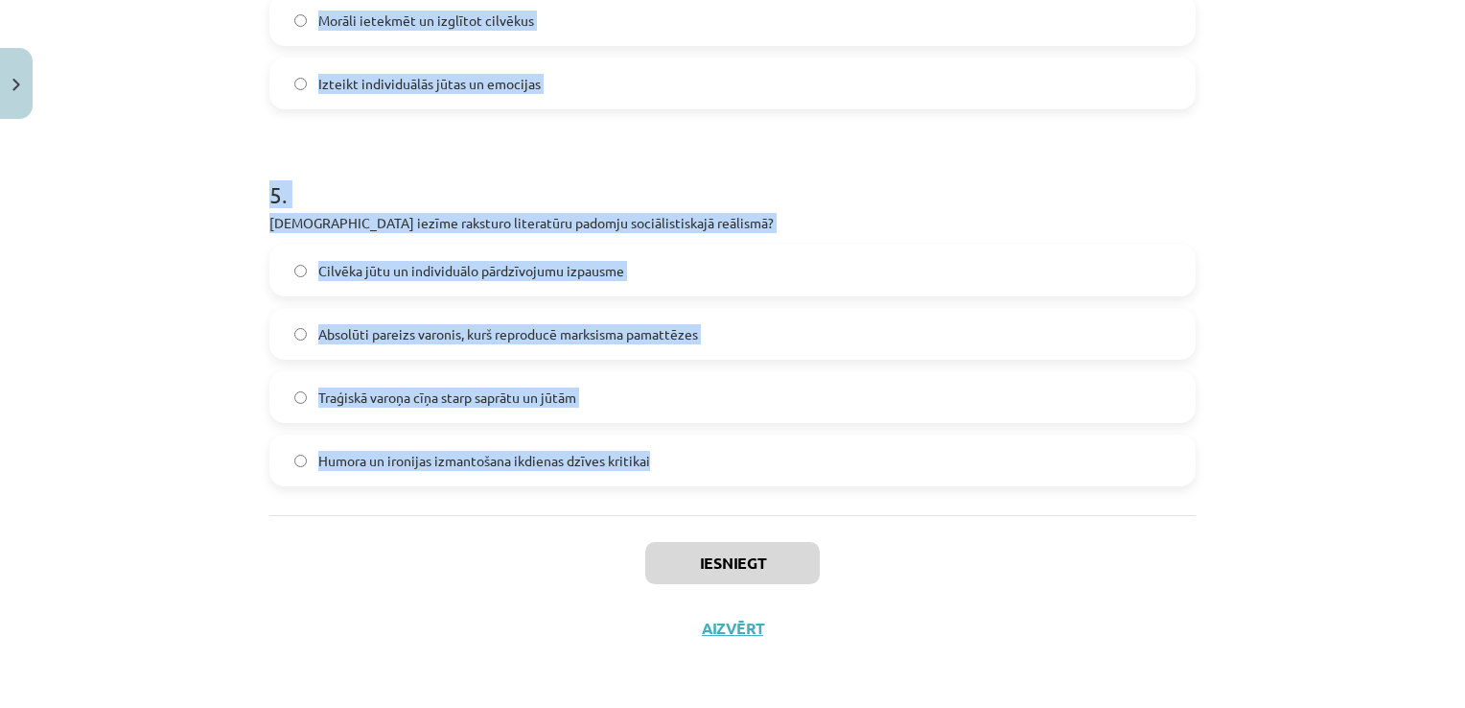
drag, startPoint x: 257, startPoint y: 127, endPoint x: 680, endPoint y: 458, distance: 537.4
click at [680, 458] on div "Mācību tēma: Literatūras i - 11. klases 1.ieskaites mācību materiāls #2 1.tēma.…" at bounding box center [732, 354] width 1465 height 708
copy form "1 . Kas bija klasicisma pamatā esošā filozofija? Pozitīvisms Empīrisms Racionāl…"
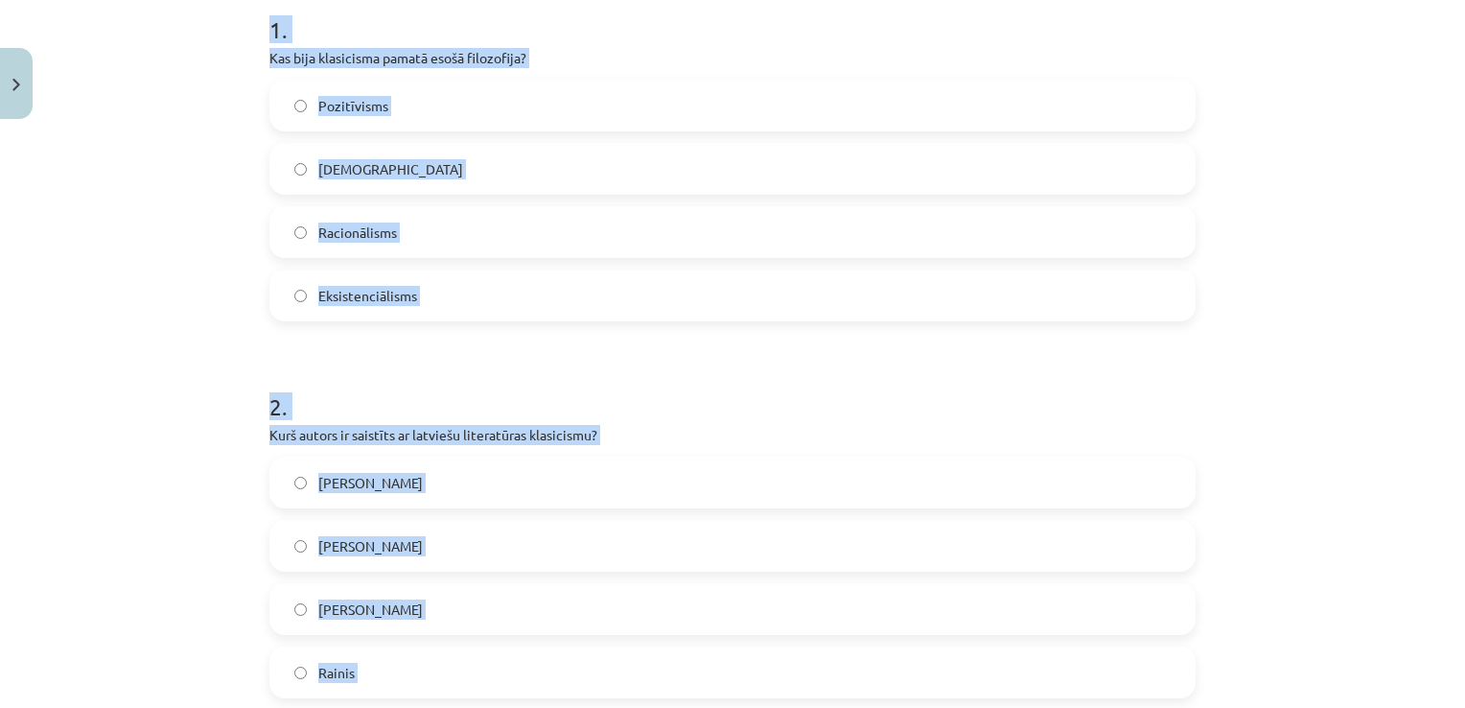
scroll to position [0, 0]
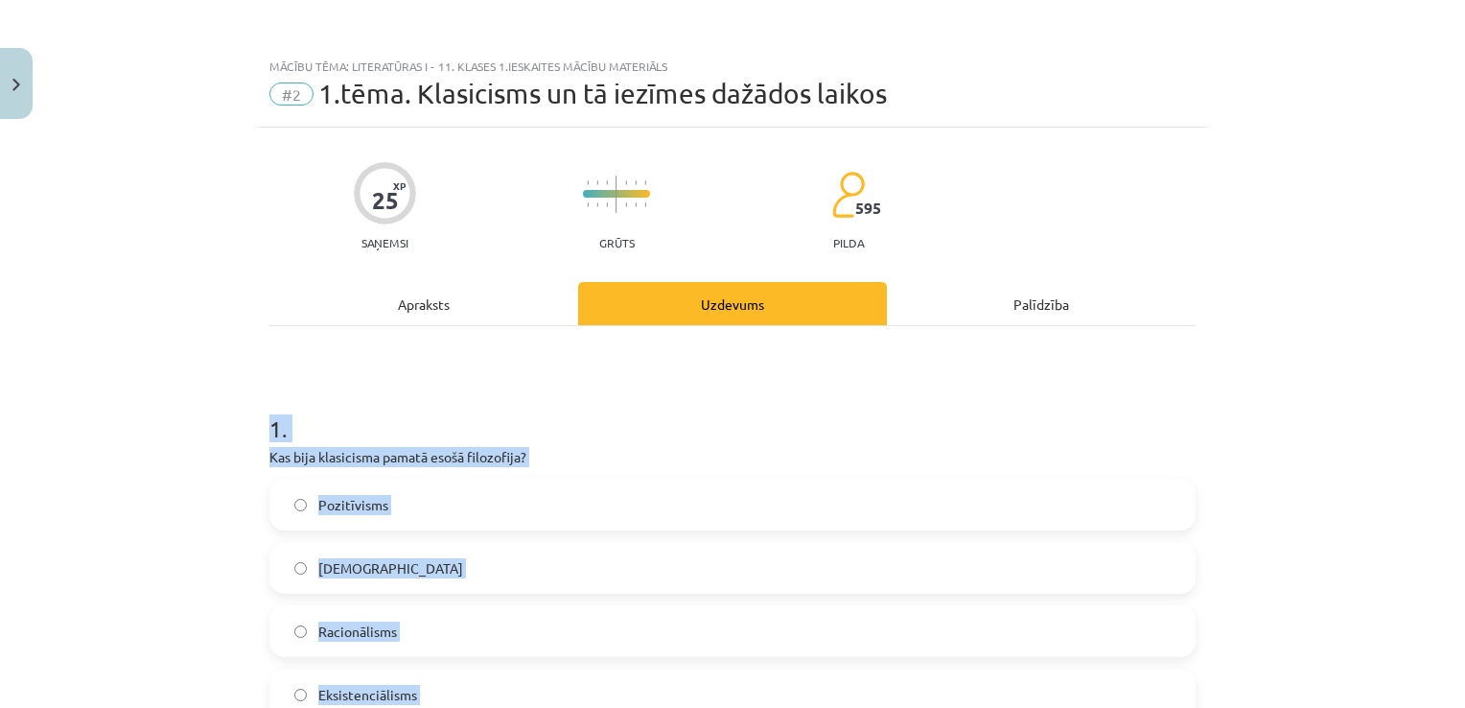
click at [421, 382] on h1 "1 ." at bounding box center [732, 411] width 926 height 59
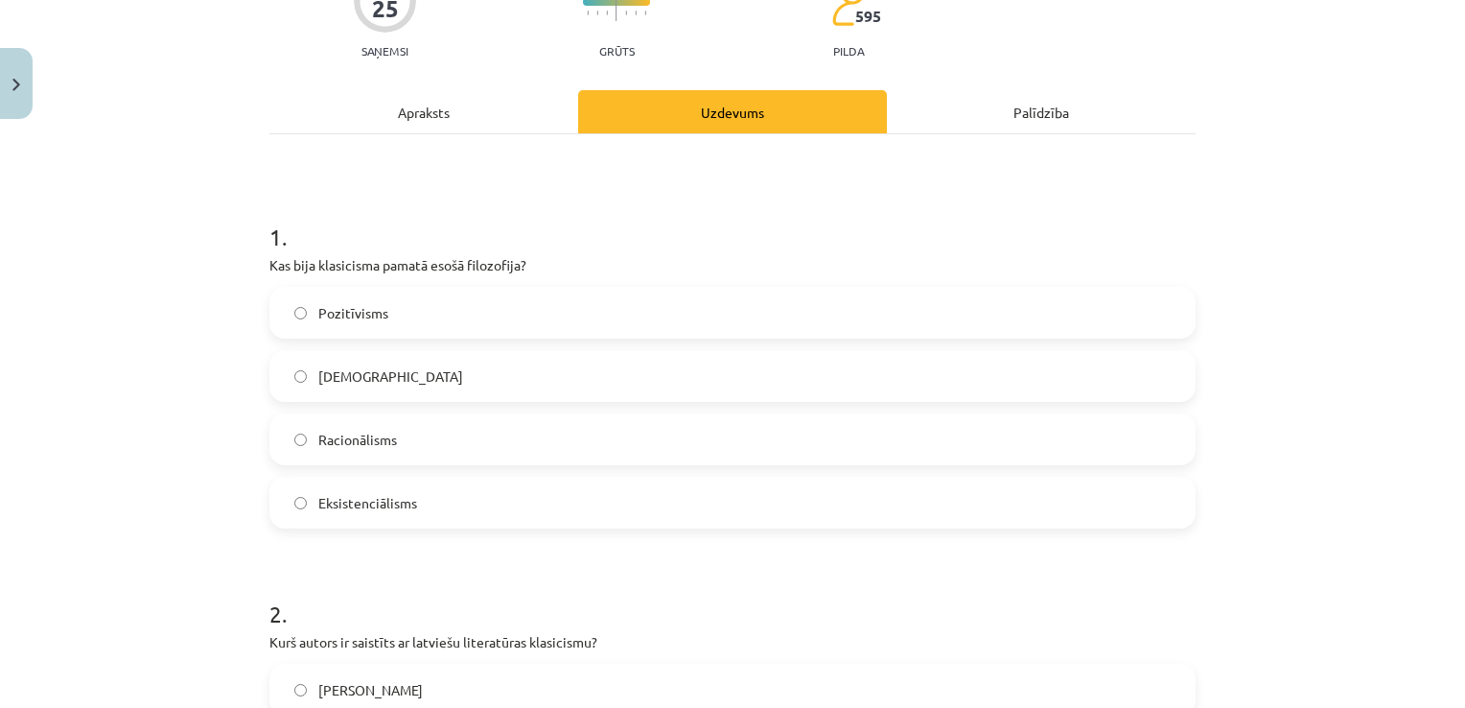
click at [424, 435] on label "Racionālisms" at bounding box center [732, 439] width 922 height 48
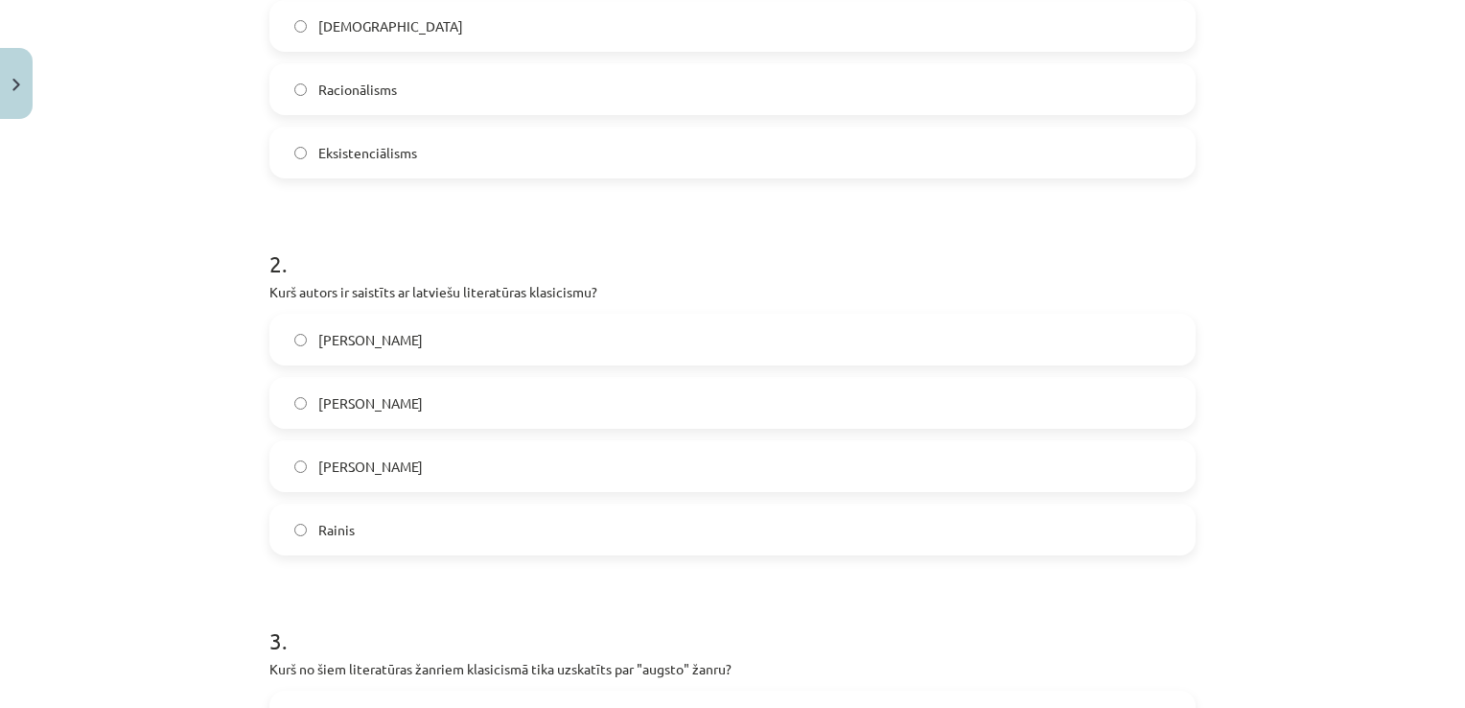
scroll to position [575, 0]
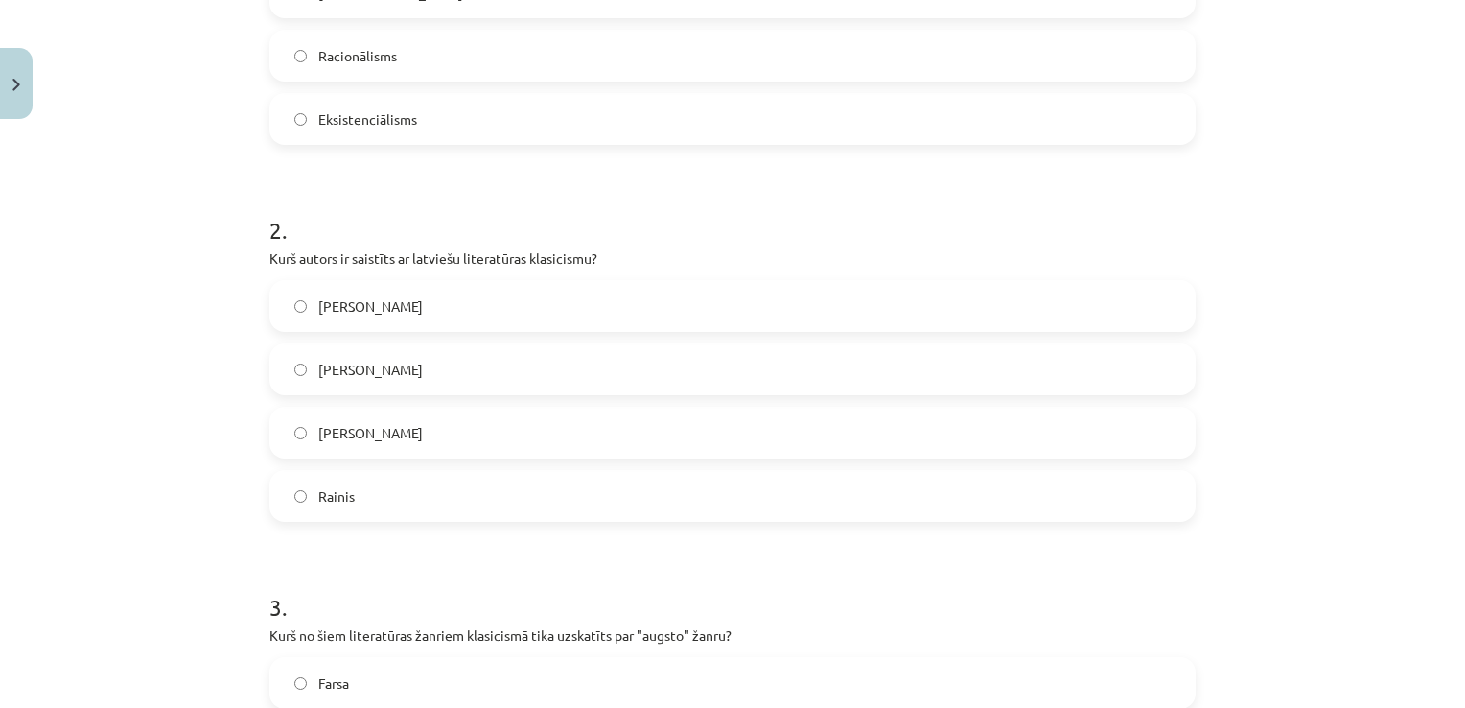
click at [360, 366] on span "Kristofers Fīrekers" at bounding box center [370, 370] width 105 height 20
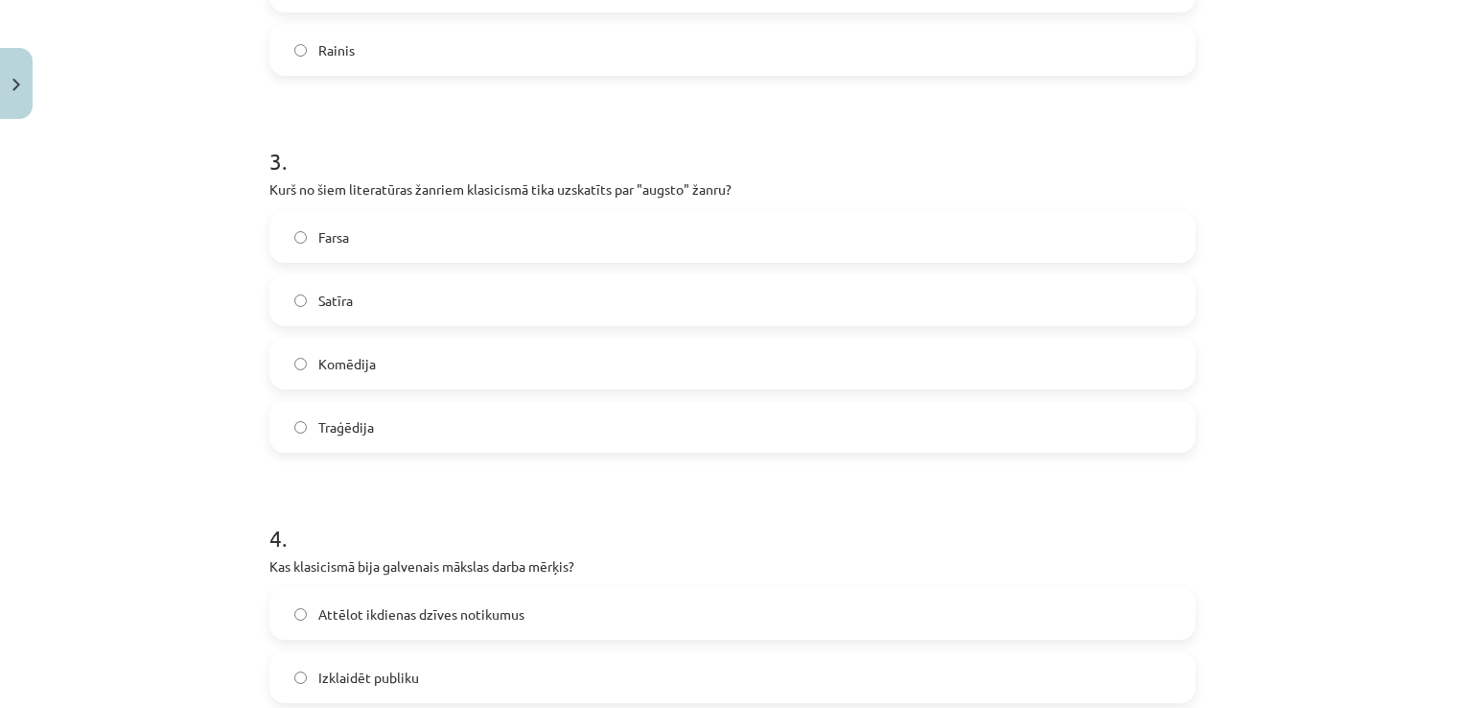
scroll to position [1055, 0]
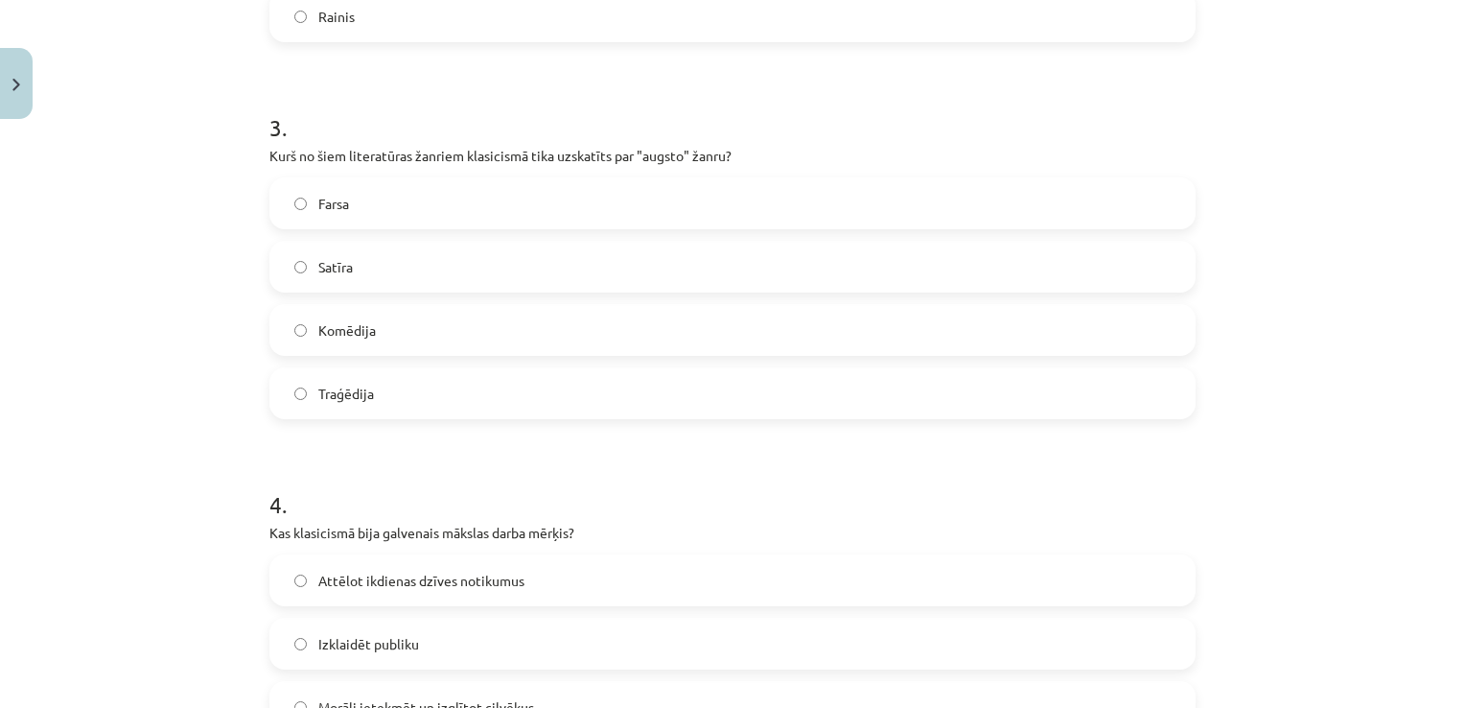
click at [406, 392] on label "Traģēdija" at bounding box center [732, 393] width 922 height 48
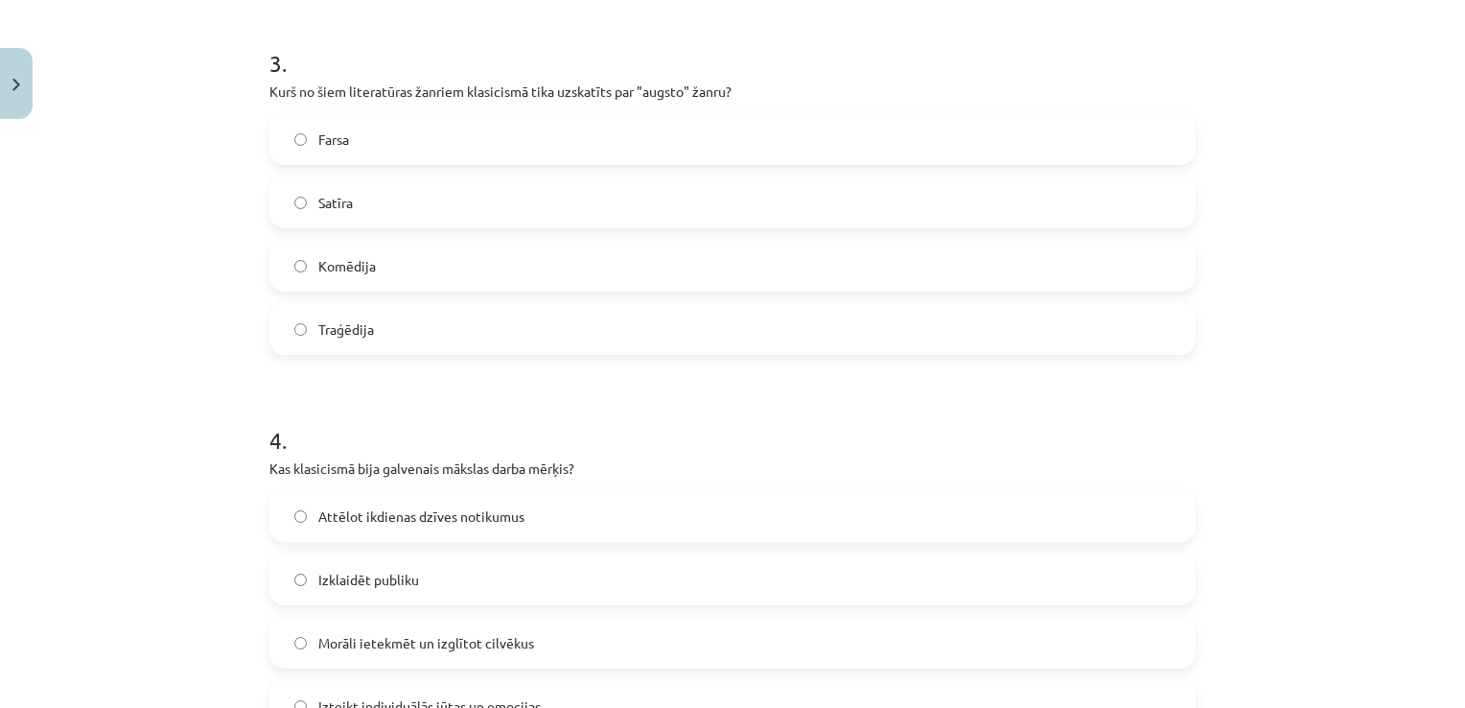
scroll to position [1342, 0]
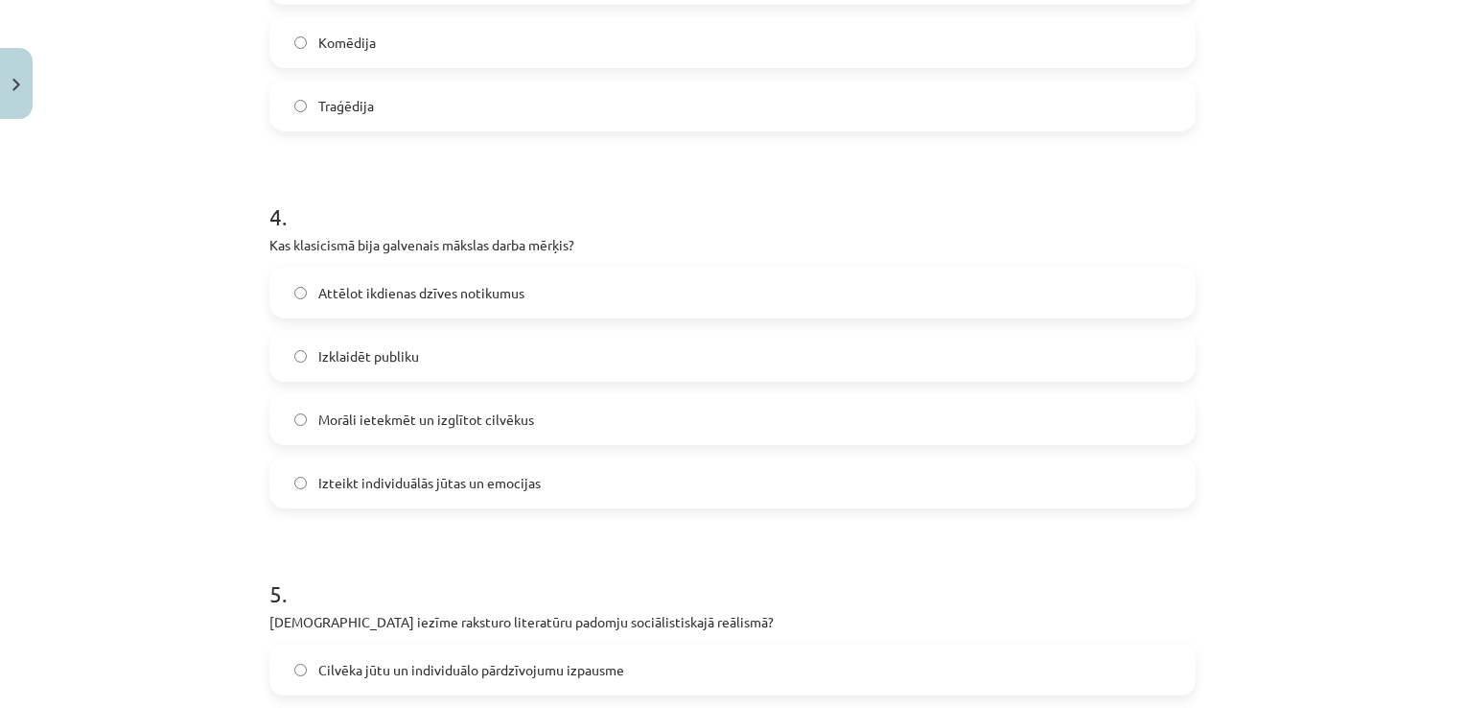
click at [530, 412] on label "Morāli ietekmēt un izglītot cilvēkus" at bounding box center [732, 419] width 922 height 48
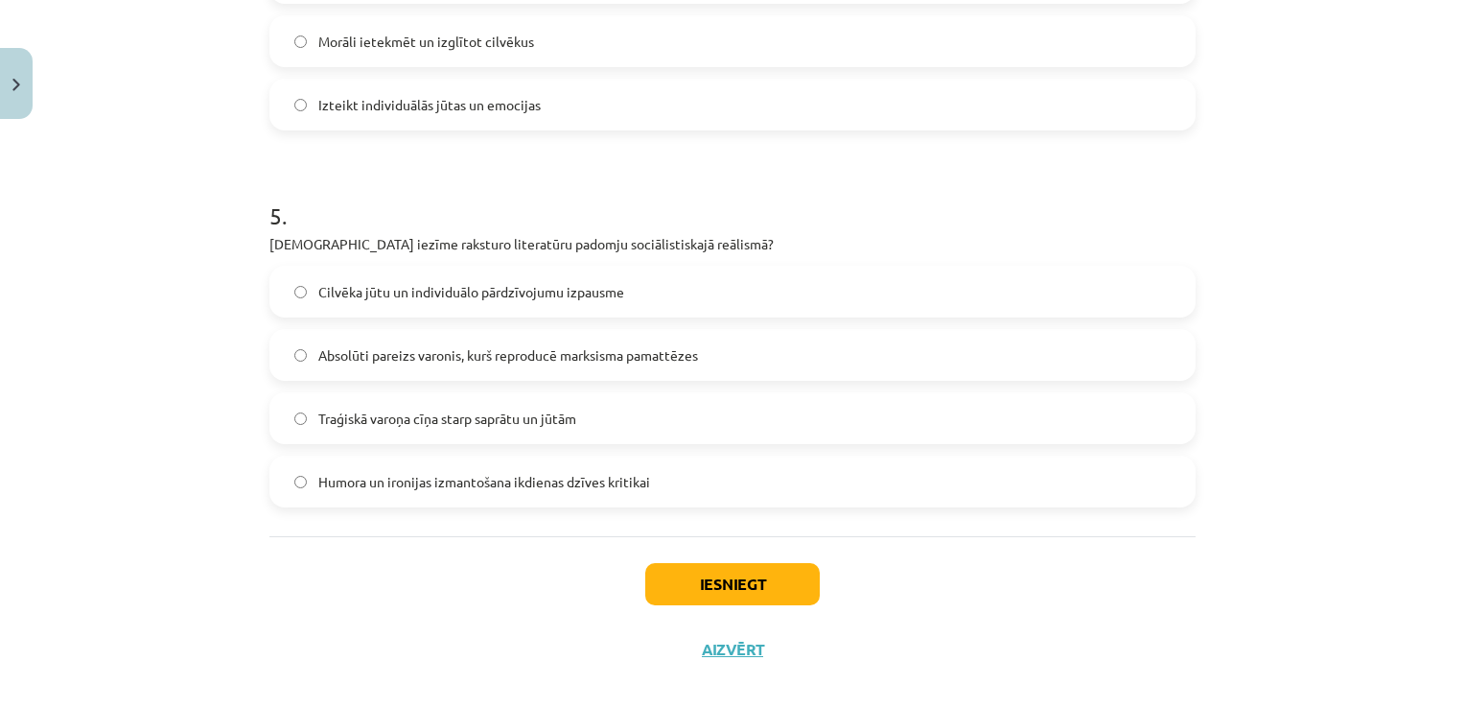
scroll to position [1726, 0]
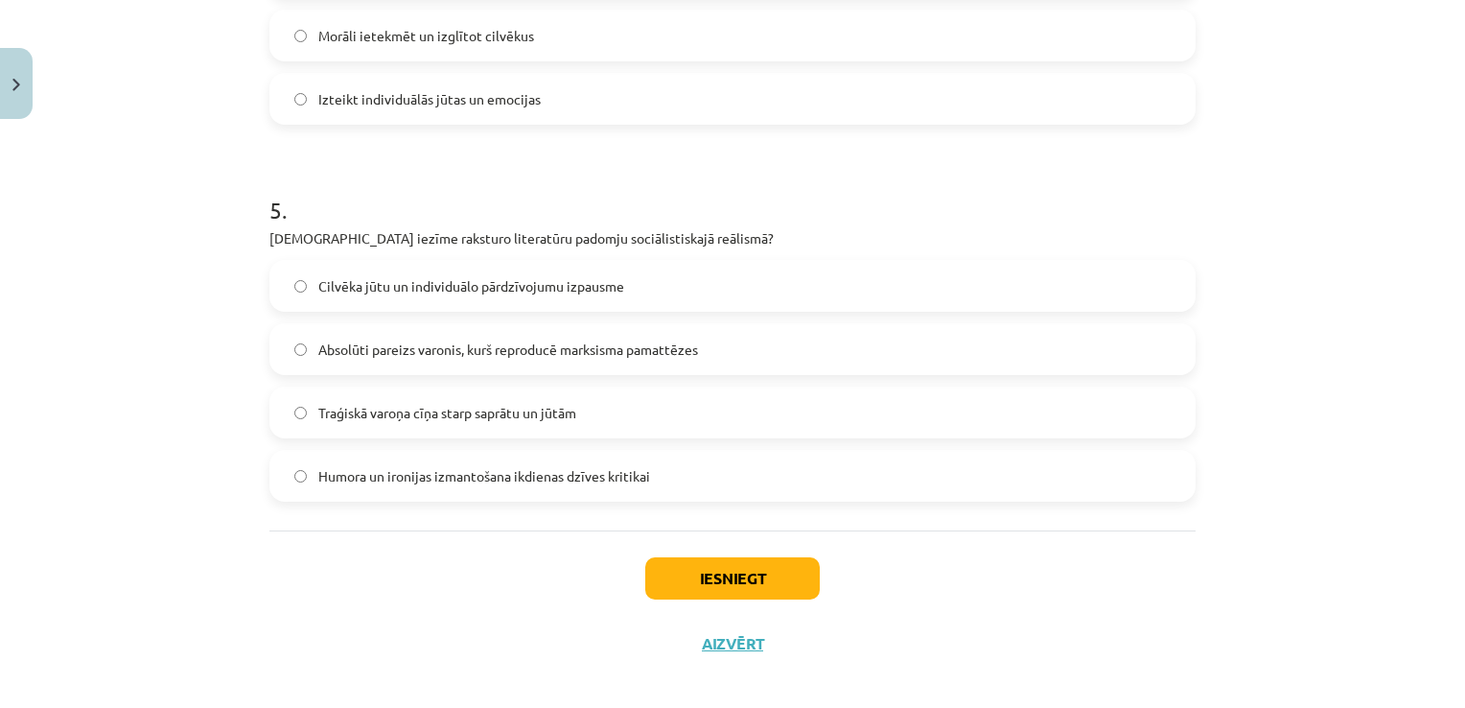
click at [555, 347] on span "Absolūti pareizs varonis, kurš reproducē marksisma pamattēzes" at bounding box center [508, 349] width 380 height 20
click at [765, 570] on button "Iesniegt" at bounding box center [732, 578] width 175 height 42
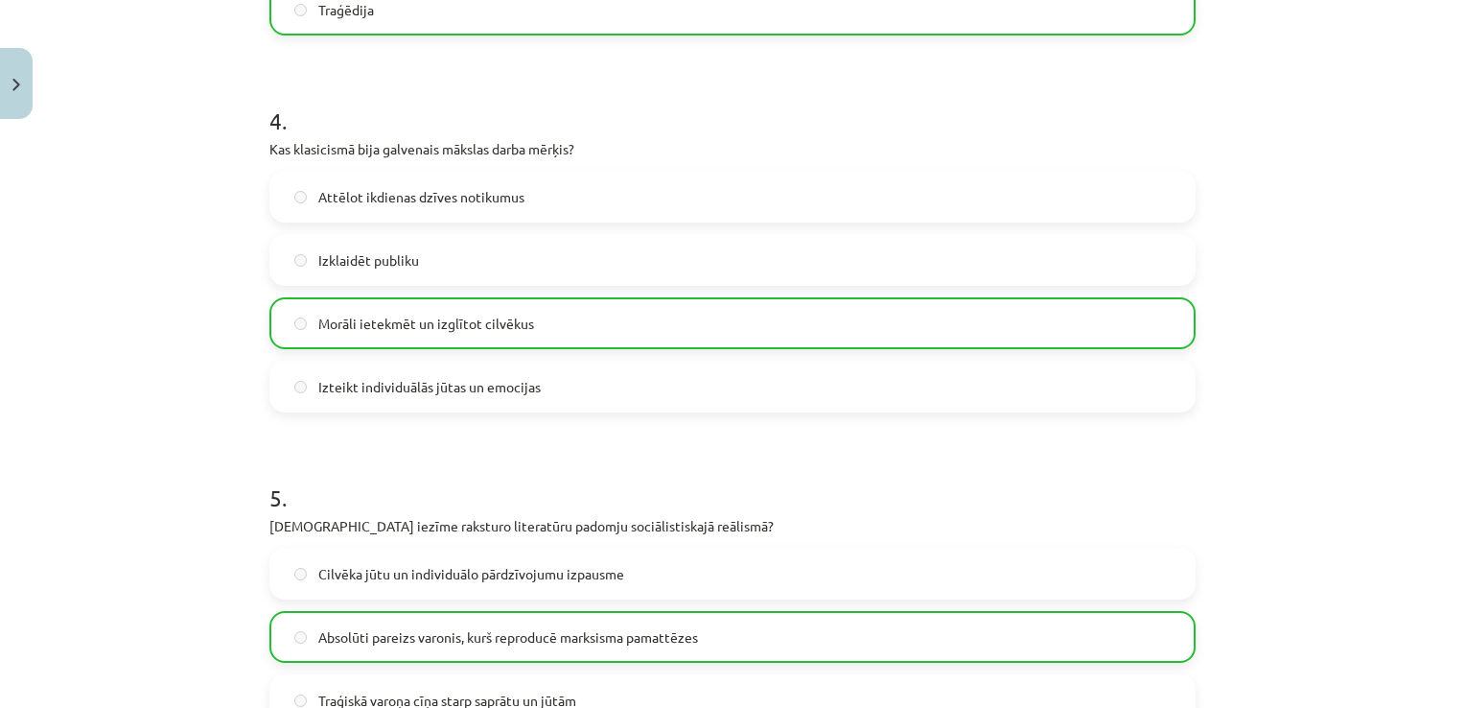
scroll to position [1802, 0]
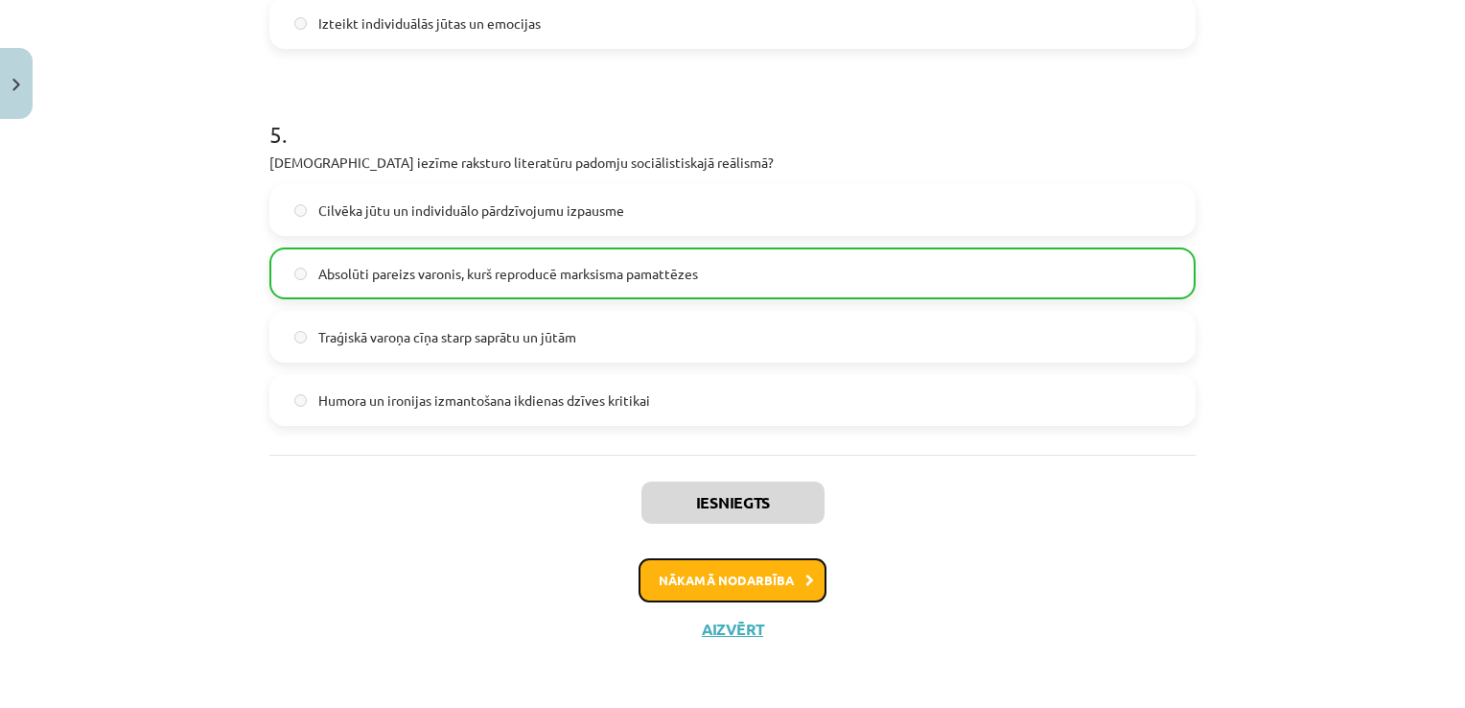
click at [782, 583] on button "Nākamā nodarbība" at bounding box center [733, 580] width 188 height 44
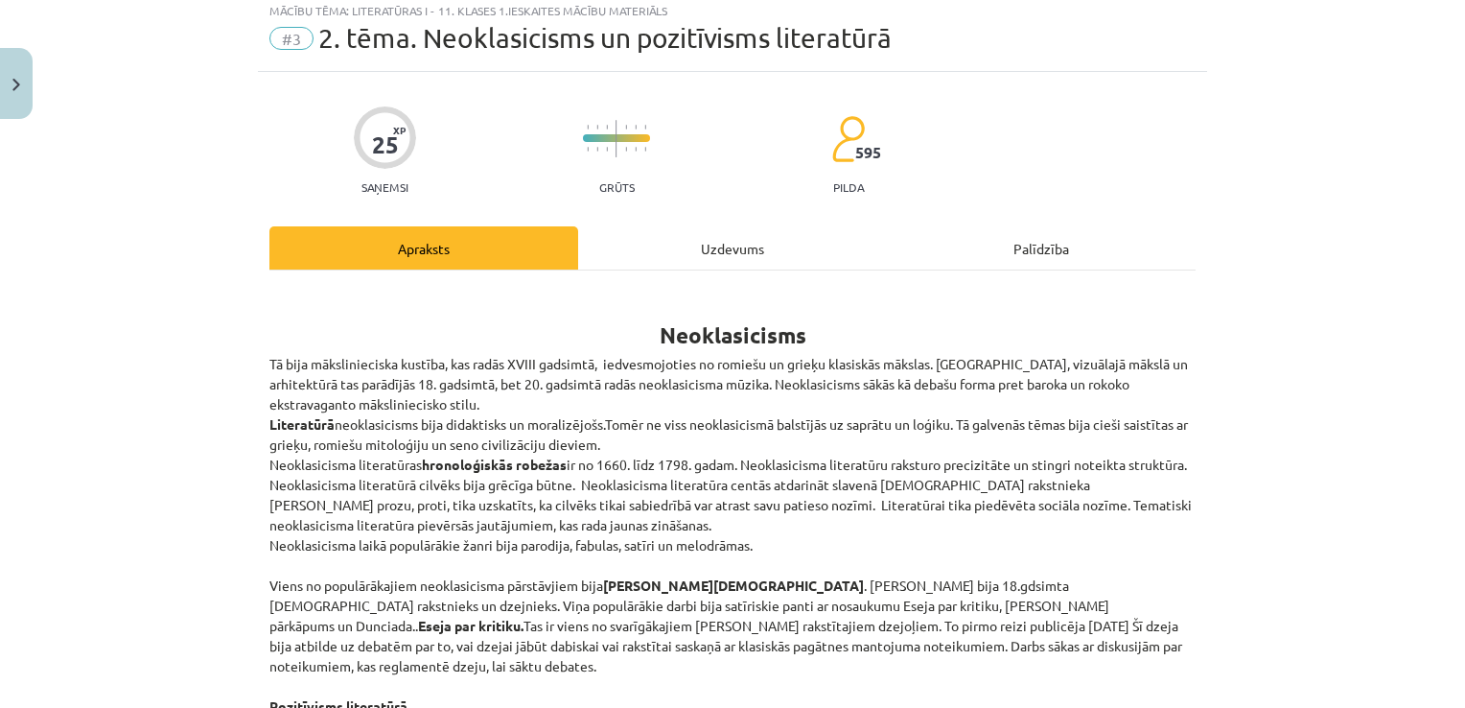
scroll to position [48, 0]
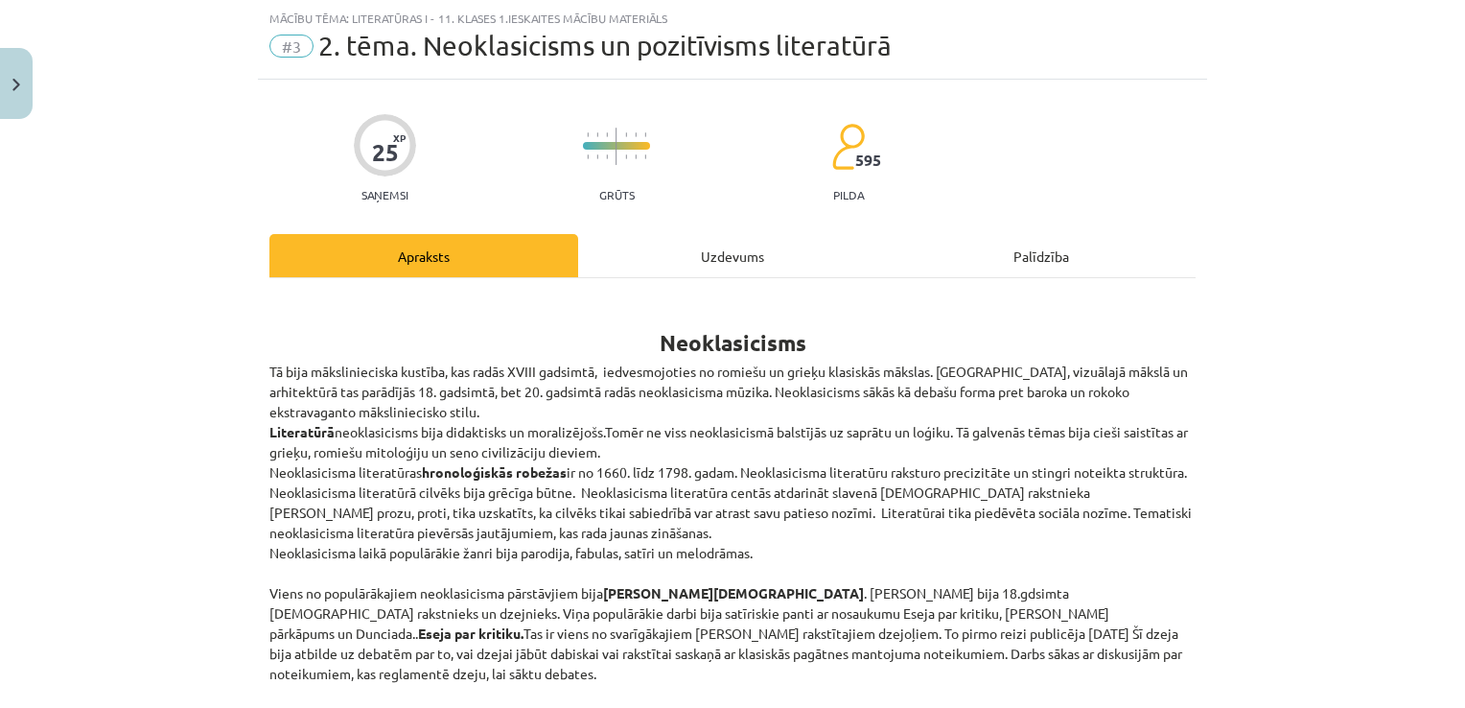
click at [711, 238] on div "Uzdevums" at bounding box center [732, 255] width 309 height 43
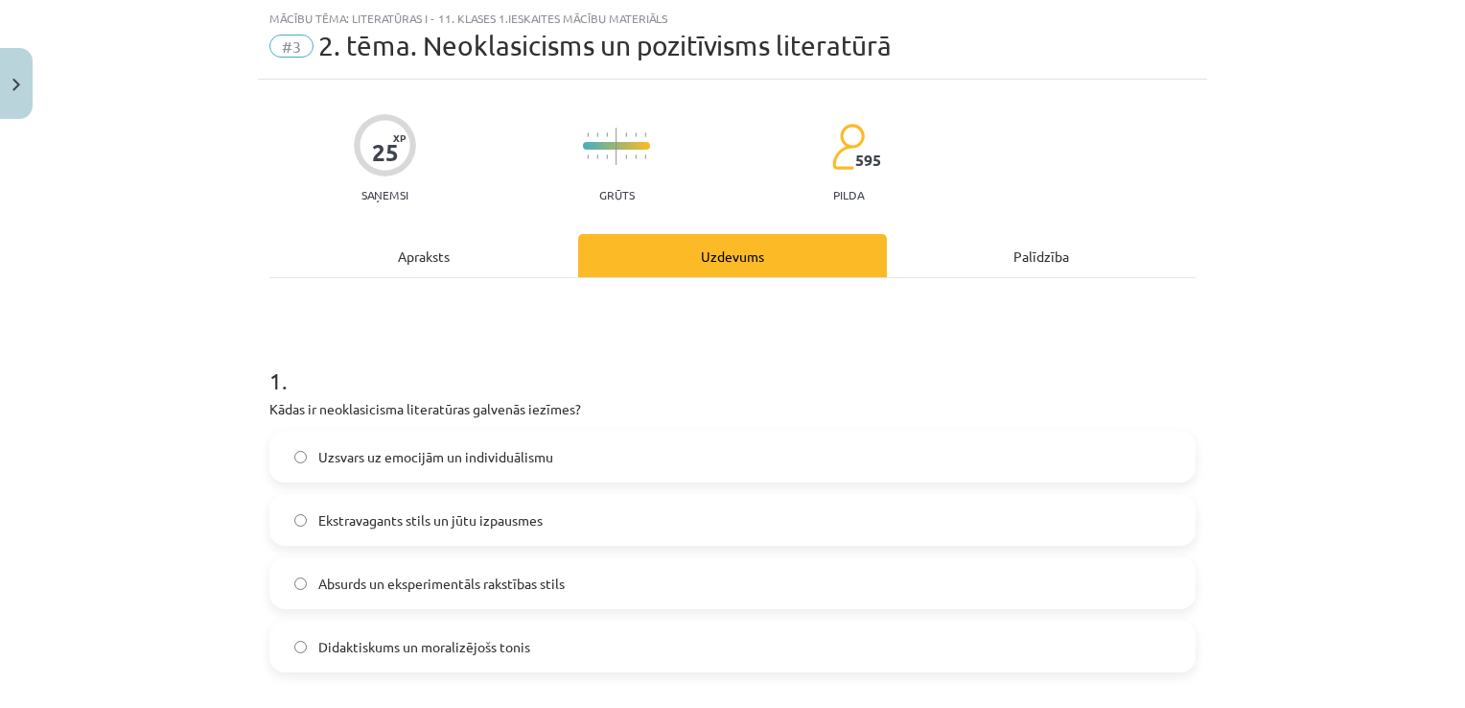
click at [629, 337] on h1 "1 ." at bounding box center [732, 363] width 926 height 59
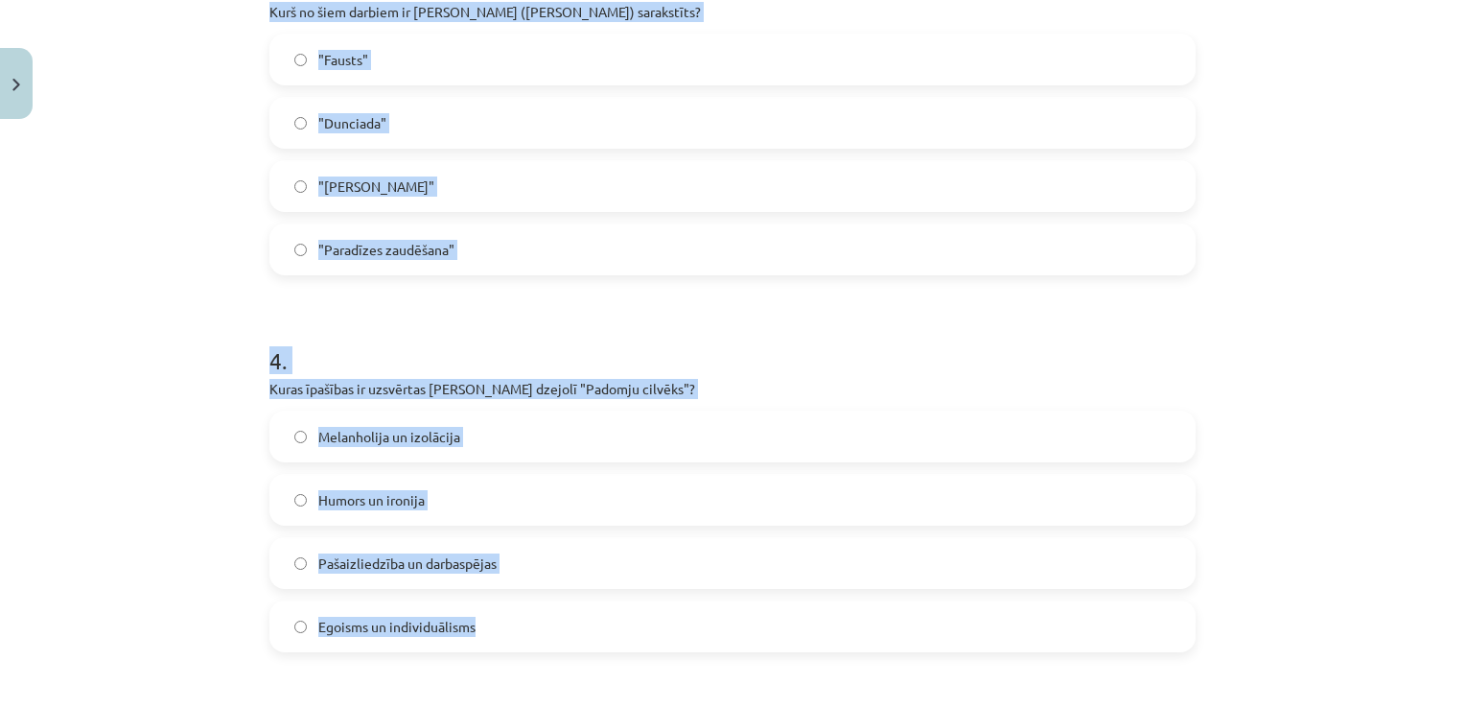
scroll to position [1678, 0]
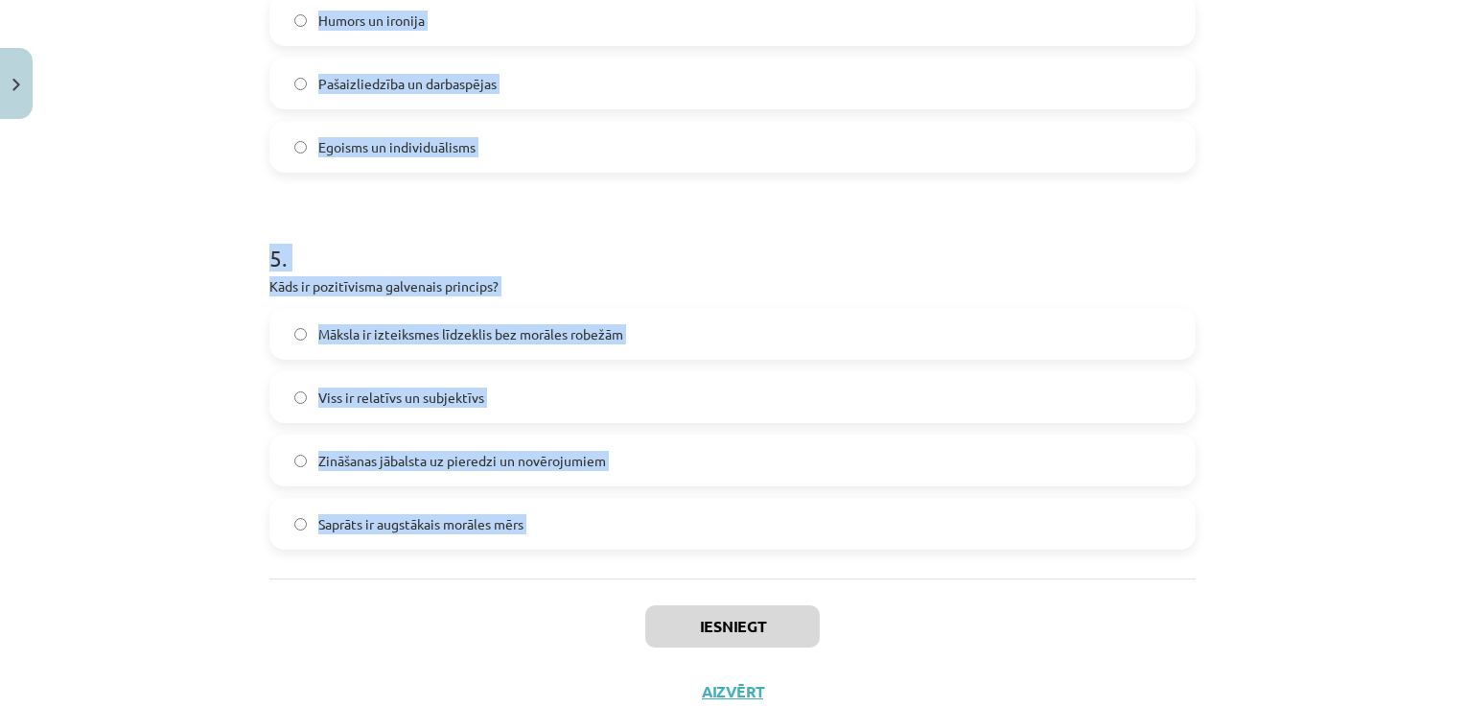
drag, startPoint x: 237, startPoint y: 345, endPoint x: 524, endPoint y: 603, distance: 386.3
click at [524, 603] on div "Mācību tēma: Literatūras i - 11. klases 1.ieskaites mācību materiāls #3 2. tēma…" at bounding box center [732, 354] width 1465 height 708
copy form "1 . Kādas ir neoklasicisma literatūras galvenās iezīmes? Uzsvars uz emocijām un…"
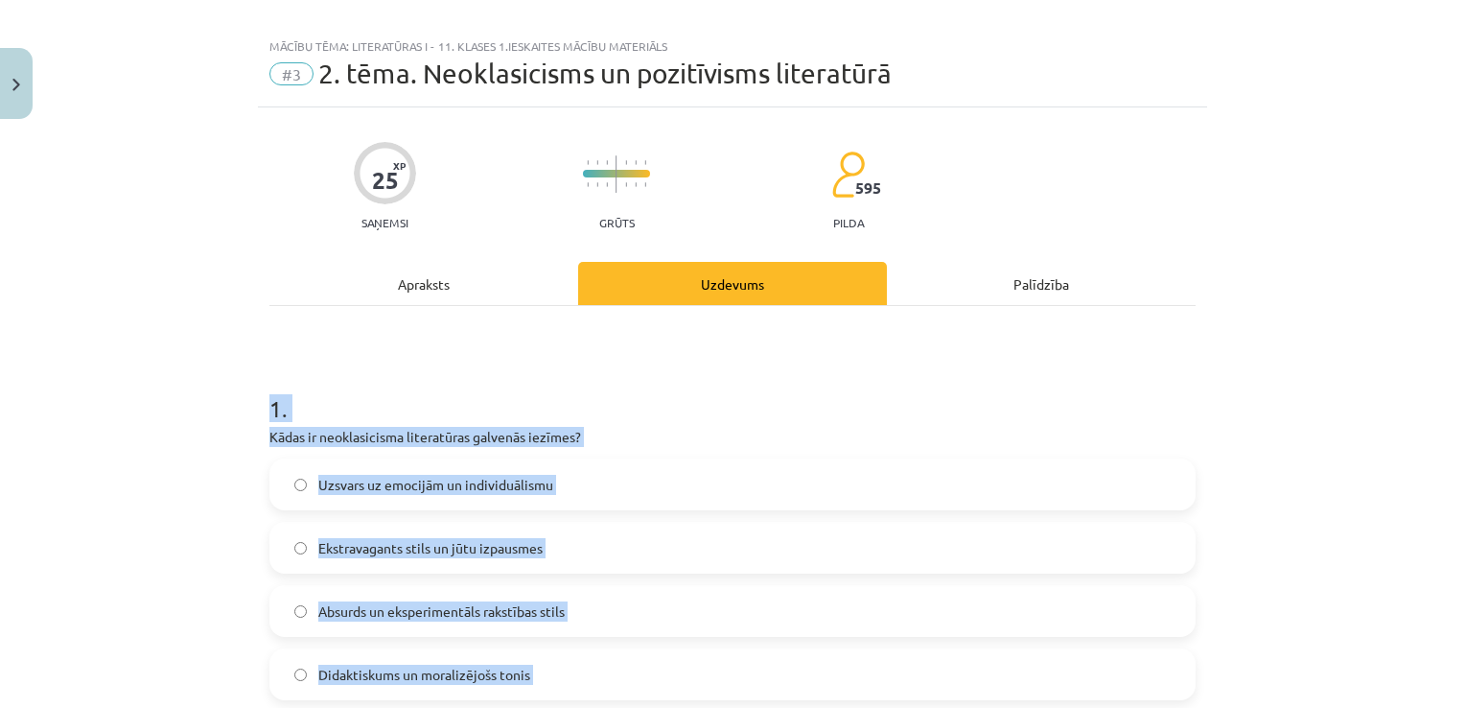
scroll to position [0, 0]
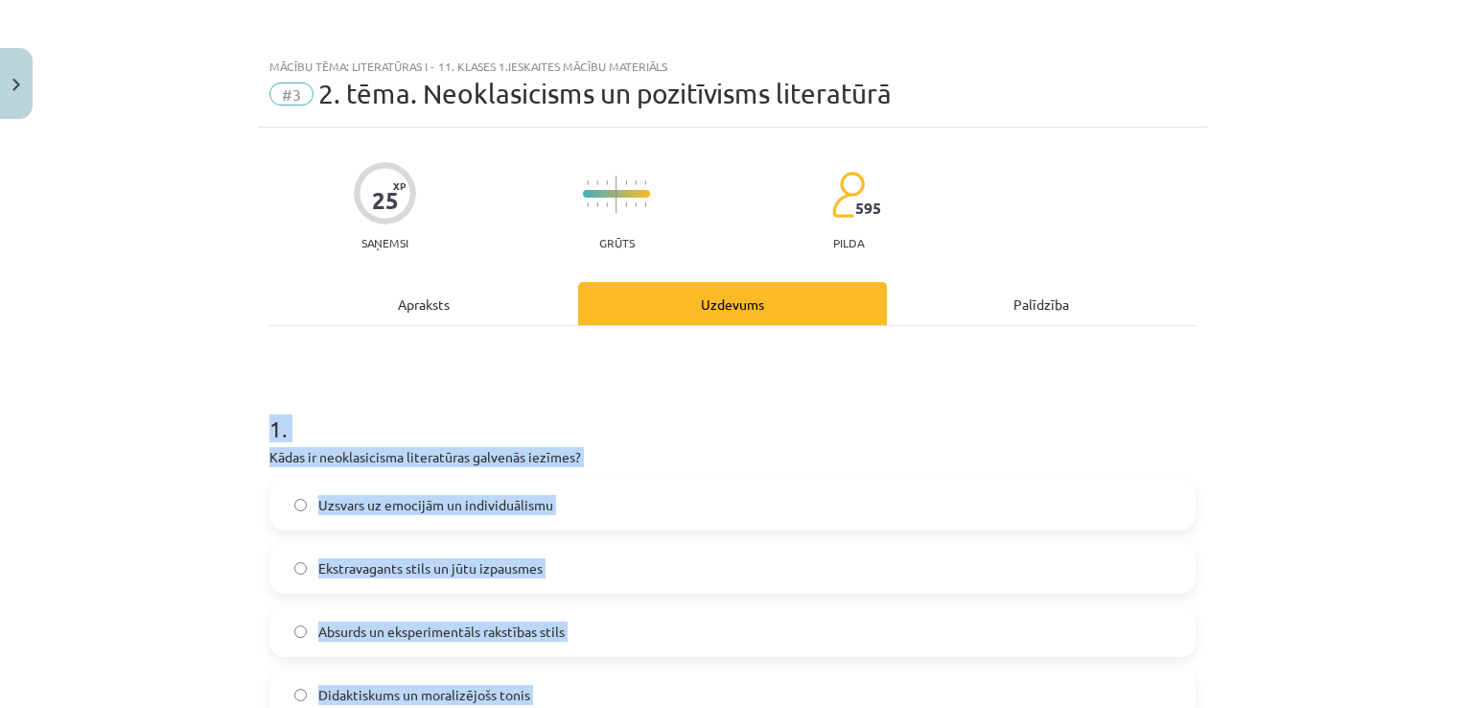
drag, startPoint x: 489, startPoint y: 385, endPoint x: 415, endPoint y: 385, distance: 73.8
click at [487, 384] on h1 "1 ." at bounding box center [732, 411] width 926 height 59
click at [180, 334] on div "Mācību tēma: Literatūras i - 11. klases 1.ieskaites mācību materiāls #3 2. tēma…" at bounding box center [732, 354] width 1465 height 708
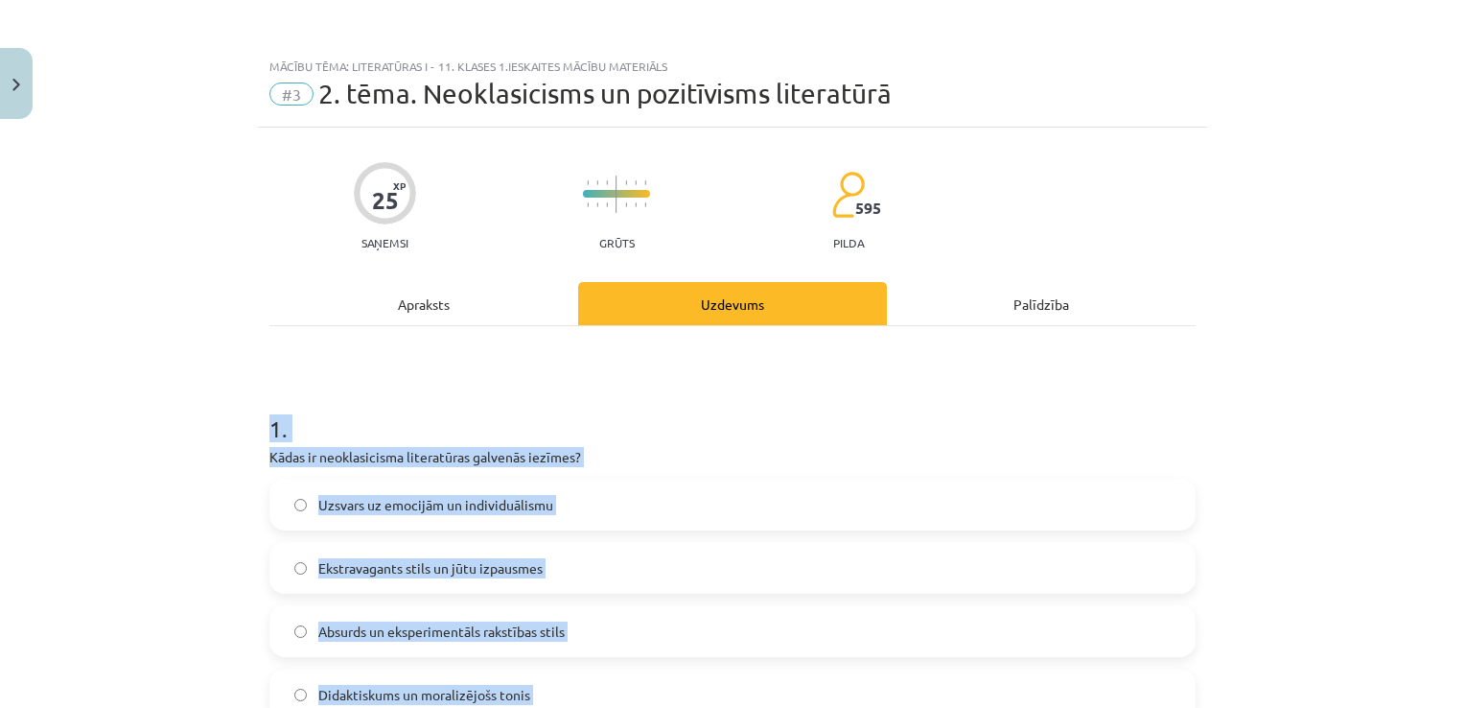
drag, startPoint x: 180, startPoint y: 334, endPoint x: 353, endPoint y: 359, distance: 174.4
drag, startPoint x: 520, startPoint y: 382, endPoint x: 357, endPoint y: 351, distance: 165.9
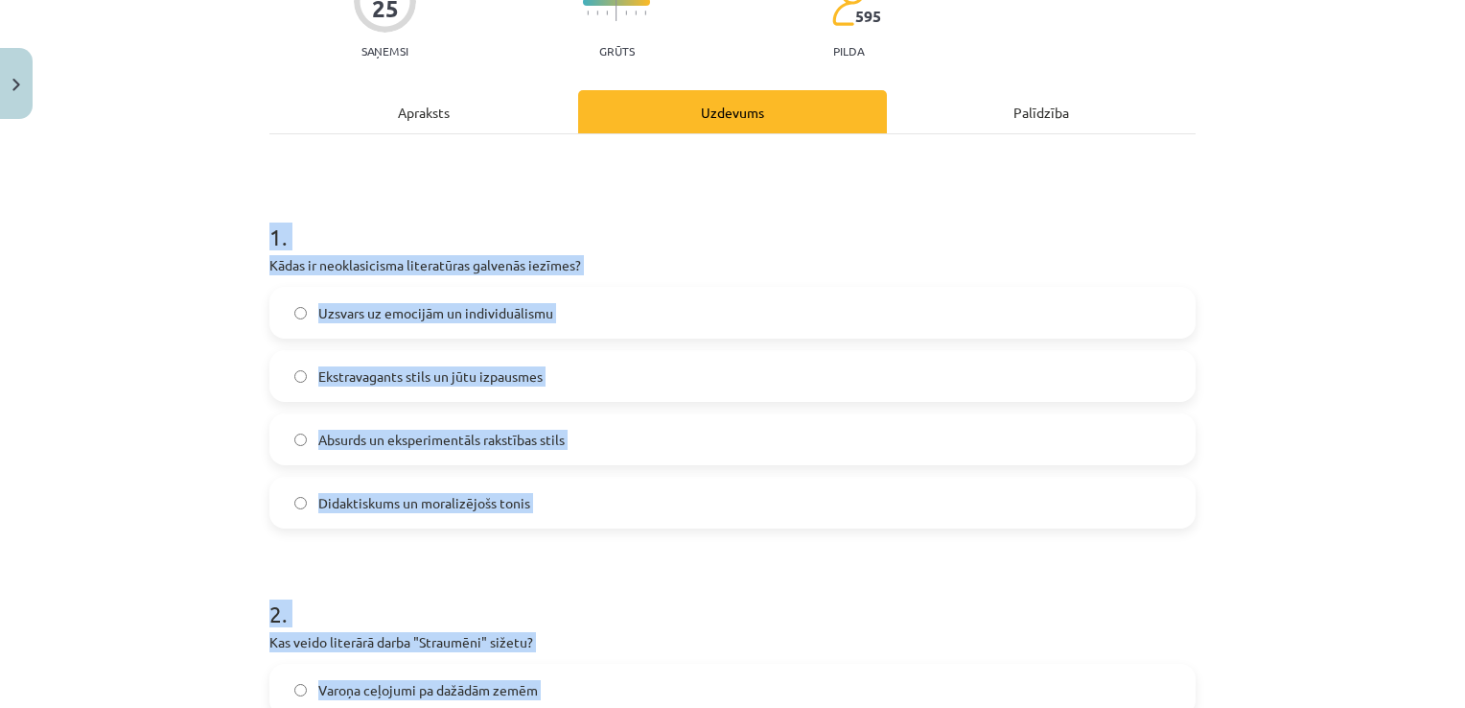
click at [570, 524] on label "Didaktiskums un moralizējošs tonis" at bounding box center [732, 502] width 922 height 48
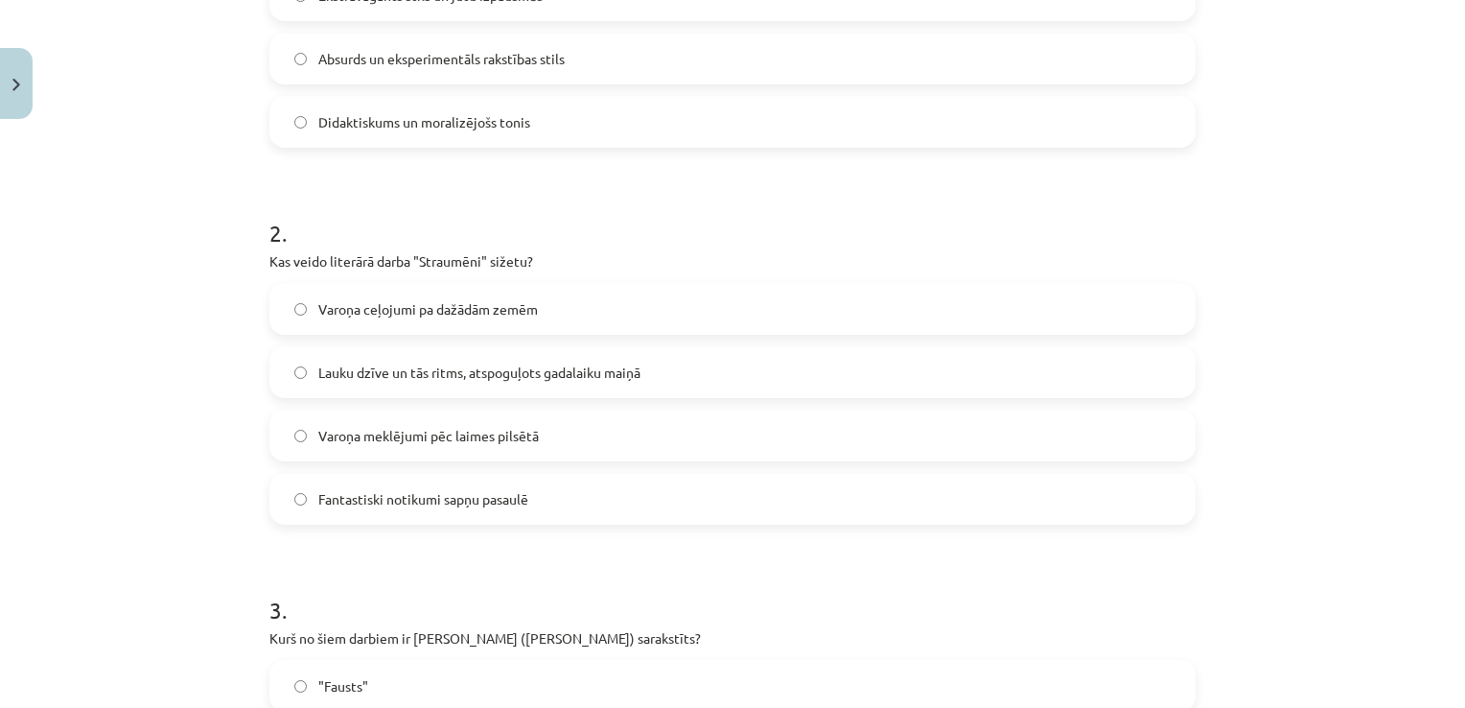
scroll to position [575, 0]
click at [734, 372] on label "Lauku dzīve un tās ritms, atspoguļots gadalaiku maiņā" at bounding box center [732, 369] width 922 height 48
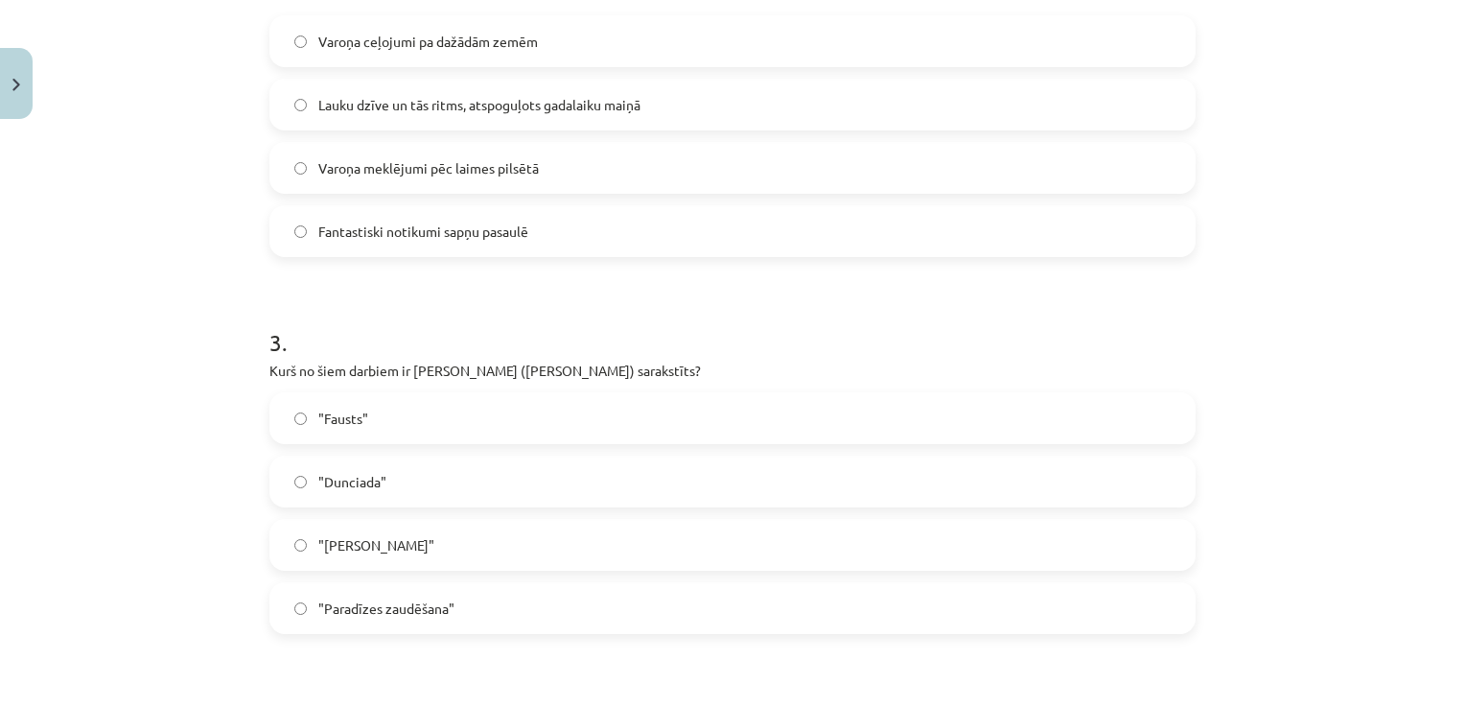
scroll to position [959, 0]
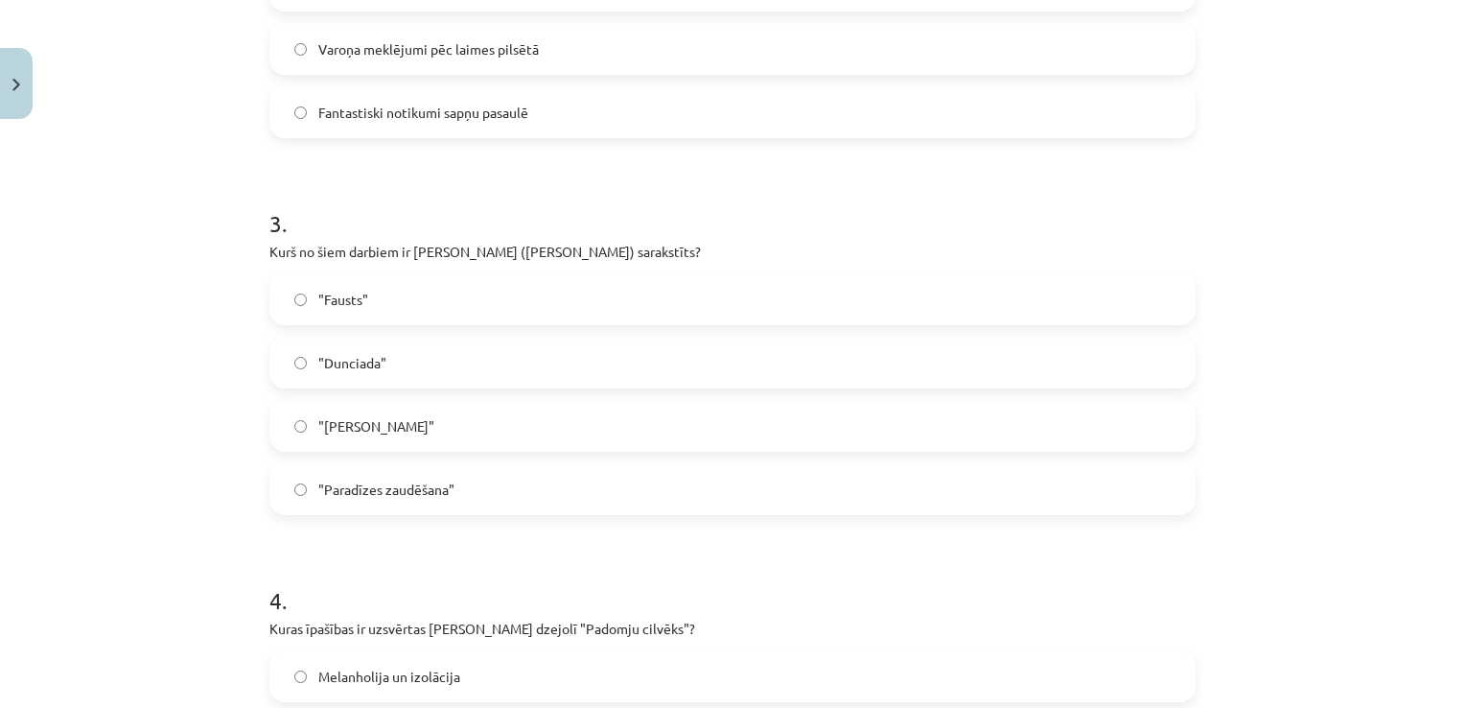
click at [424, 374] on label ""Dunciada"" at bounding box center [732, 362] width 922 height 48
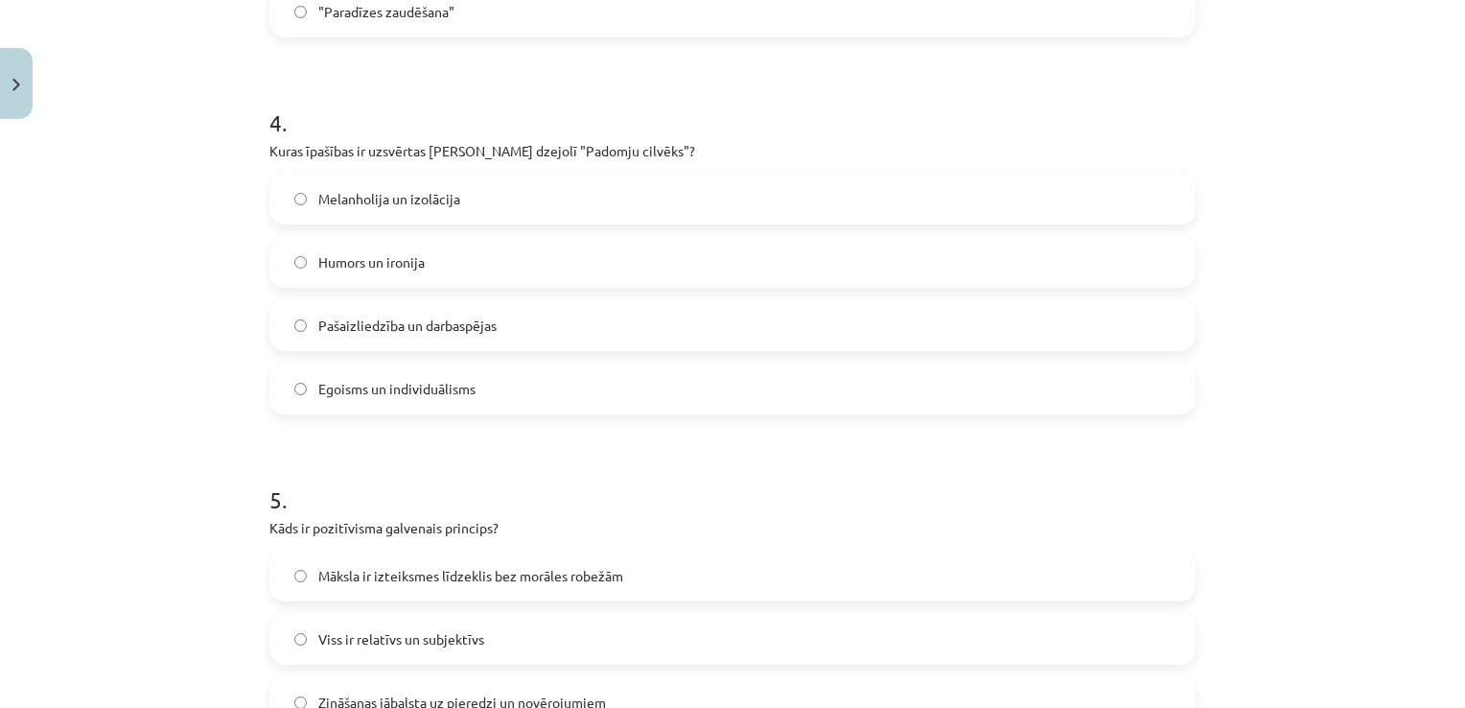
scroll to position [1438, 0]
click at [547, 328] on label "Pašaizliedzība un darbaspējas" at bounding box center [732, 323] width 922 height 48
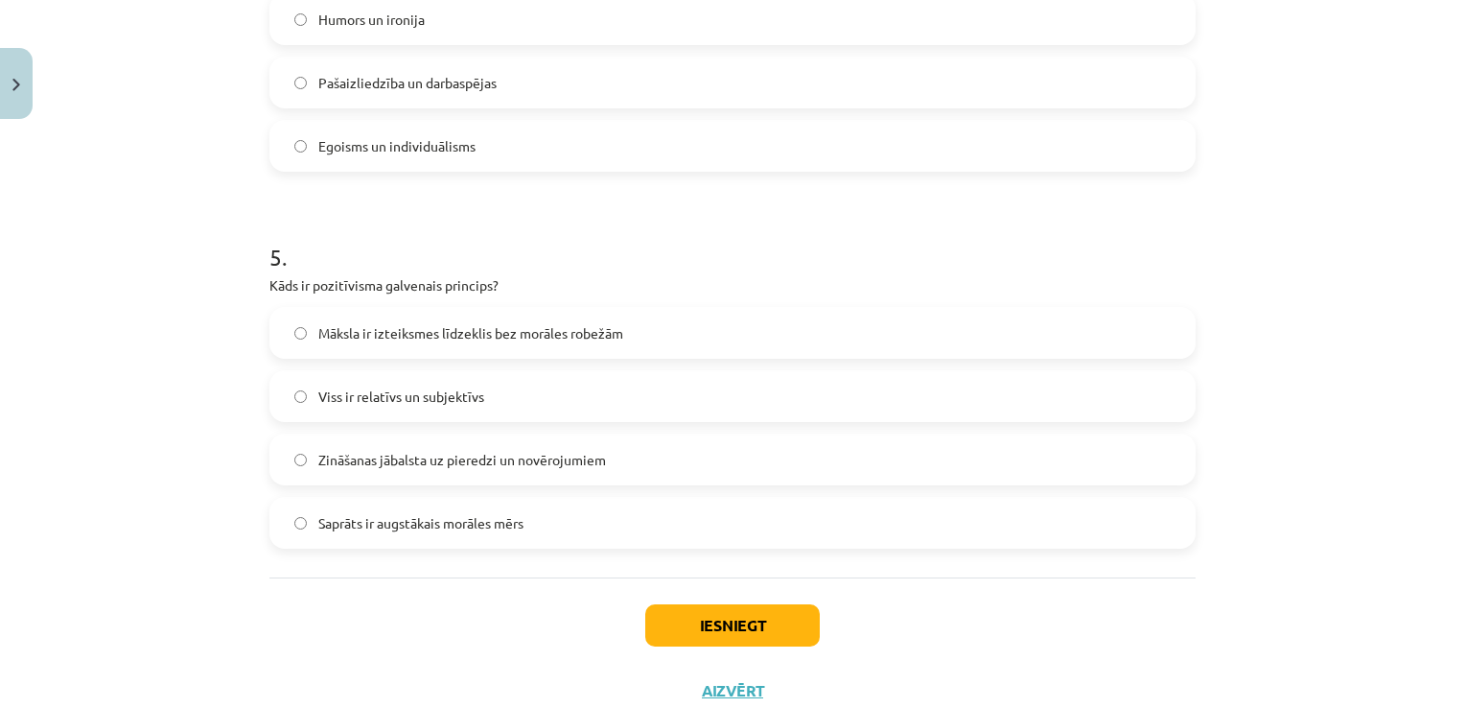
scroll to position [1726, 0]
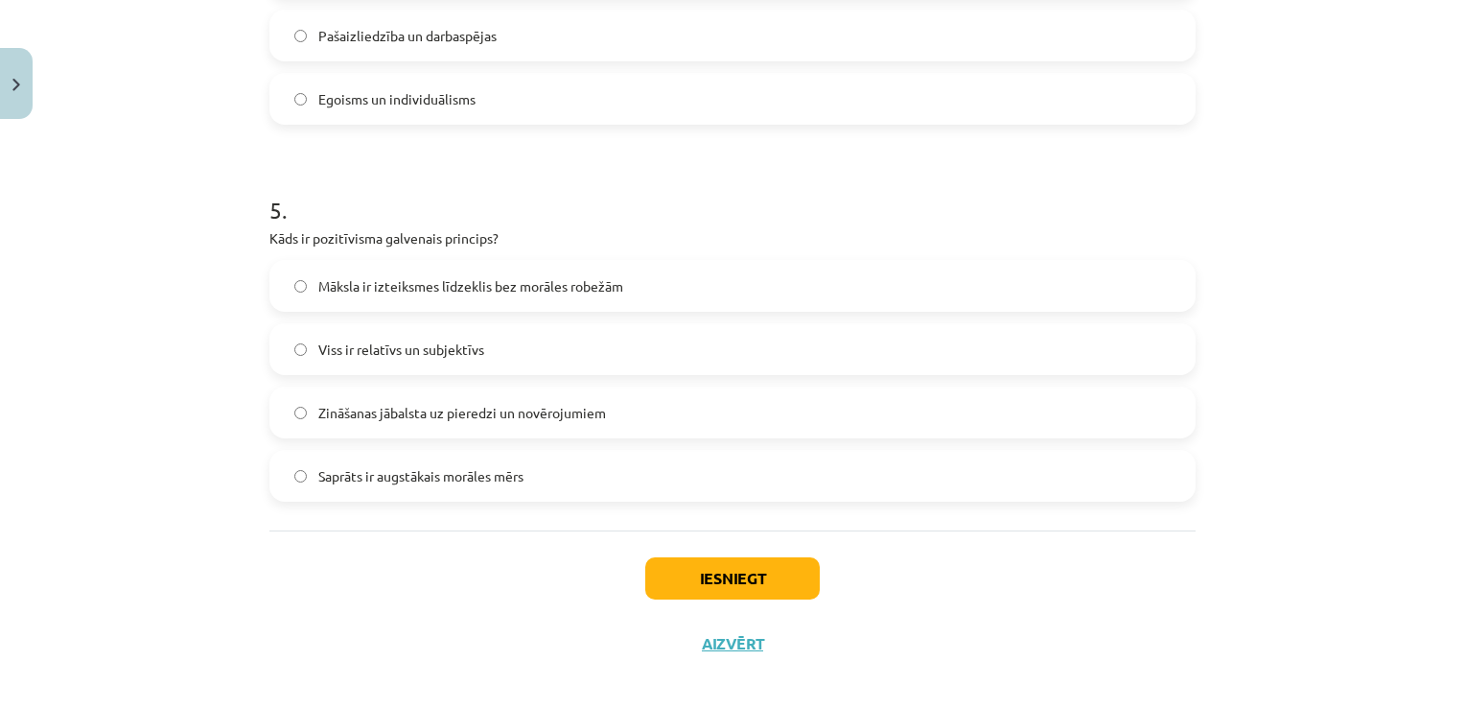
click at [637, 410] on label "Zināšanas jābalsta uz pieredzi un novērojumiem" at bounding box center [732, 412] width 922 height 48
click at [748, 587] on button "Iesniegt" at bounding box center [732, 578] width 175 height 42
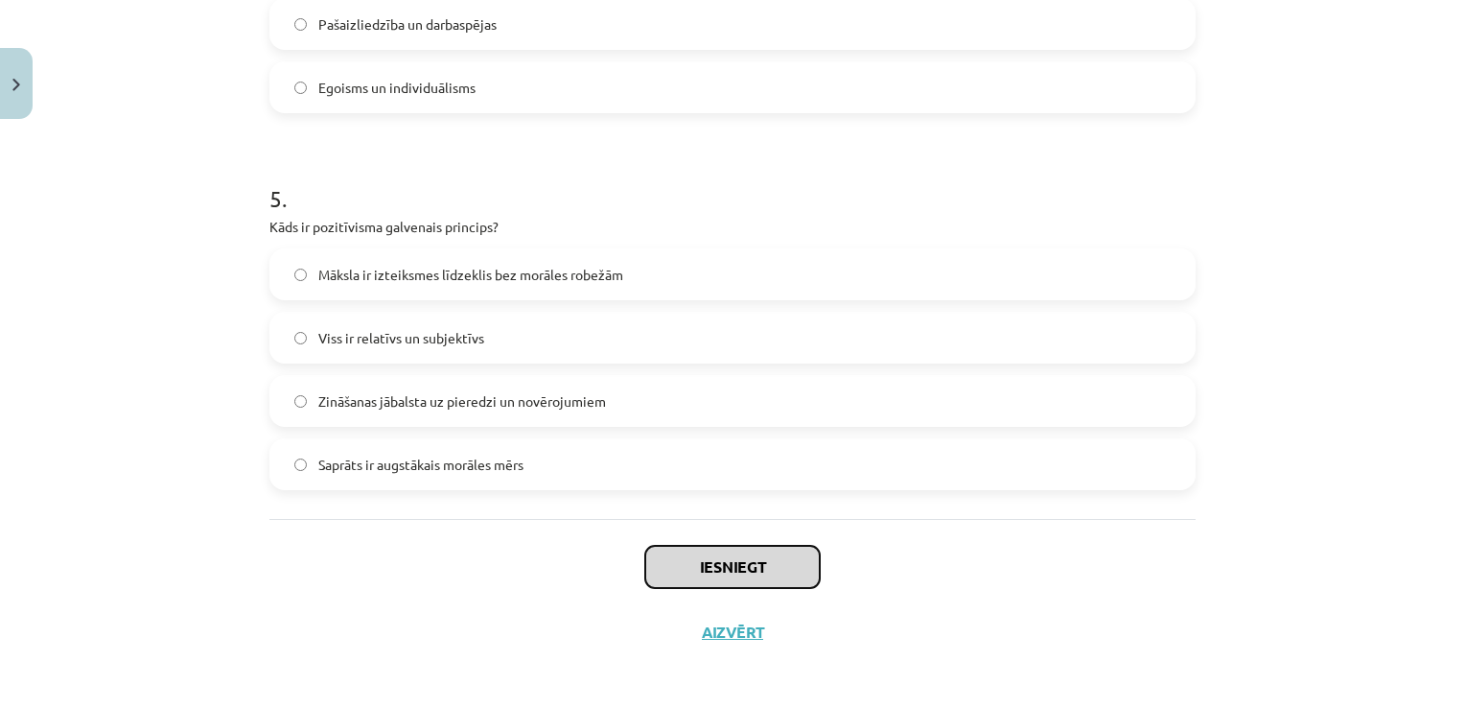
scroll to position [1741, 0]
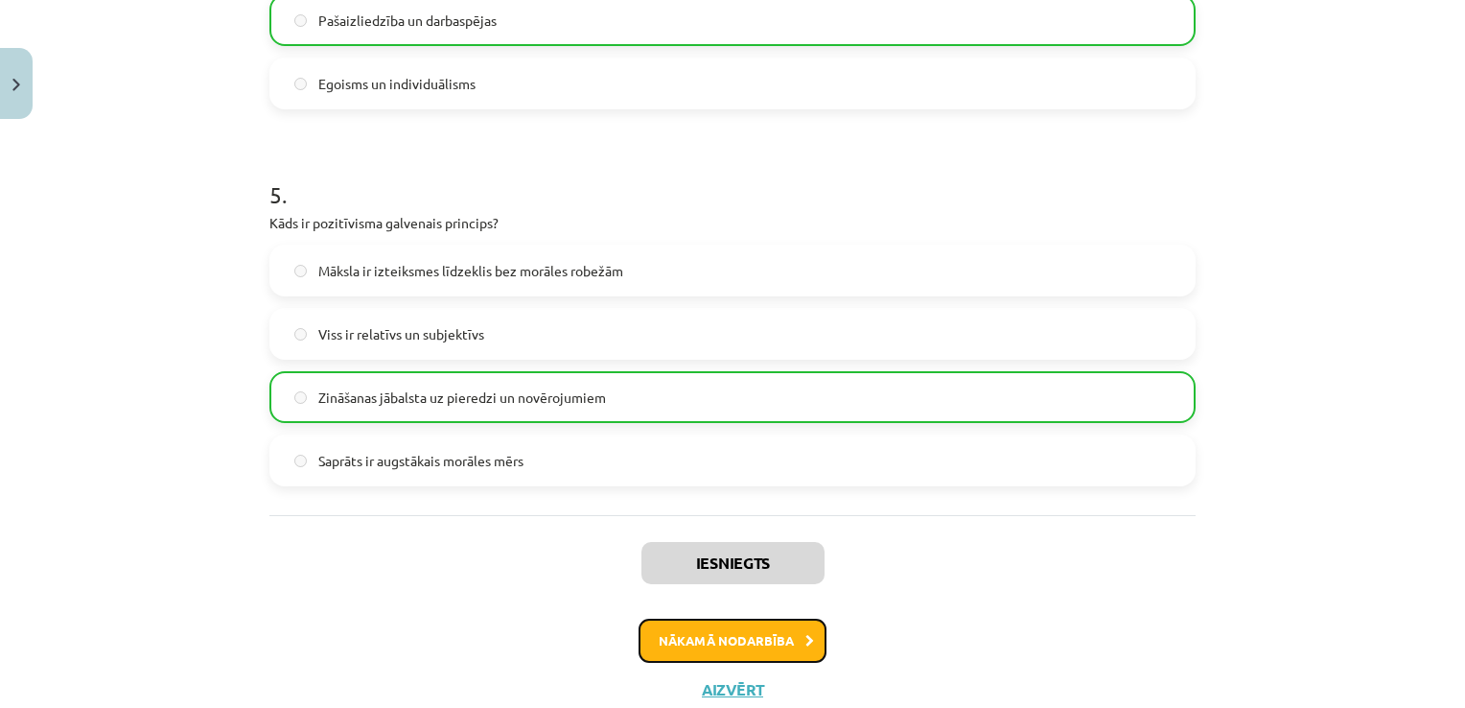
click at [708, 626] on button "Nākamā nodarbība" at bounding box center [733, 640] width 188 height 44
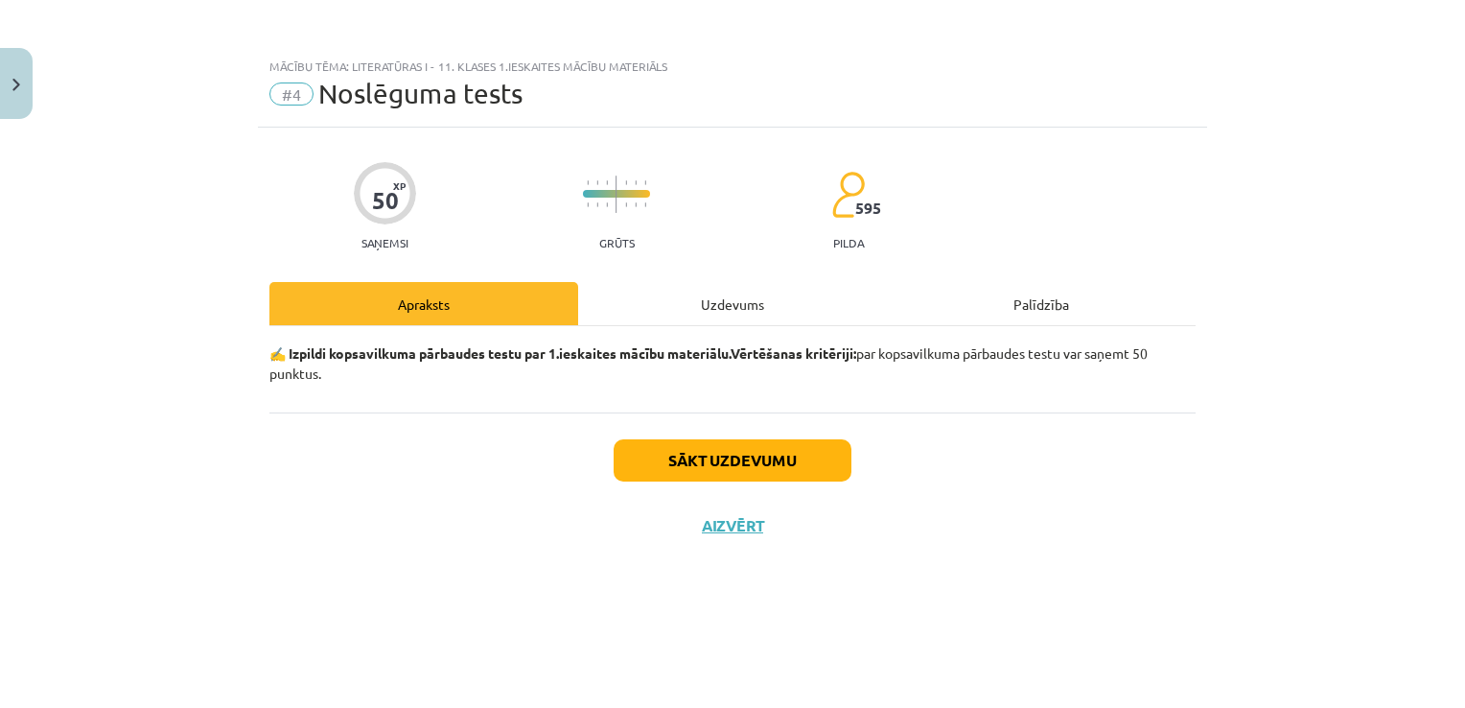
click at [813, 293] on div "Uzdevums" at bounding box center [732, 303] width 309 height 43
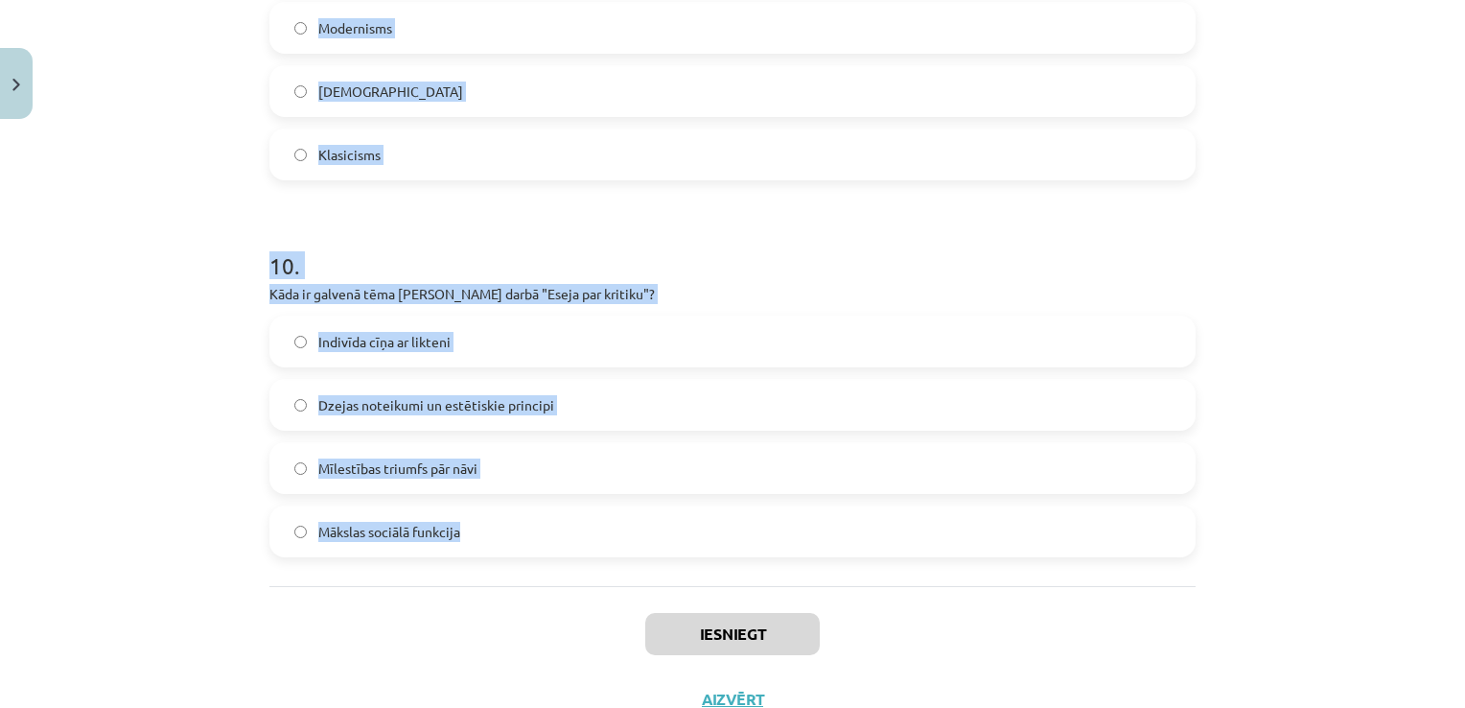
scroll to position [3624, 0]
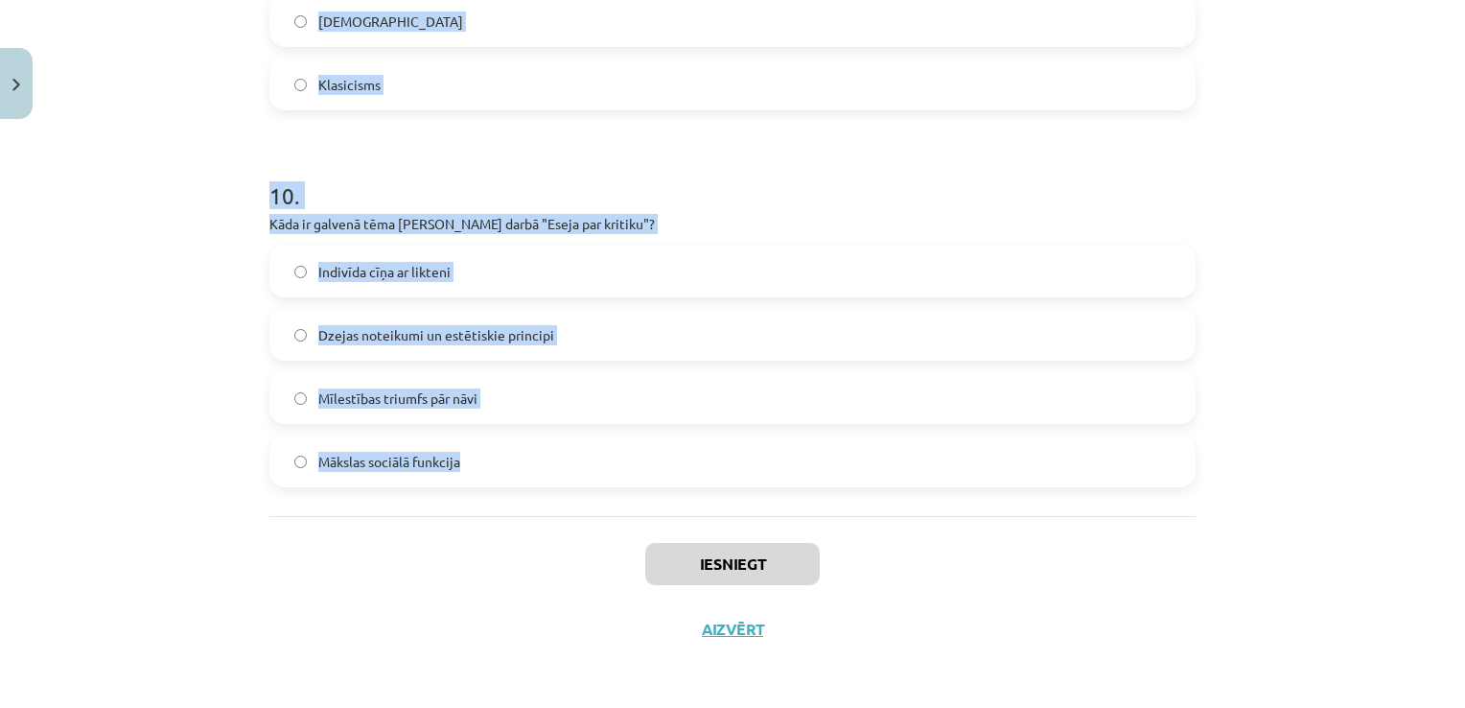
drag, startPoint x: 227, startPoint y: 182, endPoint x: 562, endPoint y: 486, distance: 452.0
click at [562, 486] on div "Mācību tēma: Literatūras i - 11. klases 1.ieskaites mācību materiāls #4 Noslēgu…" at bounding box center [732, 354] width 1465 height 708
copy form "1 . Kāds bija klasicisma traģēdiju iecienītākais temats? Mīlestība starp diviem…"
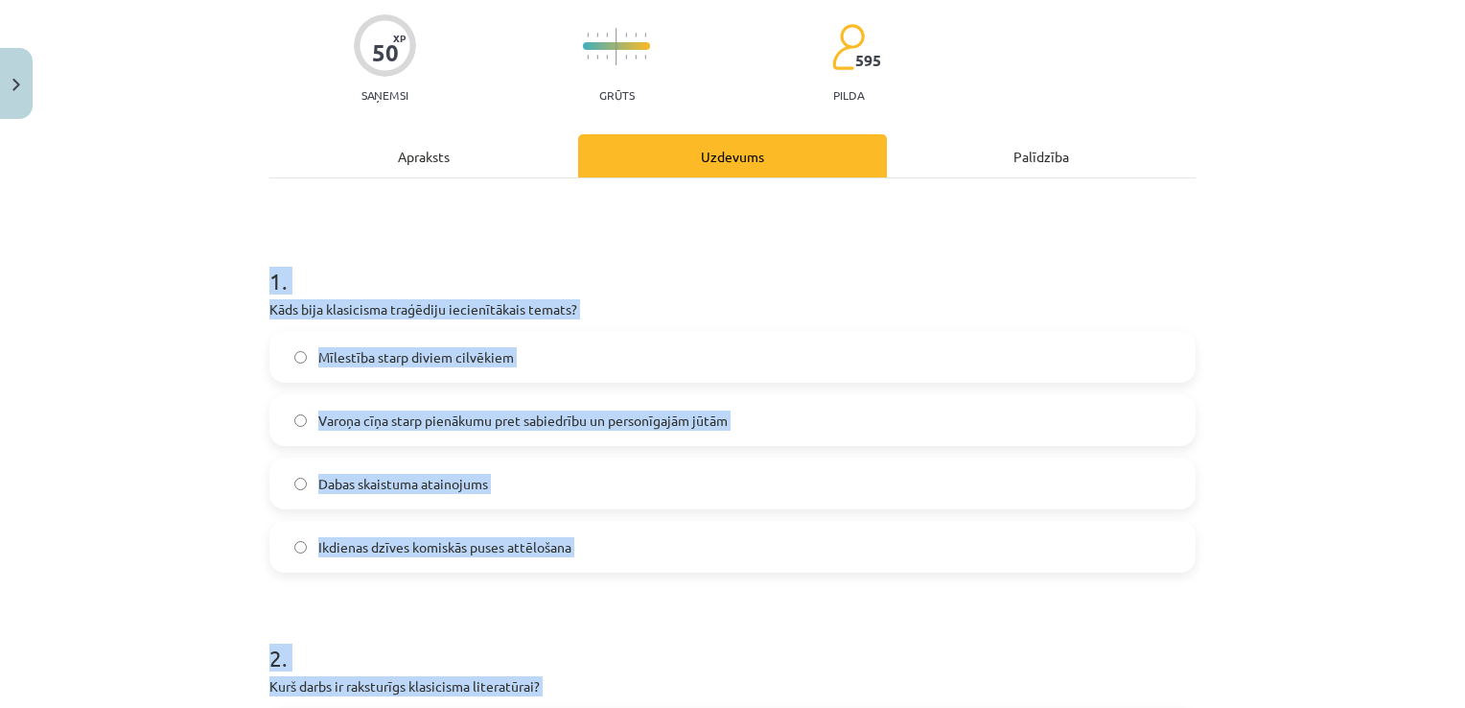
scroll to position [0, 0]
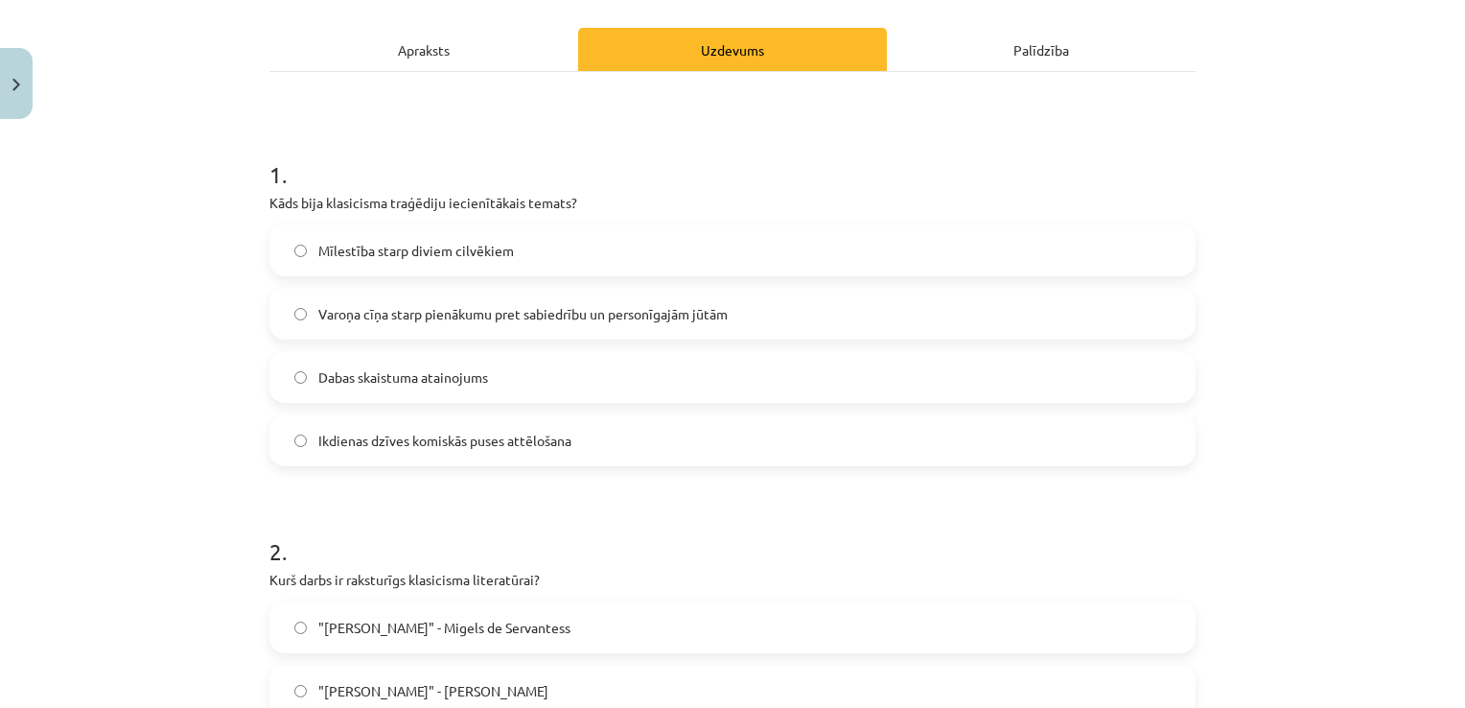
scroll to position [288, 0]
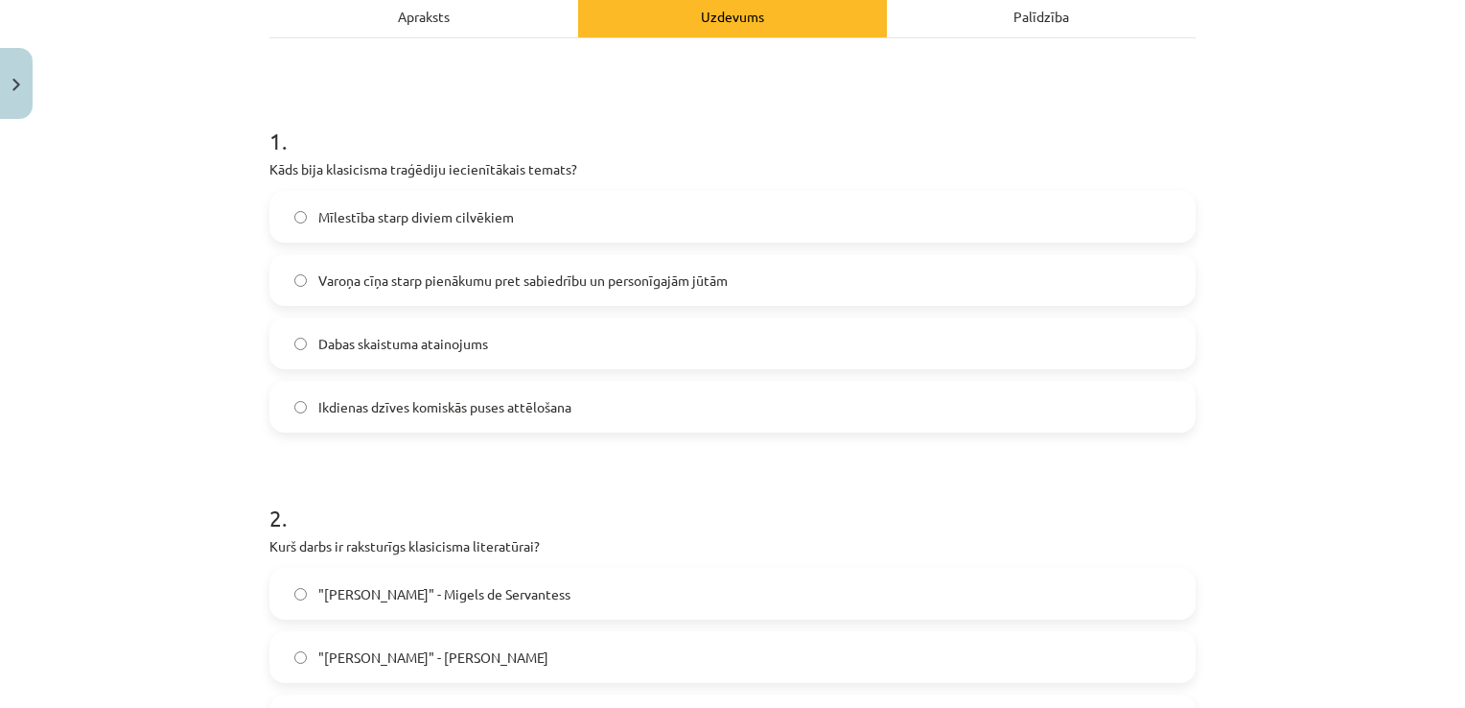
click at [439, 270] on span "Varoņa cīņa starp pienākumu pret sabiedrību un personīgajām jūtām" at bounding box center [522, 280] width 409 height 20
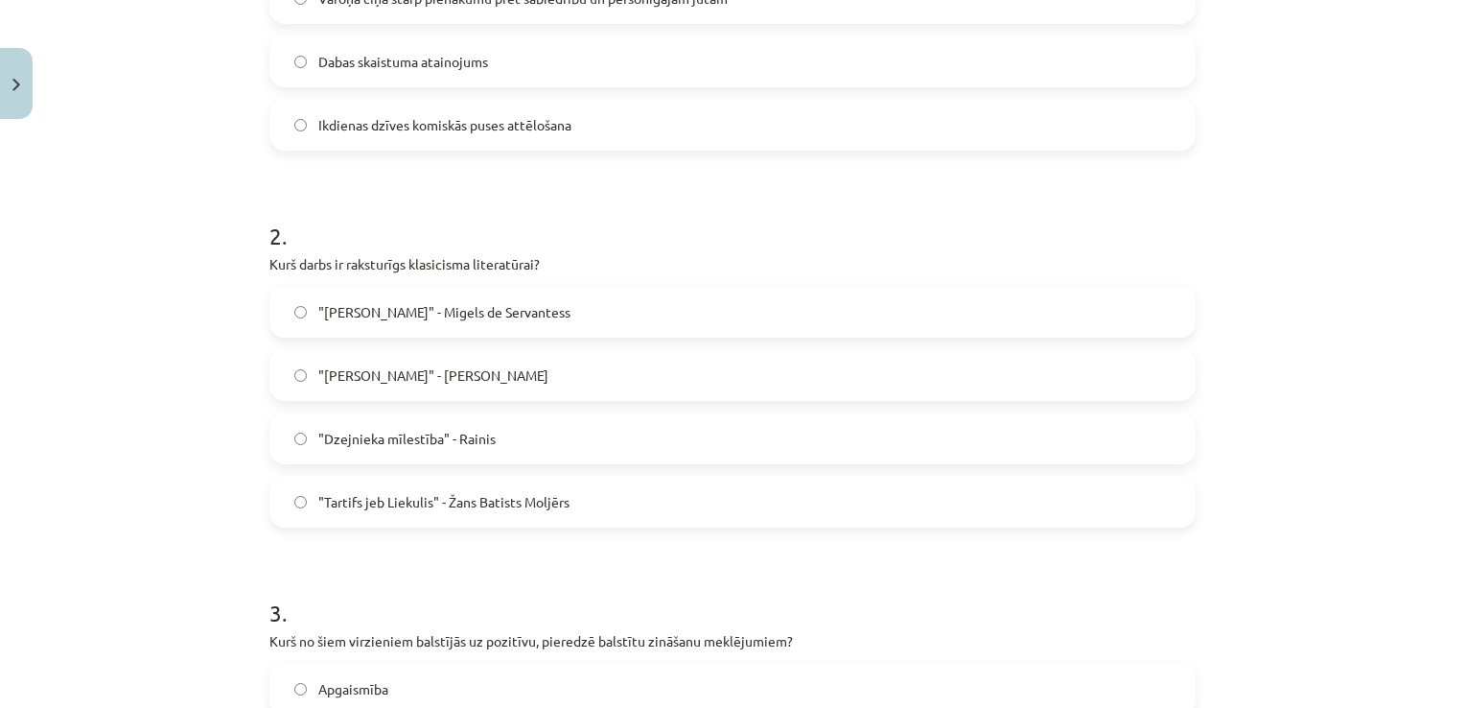
scroll to position [575, 0]
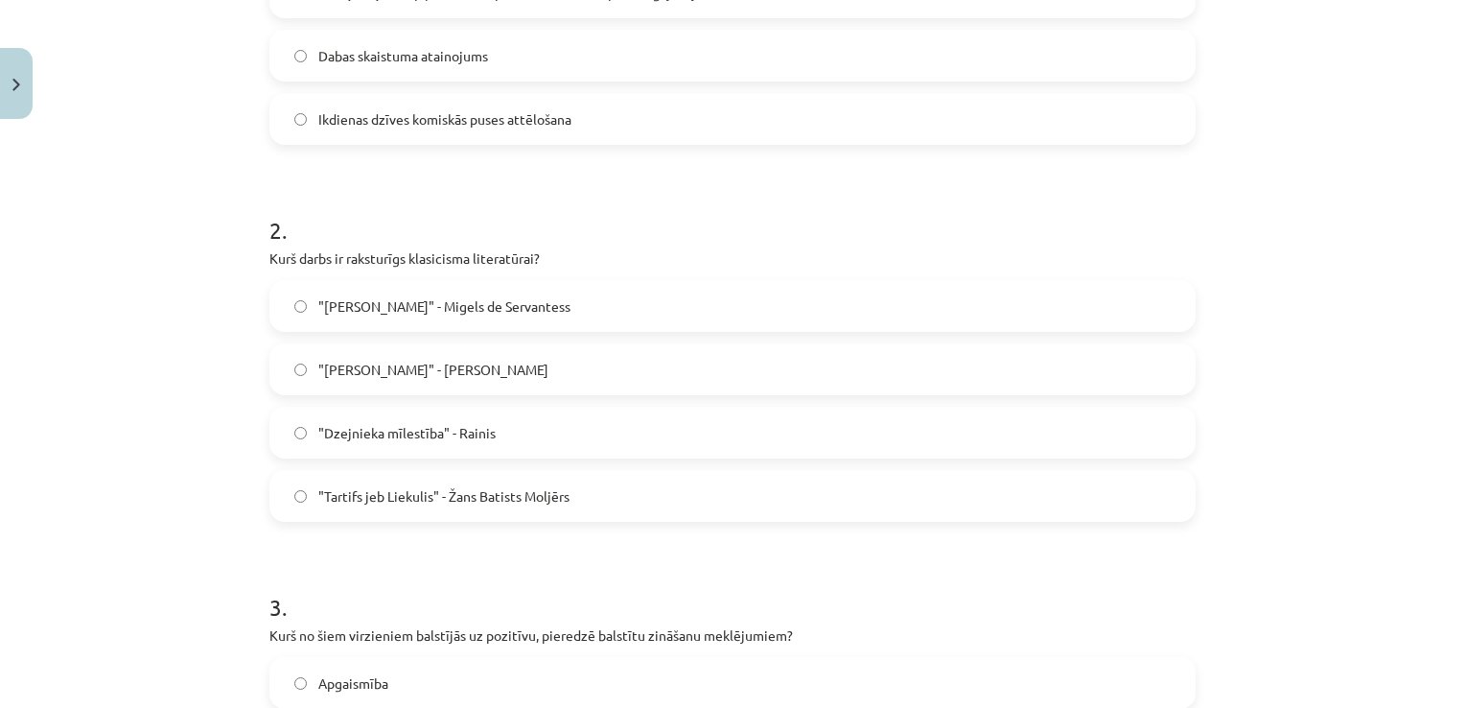
click at [474, 479] on label ""Tartifs jeb Liekulis" - Žans Batists Moljērs" at bounding box center [732, 496] width 922 height 48
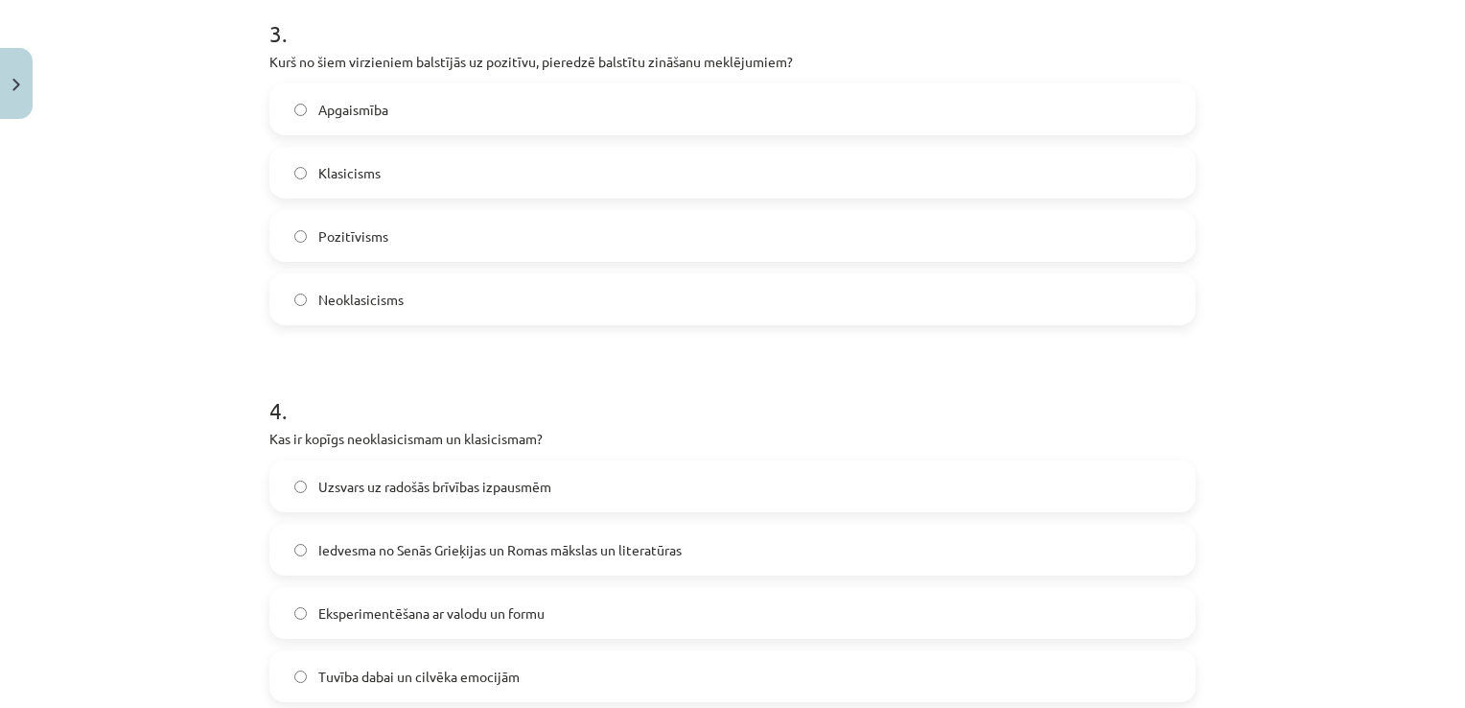
scroll to position [1151, 0]
click at [382, 237] on label "Pozitīvisms" at bounding box center [732, 234] width 922 height 48
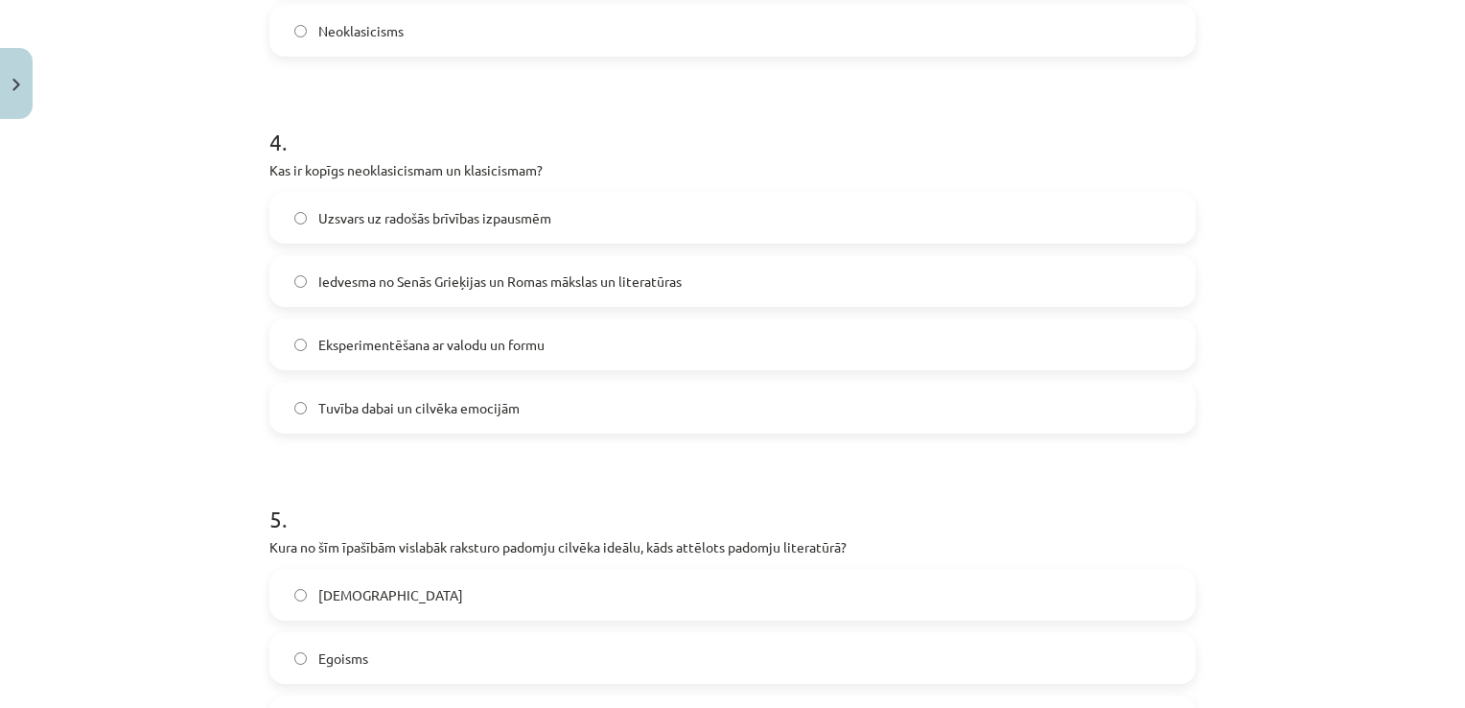
scroll to position [1438, 0]
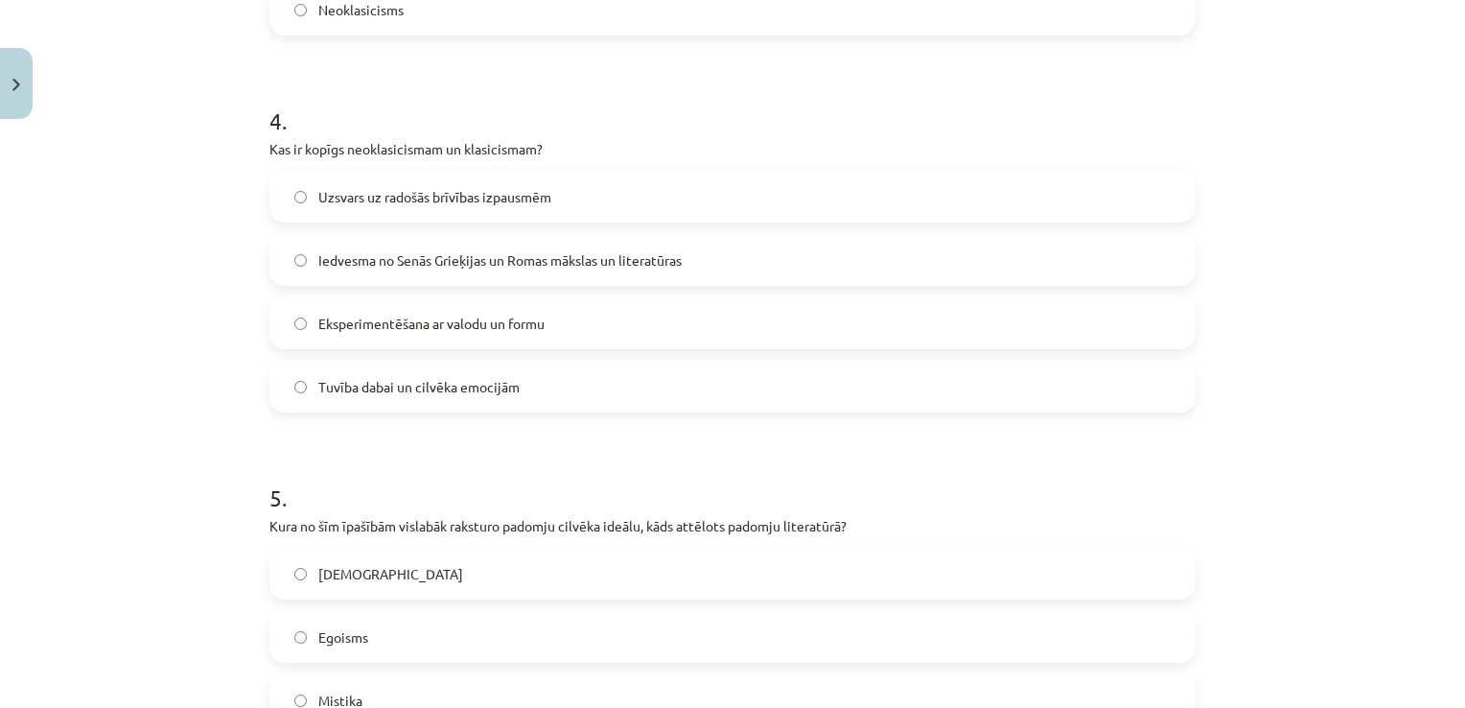
click at [483, 263] on span "Iedvesma no Senās Grieķijas un Romas mākslas un literatūras" at bounding box center [499, 260] width 363 height 20
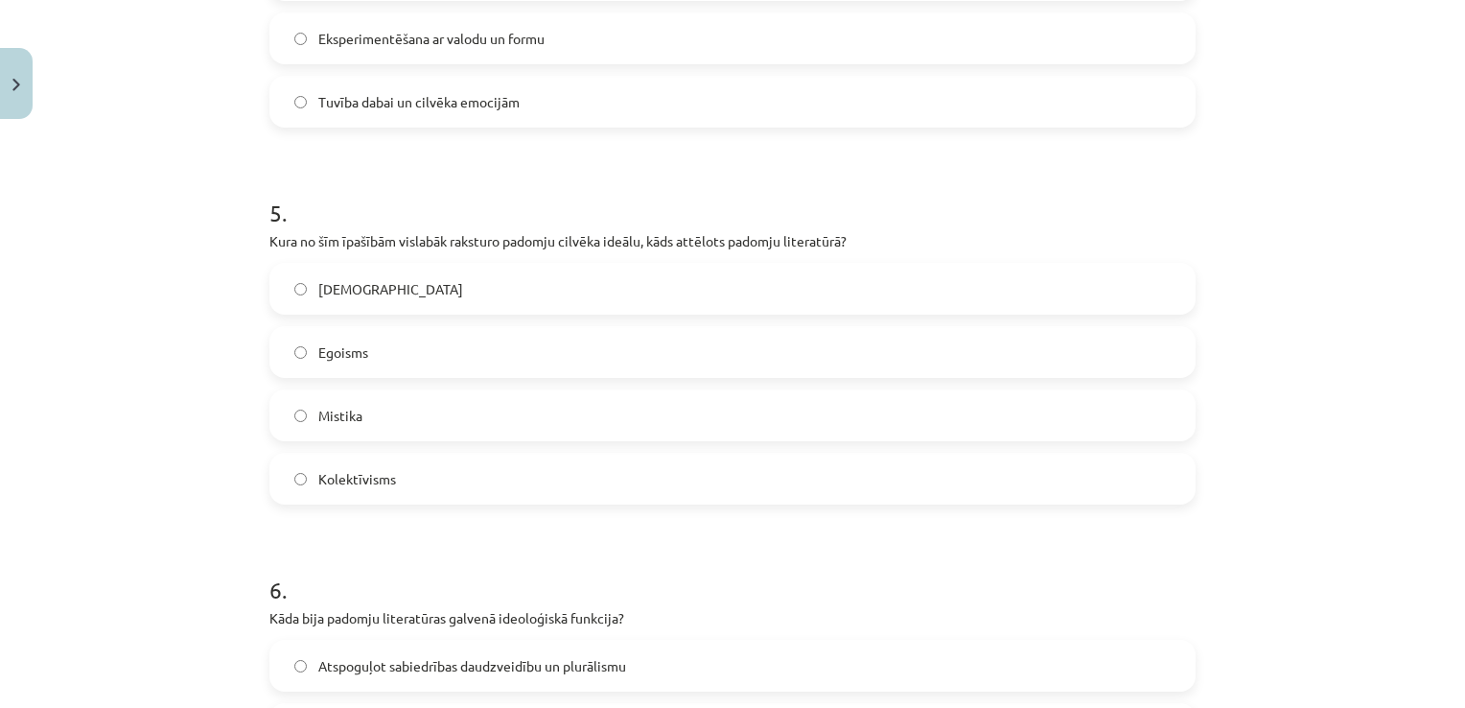
scroll to position [1726, 0]
click at [441, 466] on label "Kolektīvisms" at bounding box center [732, 476] width 922 height 48
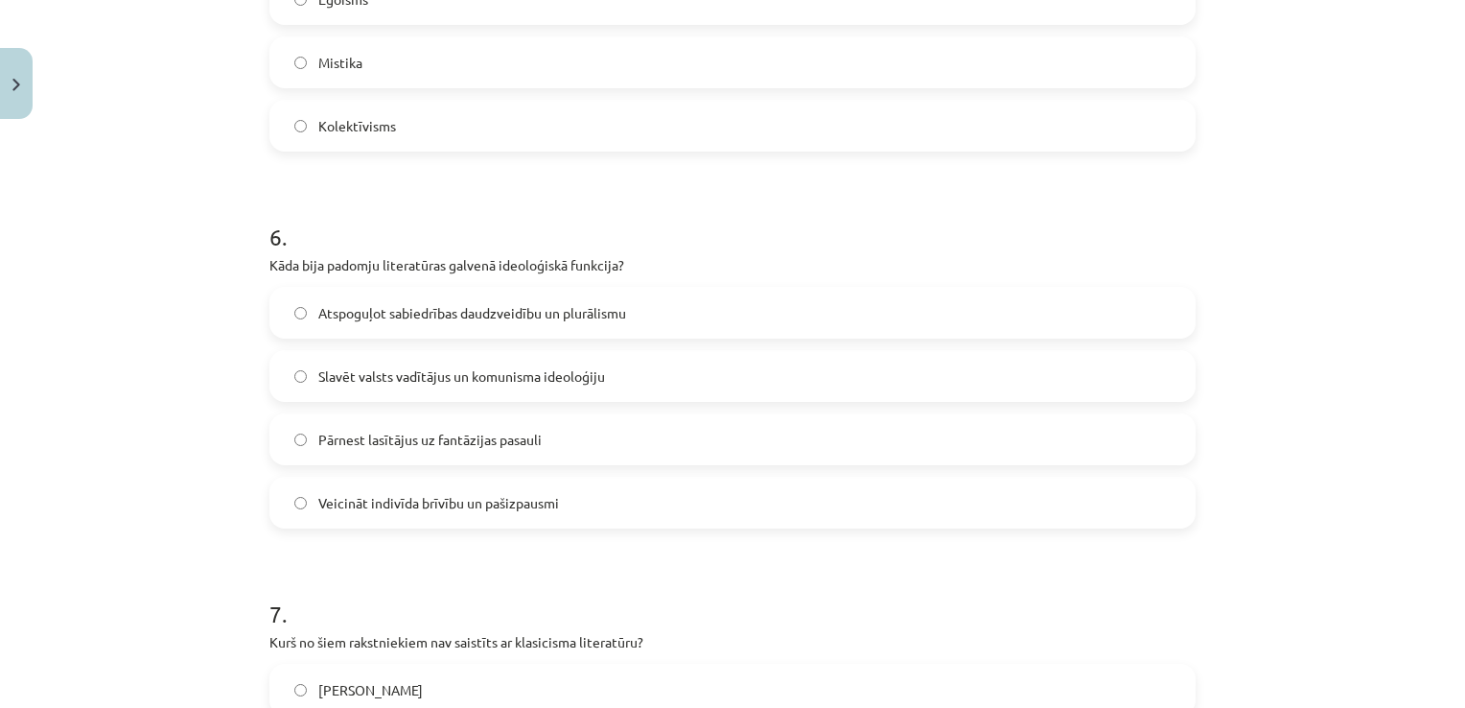
scroll to position [2109, 0]
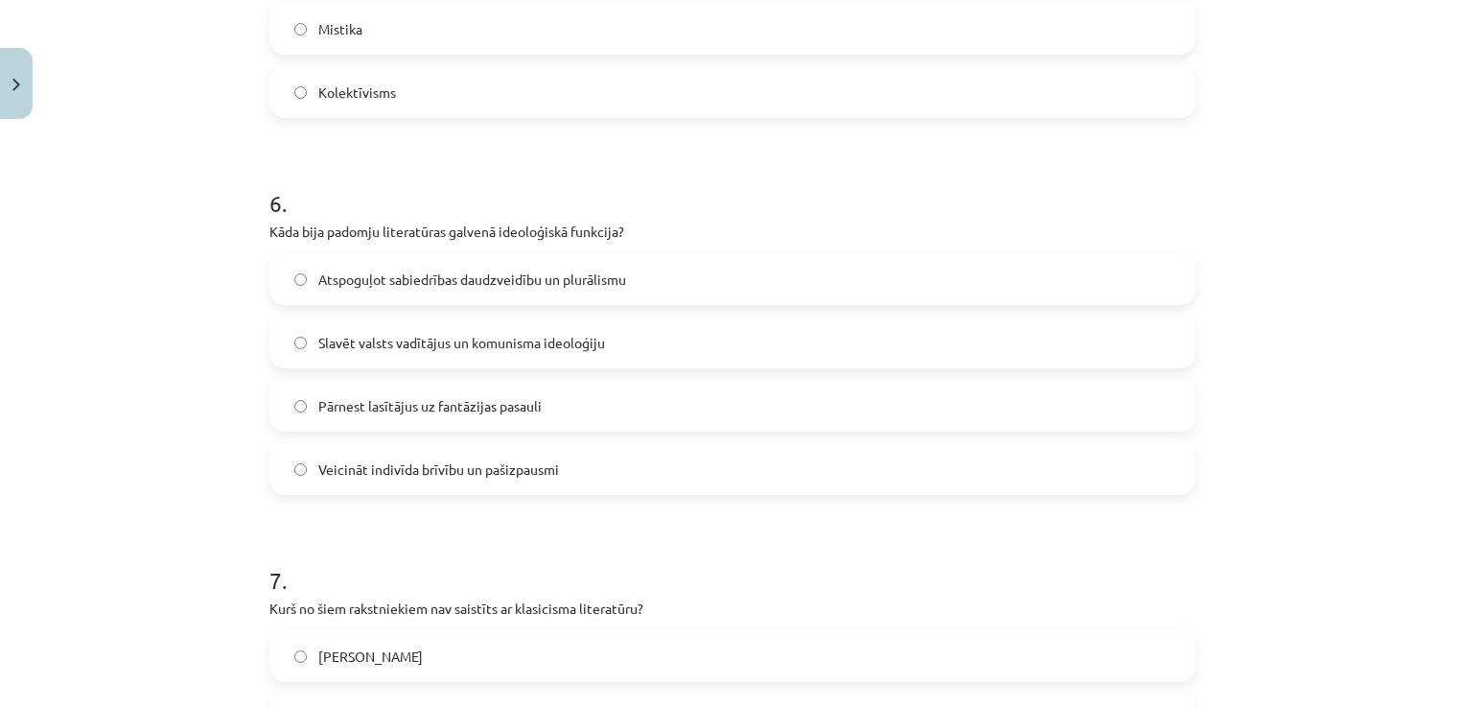
click at [407, 351] on span "Slavēt valsts vadītājus un komunisma ideoloģiju" at bounding box center [461, 343] width 287 height 20
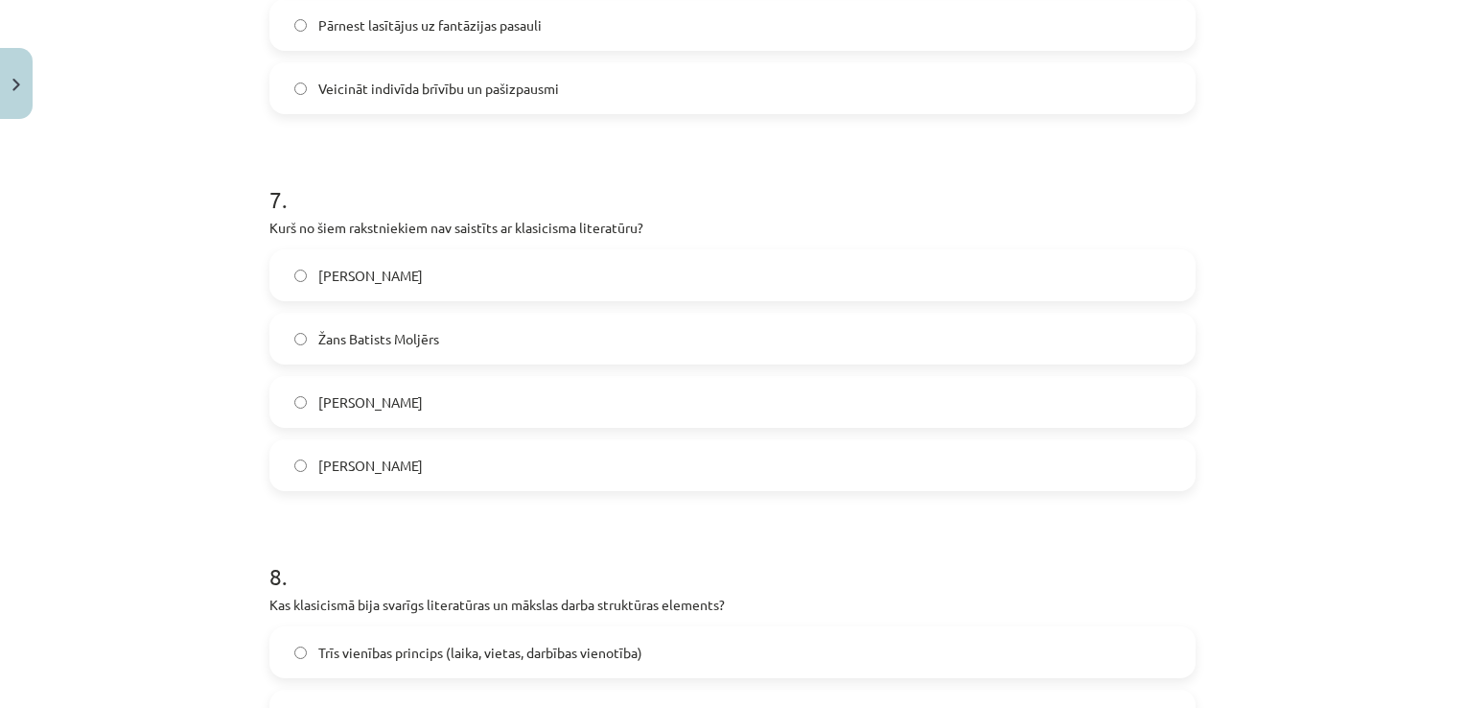
scroll to position [2493, 0]
click at [388, 456] on label "Vilis Lācis" at bounding box center [732, 462] width 922 height 48
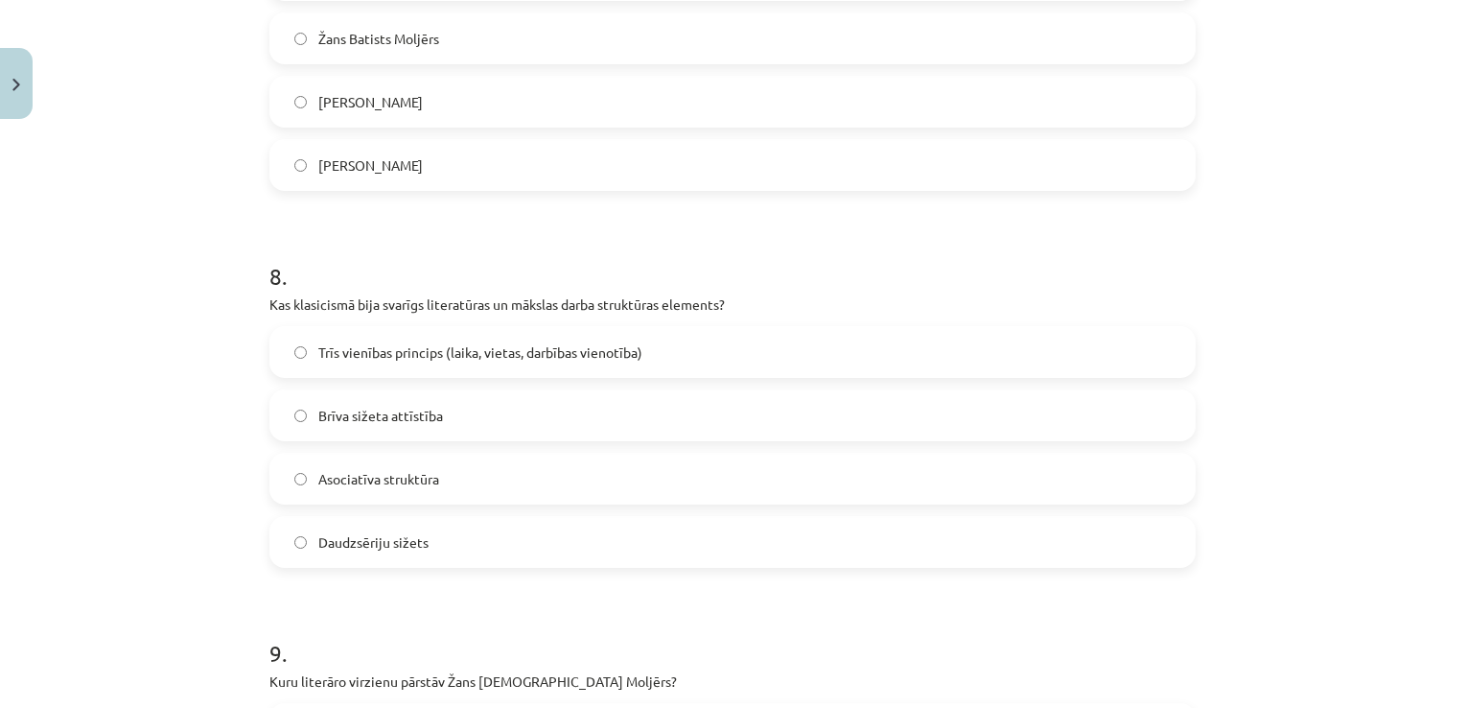
scroll to position [2876, 0]
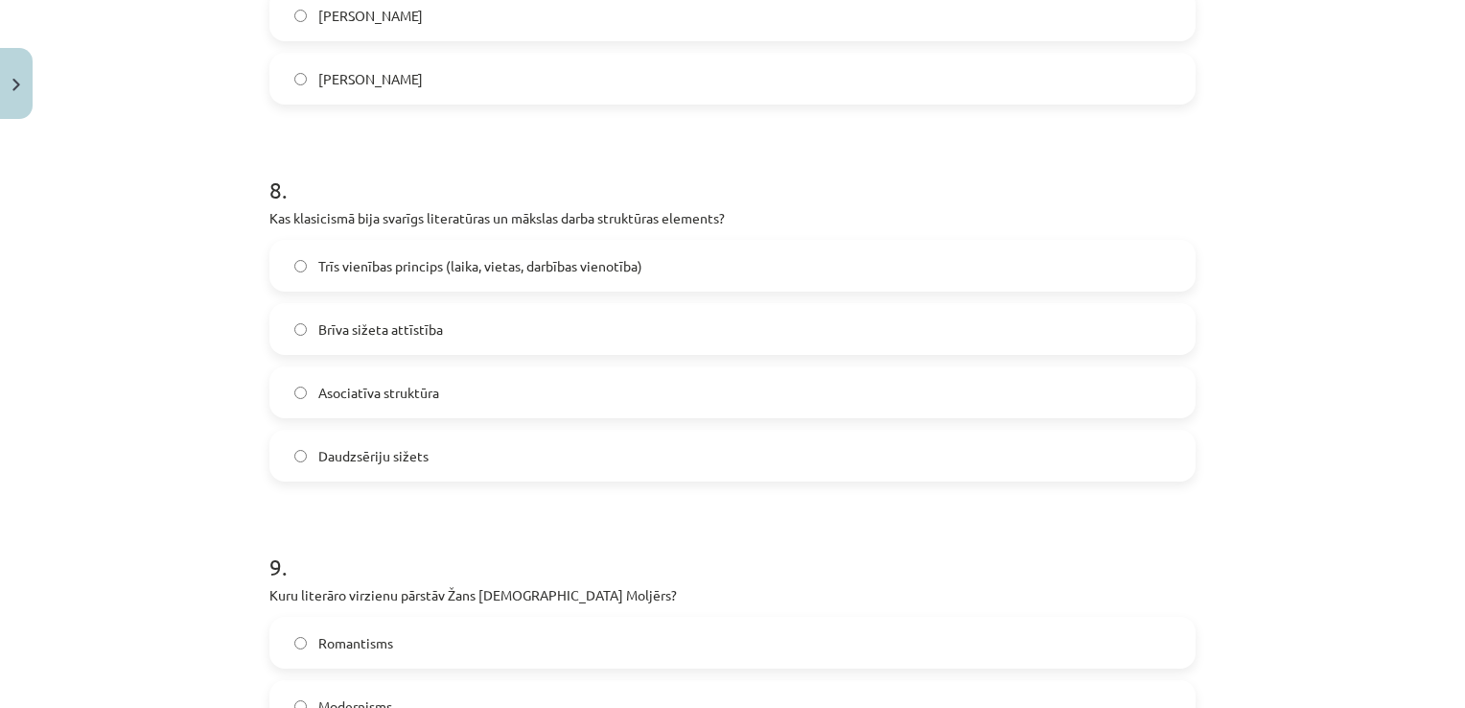
click at [394, 258] on span "Trīs vienības princips (laika, vietas, darbības vienotība)" at bounding box center [480, 266] width 324 height 20
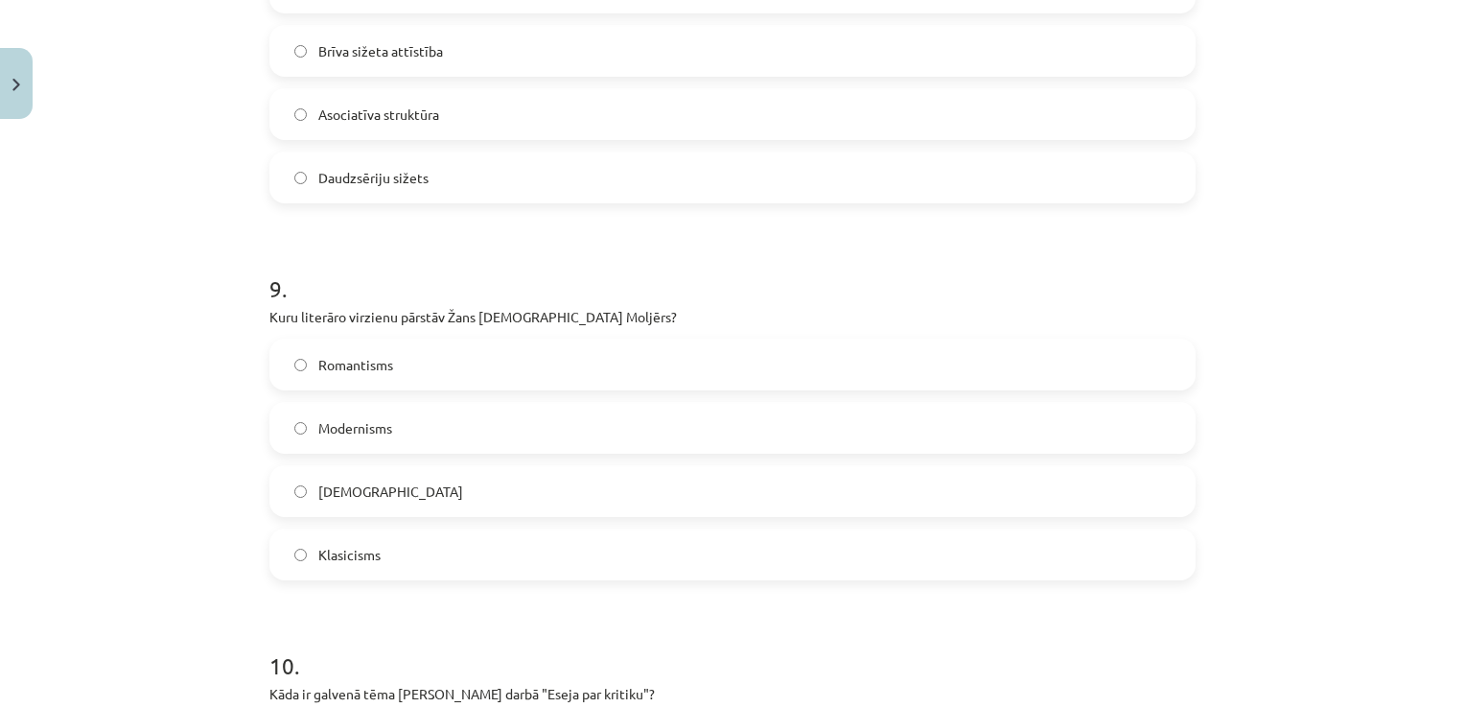
scroll to position [3164, 0]
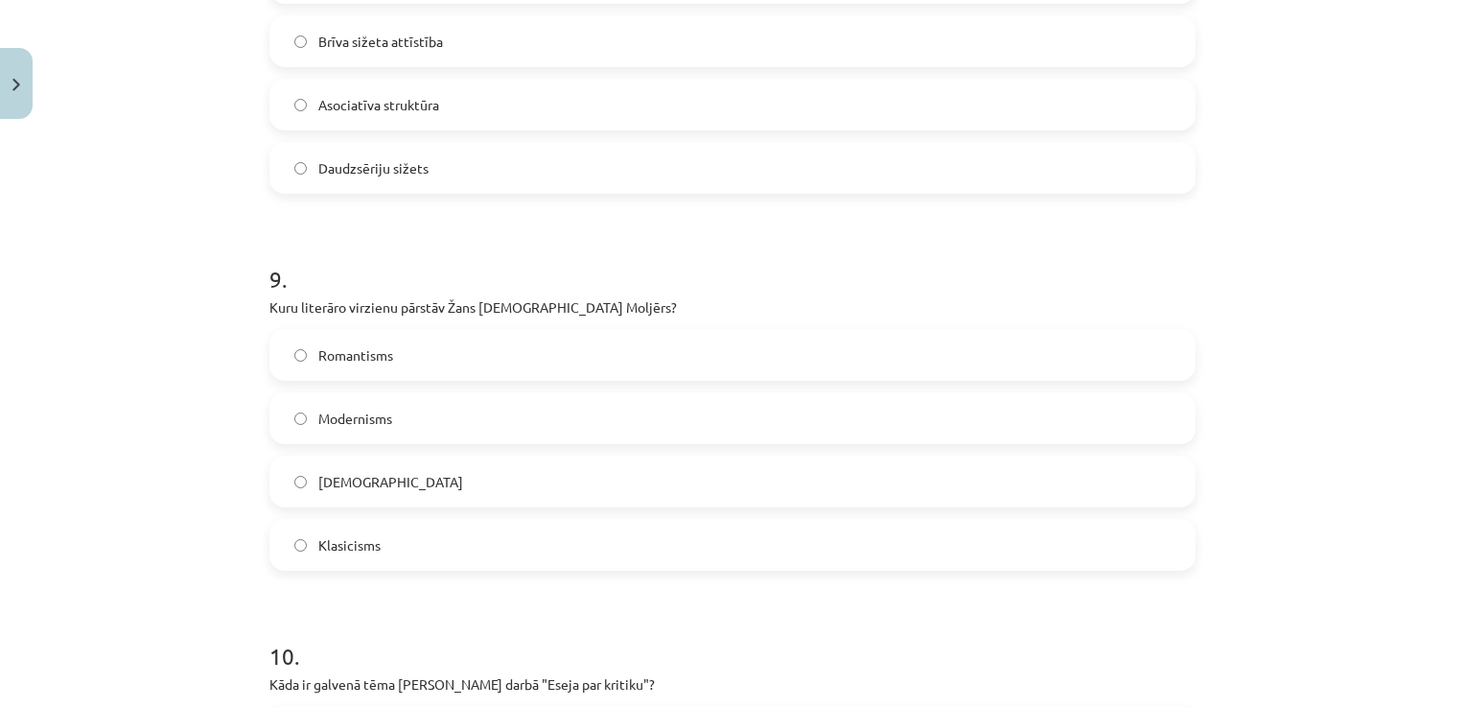
drag, startPoint x: 453, startPoint y: 534, endPoint x: 456, endPoint y: 512, distance: 22.4
click at [456, 535] on label "Klasicisms" at bounding box center [732, 545] width 922 height 48
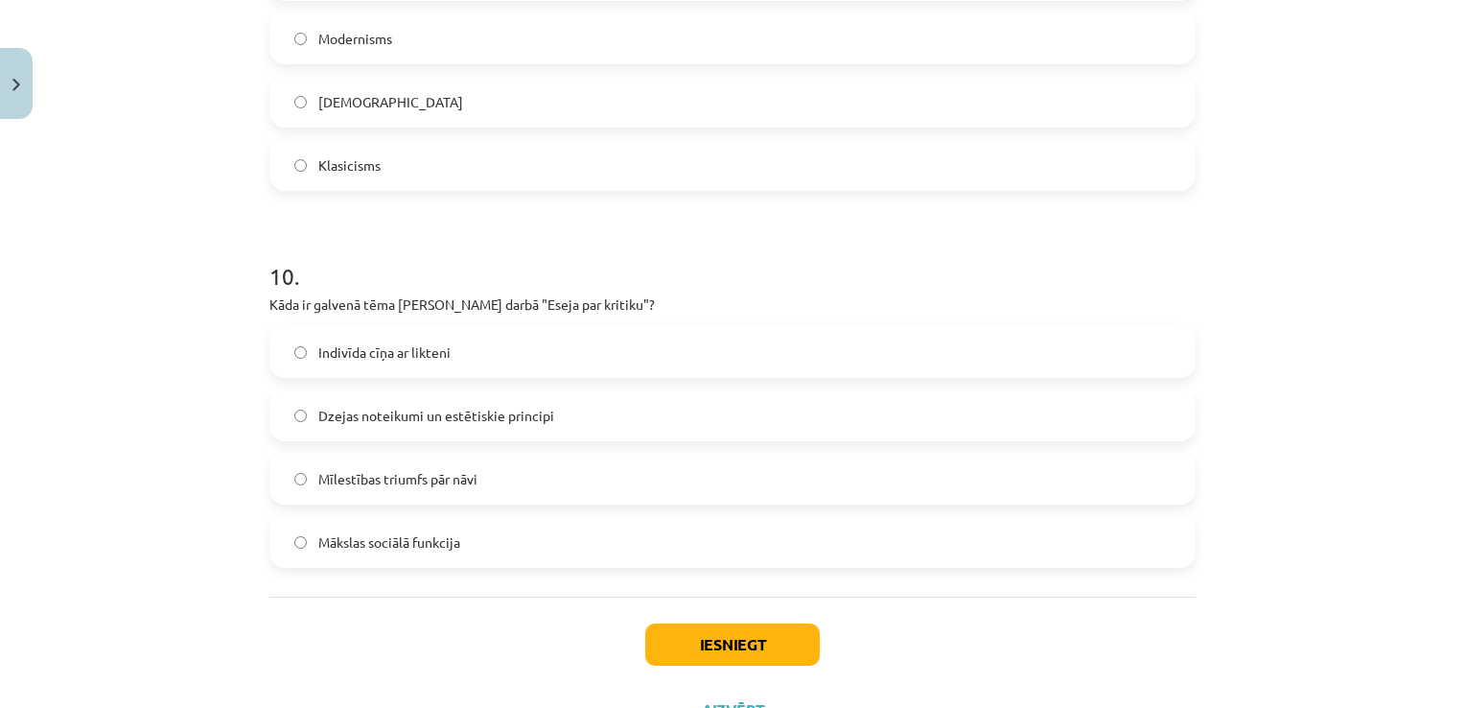
scroll to position [3548, 0]
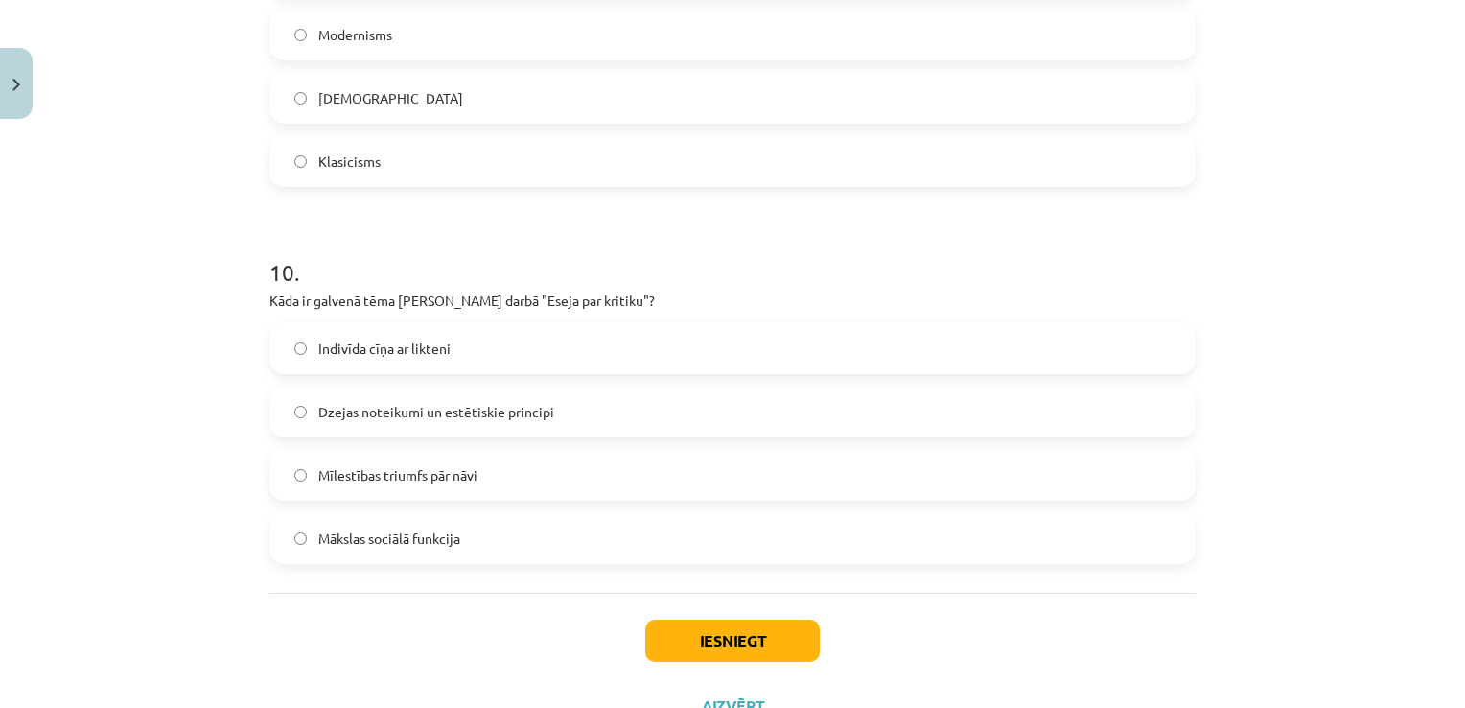
click at [347, 405] on span "Dzejas noteikumi un estētiskie principi" at bounding box center [436, 412] width 236 height 20
click at [783, 635] on button "Iesniegt" at bounding box center [732, 640] width 175 height 42
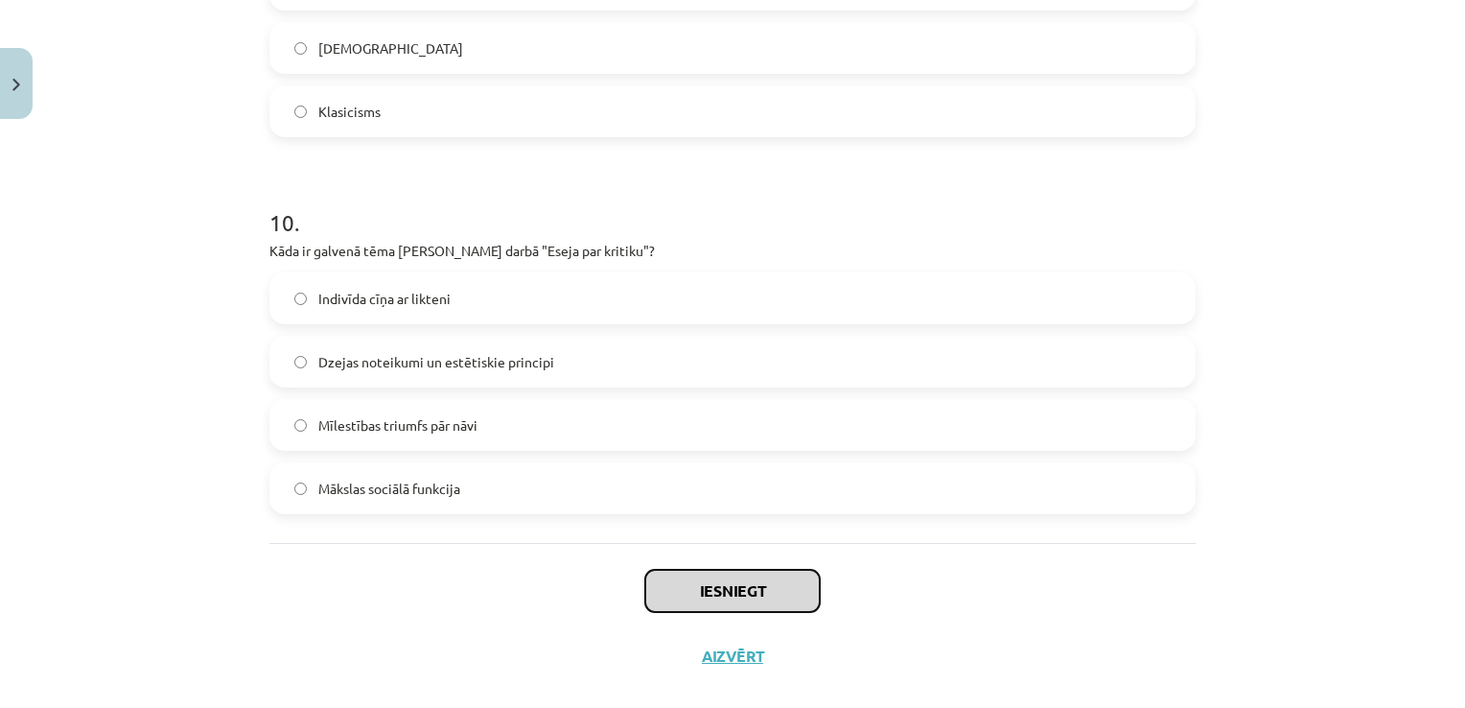
scroll to position [3624, 0]
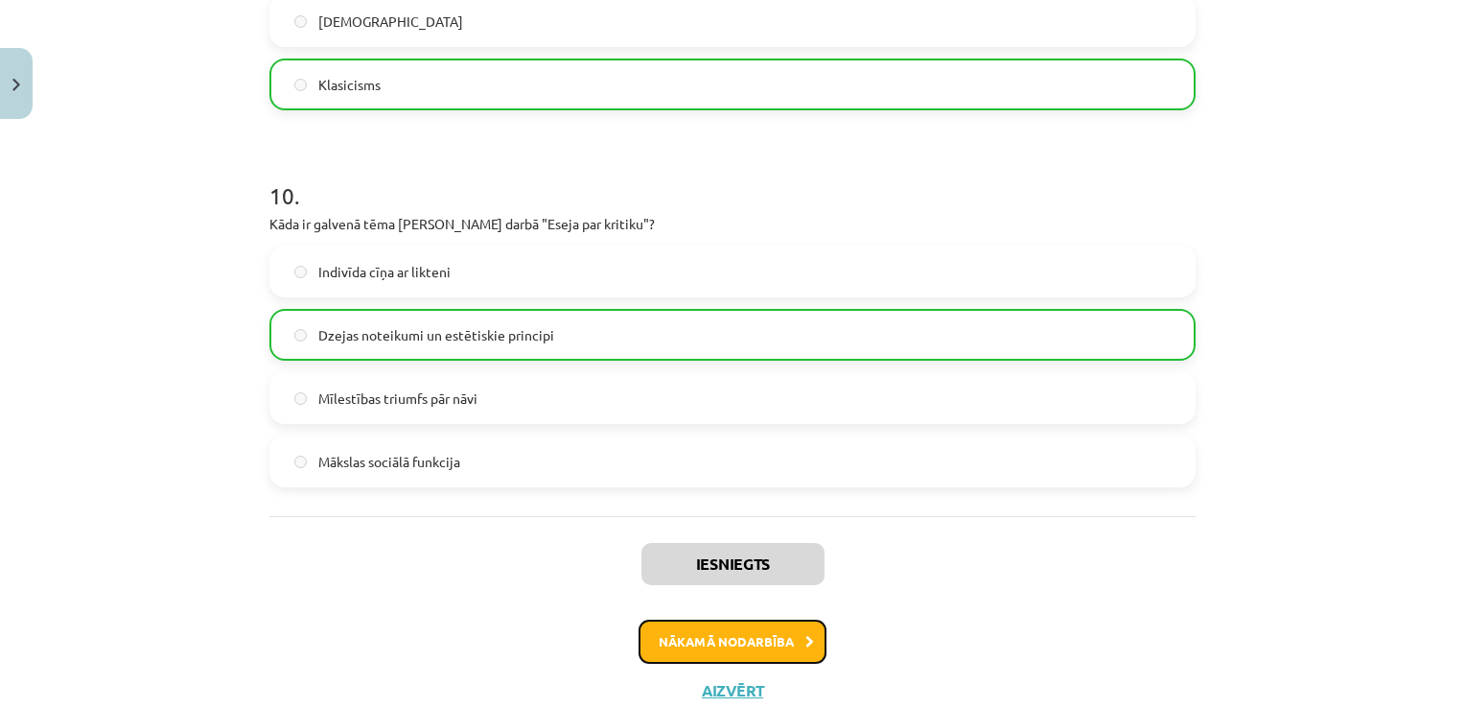
click at [794, 633] on button "Nākamā nodarbība" at bounding box center [733, 641] width 188 height 44
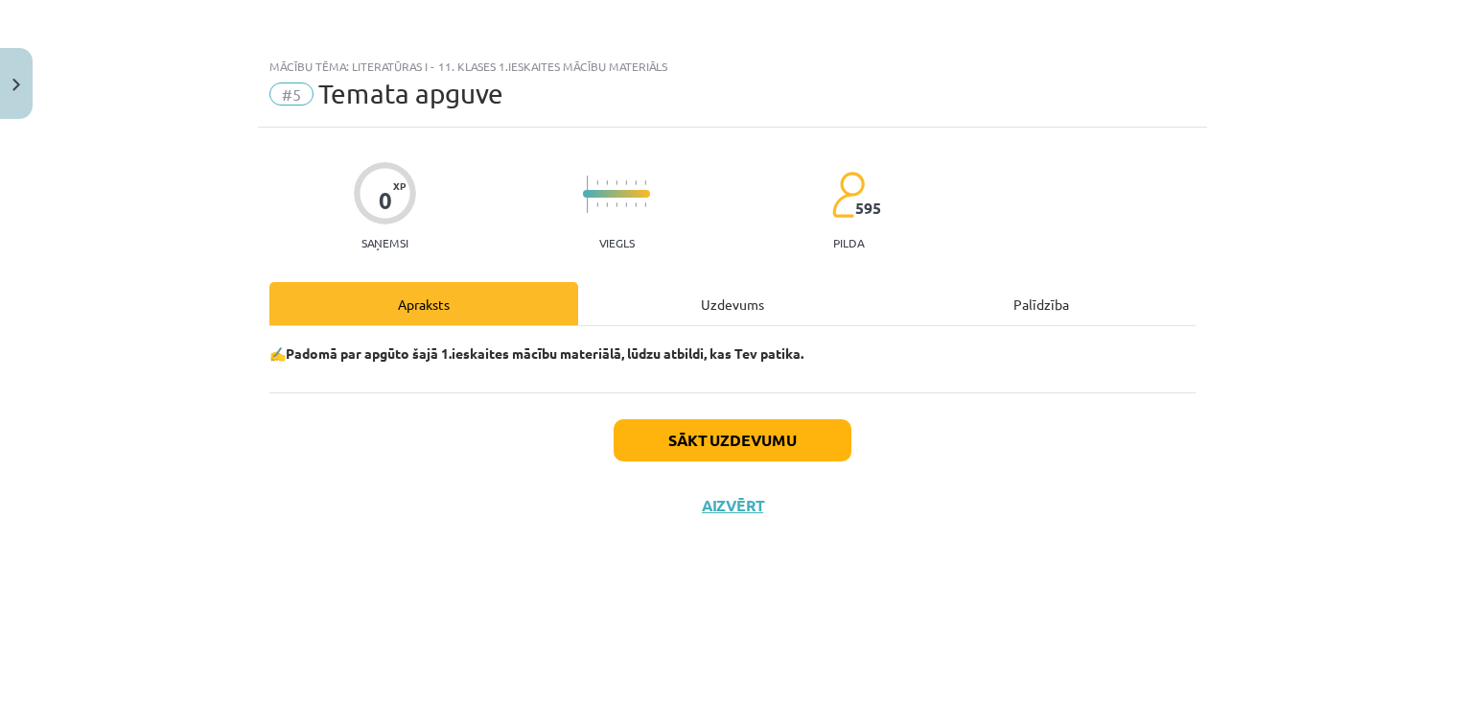
scroll to position [0, 0]
click at [696, 309] on div "Uzdevums" at bounding box center [732, 303] width 309 height 43
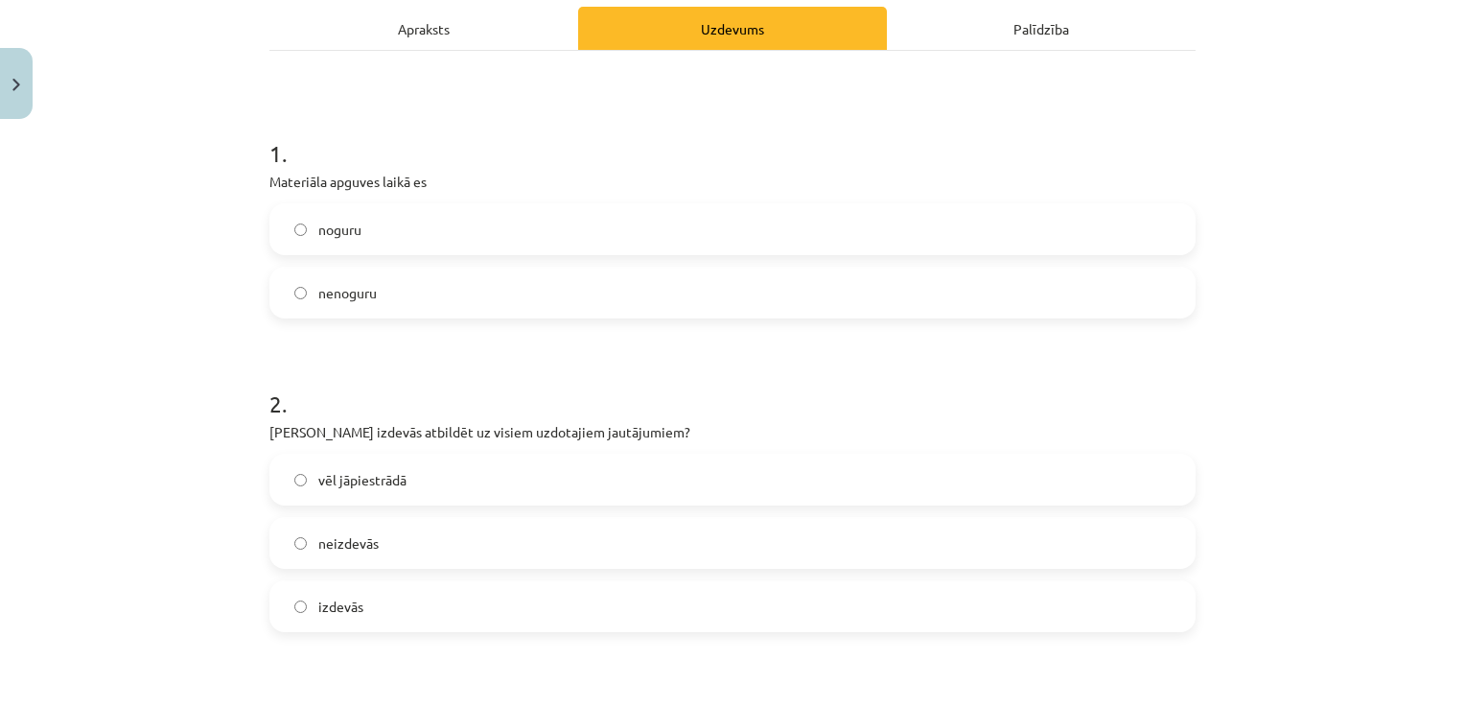
scroll to position [288, 0]
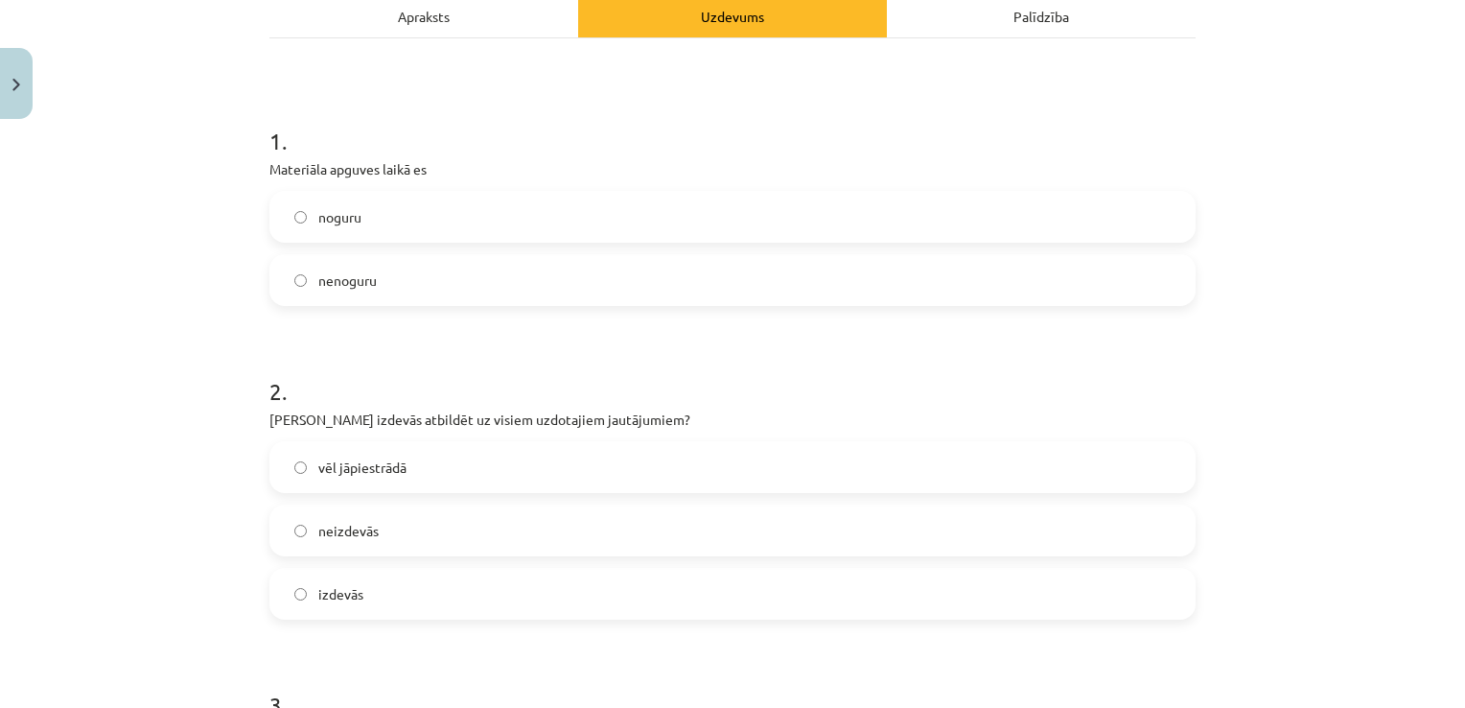
click at [462, 276] on label "nenoguru" at bounding box center [732, 280] width 922 height 48
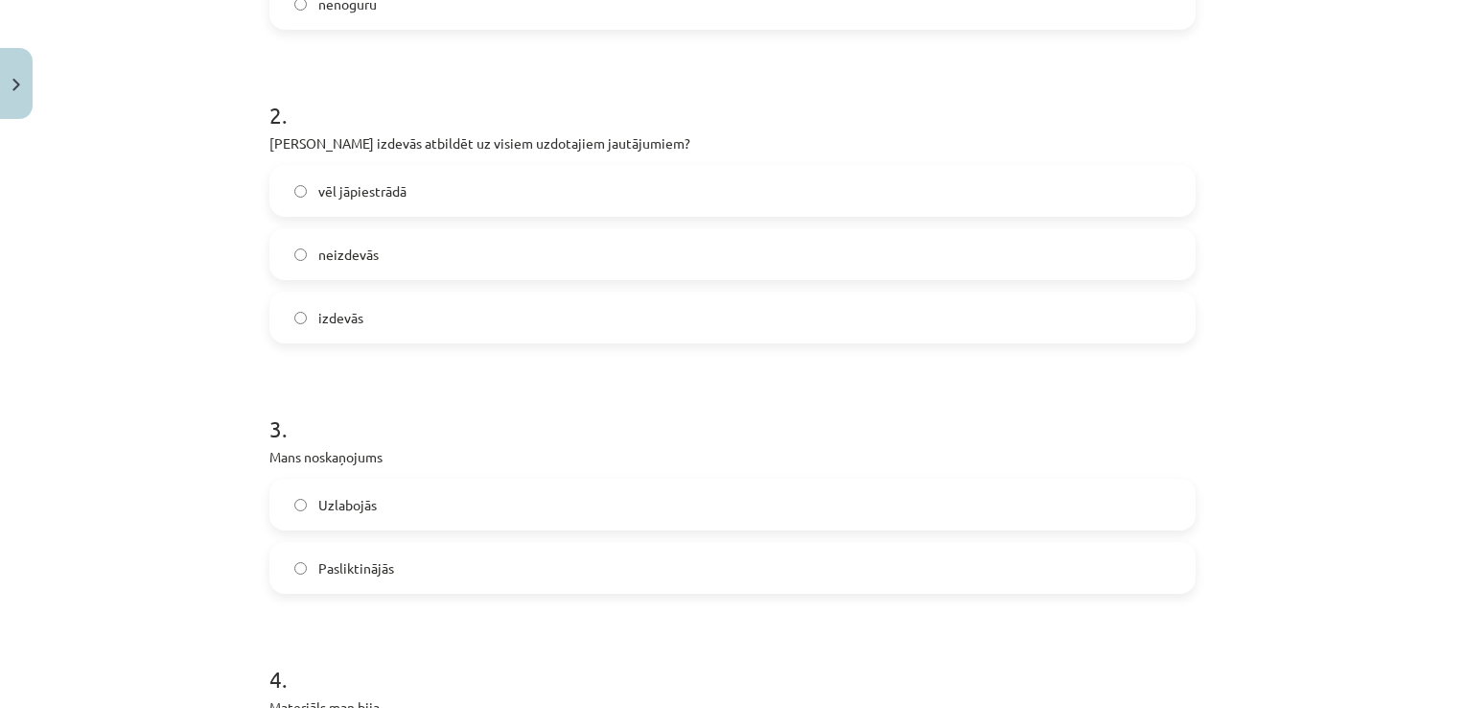
scroll to position [575, 0]
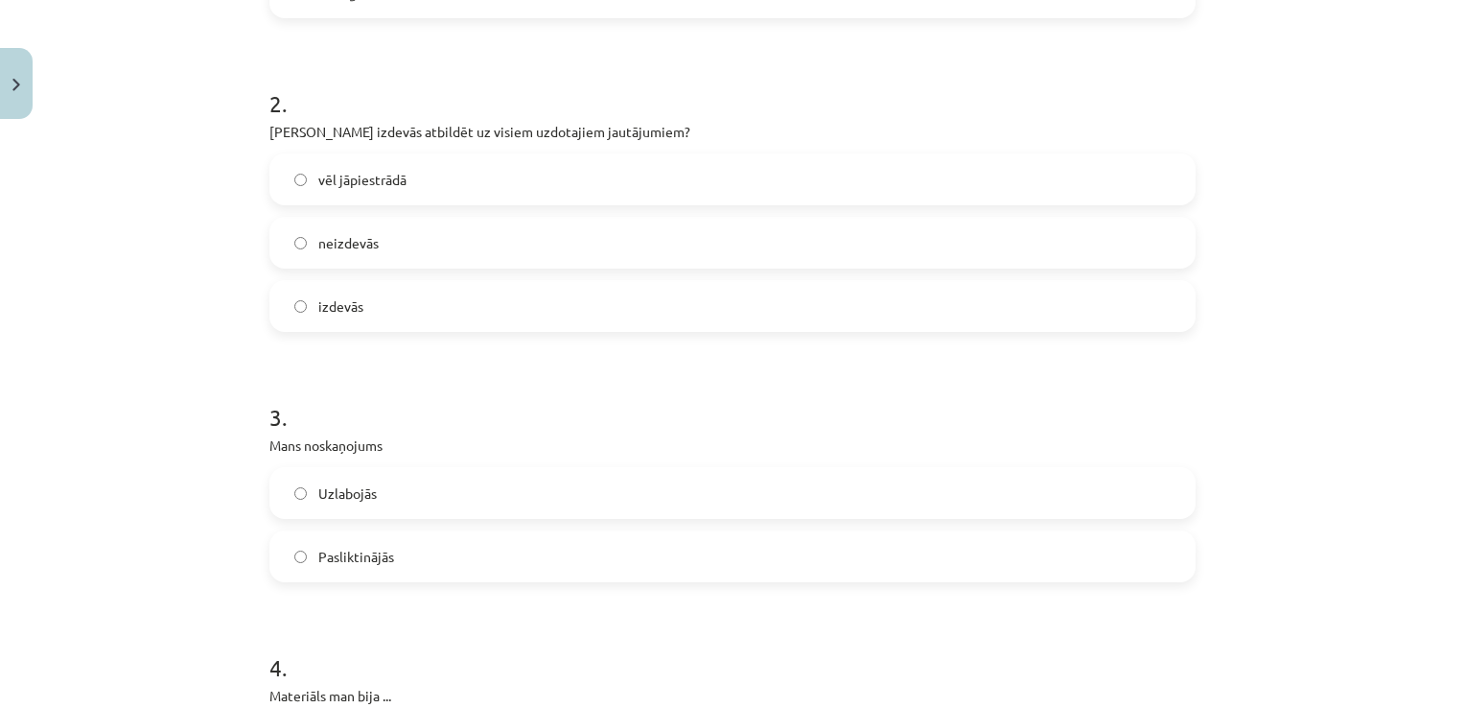
click at [452, 167] on label "vēl jāpiestrādā" at bounding box center [732, 179] width 922 height 48
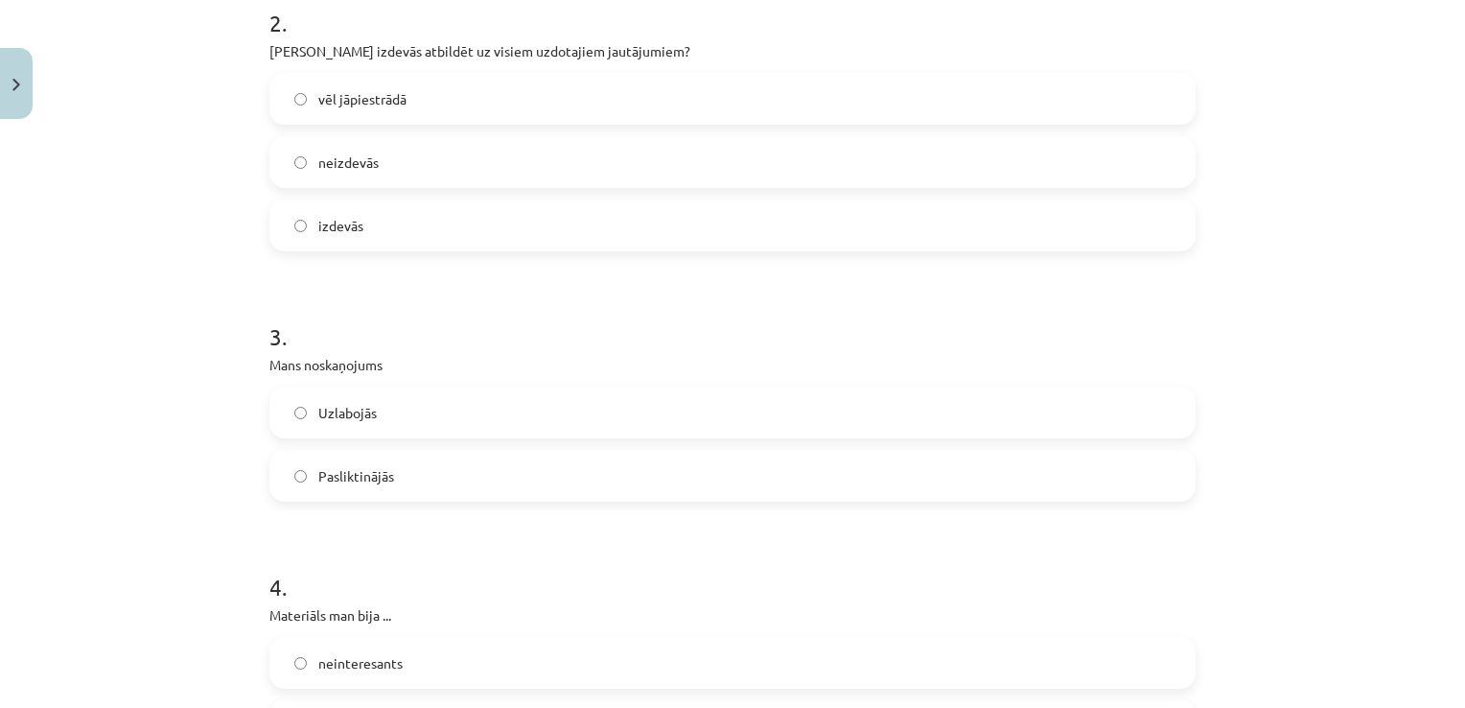
scroll to position [863, 0]
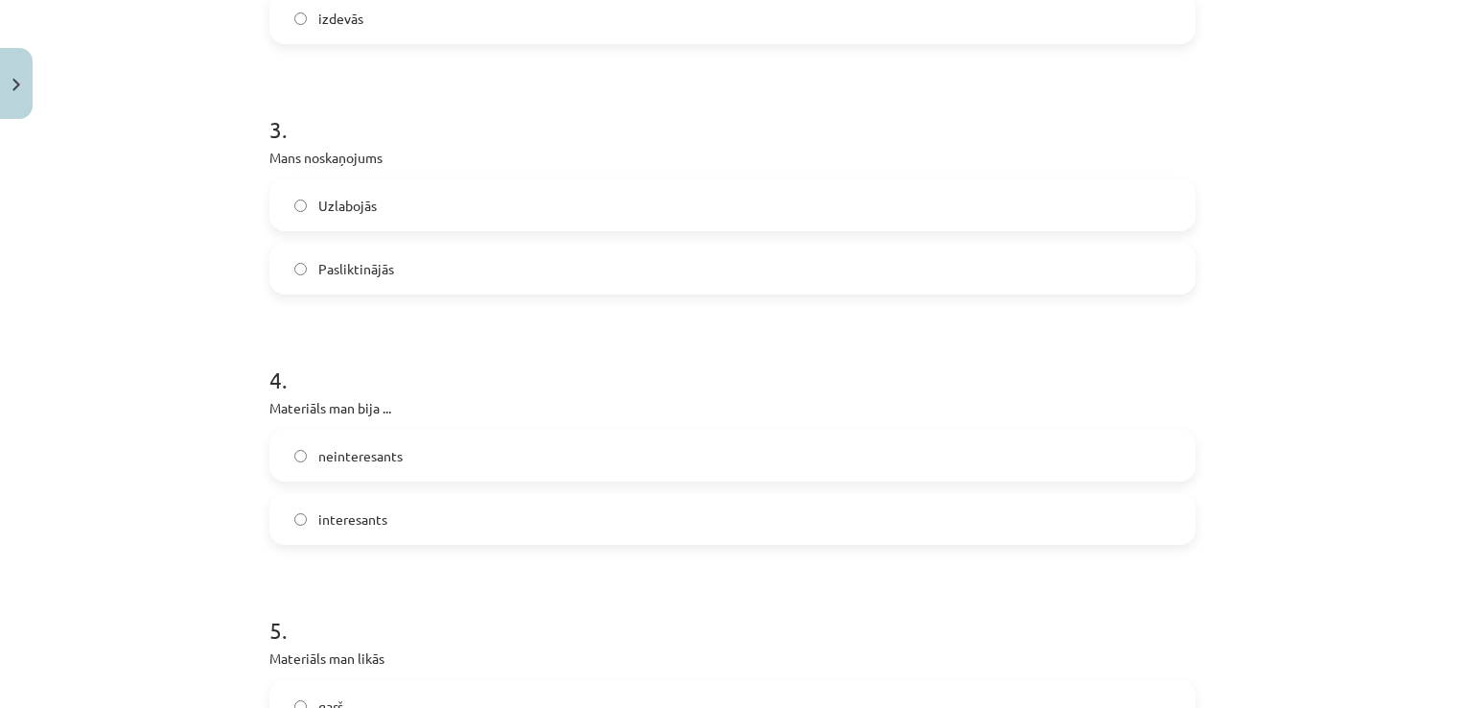
click at [424, 263] on label "Pasliktinājās" at bounding box center [732, 268] width 922 height 48
click at [428, 205] on label "Uzlabojās" at bounding box center [732, 205] width 922 height 48
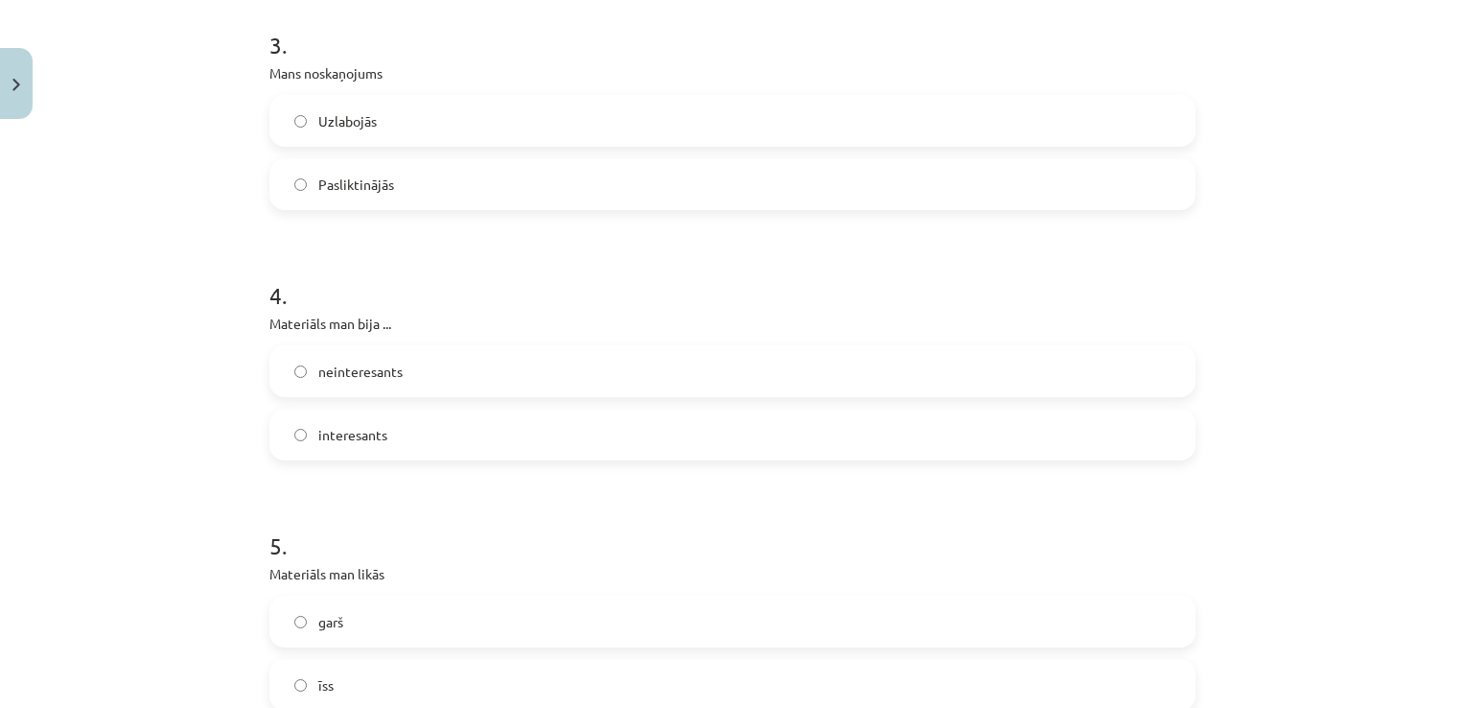
scroll to position [1055, 0]
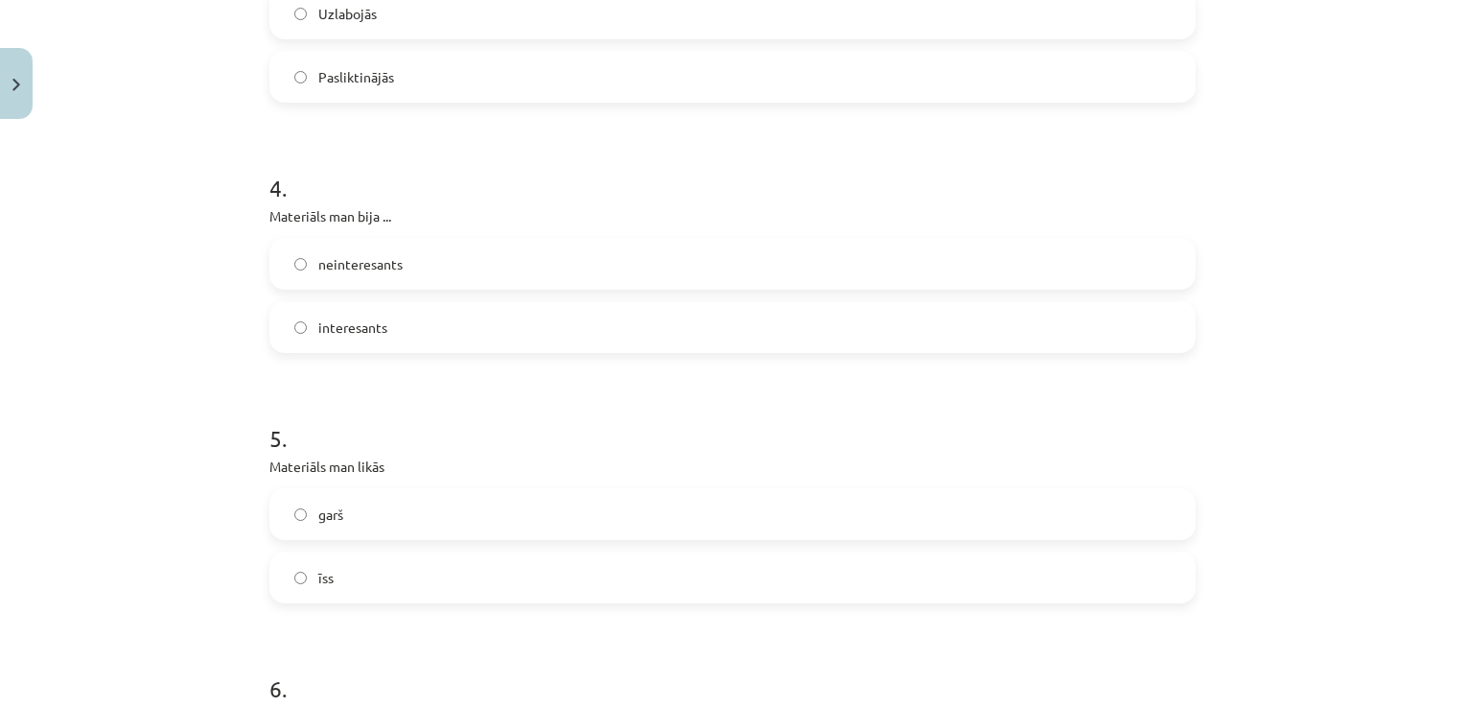
click at [483, 80] on label "Pasliktinājās" at bounding box center [732, 77] width 922 height 48
click at [437, 314] on label "interesants" at bounding box center [732, 327] width 922 height 48
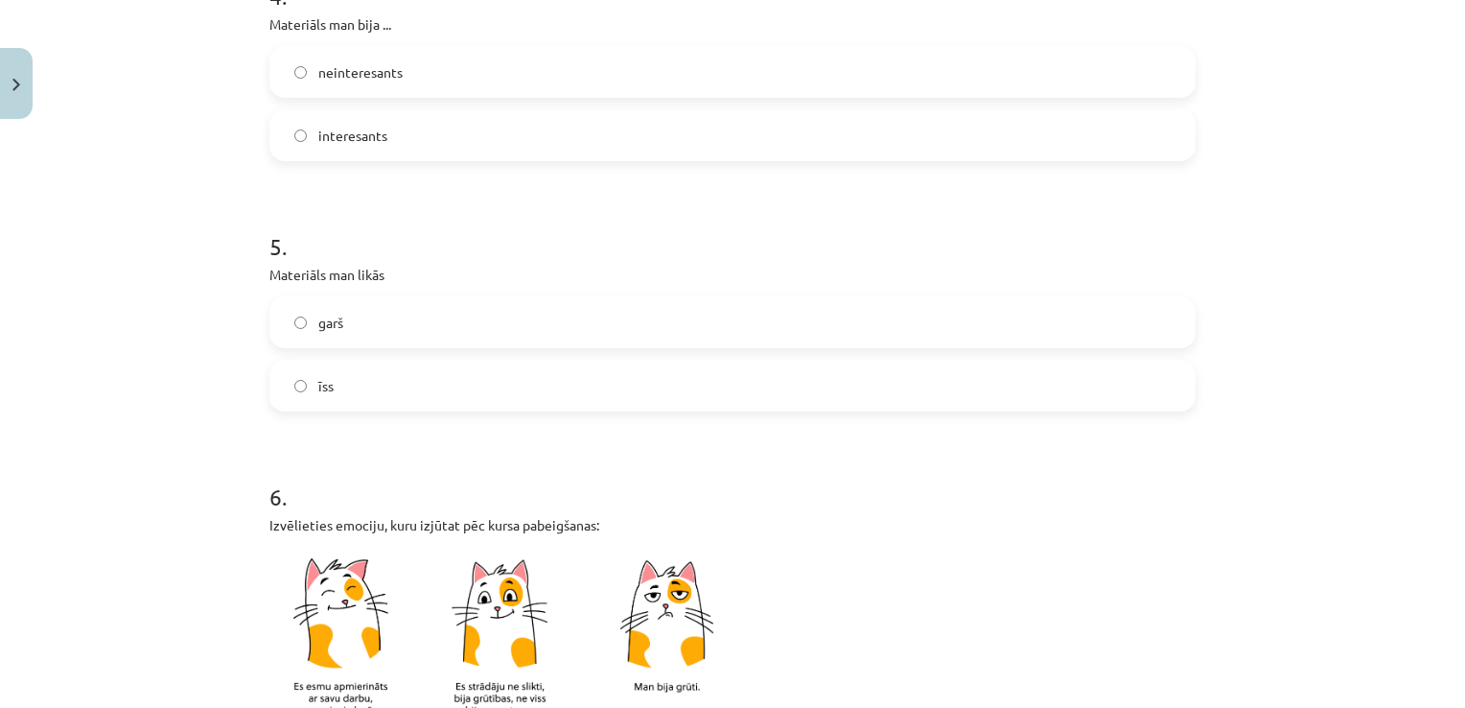
click at [388, 302] on label "garš" at bounding box center [732, 322] width 922 height 48
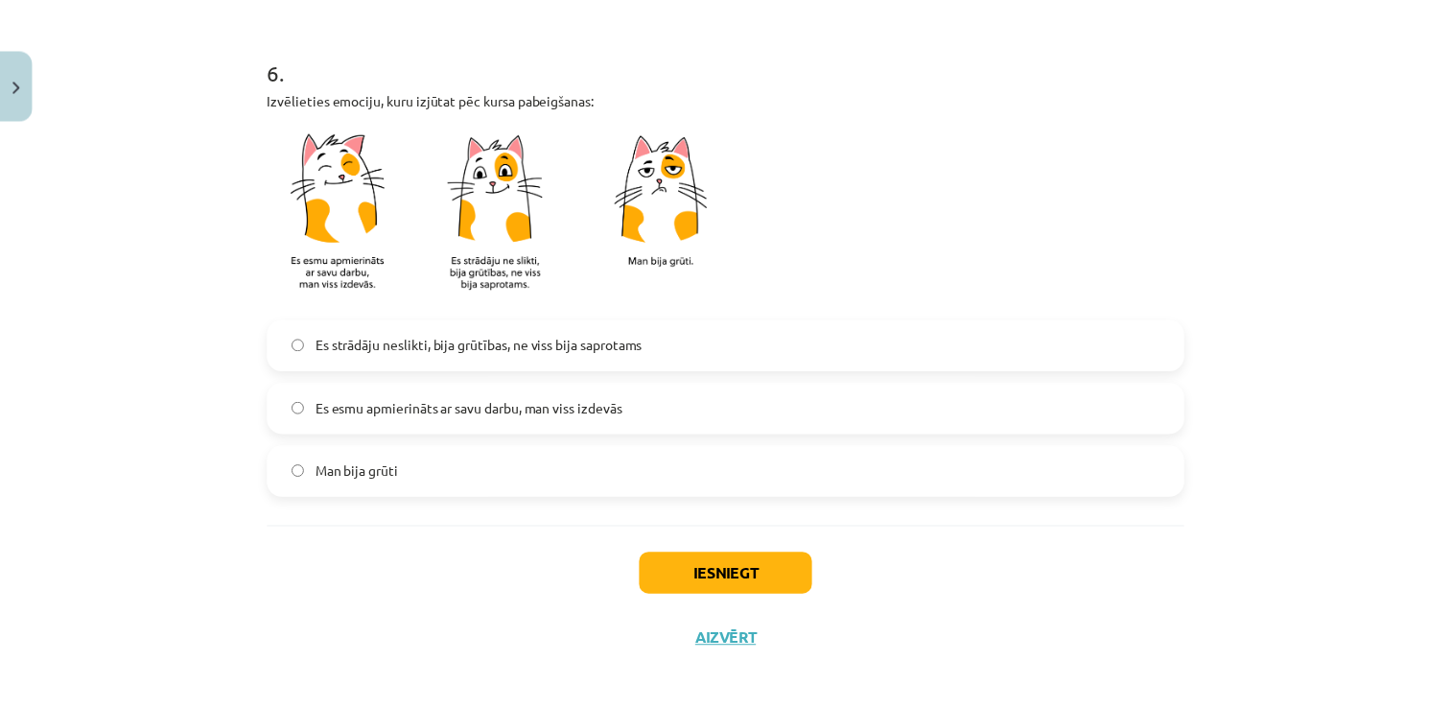
scroll to position [1684, 0]
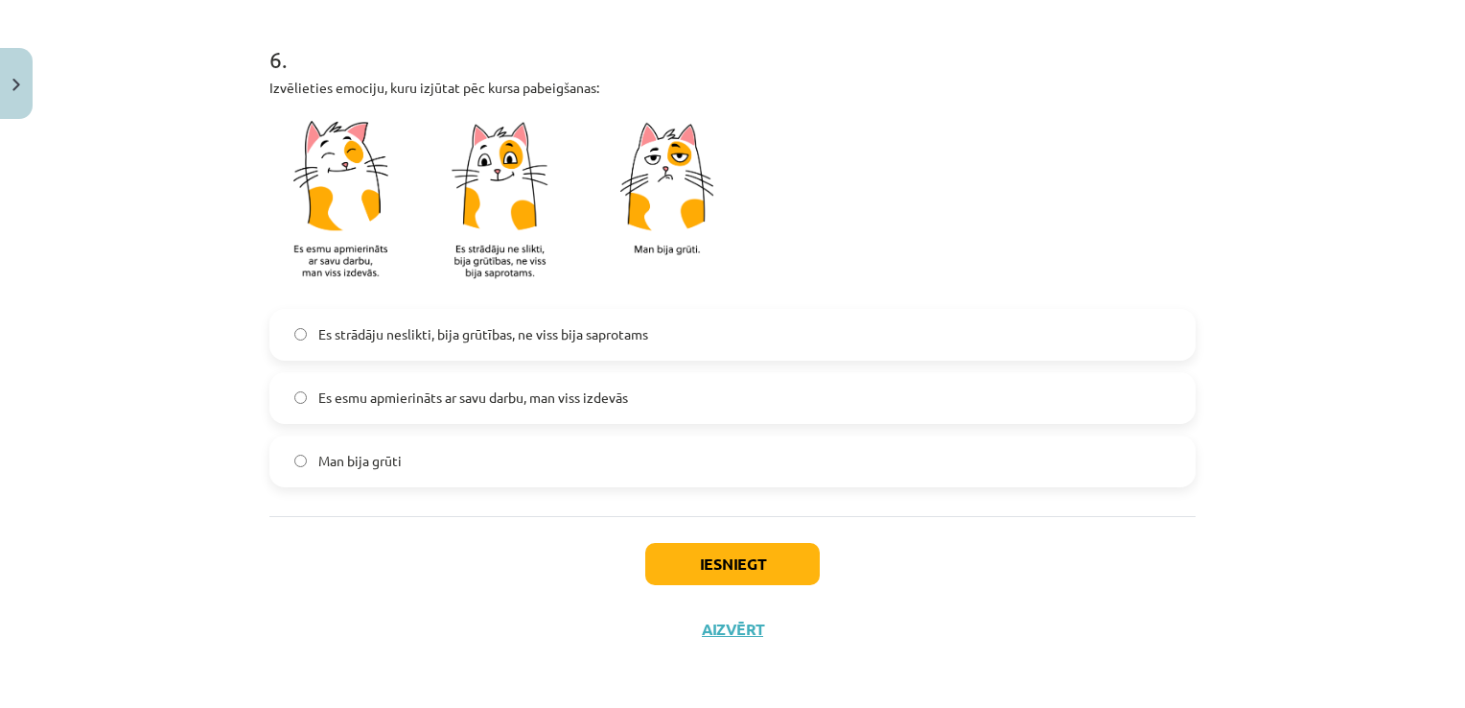
click at [660, 328] on label "Es strādāju neslikti, bija grūtības, ne viss bija saprotams" at bounding box center [732, 335] width 922 height 48
drag, startPoint x: 697, startPoint y: 573, endPoint x: 687, endPoint y: 558, distance: 18.1
click at [690, 563] on button "Iesniegt" at bounding box center [732, 564] width 175 height 42
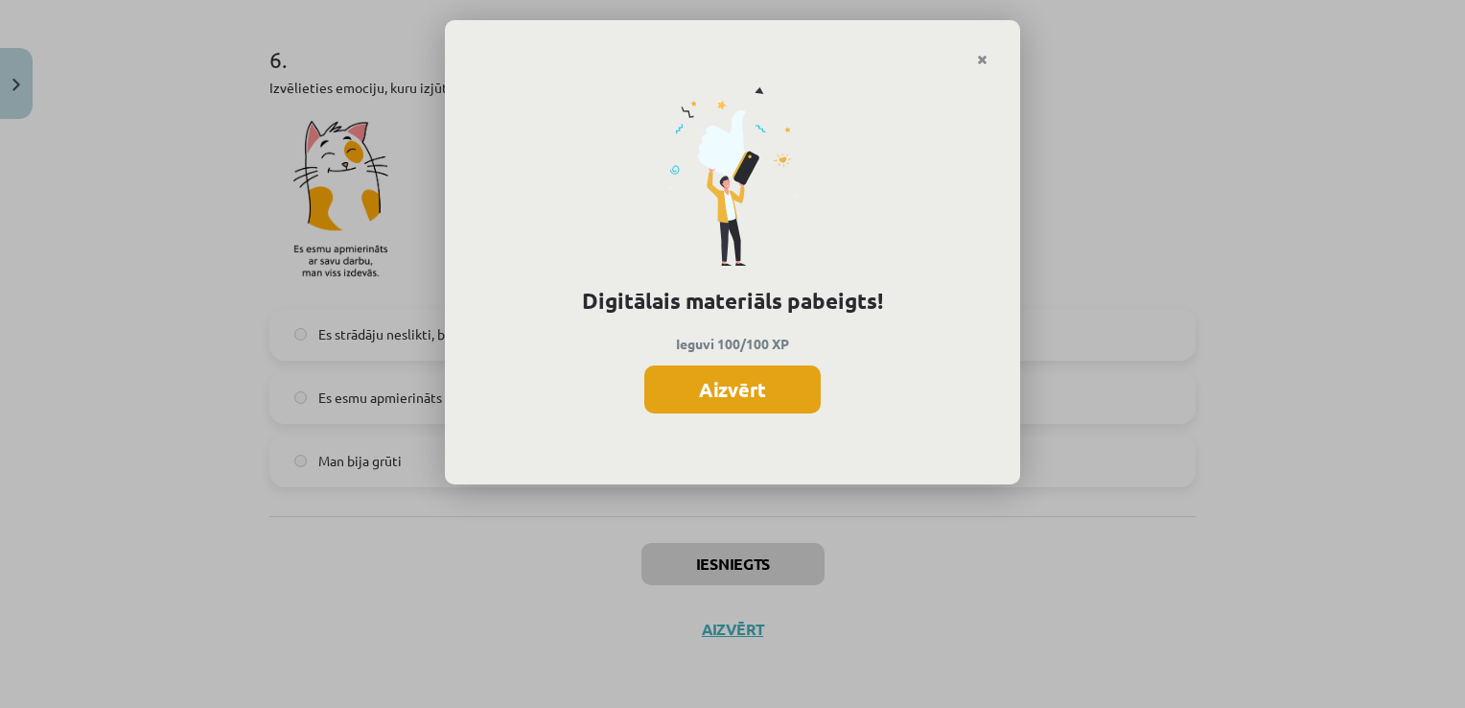
click at [698, 396] on button "Aizvērt" at bounding box center [732, 389] width 176 height 48
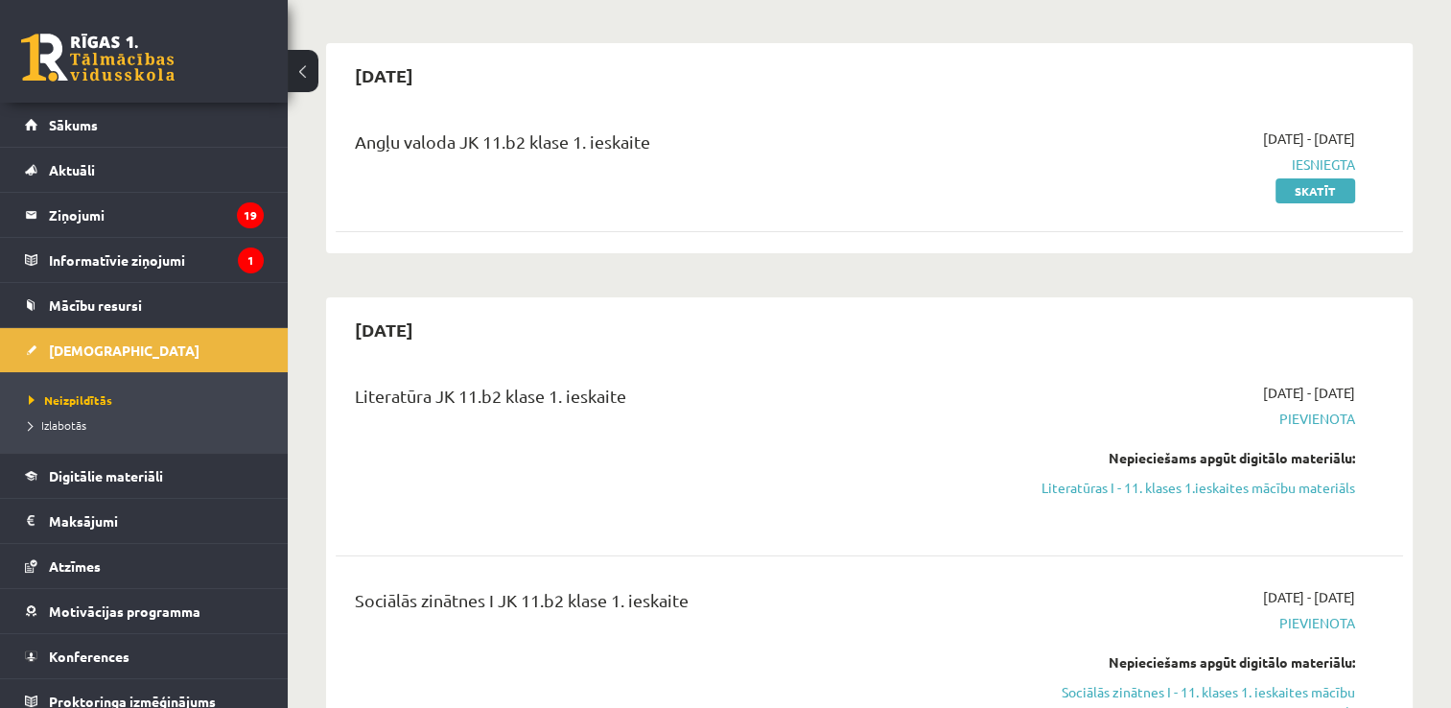
scroll to position [384, 0]
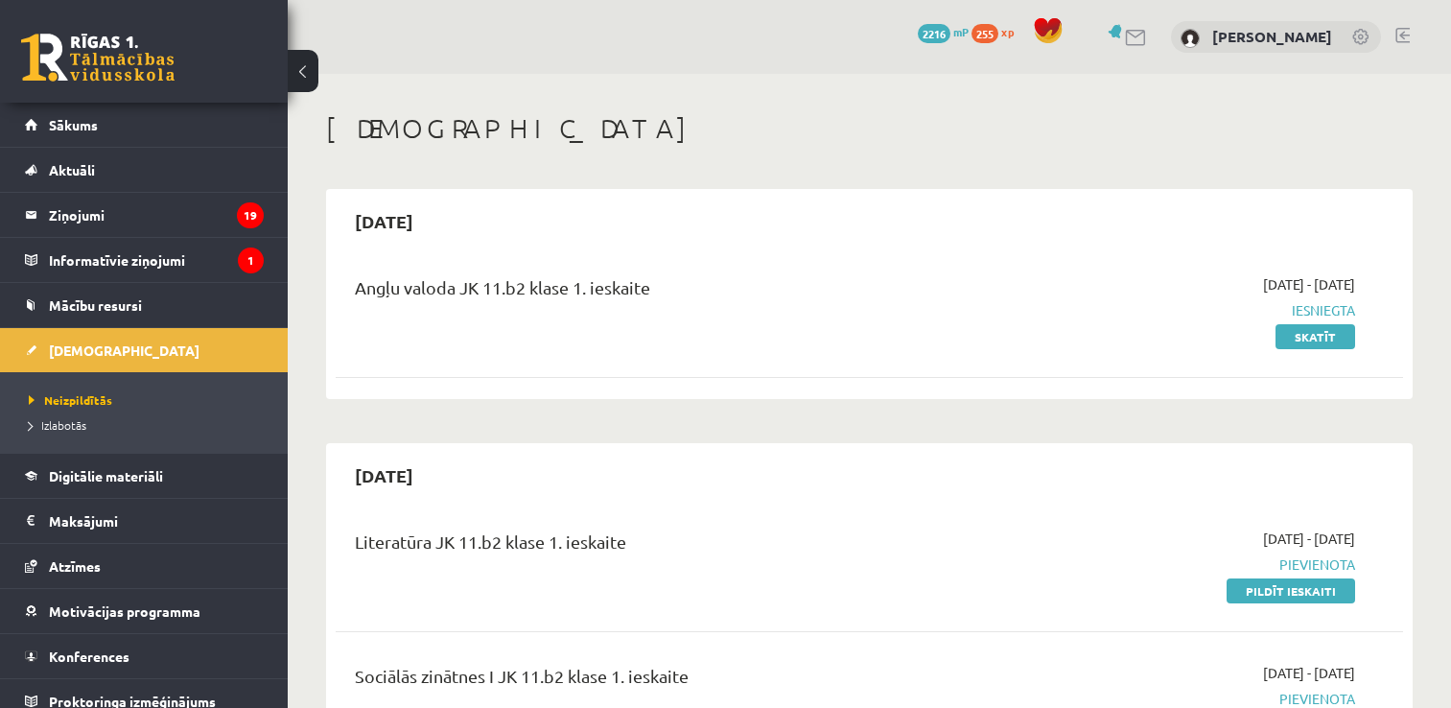
scroll to position [384, 0]
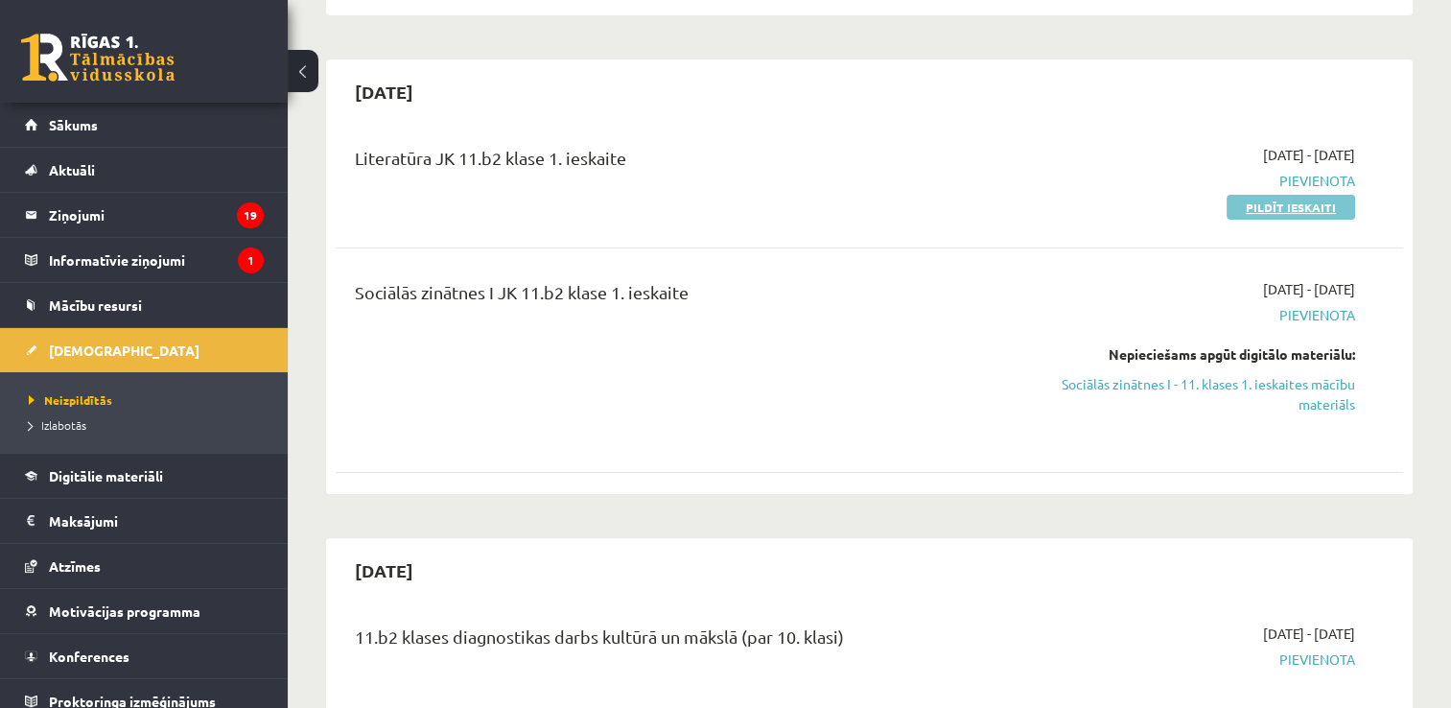
click at [1246, 200] on link "Pildīt ieskaiti" at bounding box center [1290, 207] width 128 height 25
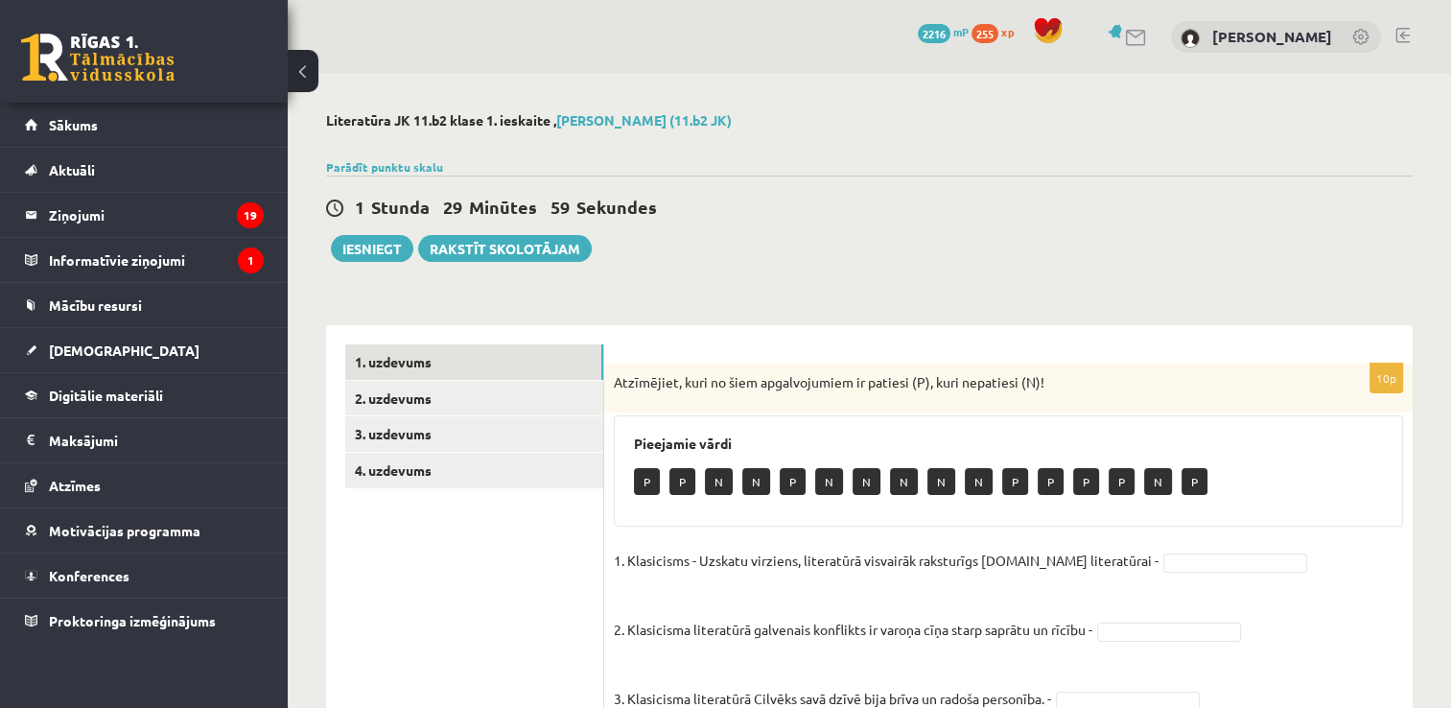
scroll to position [192, 0]
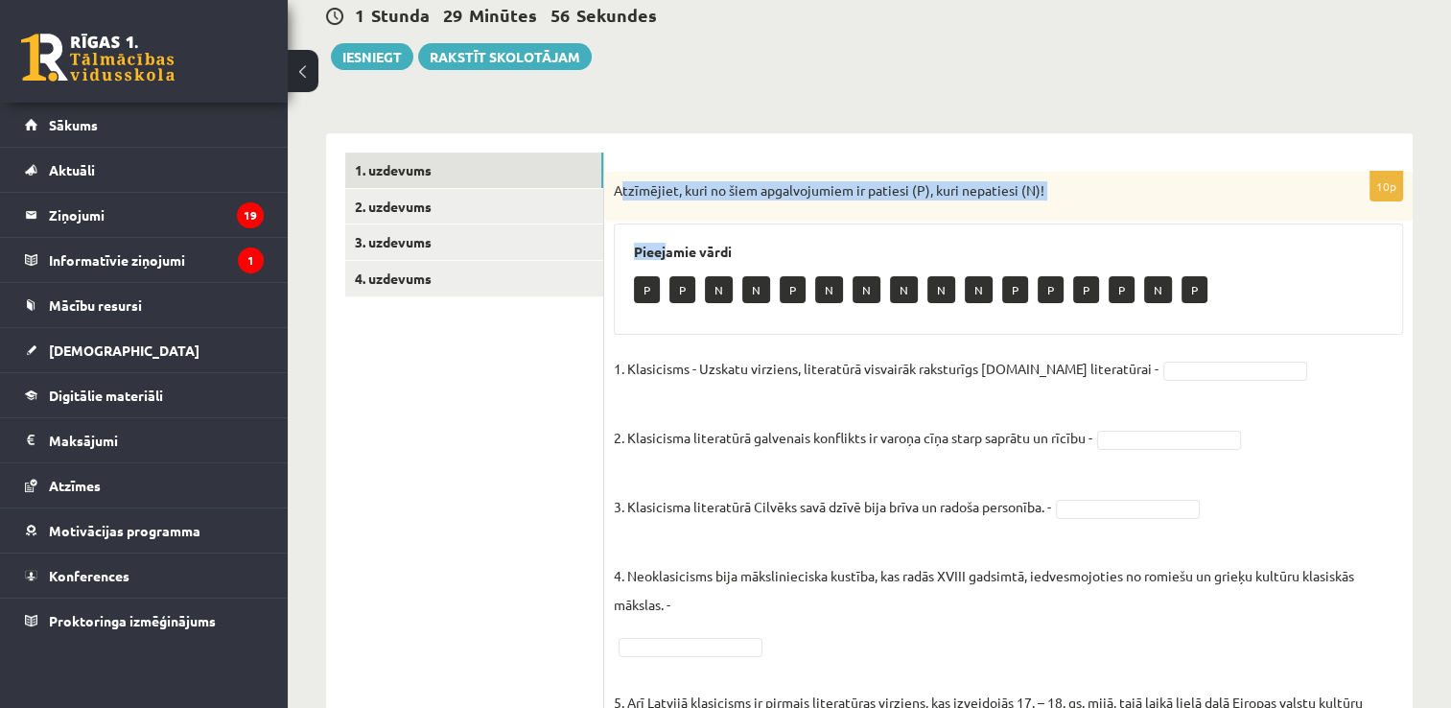
drag, startPoint x: 617, startPoint y: 179, endPoint x: 661, endPoint y: 220, distance: 59.0
click at [661, 220] on div "Atzīmējiet, kuri no šiem apgalvojumiem ir patiesi (P), kuri nepatiesi (N)!" at bounding box center [1008, 197] width 808 height 50
drag, startPoint x: 661, startPoint y: 220, endPoint x: 618, endPoint y: 161, distance: 72.1
click at [618, 161] on div "10p Atzīmējiet, kuri no šiem apgalvojumiem ir patiesi (P), kuri nepatiesi (N)! …" at bounding box center [1008, 674] width 808 height 1083
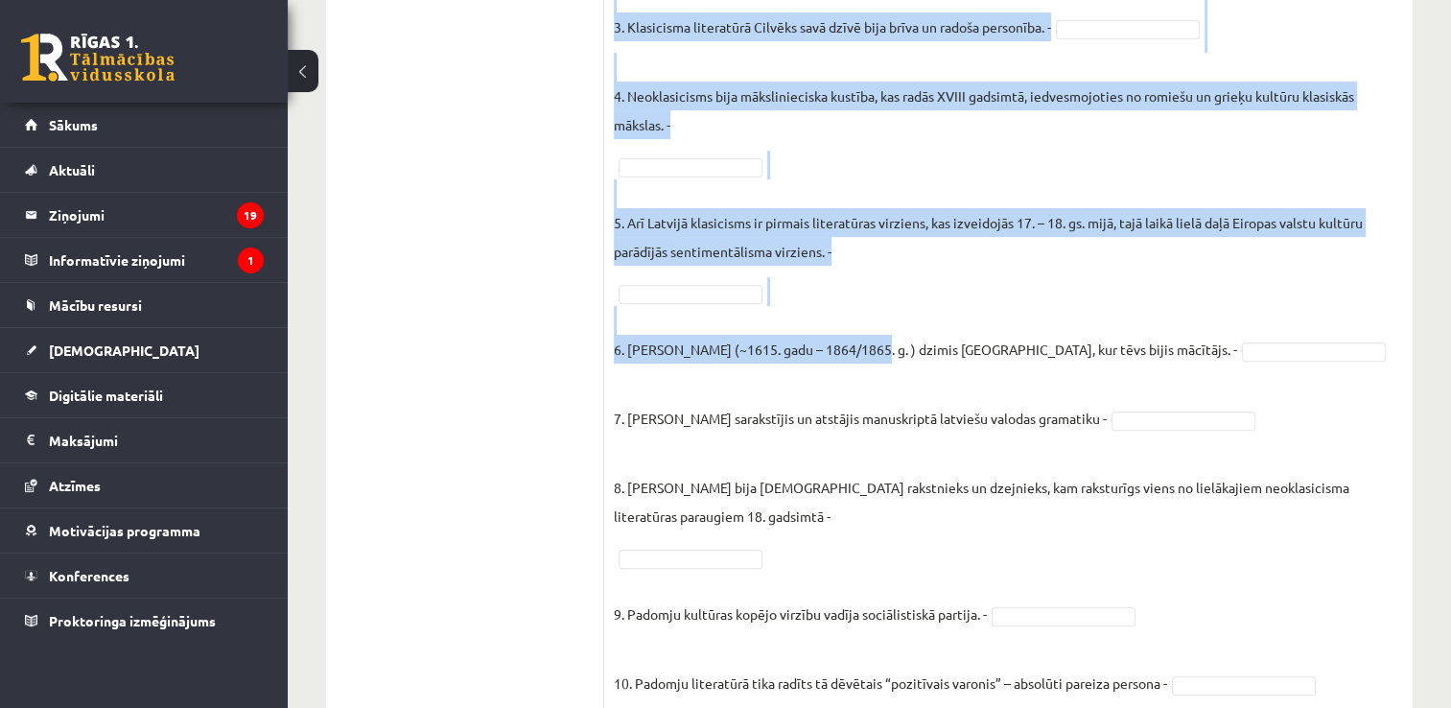
scroll to position [738, 0]
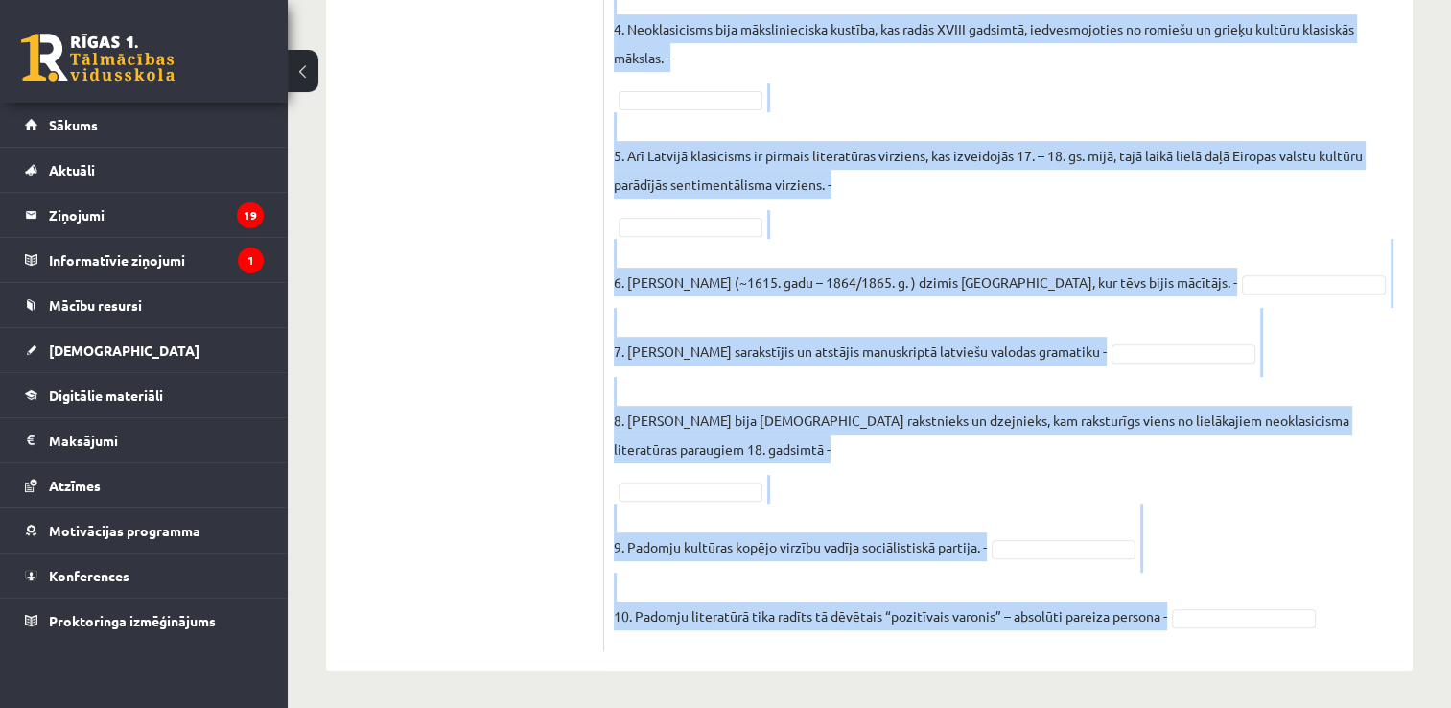
drag, startPoint x: 617, startPoint y: 177, endPoint x: 1210, endPoint y: 639, distance: 751.6
click at [1210, 639] on div "10p Atzīmējiet, kuri no šiem apgalvojumiem ir patiesi (P), kuri nepatiesi (N)! …" at bounding box center [1008, 138] width 808 height 1026
copy div "Loremipsum, dolo si amet consecteturad el seddoei (T), inci utlaboree (D)! Magn…"
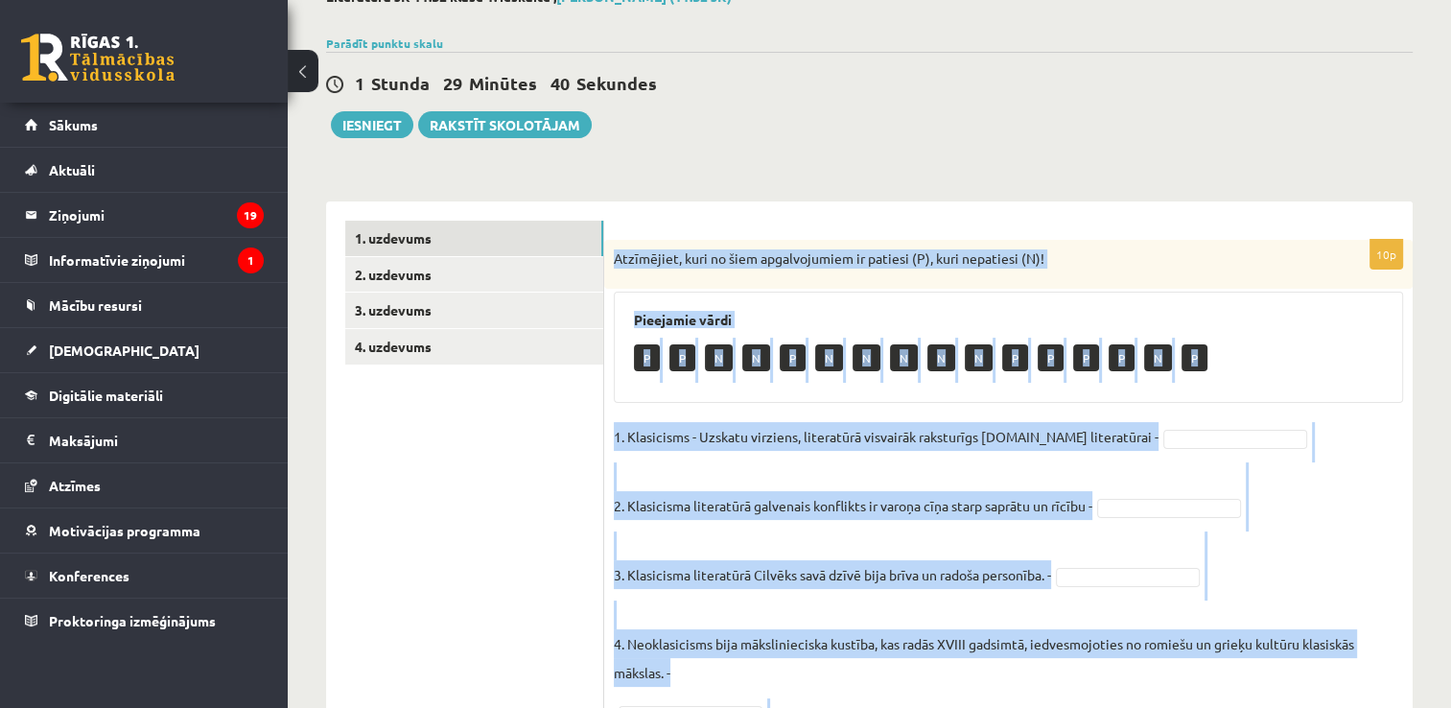
scroll to position [0, 0]
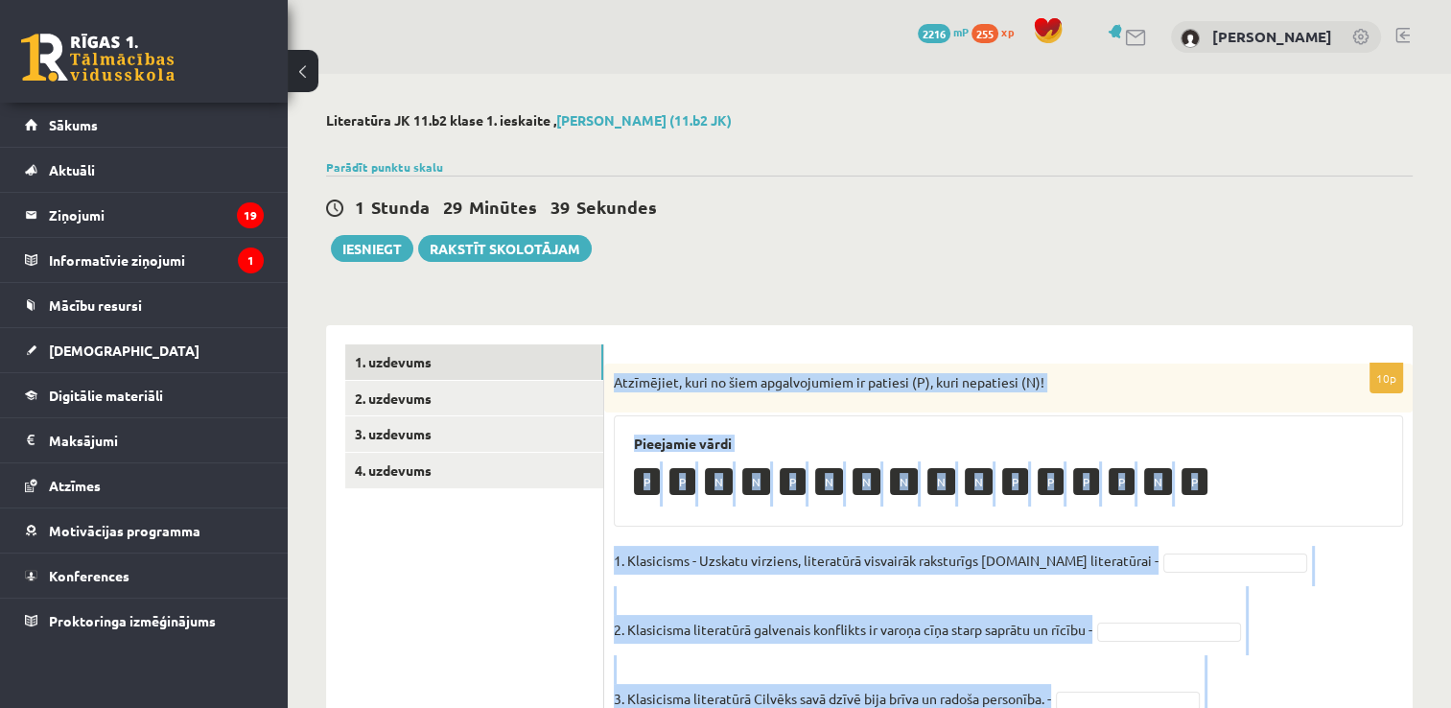
click at [1078, 379] on p "Atzīmējiet, kuri no šiem apgalvojumiem ir patiesi (P), kuri nepatiesi (N)!" at bounding box center [960, 382] width 693 height 19
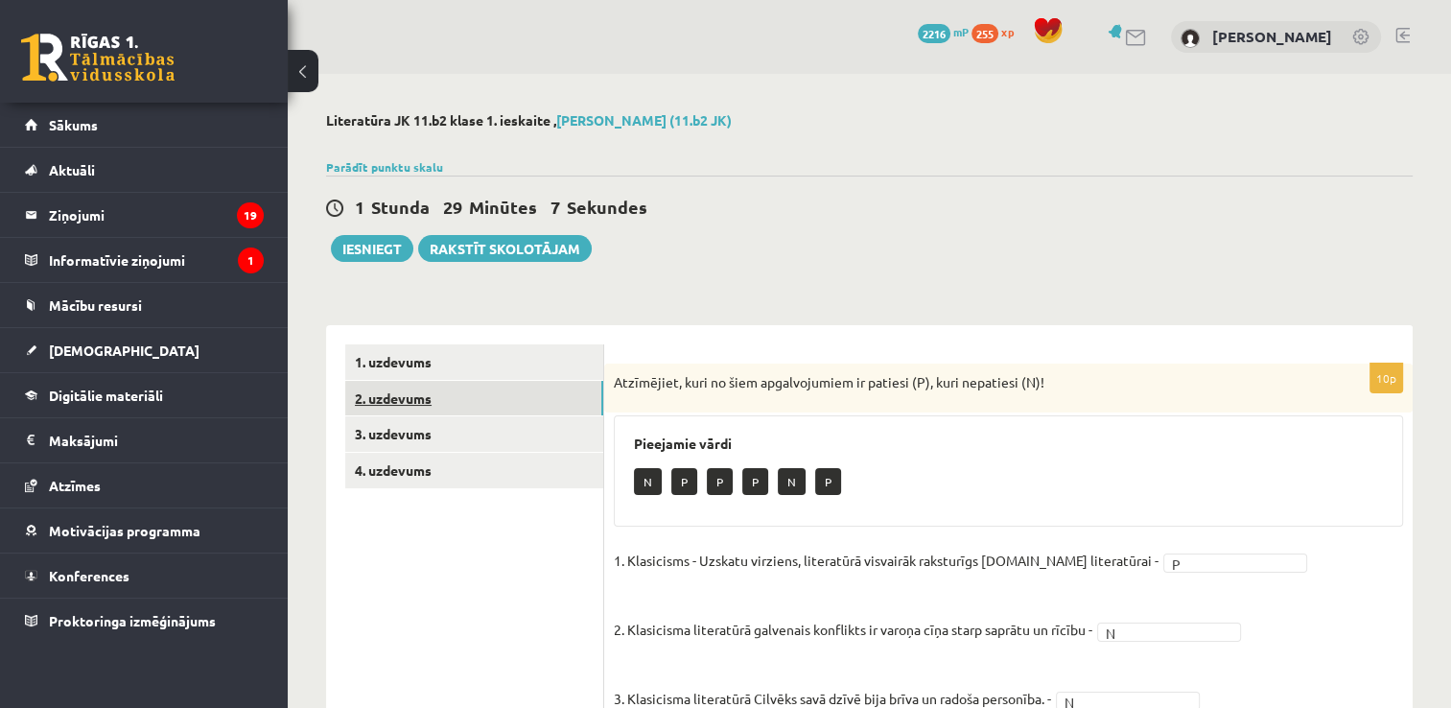
click at [483, 384] on link "2. uzdevums" at bounding box center [474, 398] width 258 height 35
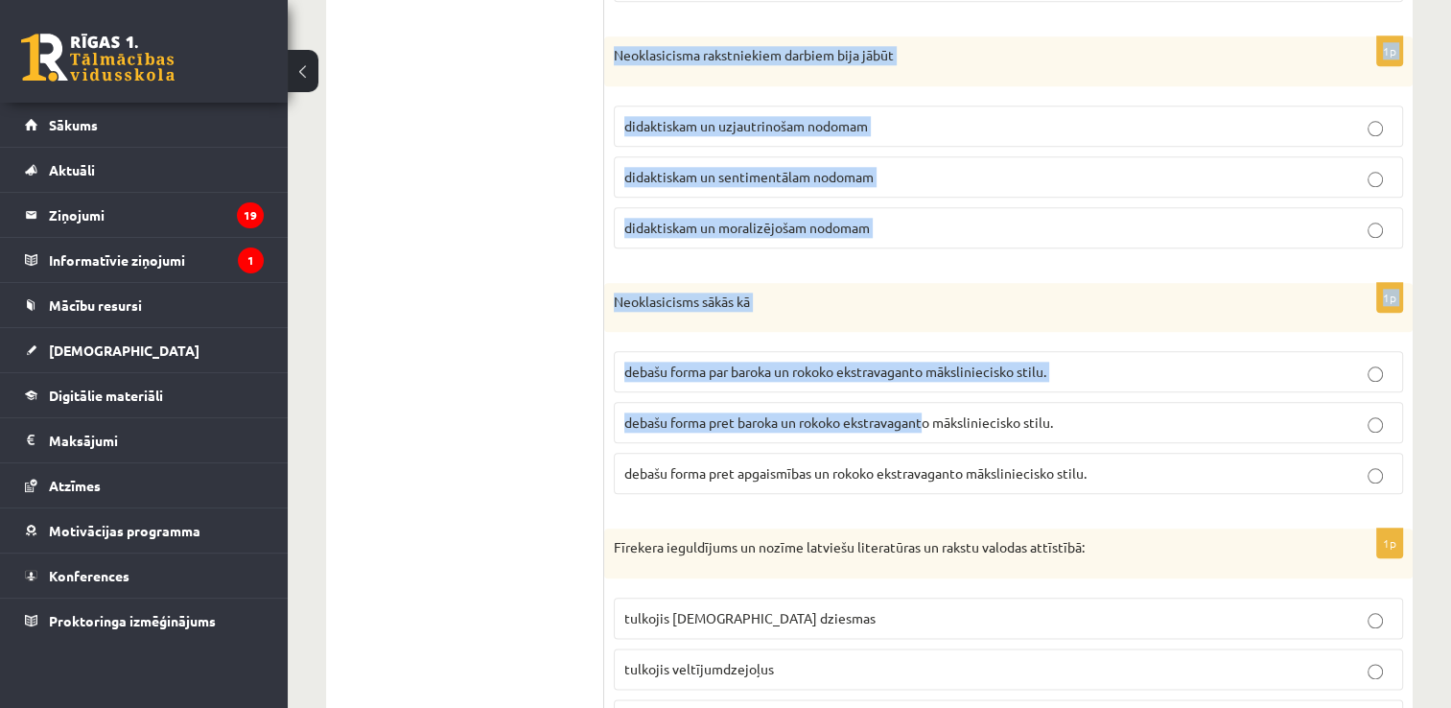
scroll to position [2179, 0]
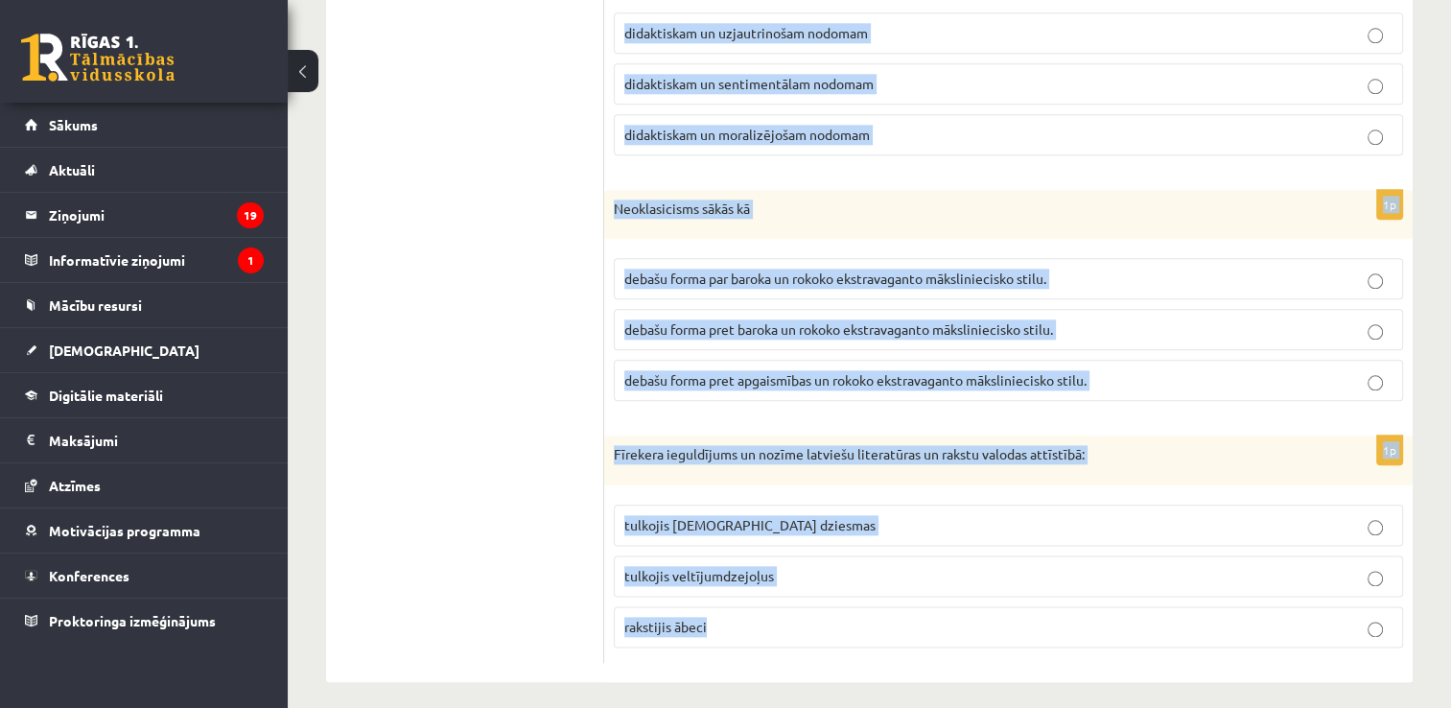
drag, startPoint x: 614, startPoint y: 170, endPoint x: 892, endPoint y: 622, distance: 531.1
copy form "Loremip dolorsi ametc adip elitseddo eiusmodt incidi 3u Laboreet dolorema al – …"
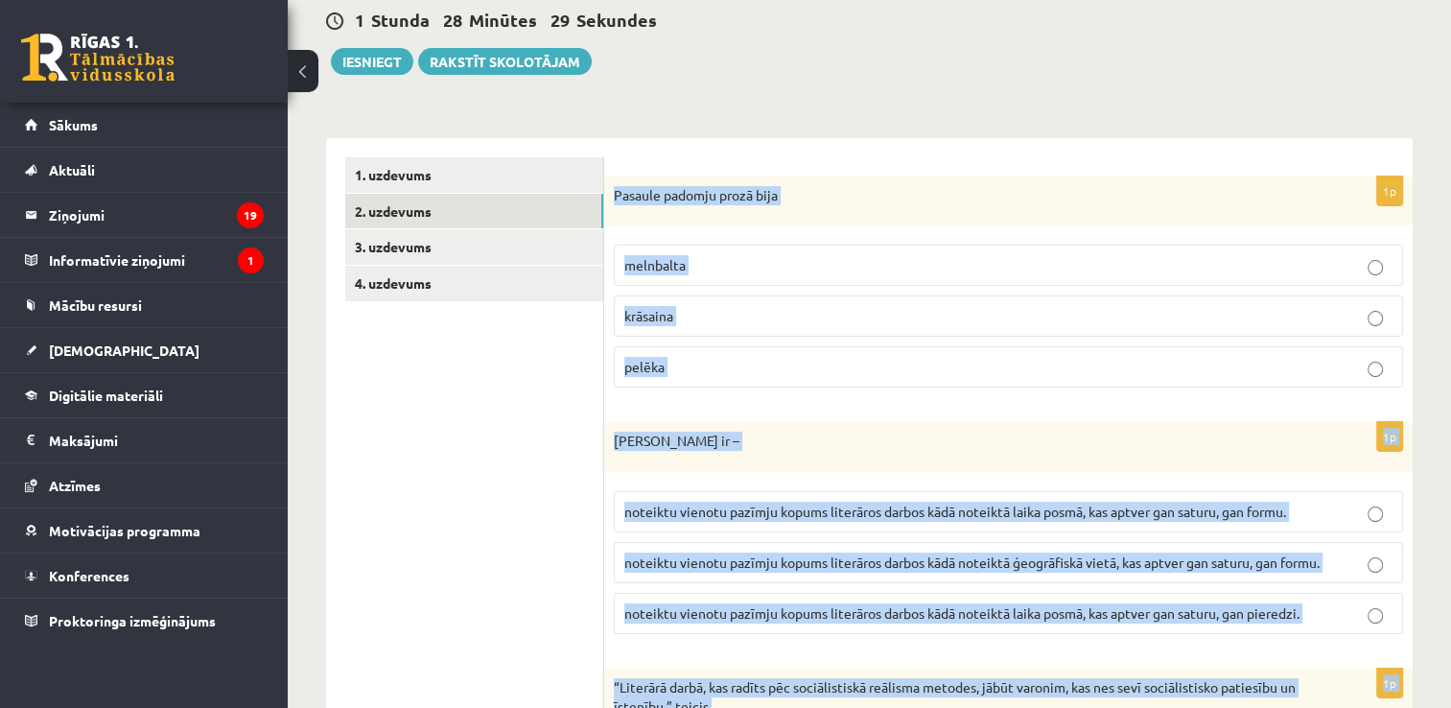
scroll to position [0, 0]
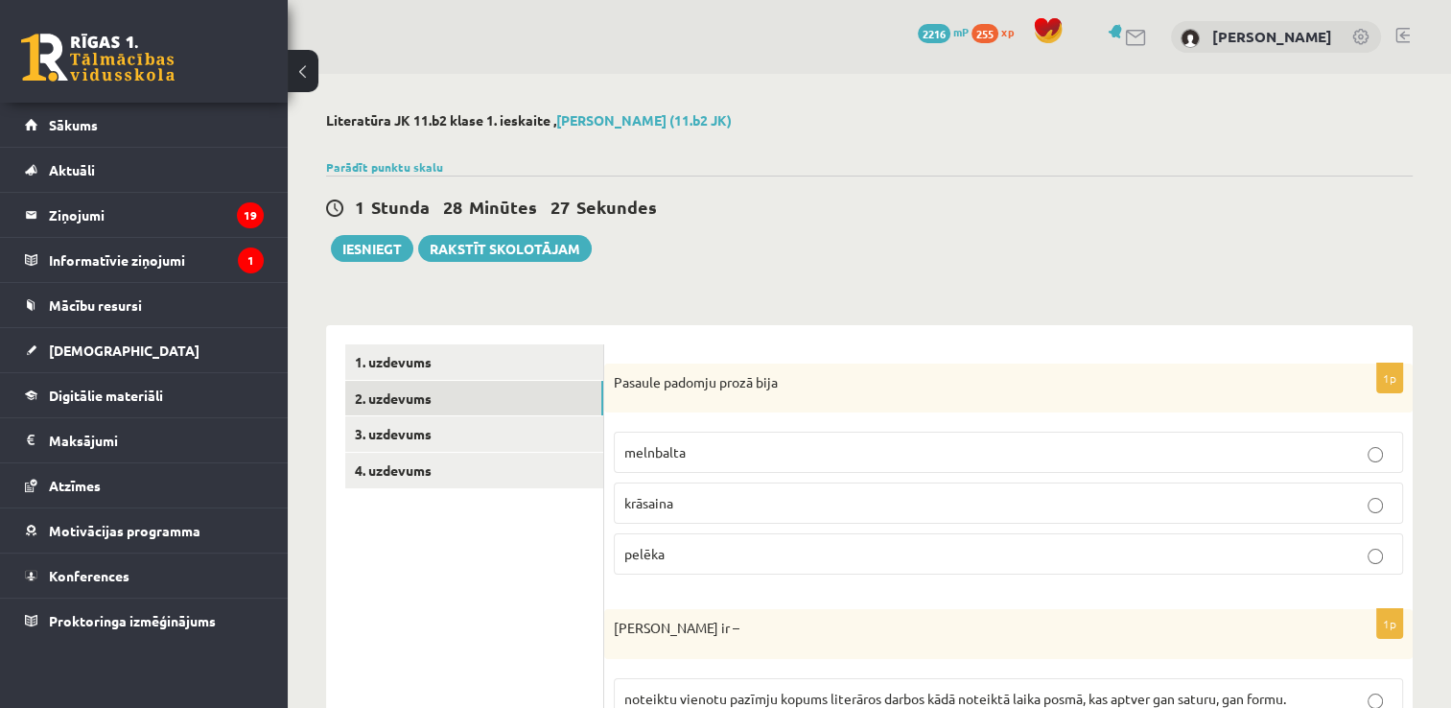
click at [717, 452] on p "melnbalta" at bounding box center [1008, 452] width 768 height 20
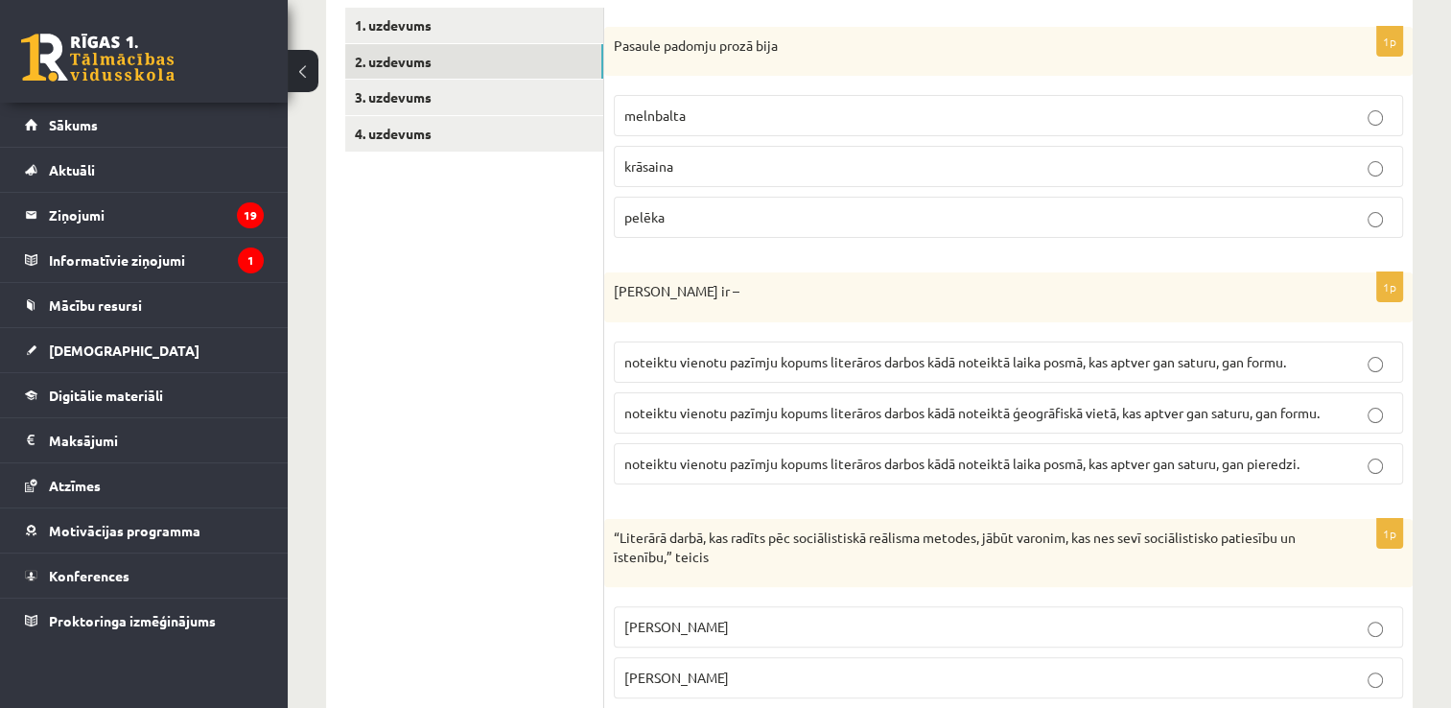
scroll to position [384, 0]
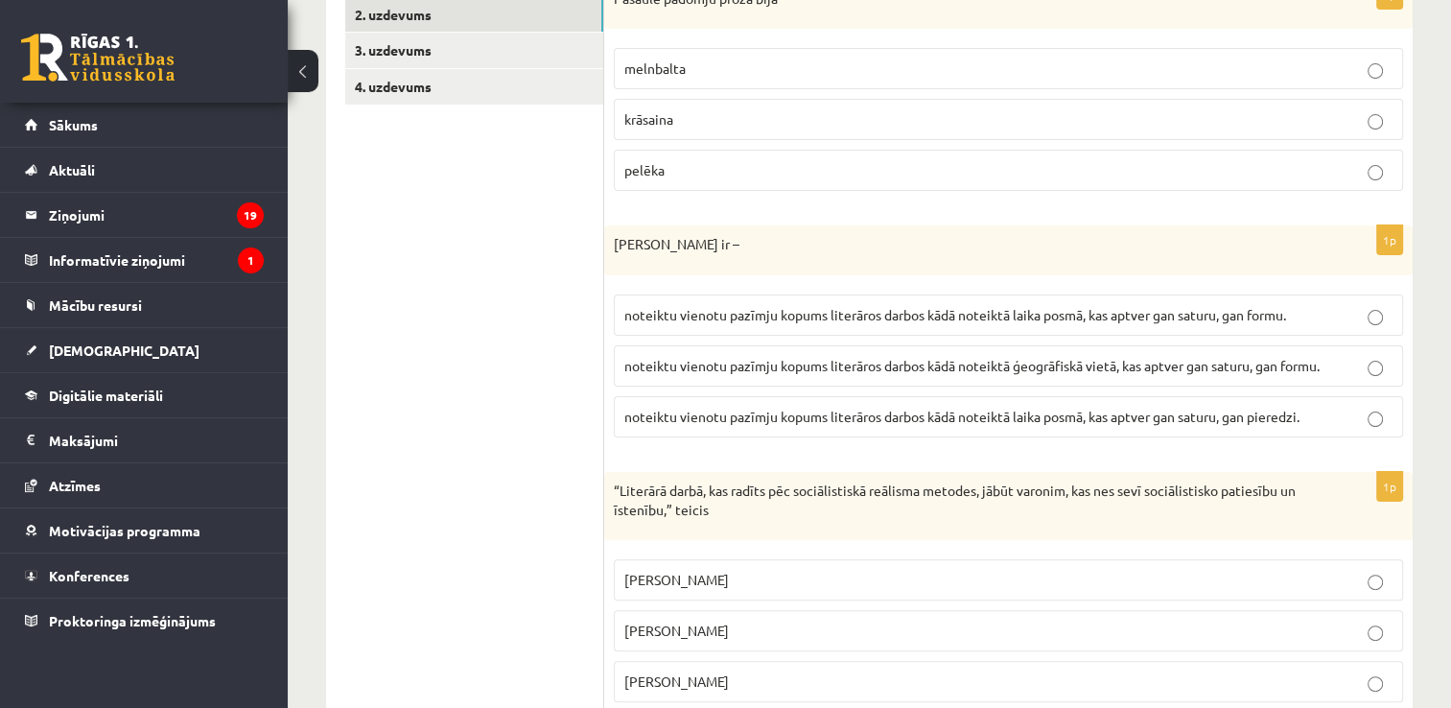
click at [986, 306] on span "noteiktu vienotu pazīmju kopums literāros darbos kādā noteiktā laika posmā, kas…" at bounding box center [955, 314] width 662 height 17
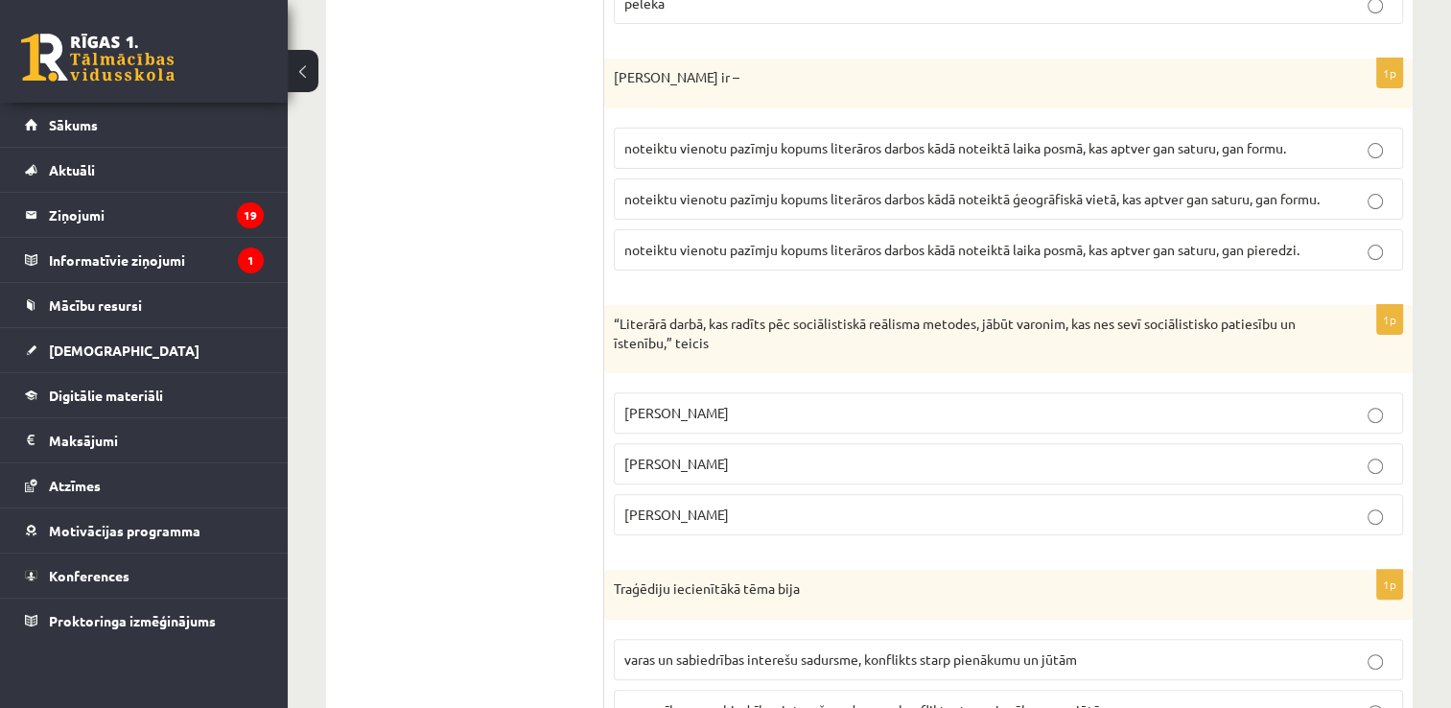
scroll to position [575, 0]
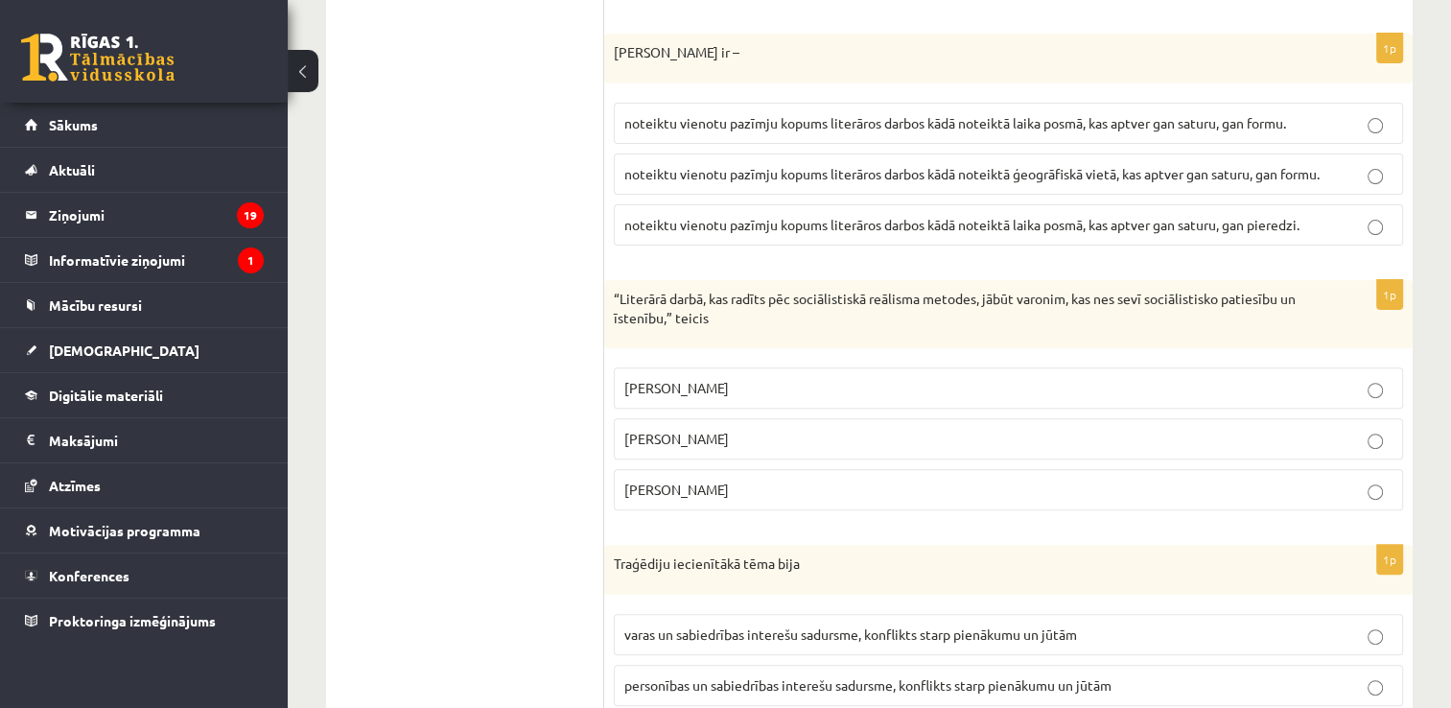
click at [740, 497] on label "Andrejs Upīts" at bounding box center [1008, 489] width 789 height 41
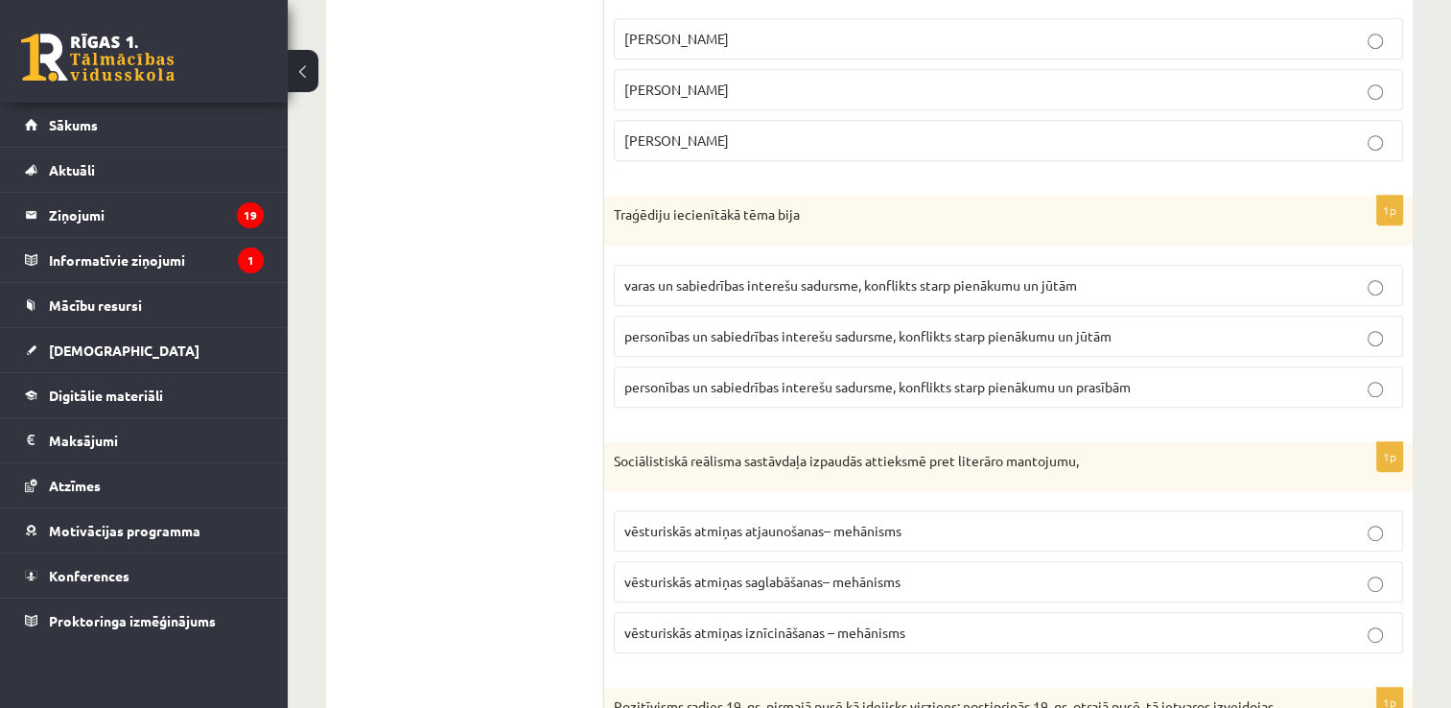
scroll to position [959, 0]
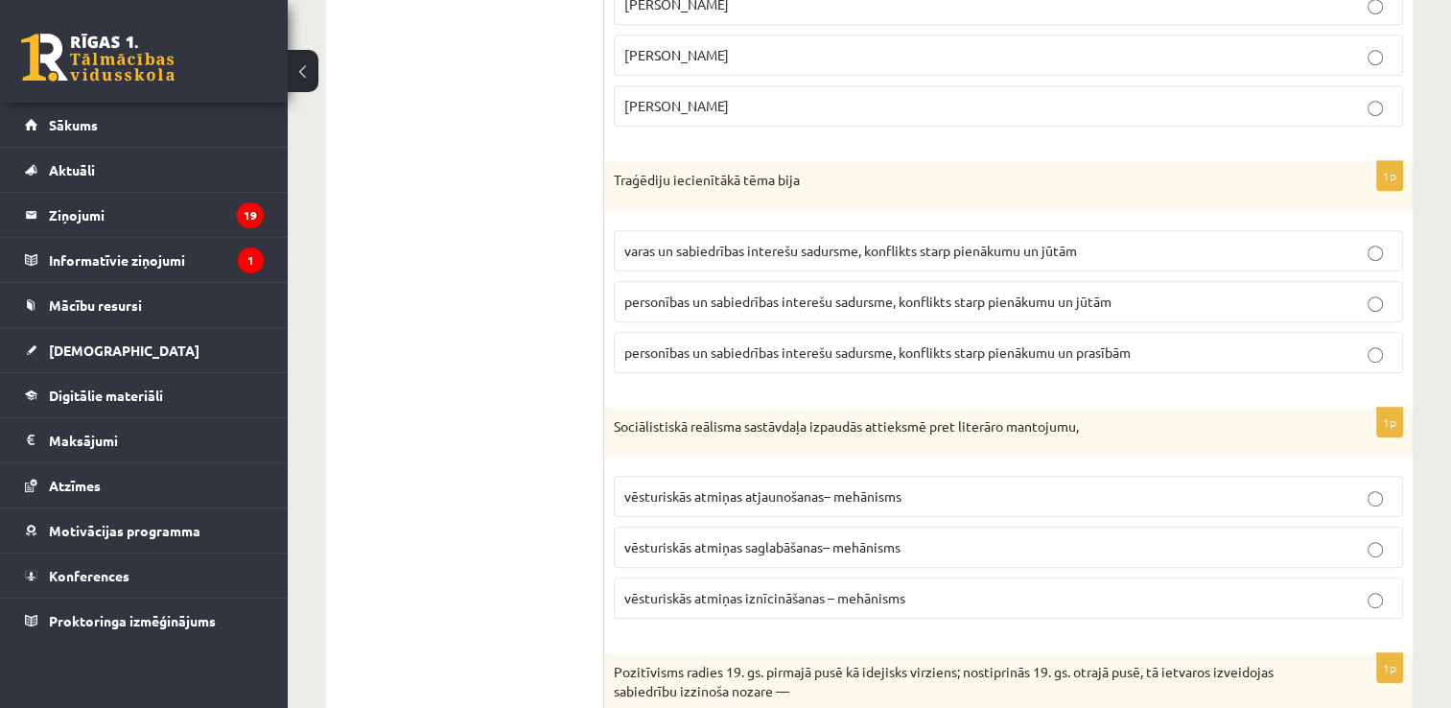
click at [821, 294] on span "personības un sabiedrības interešu sadursme, konflikts starp pienākumu un jūtām" at bounding box center [867, 300] width 487 height 17
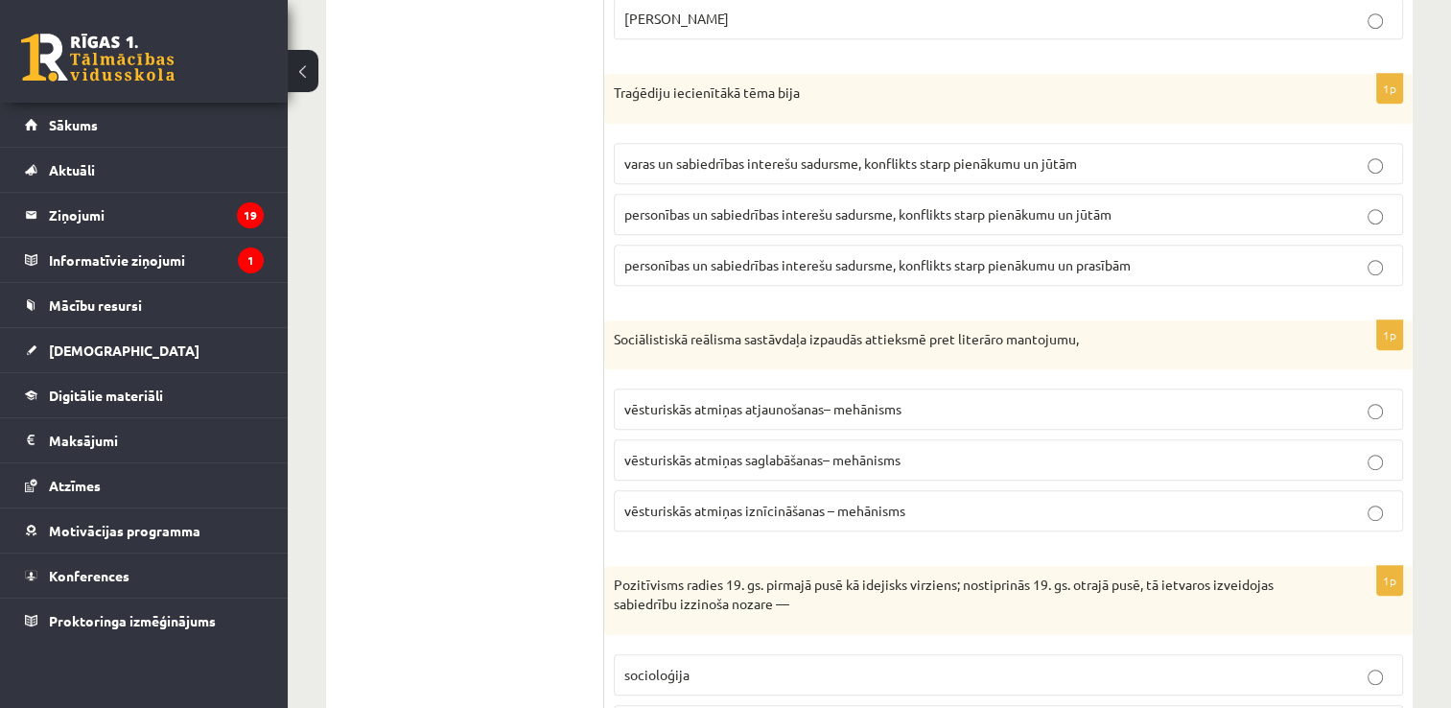
scroll to position [1151, 0]
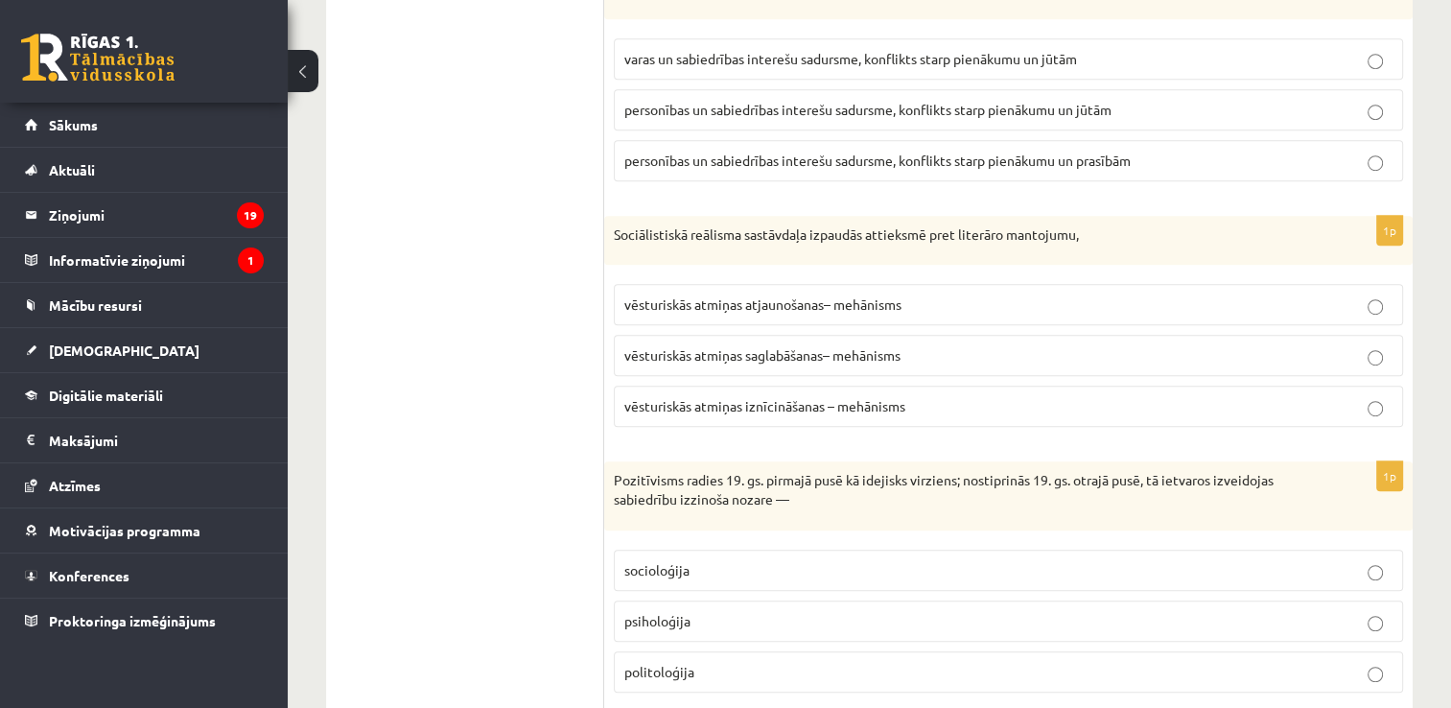
click at [784, 402] on span "vēsturiskās atmiņas iznīcināšanas – mehānisms" at bounding box center [764, 405] width 281 height 17
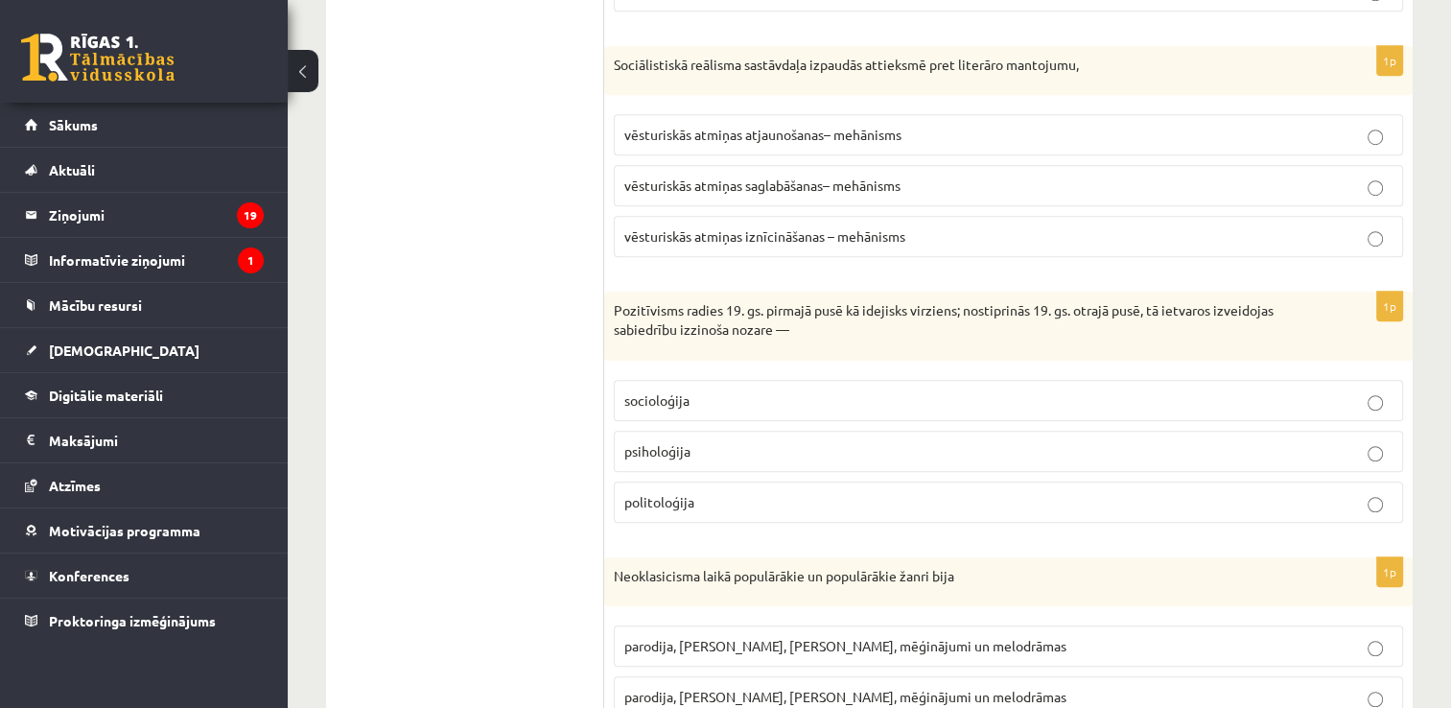
scroll to position [1342, 0]
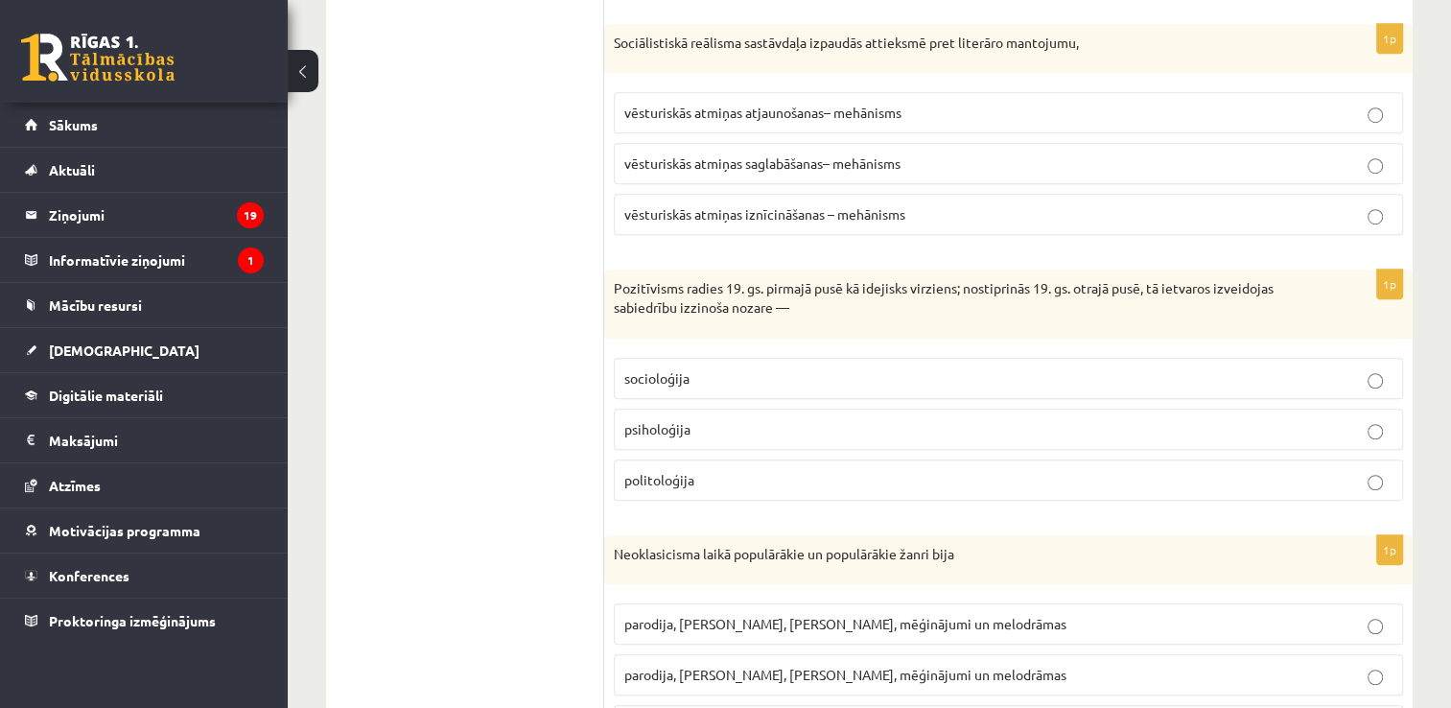
click at [713, 382] on p "socioloģija" at bounding box center [1008, 378] width 768 height 20
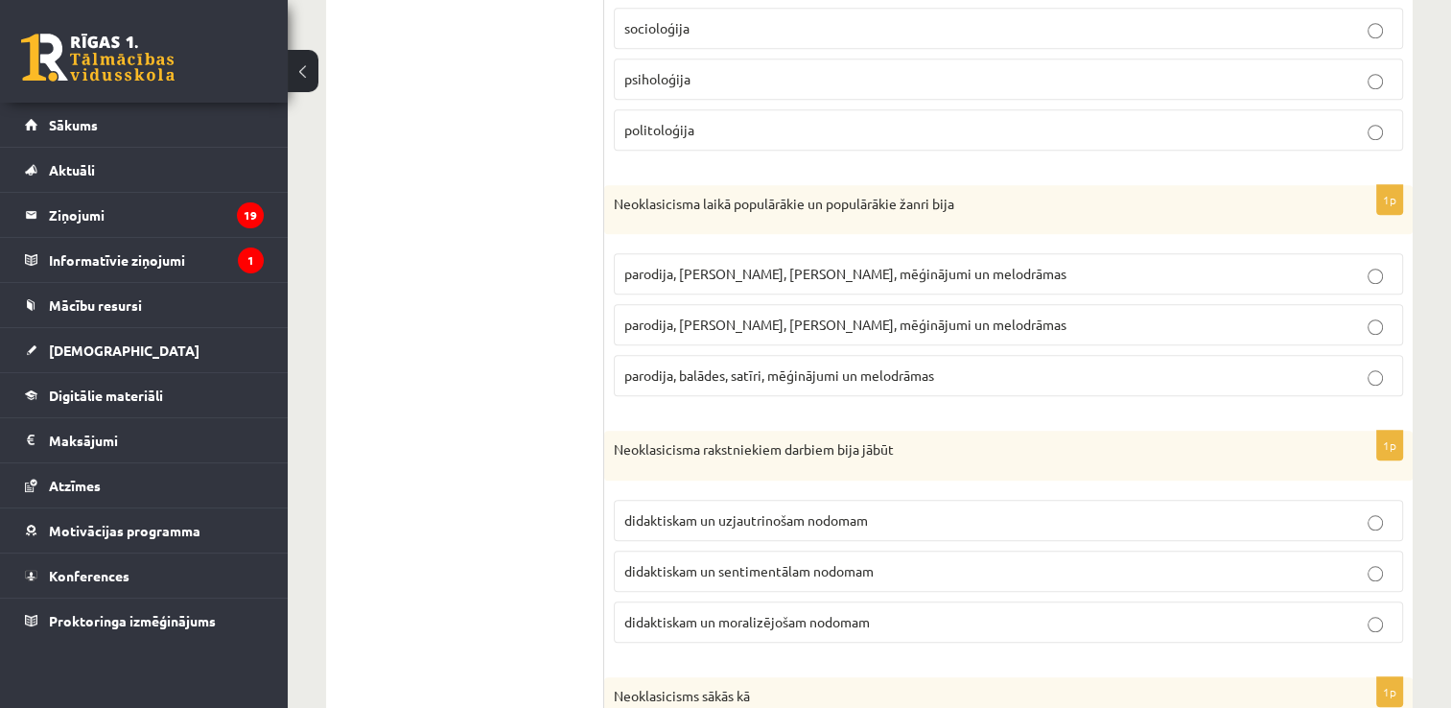
scroll to position [1726, 0]
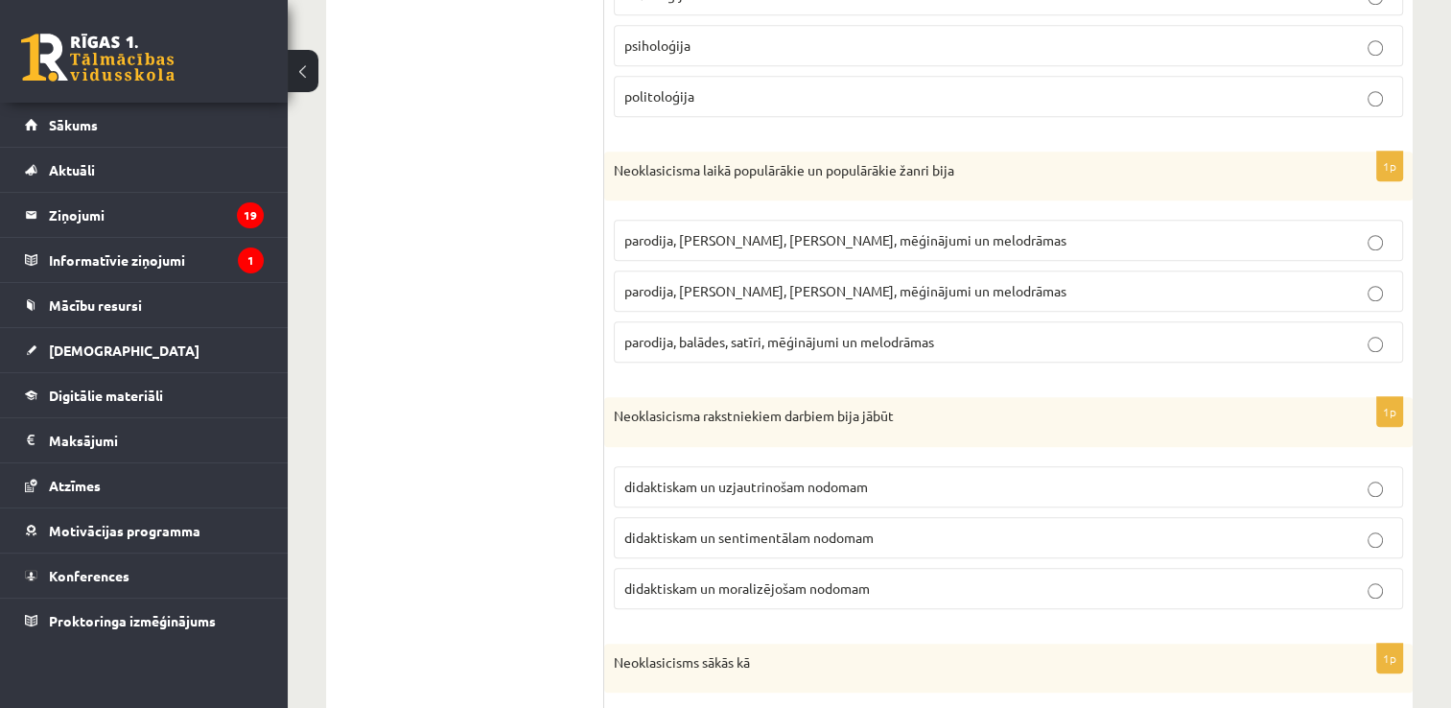
click at [671, 272] on label "parodija, odas, satīri, mēģinājumi un melodrāmas" at bounding box center [1008, 290] width 789 height 41
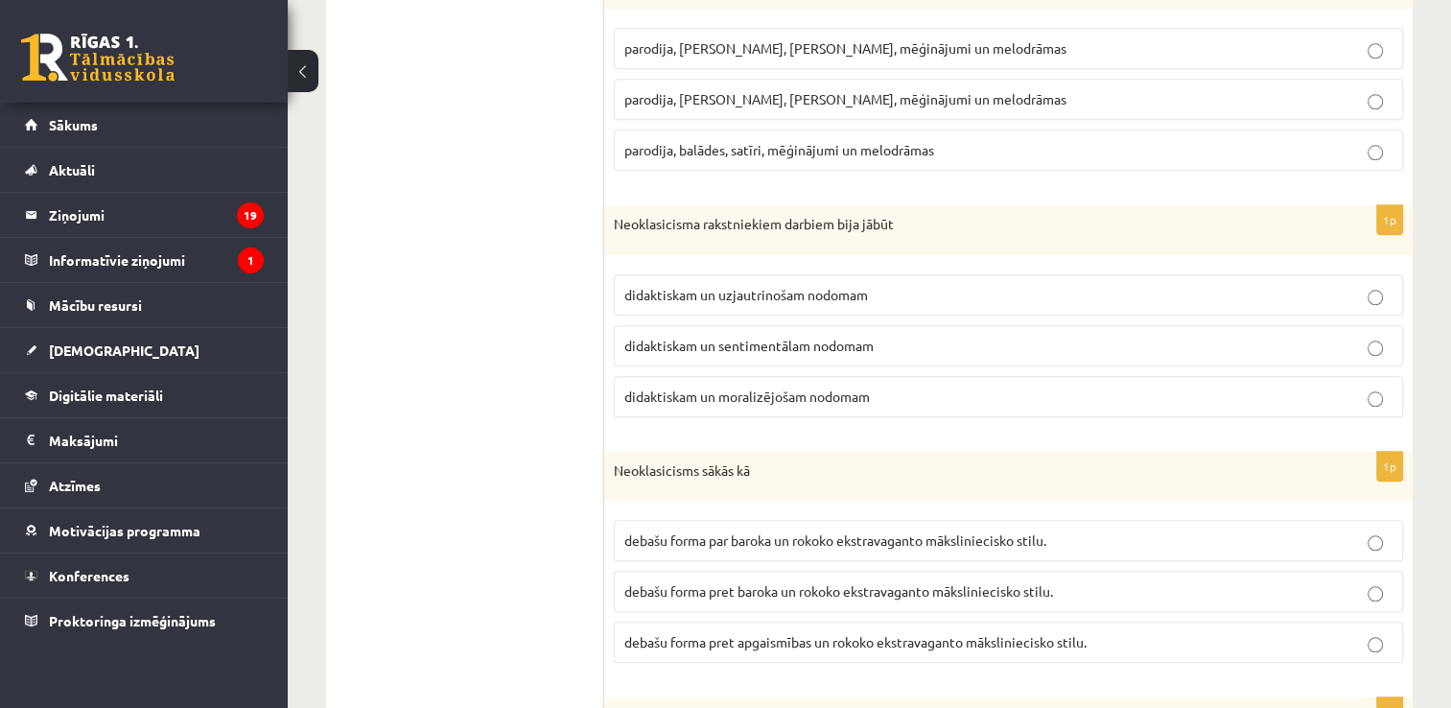
scroll to position [2013, 0]
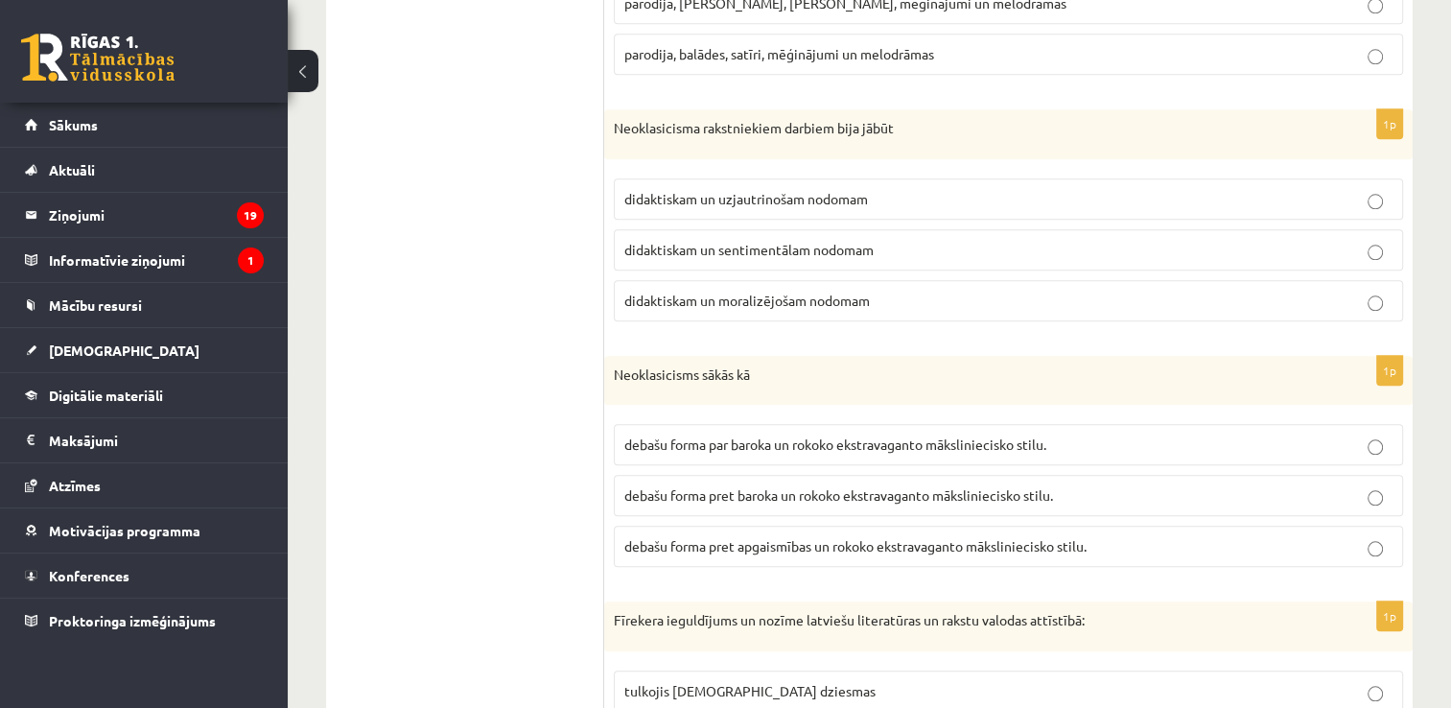
click at [848, 293] on span "didaktiskam un moralizējošam nodomam" at bounding box center [746, 299] width 245 height 17
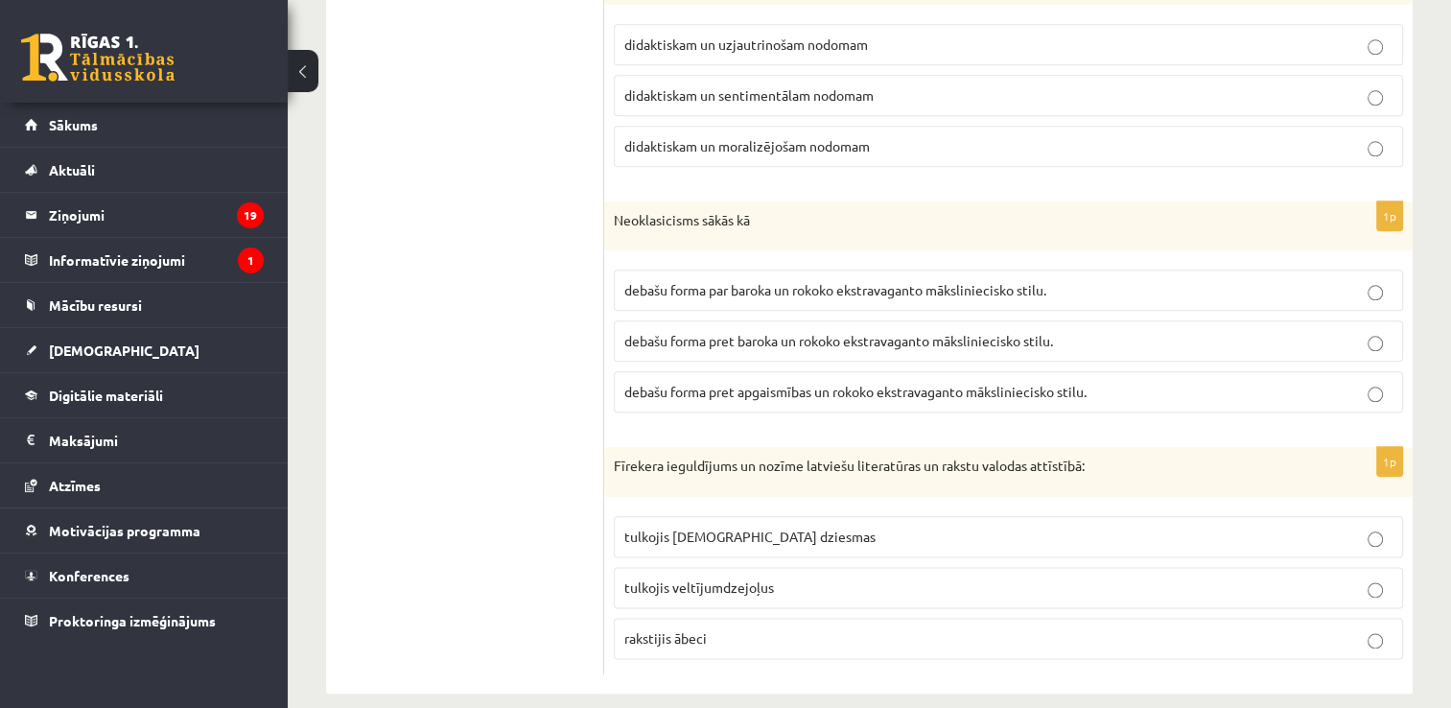
scroll to position [2179, 0]
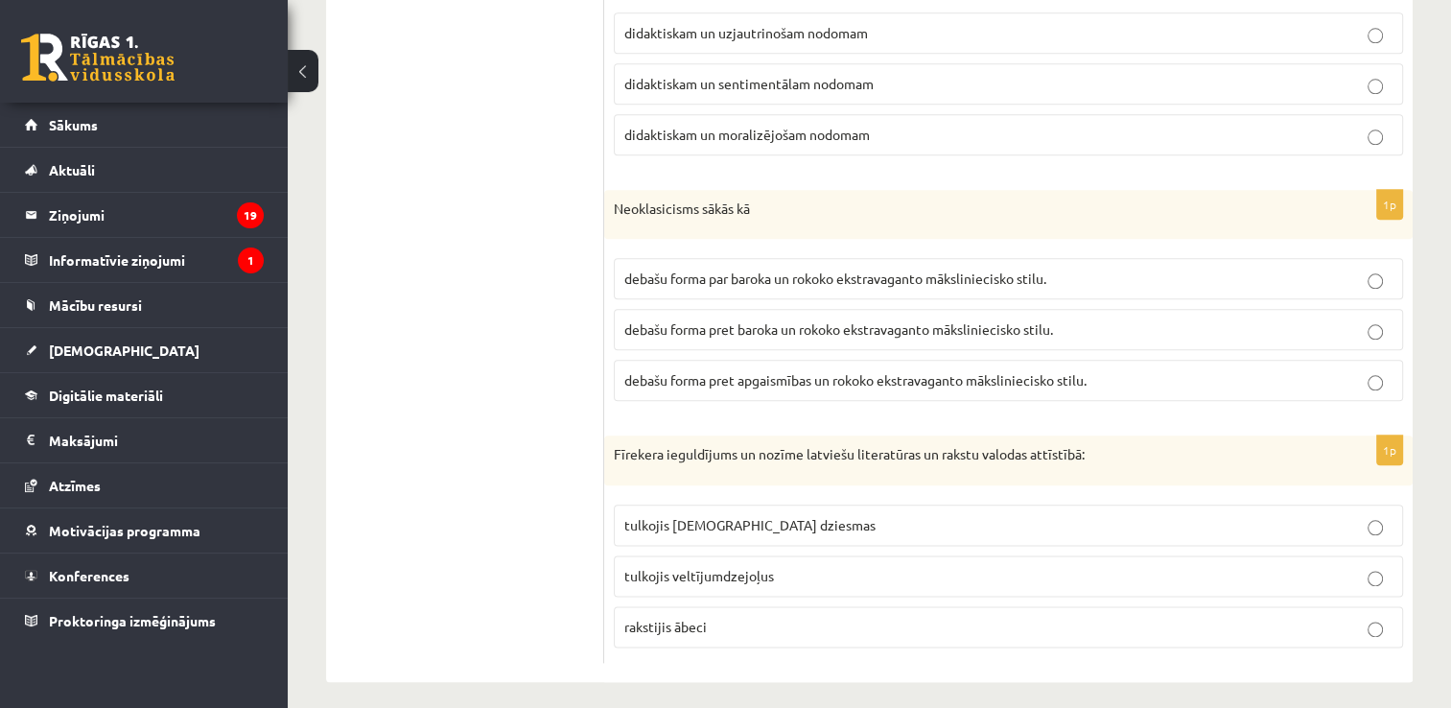
click at [776, 319] on p "debašu forma pret baroka un rokoko ekstravaganto māksliniecisko stilu." at bounding box center [1008, 329] width 768 height 20
click at [756, 516] on span "tulkojis baznīcas dziesmas" at bounding box center [749, 524] width 251 height 17
drag, startPoint x: 756, startPoint y: 512, endPoint x: 871, endPoint y: 508, distance: 115.1
click at [871, 515] on p "tulkojis baznīcas dziesmas" at bounding box center [1008, 525] width 768 height 20
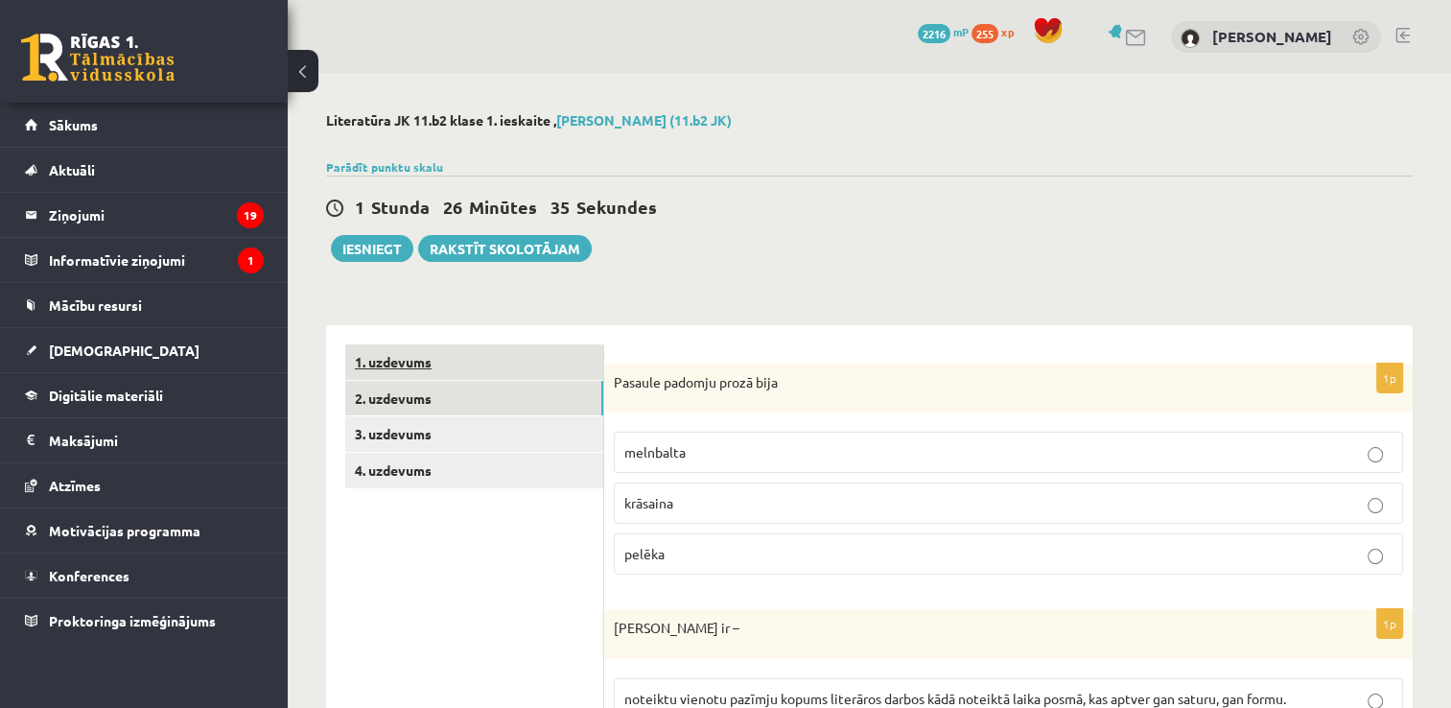
scroll to position [0, 0]
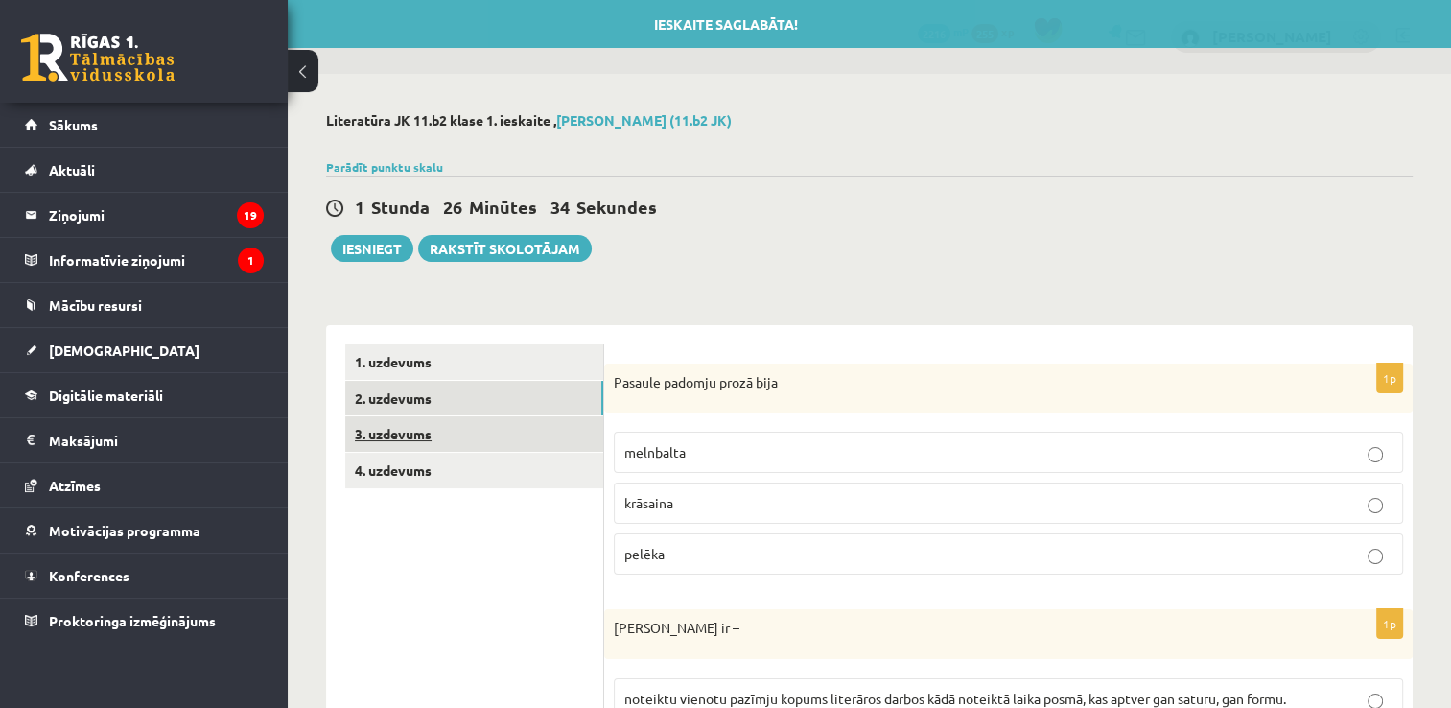
click at [493, 438] on link "3. uzdevums" at bounding box center [474, 433] width 258 height 35
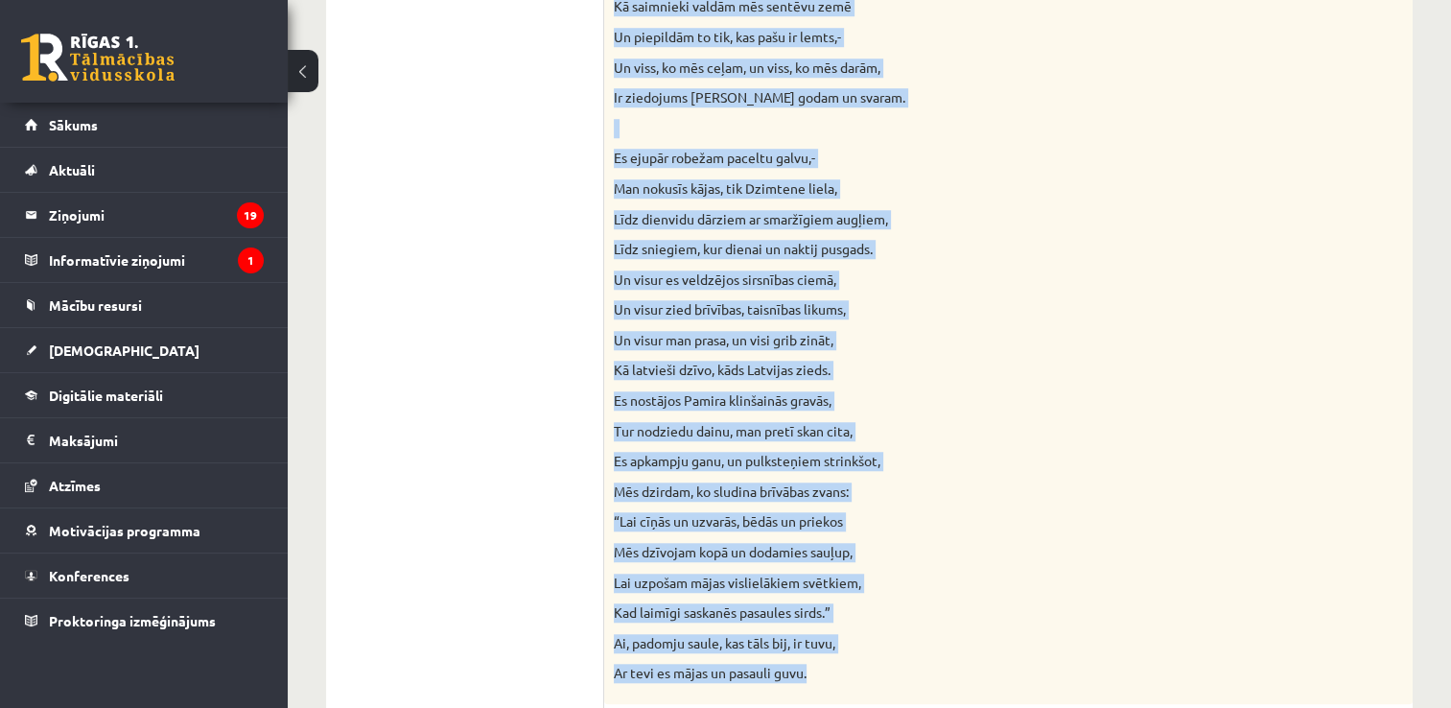
scroll to position [1726, 0]
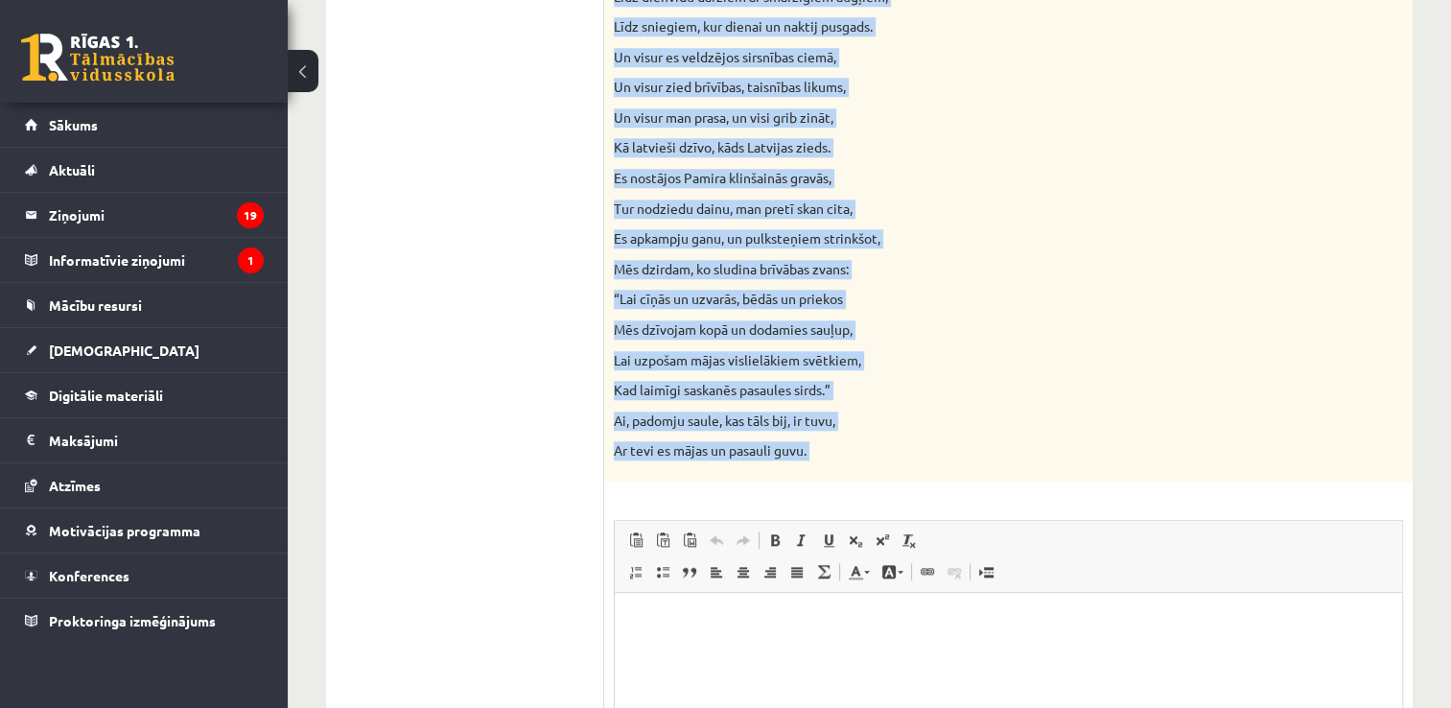
drag, startPoint x: 608, startPoint y: 181, endPoint x: 827, endPoint y: 499, distance: 385.9
copy div "Izlasiet Jāņa Sudrabkalna dzejoli “Dzimtene”! Kādas klasicisma un normatīvisma …"
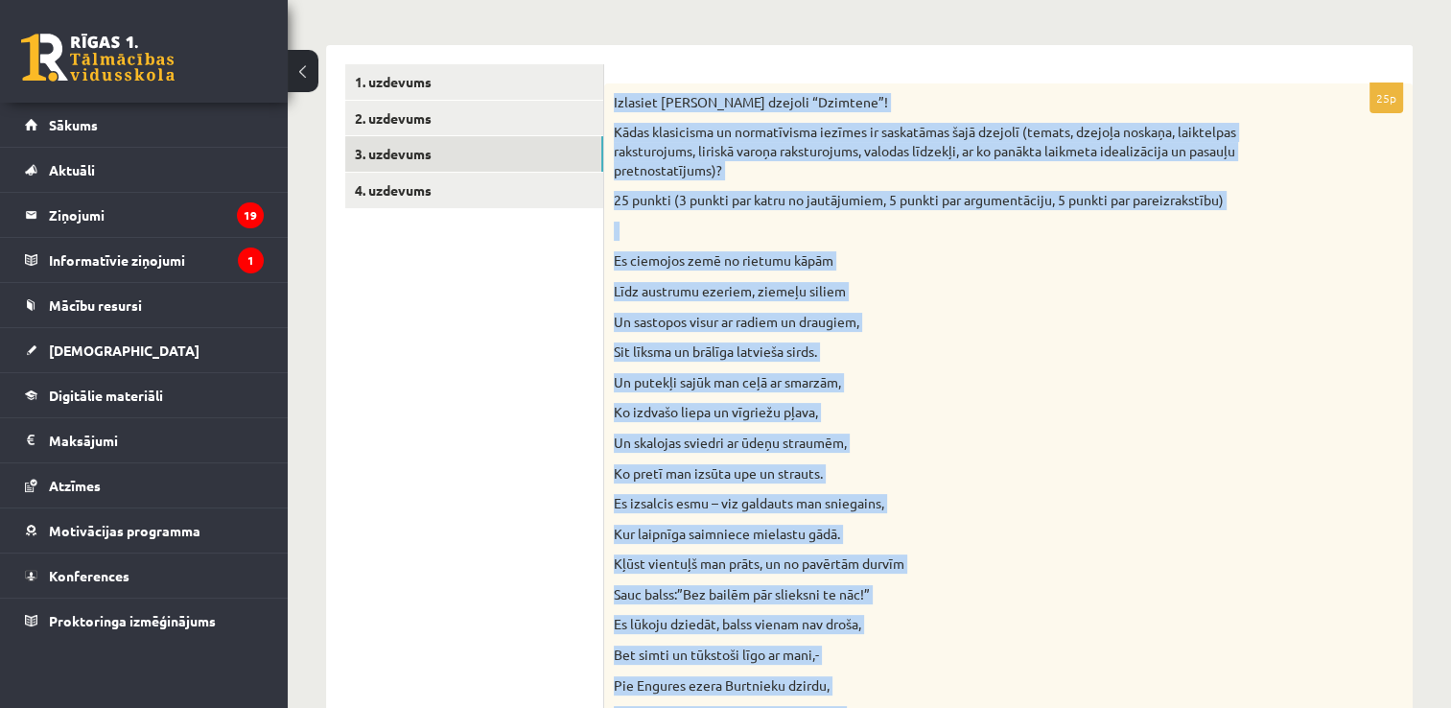
scroll to position [0, 0]
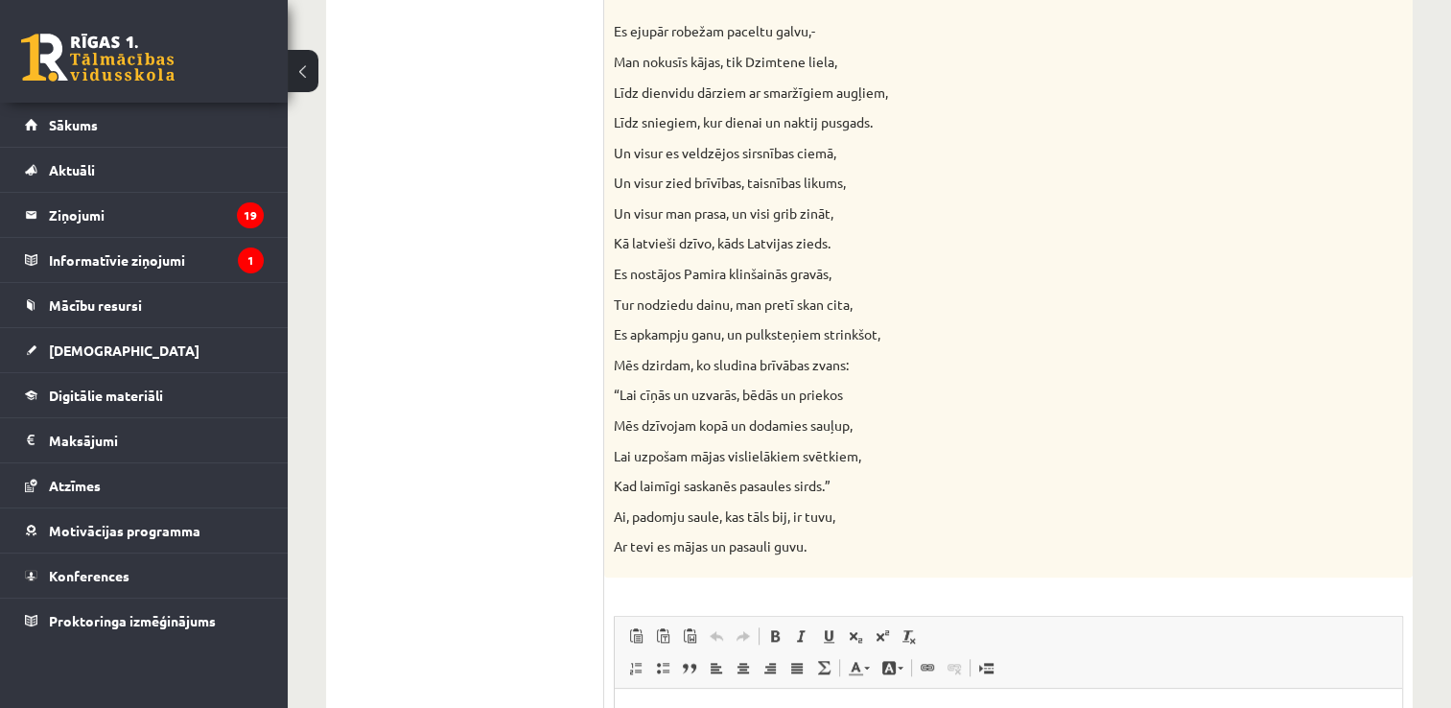
scroll to position [1994, 0]
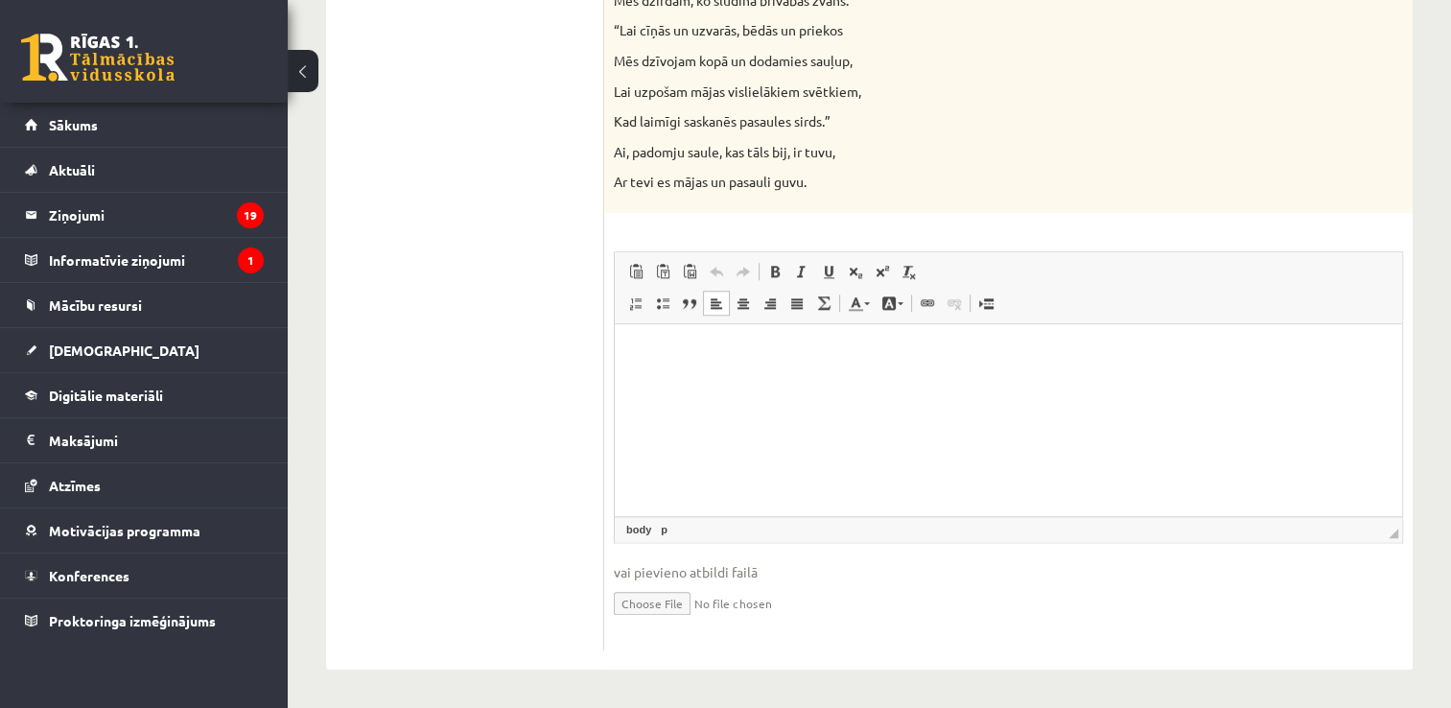
click at [980, 347] on p "Editor, wiswyg-editor-user-answer-47024775361900" at bounding box center [1008, 353] width 749 height 20
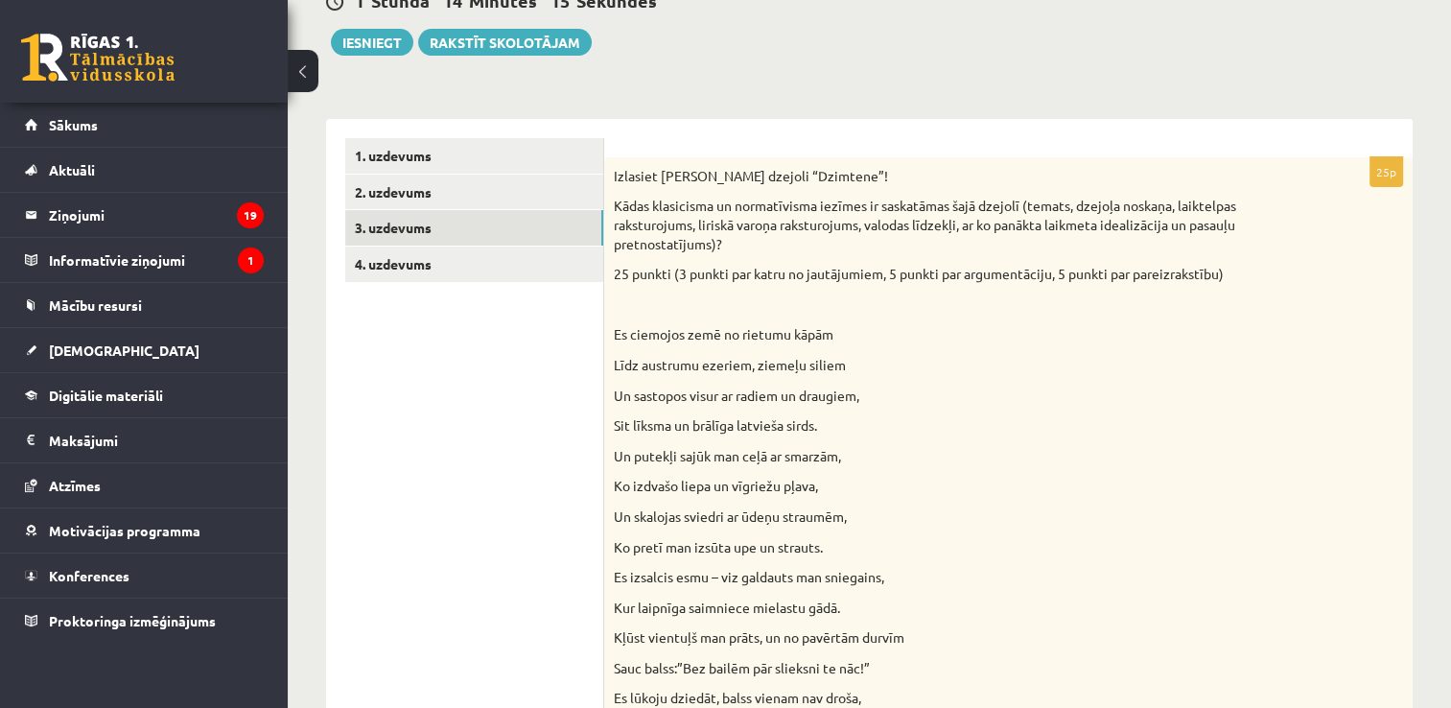
scroll to position [173, 0]
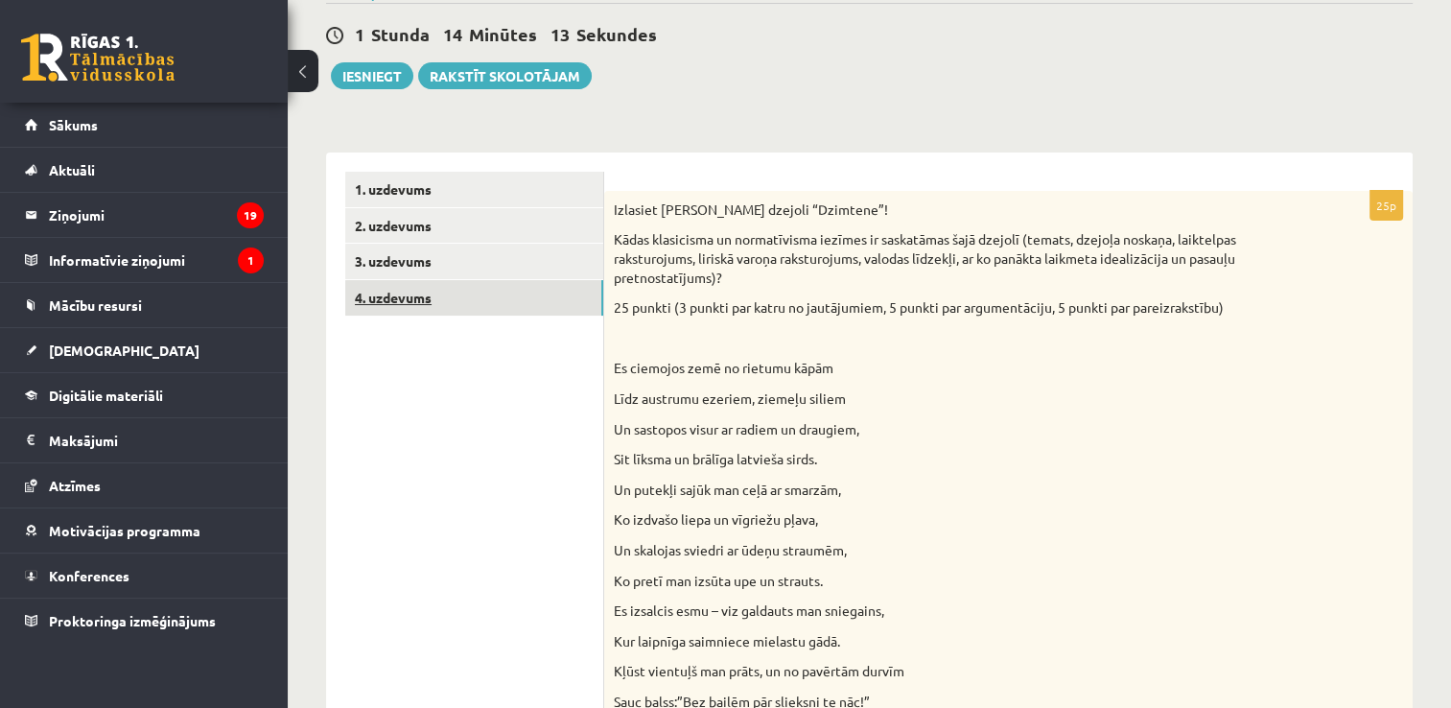
click at [594, 300] on link "4. uzdevums" at bounding box center [474, 297] width 258 height 35
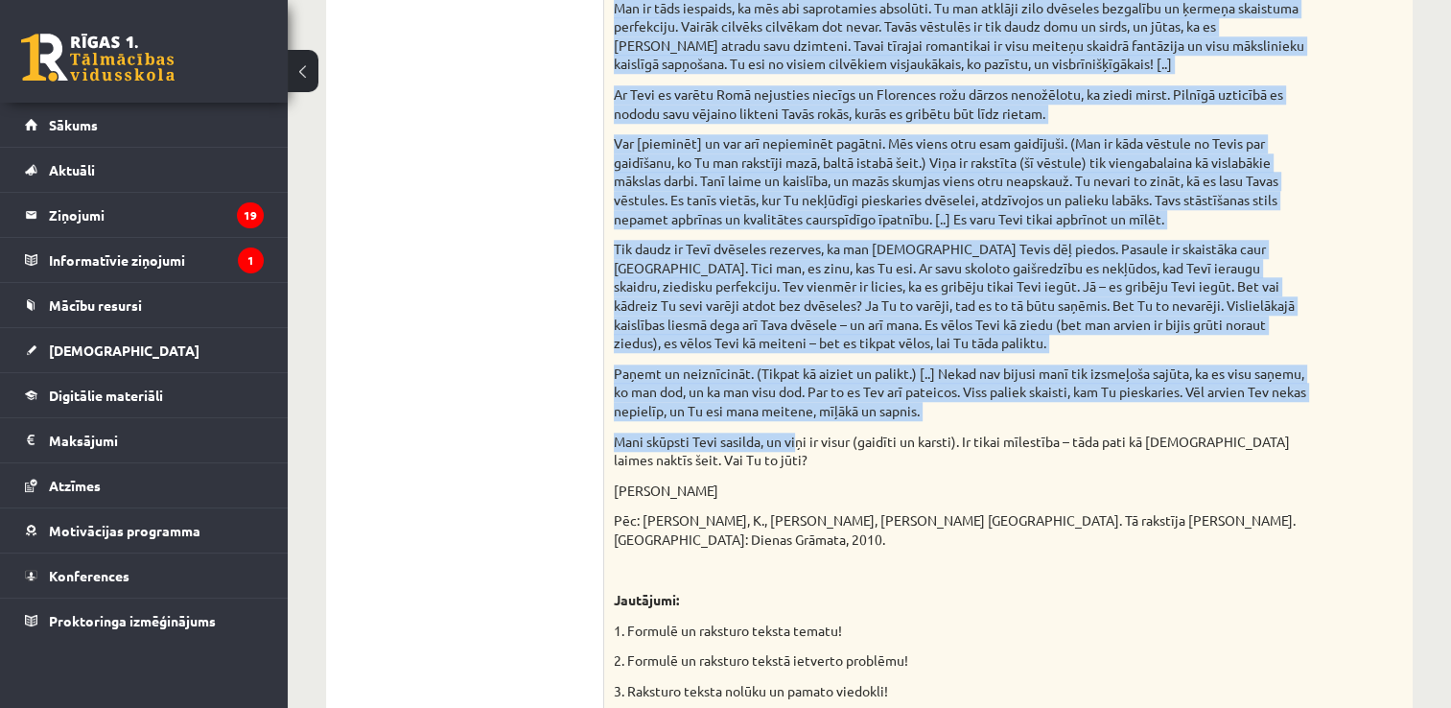
scroll to position [1898, 0]
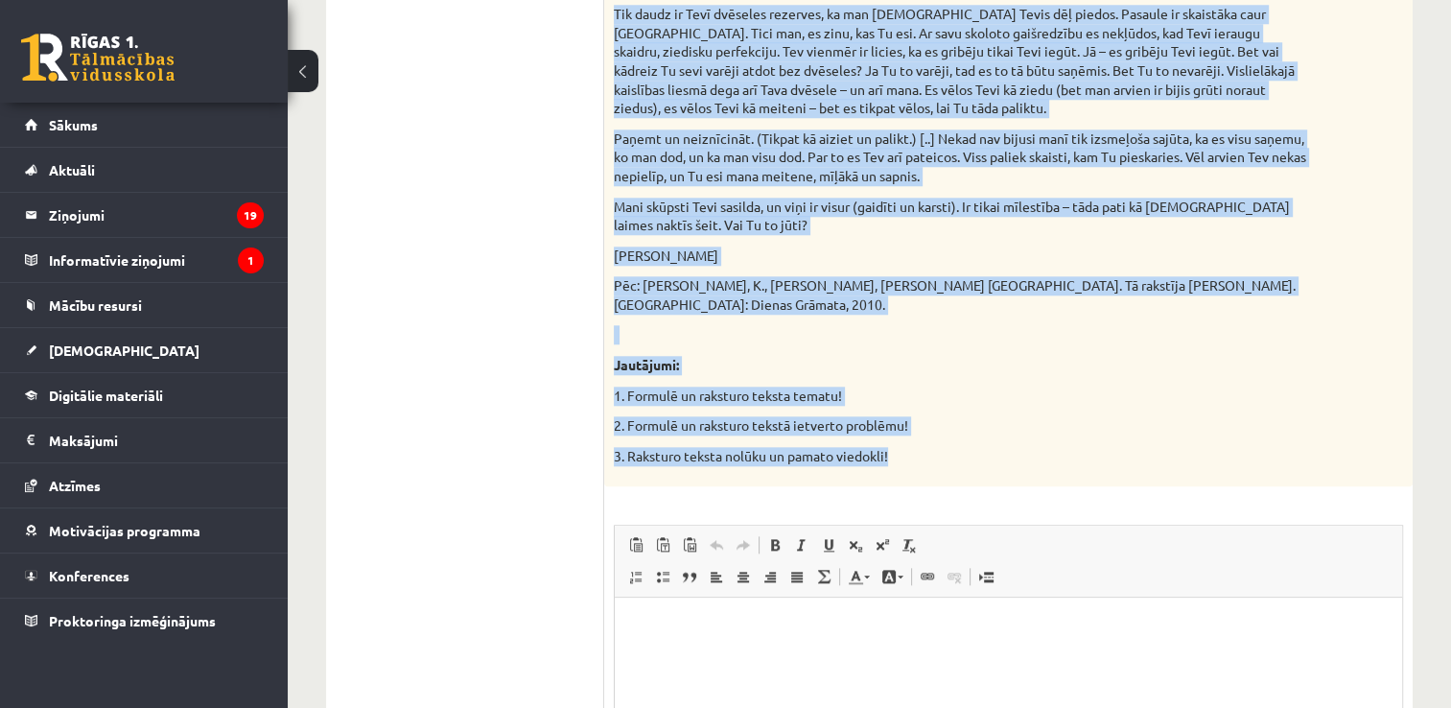
drag, startPoint x: 613, startPoint y: 204, endPoint x: 913, endPoint y: 425, distance: 372.4
copy div "Izvēlies vienu no piedāvātajiem tekstiem! Izvēlies vienu no piedāvātajiem jautā…"
click at [1078, 447] on p "3. Raksturo teksta nolūku un pamato viedokli!" at bounding box center [960, 456] width 693 height 19
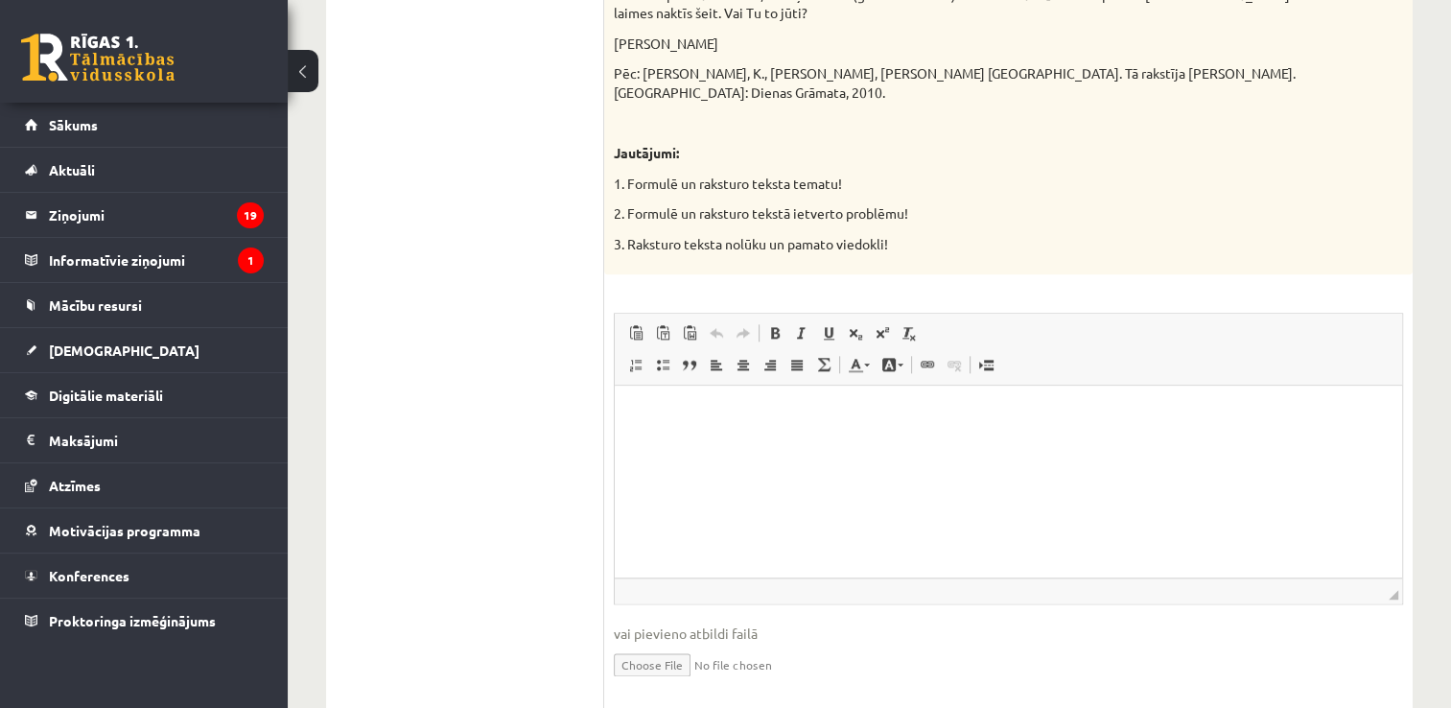
scroll to position [2134, 0]
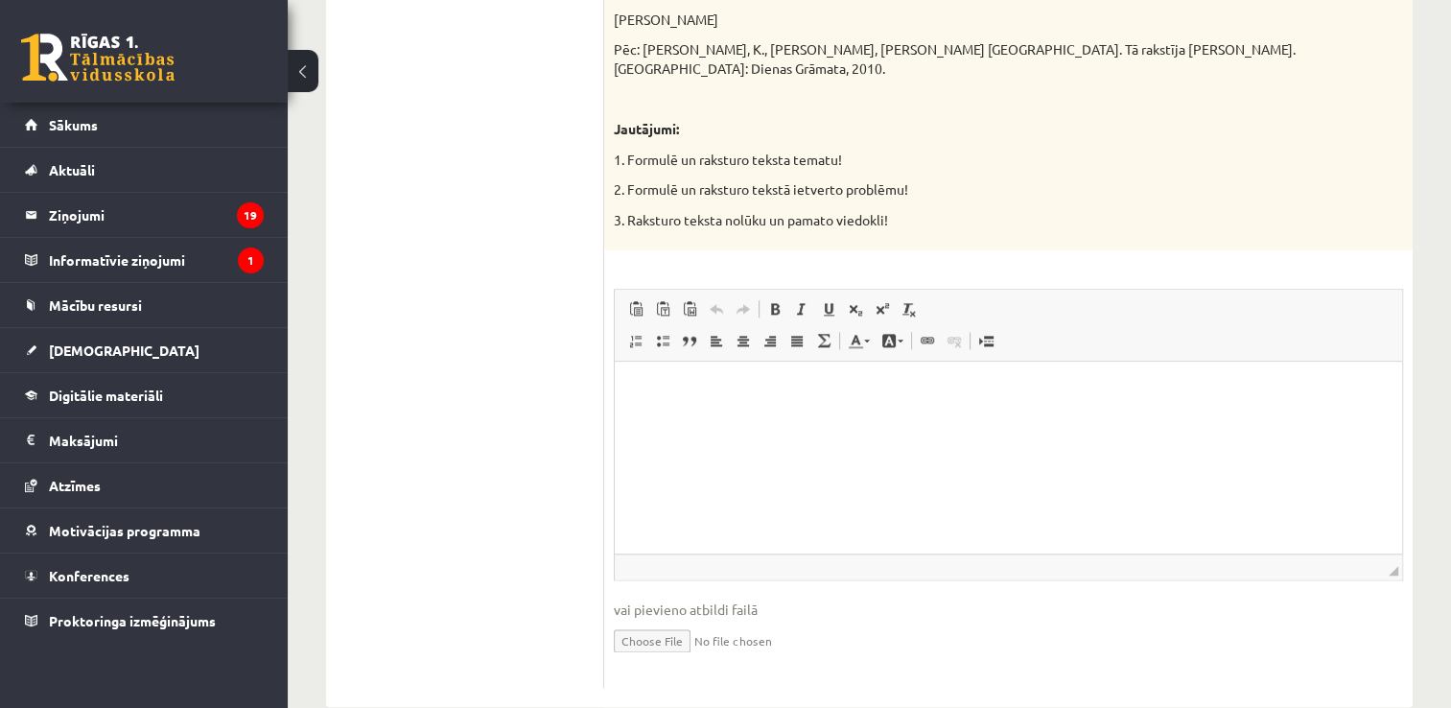
click at [871, 420] on html at bounding box center [1008, 390] width 787 height 58
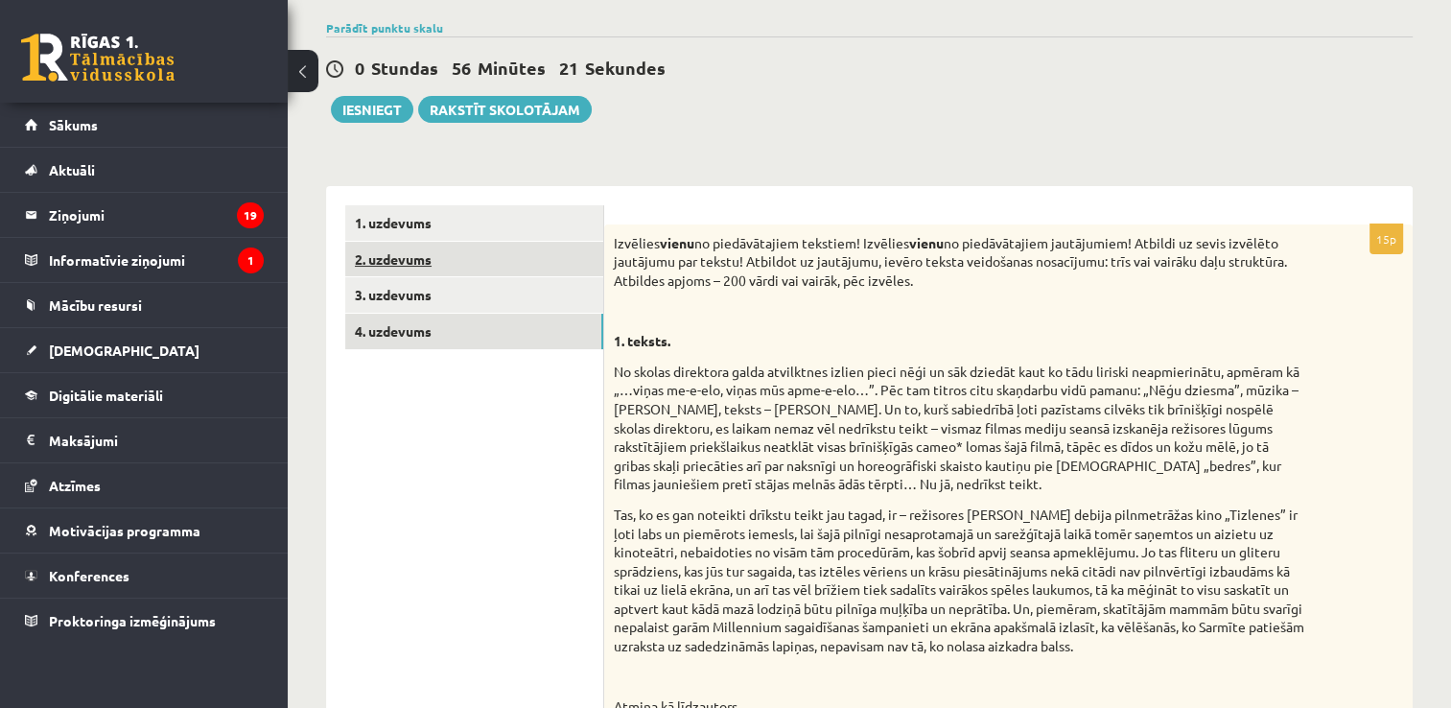
scroll to position [0, 0]
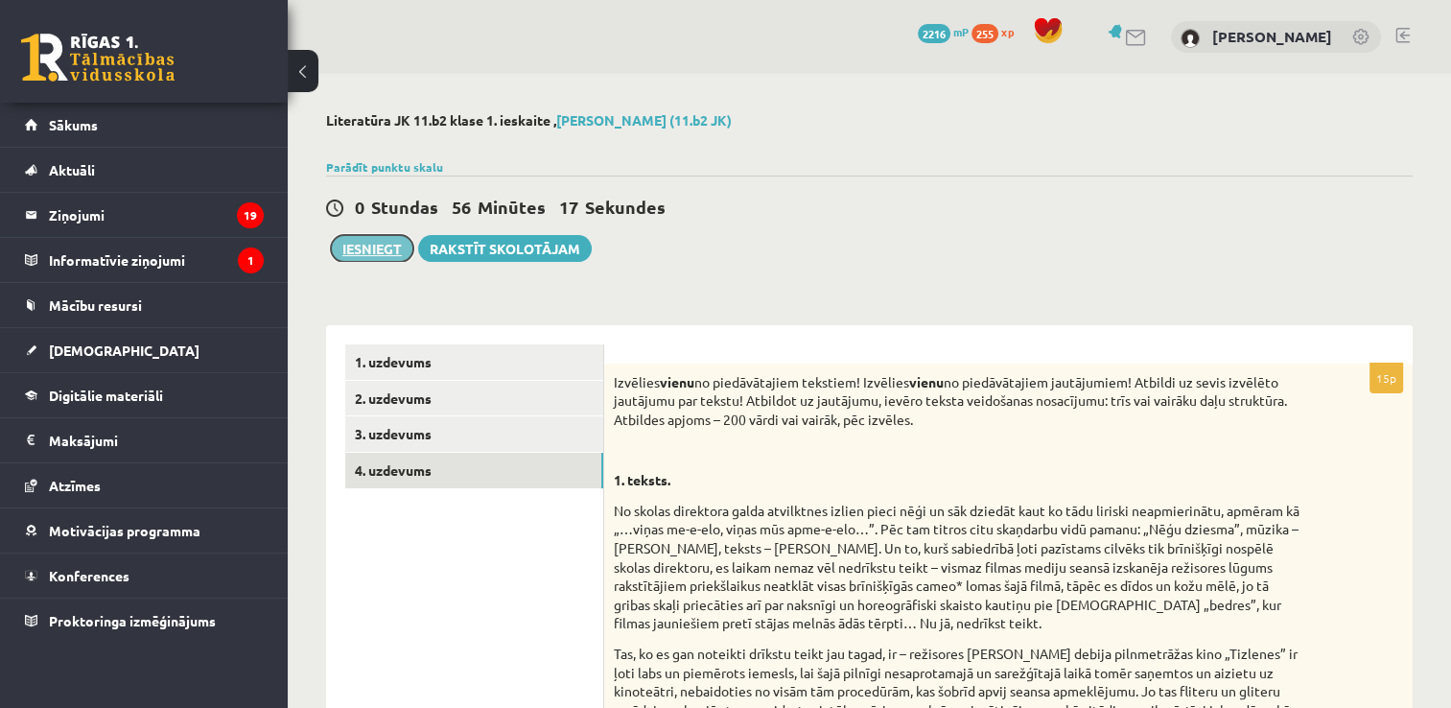
click at [391, 256] on button "Iesniegt" at bounding box center [372, 248] width 82 height 27
